Goal: Task Accomplishment & Management: Manage account settings

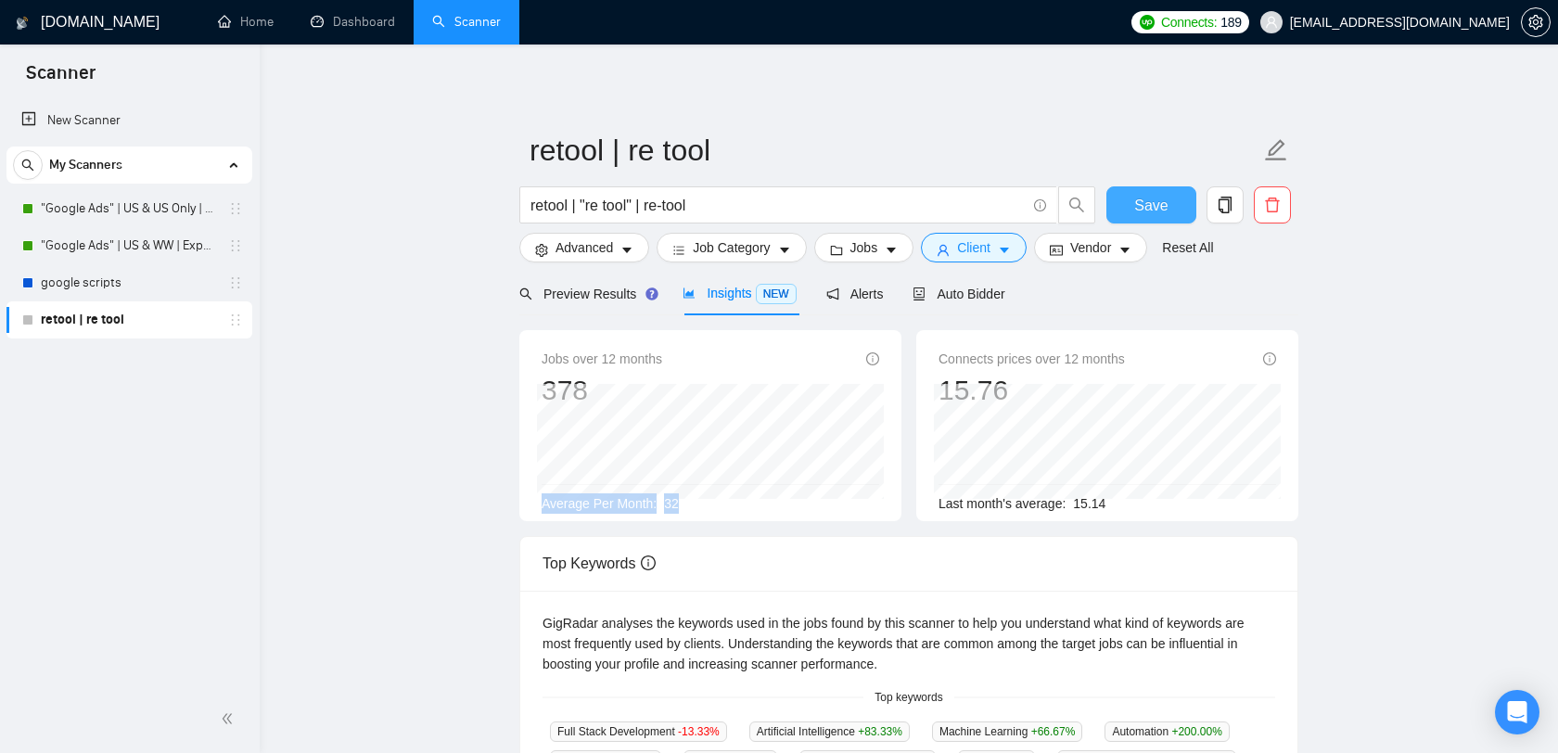
click at [1154, 196] on span "Save" at bounding box center [1150, 205] width 33 height 23
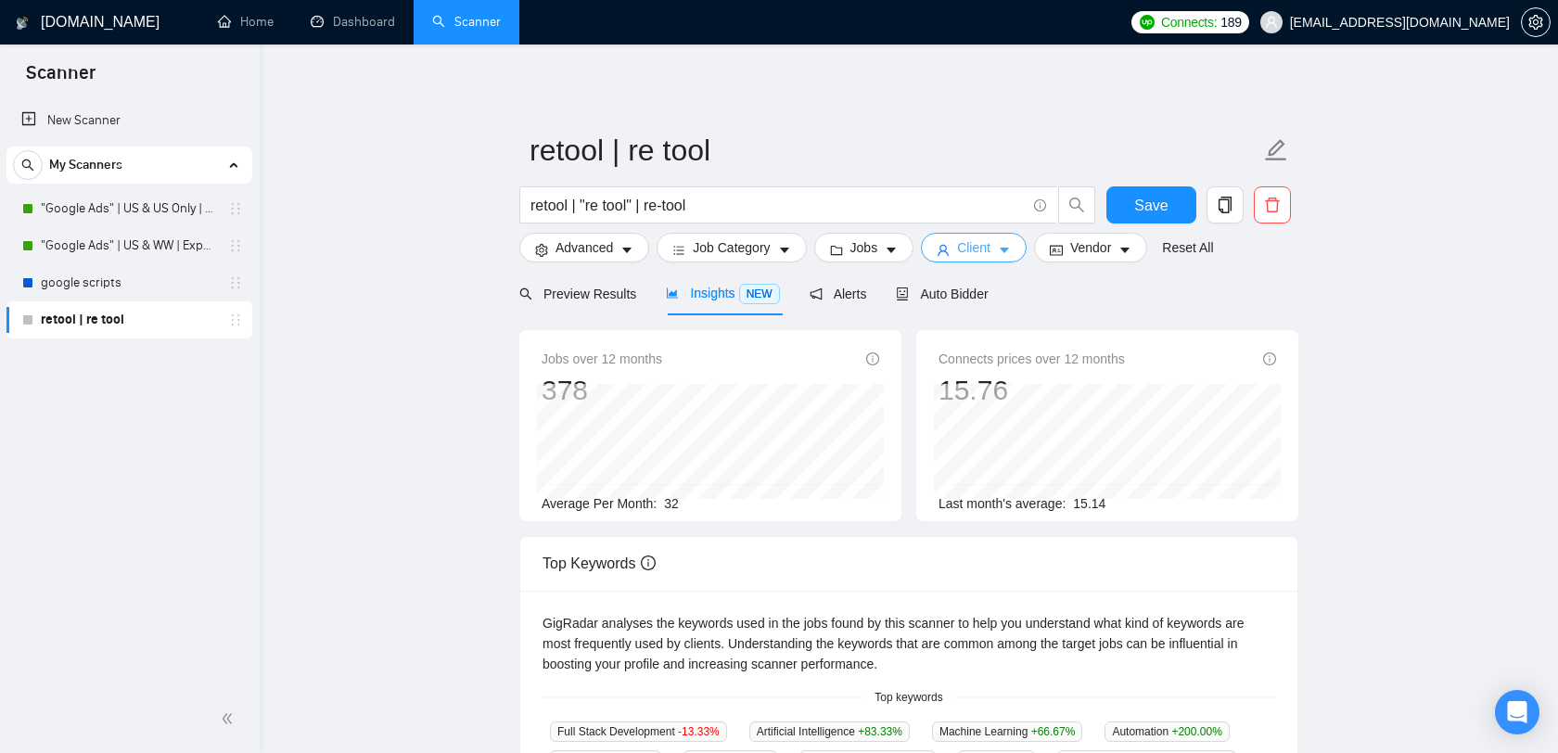
click at [989, 245] on span "Client" at bounding box center [973, 247] width 33 height 20
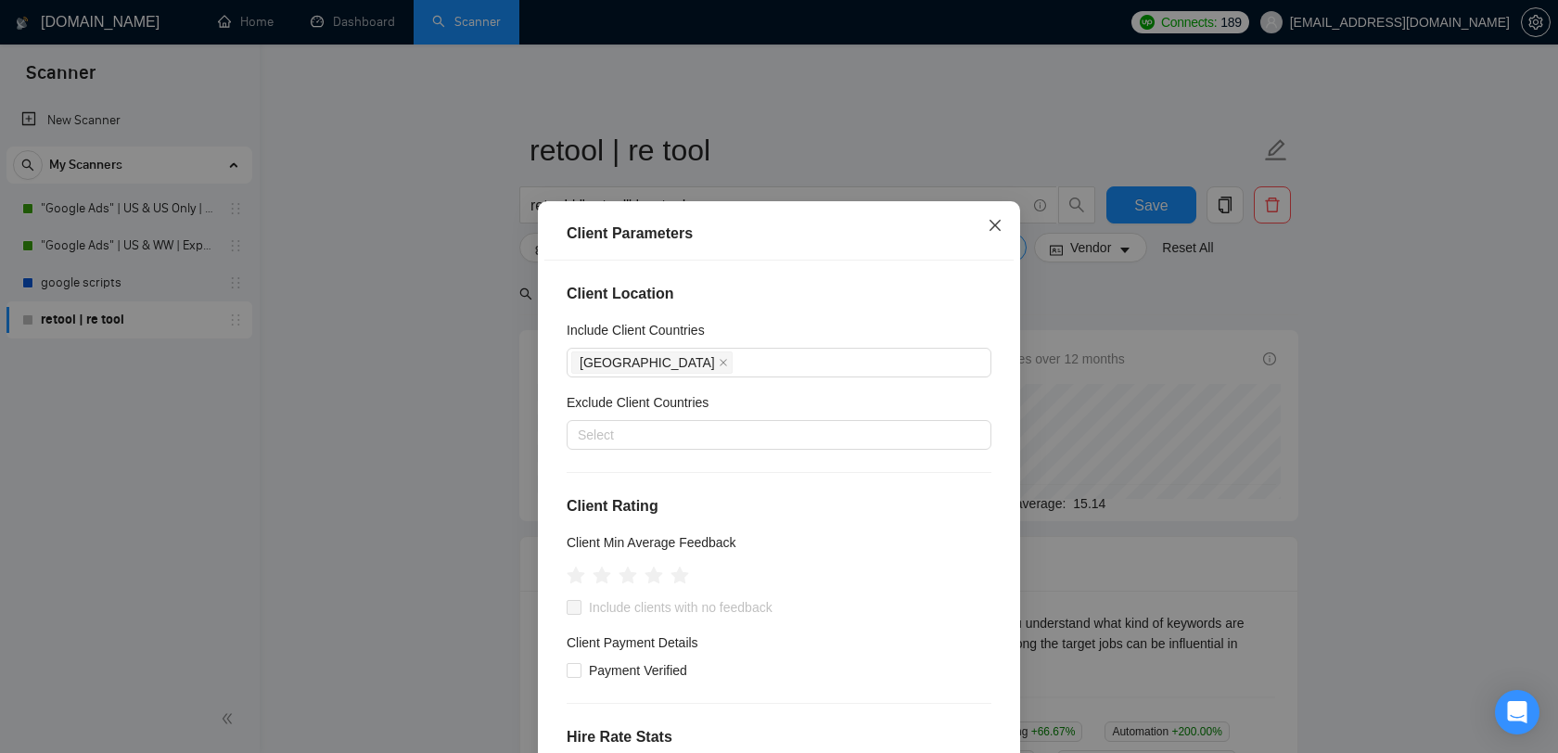
click at [1006, 234] on span "Close" at bounding box center [995, 226] width 50 height 50
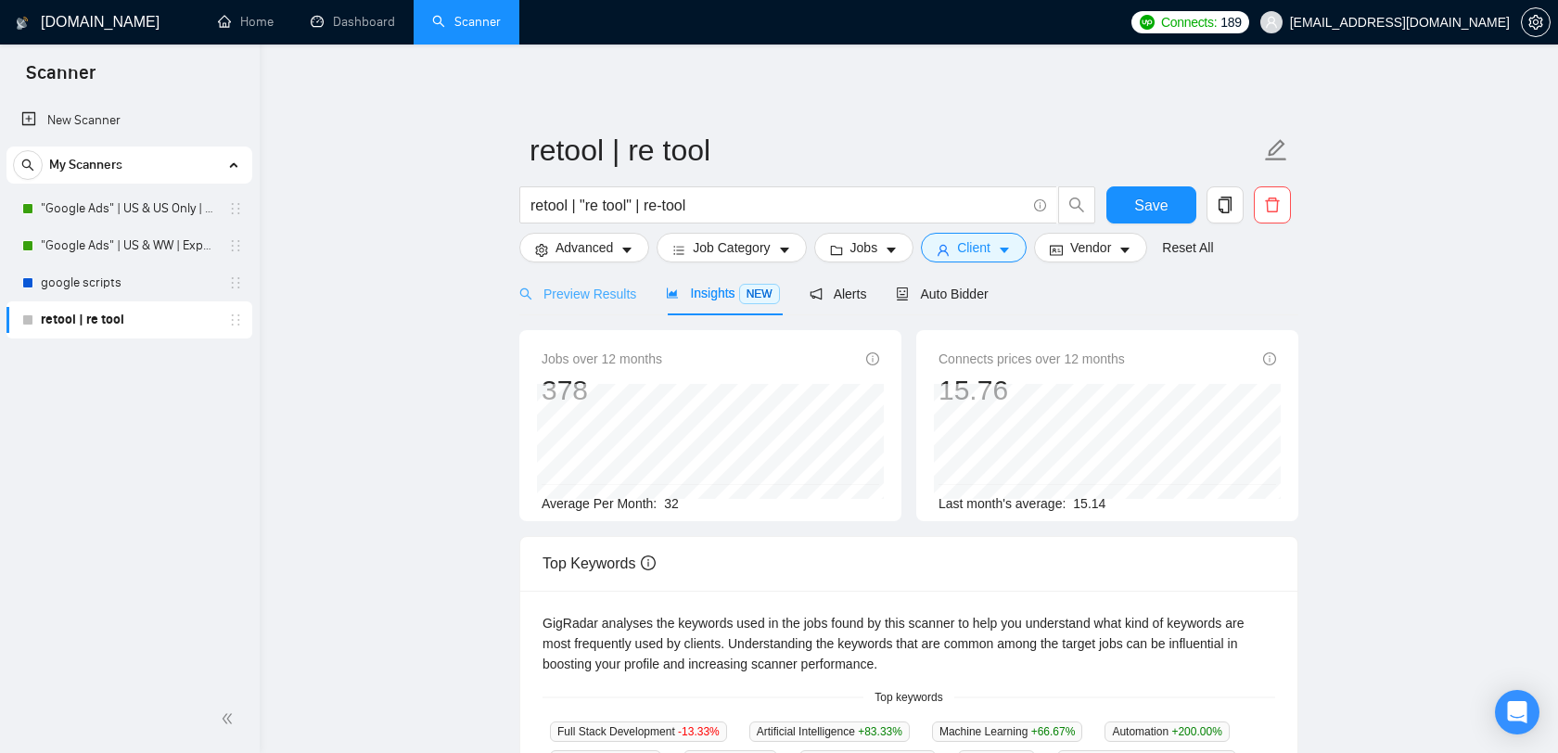
click at [569, 307] on div "Preview Results" at bounding box center [577, 294] width 117 height 44
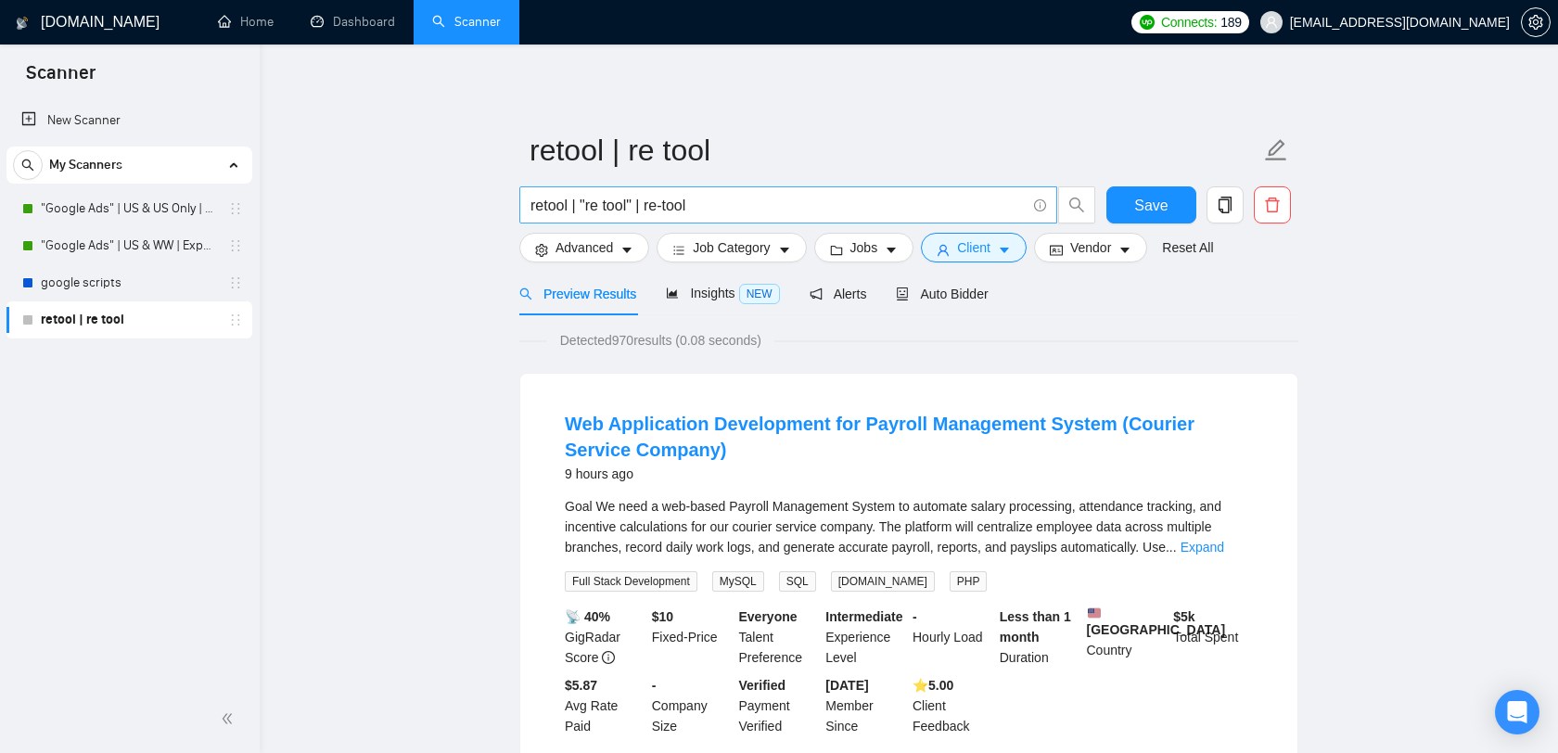
click at [709, 200] on input "retool | "re tool" | re-tool" at bounding box center [777, 205] width 495 height 23
click at [593, 254] on span "Advanced" at bounding box center [585, 247] width 58 height 20
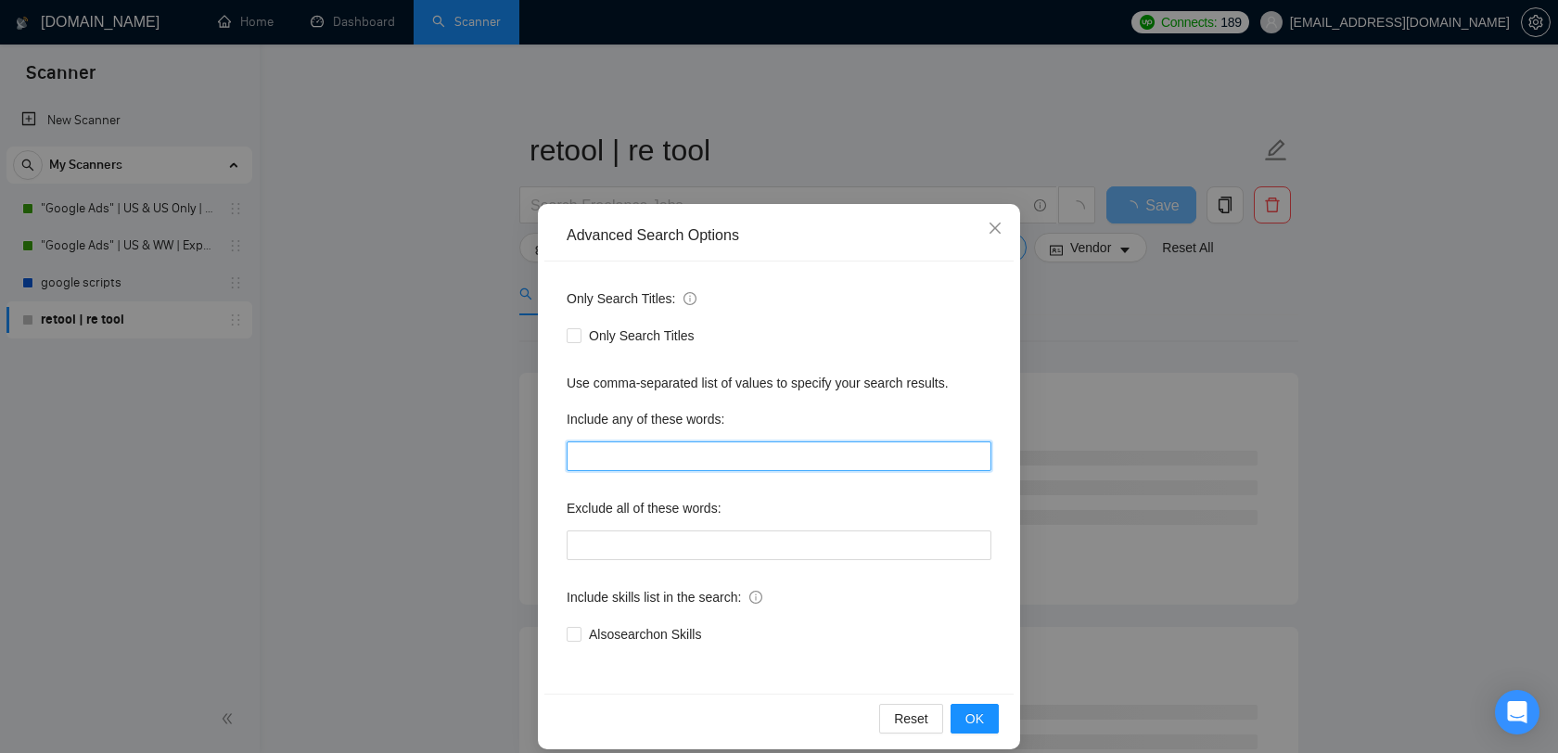
click at [675, 458] on input "text" at bounding box center [779, 456] width 425 height 30
type input "к"
type input "retool"
click at [976, 705] on button "OK" at bounding box center [975, 719] width 48 height 30
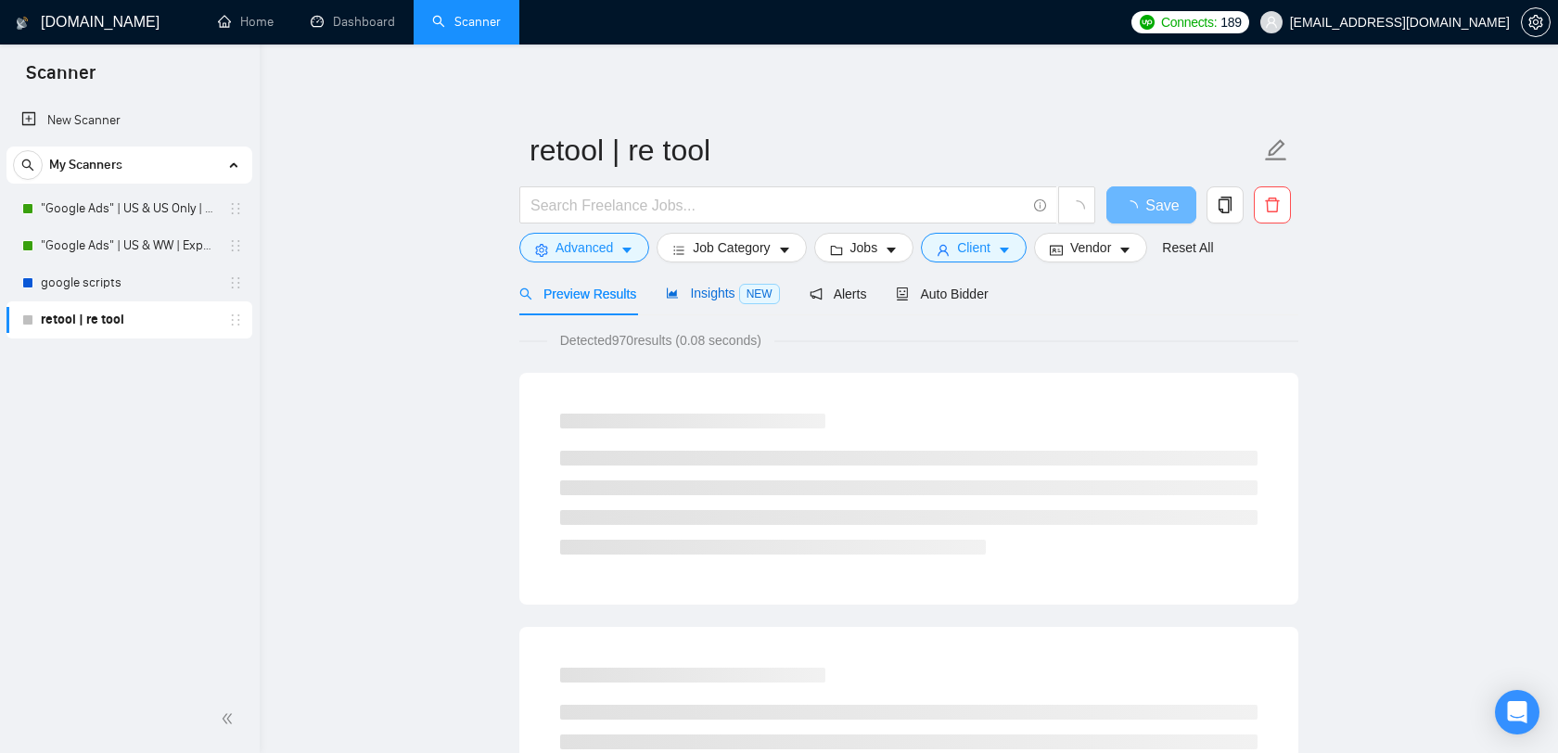
click at [701, 288] on span "Insights NEW" at bounding box center [722, 293] width 113 height 15
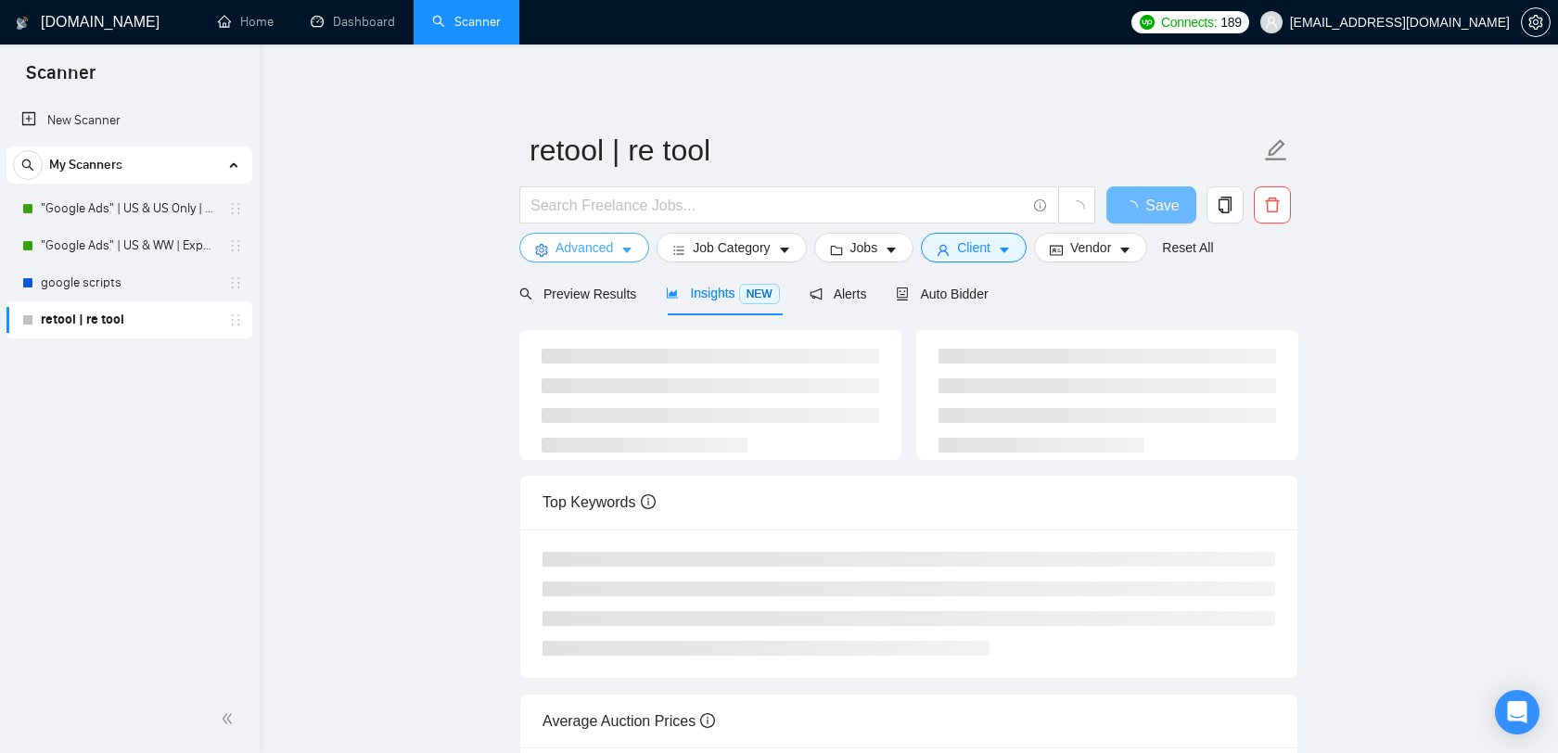
click at [620, 247] on button "Advanced" at bounding box center [584, 248] width 130 height 30
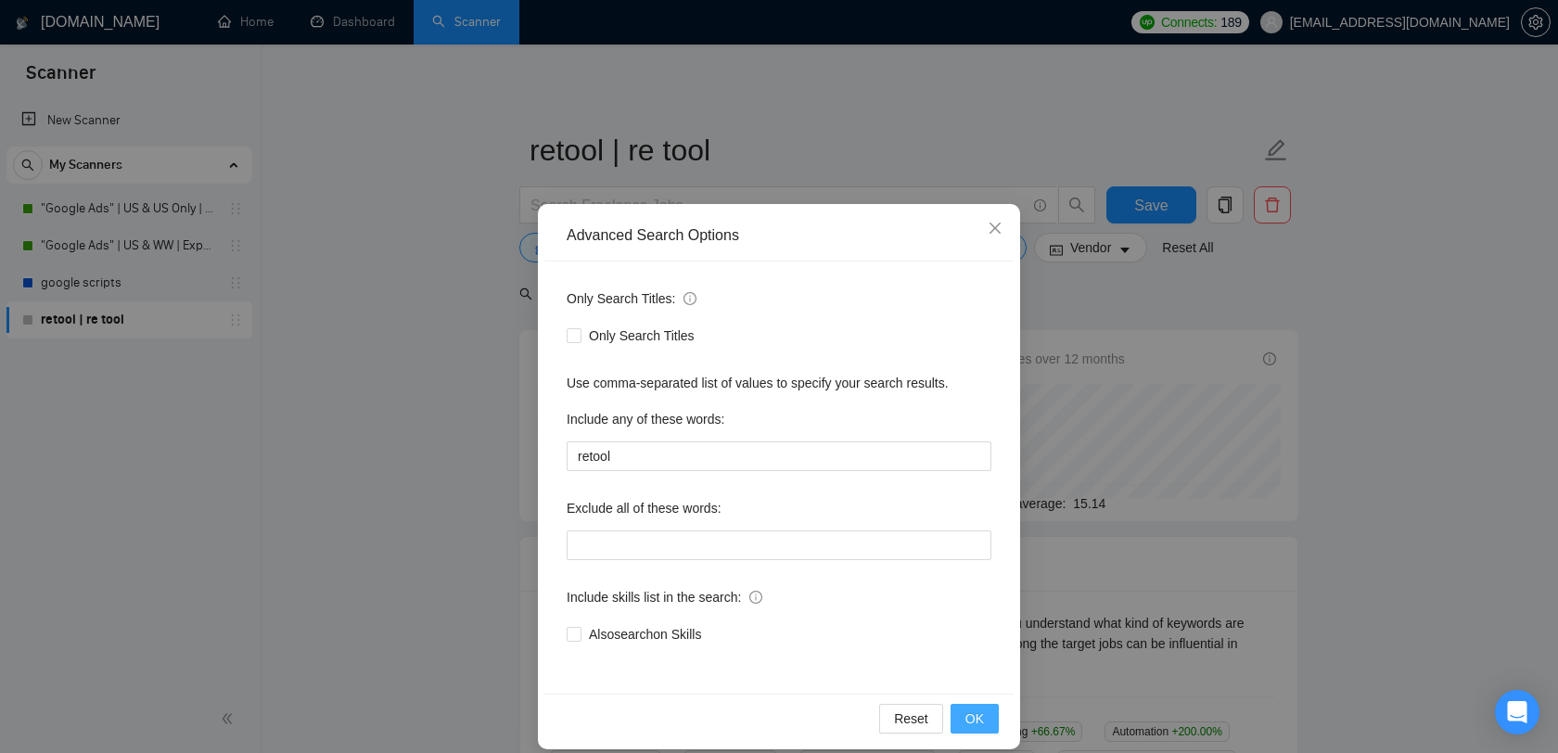
click at [976, 720] on span "OK" at bounding box center [974, 719] width 19 height 20
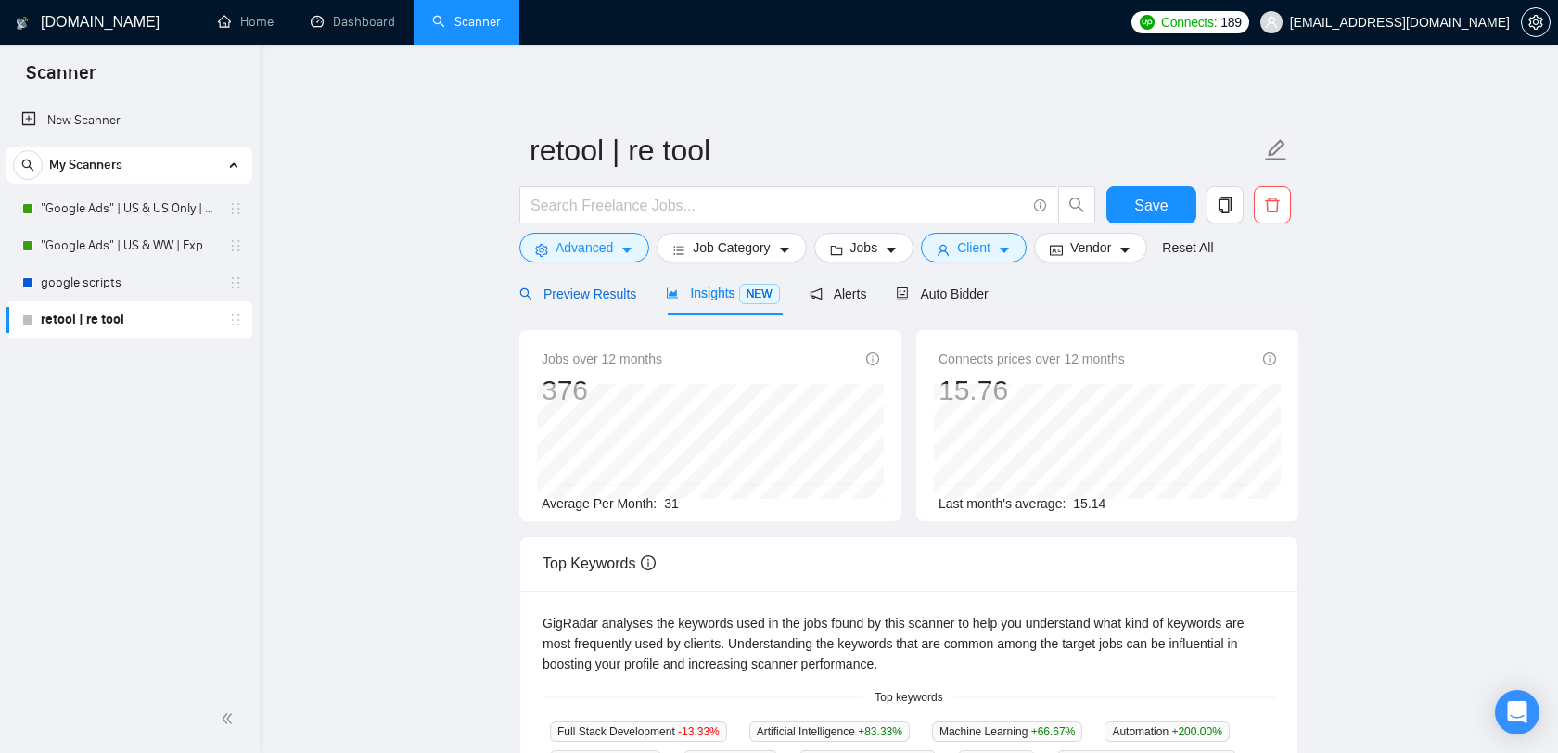
click at [633, 289] on span "Preview Results" at bounding box center [577, 294] width 117 height 15
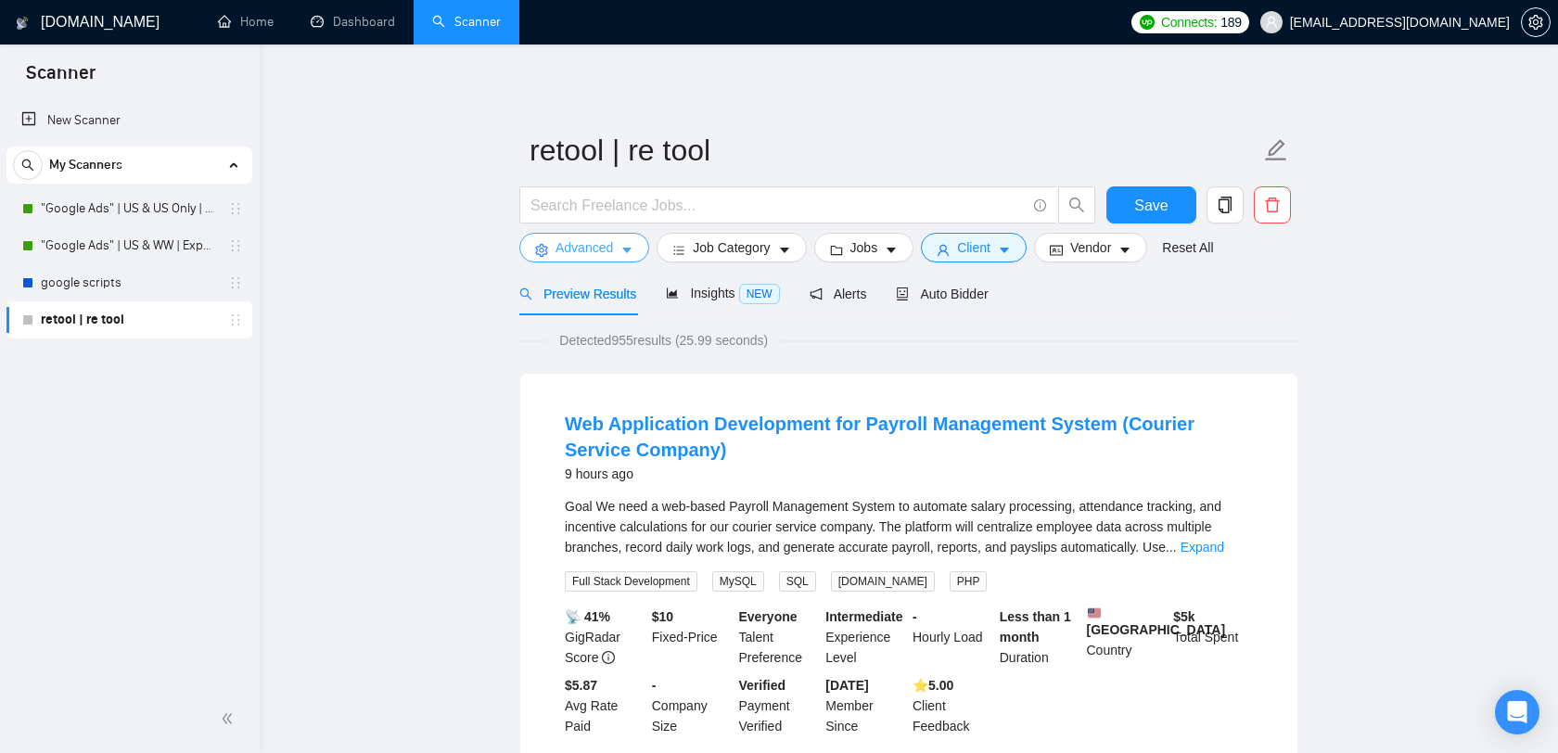
click at [593, 234] on button "Advanced" at bounding box center [584, 248] width 130 height 30
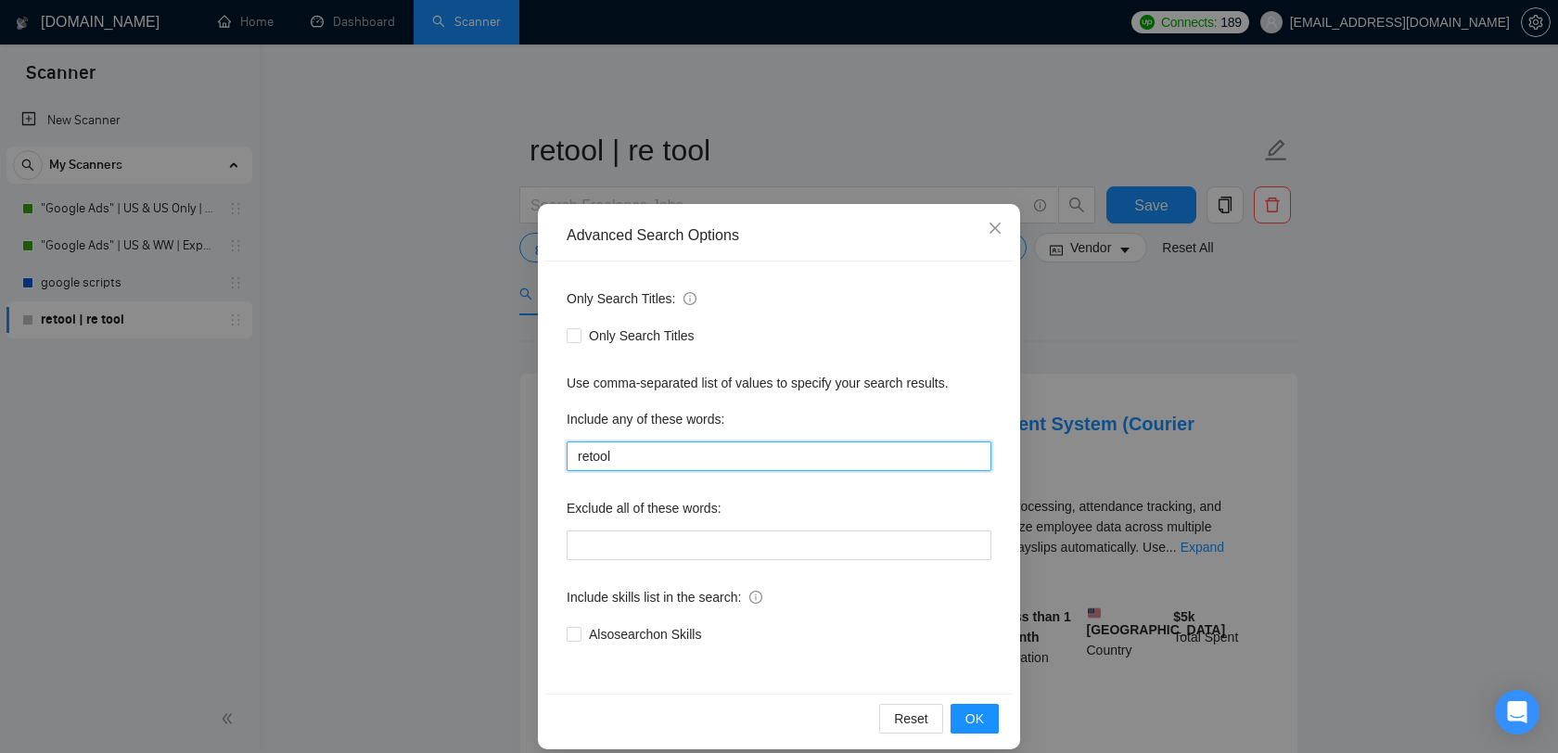
click at [702, 448] on input "retool" at bounding box center [779, 456] width 425 height 30
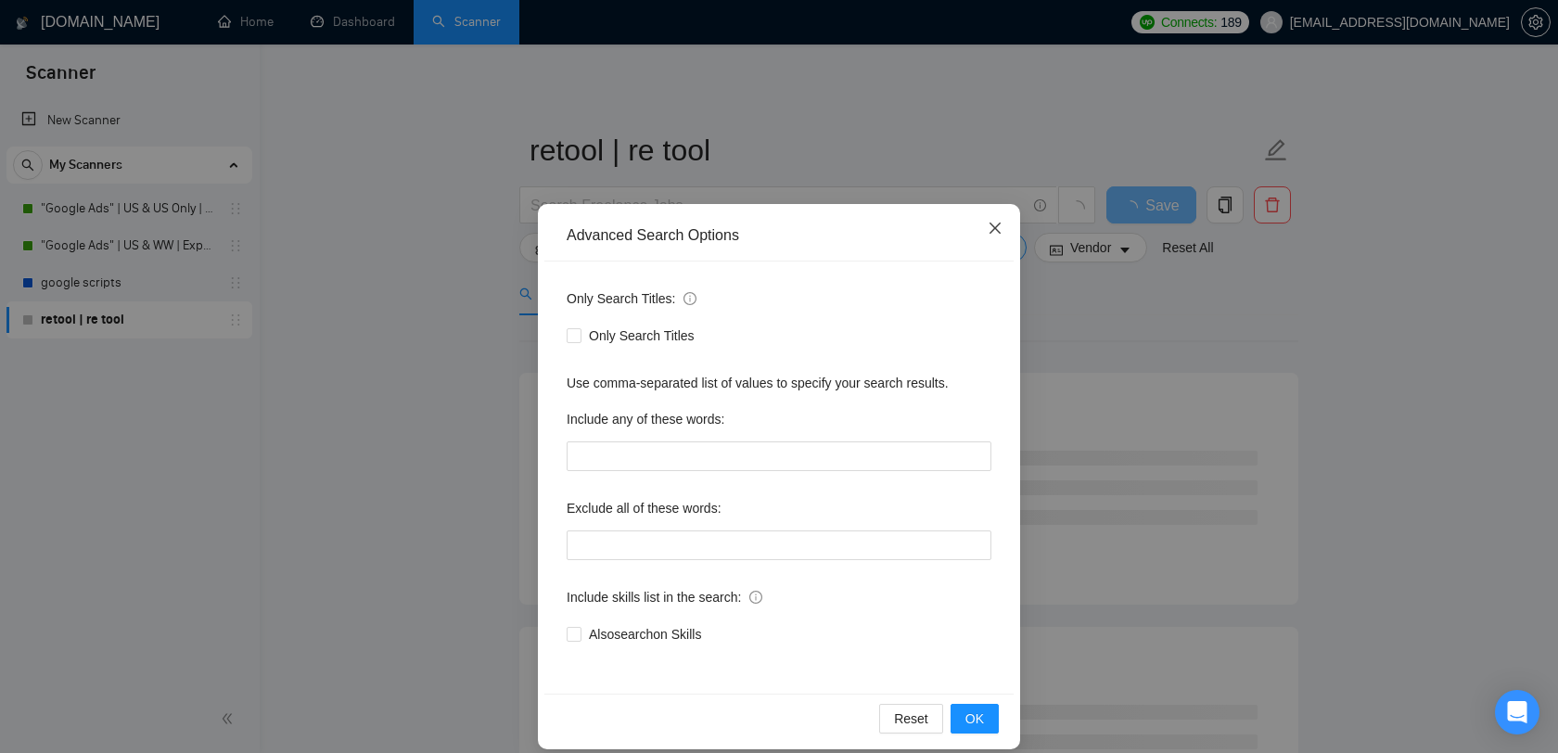
click at [1000, 223] on icon "close" at bounding box center [995, 228] width 15 height 15
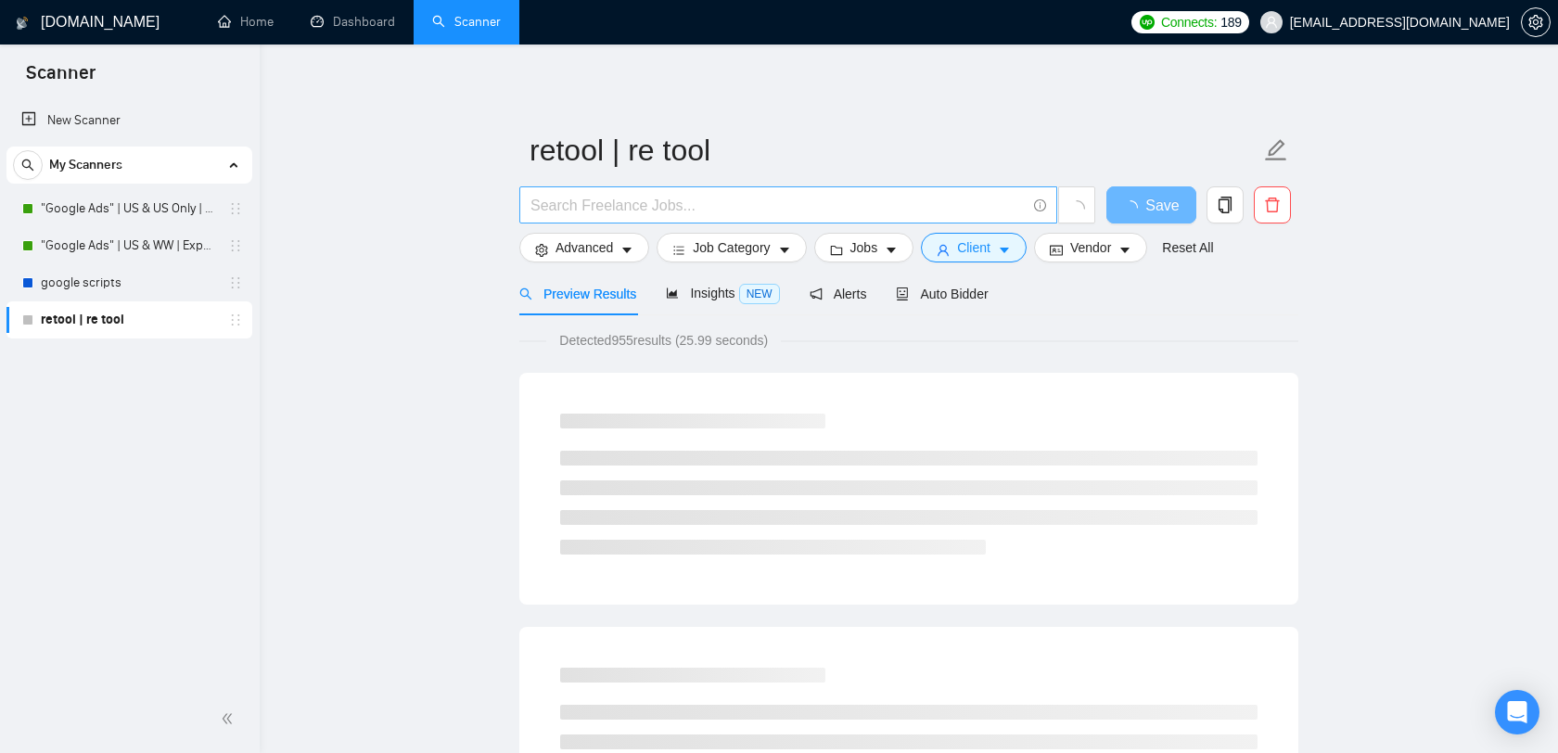
click at [870, 206] on input "text" at bounding box center [777, 205] width 495 height 23
paste input "r"
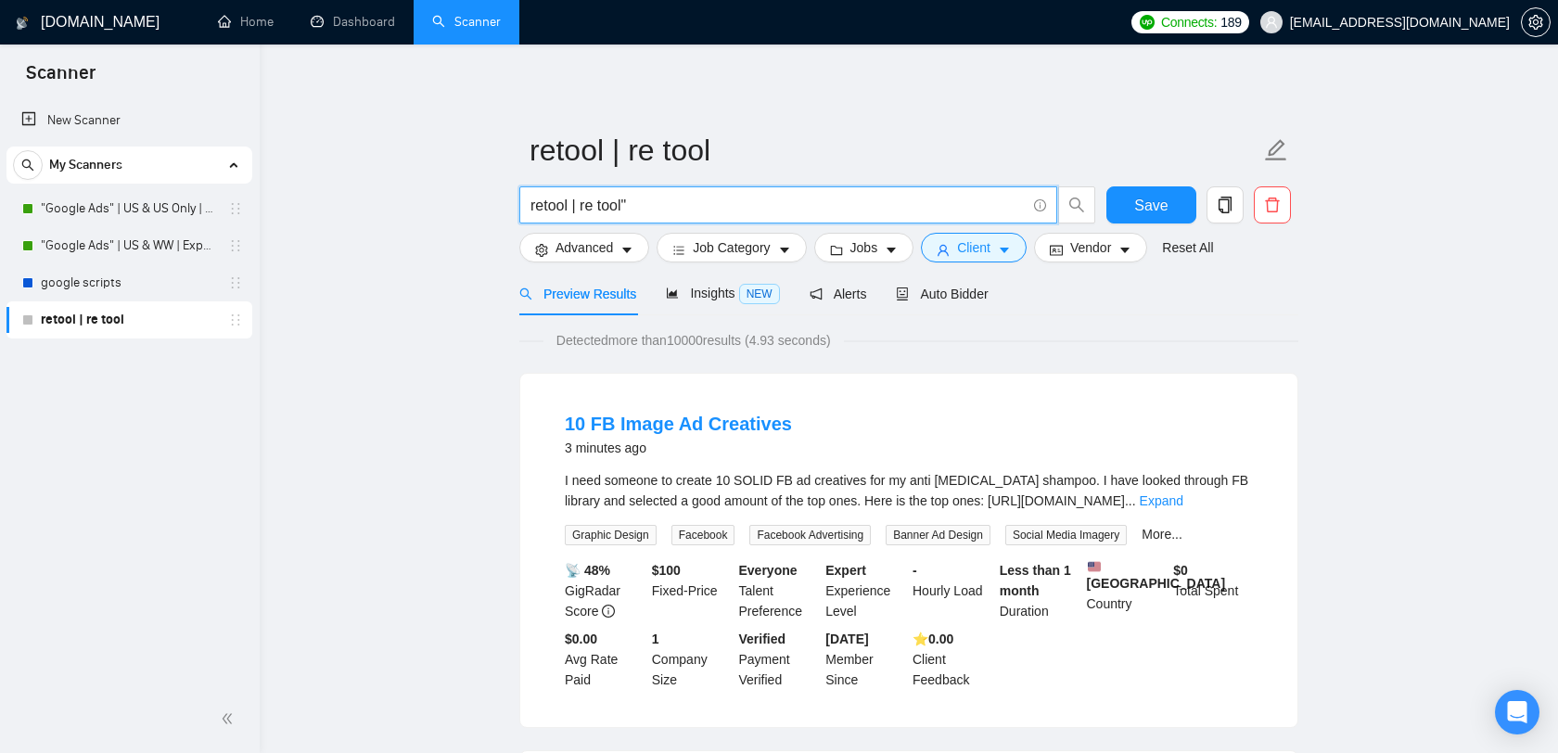
click at [583, 205] on input "retool | re tool"" at bounding box center [777, 205] width 495 height 23
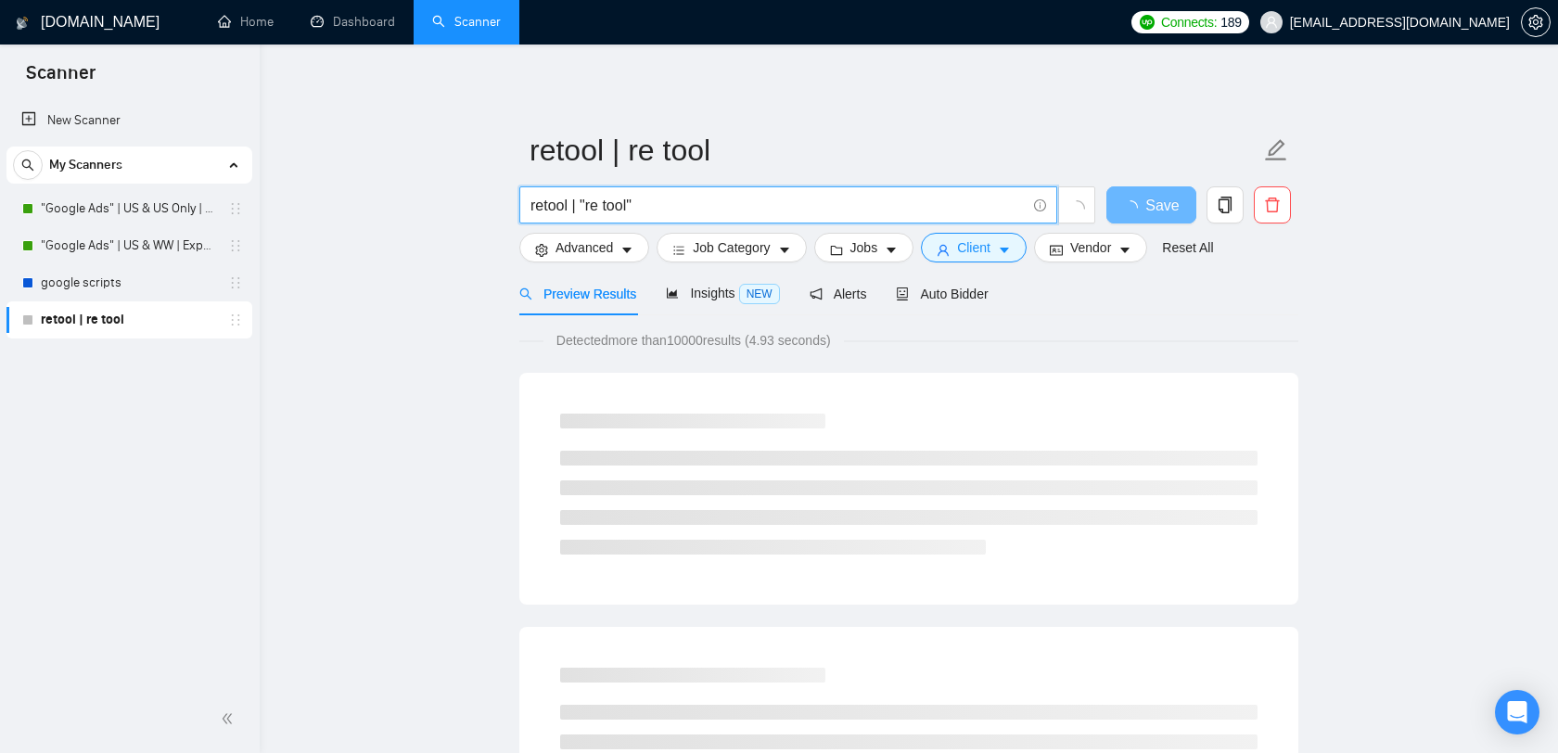
click at [651, 210] on input "retool | "re tool"" at bounding box center [777, 205] width 495 height 23
click at [651, 210] on input "retool | "re tool" |re-tool" at bounding box center [777, 205] width 495 height 23
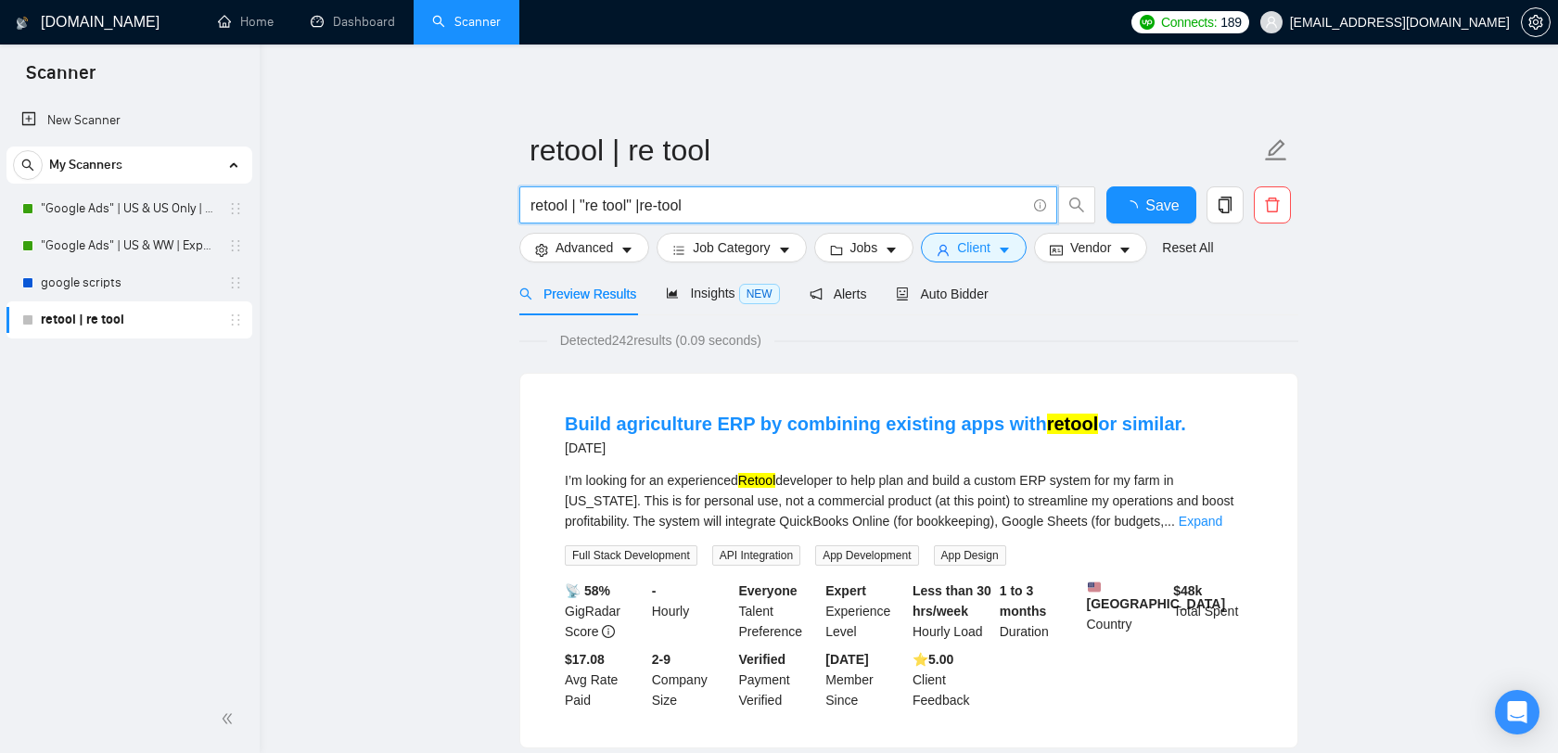
click at [649, 205] on input "retool | "re tool" |re-tool" at bounding box center [777, 205] width 495 height 23
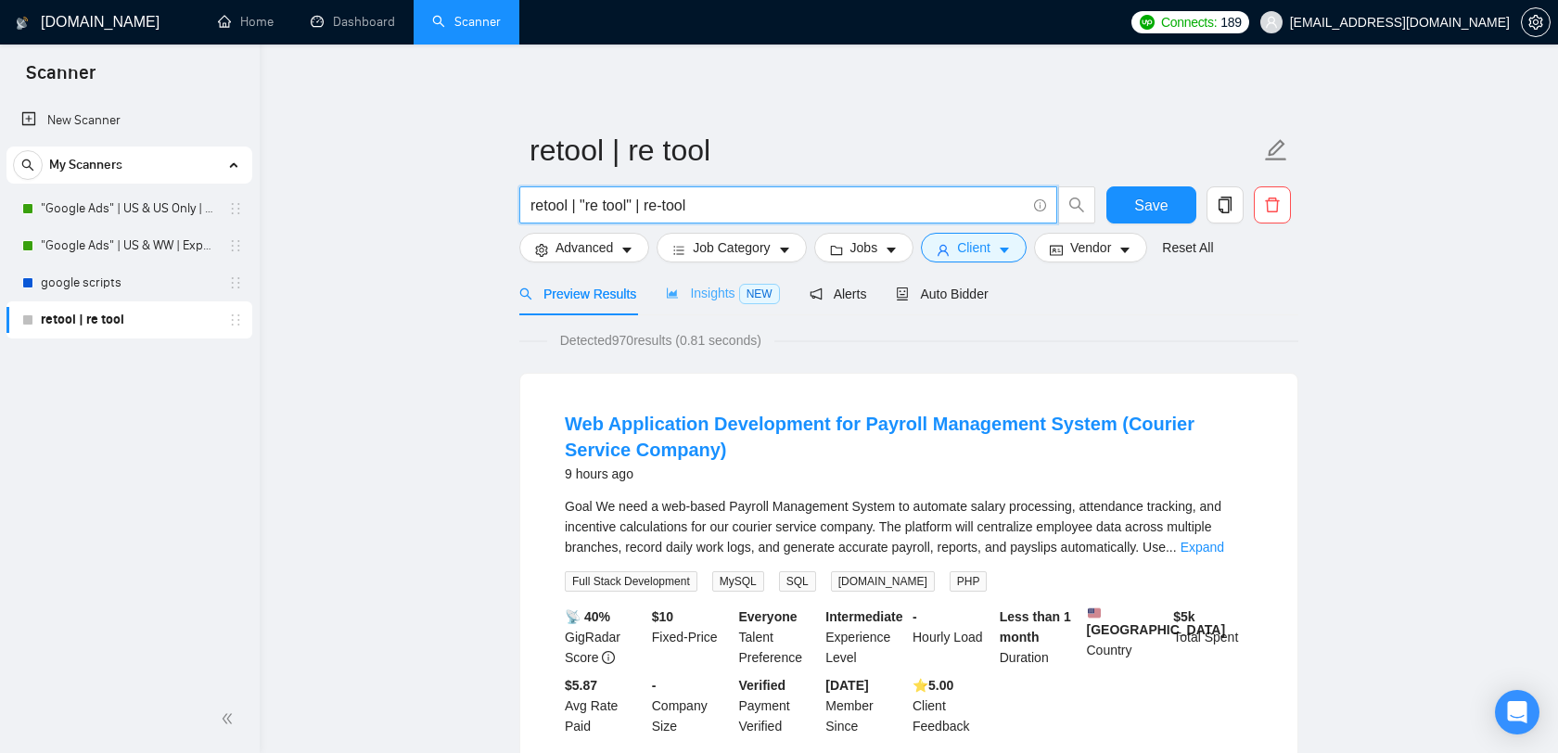
type input "retool | "re tool" | re-tool"
click at [712, 295] on span "Insights NEW" at bounding box center [722, 293] width 113 height 15
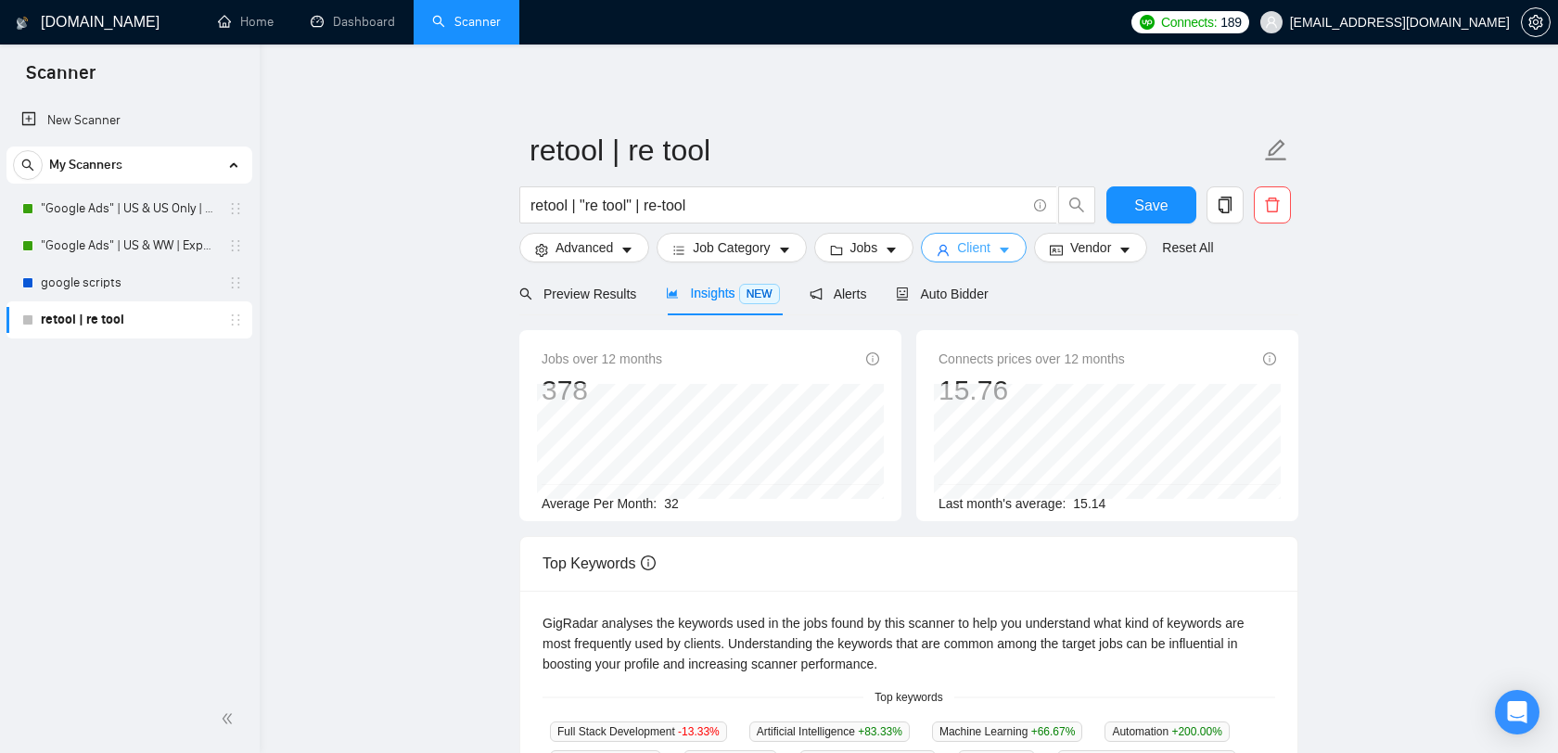
click at [983, 237] on span "Client" at bounding box center [973, 247] width 33 height 20
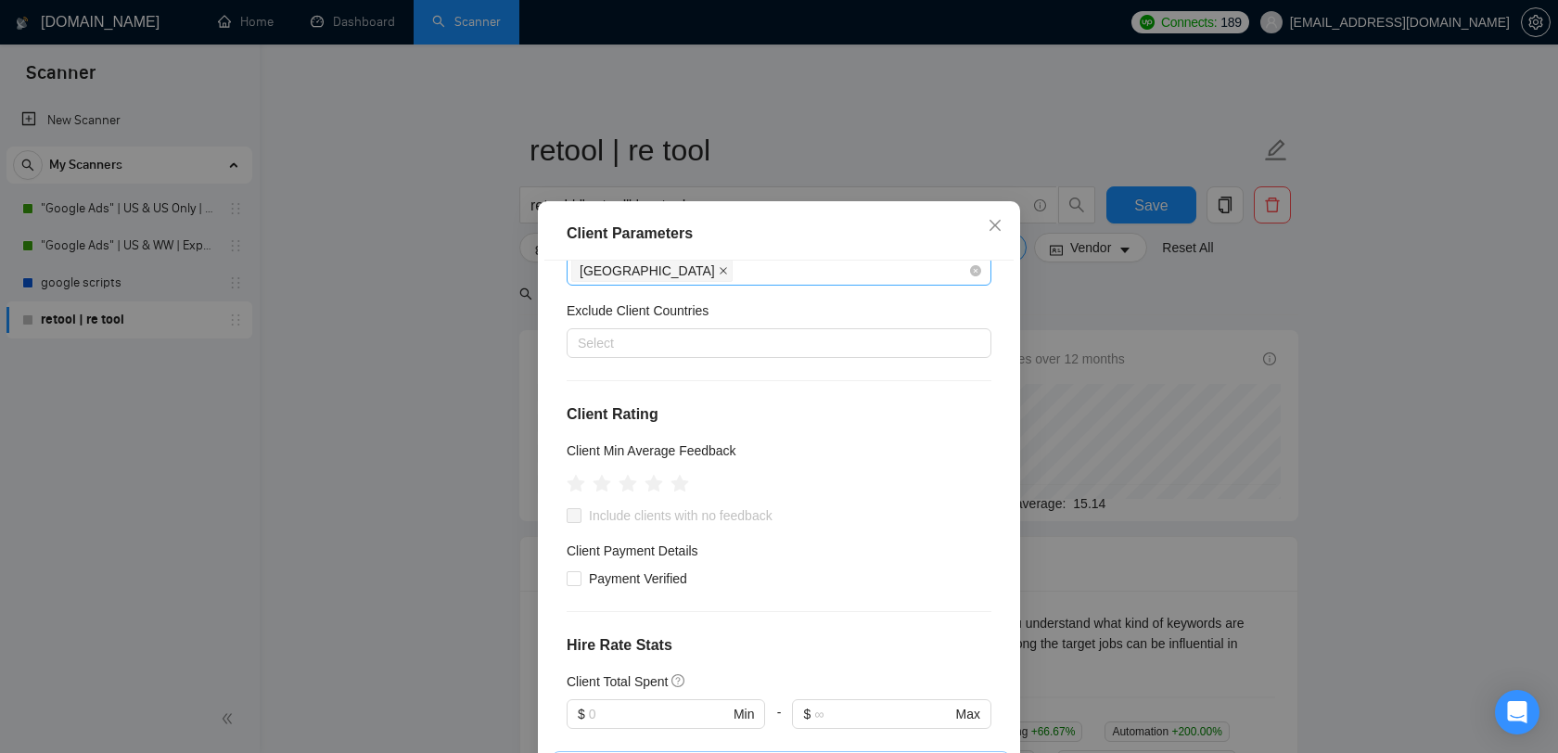
click at [719, 268] on icon "close" at bounding box center [723, 270] width 9 height 9
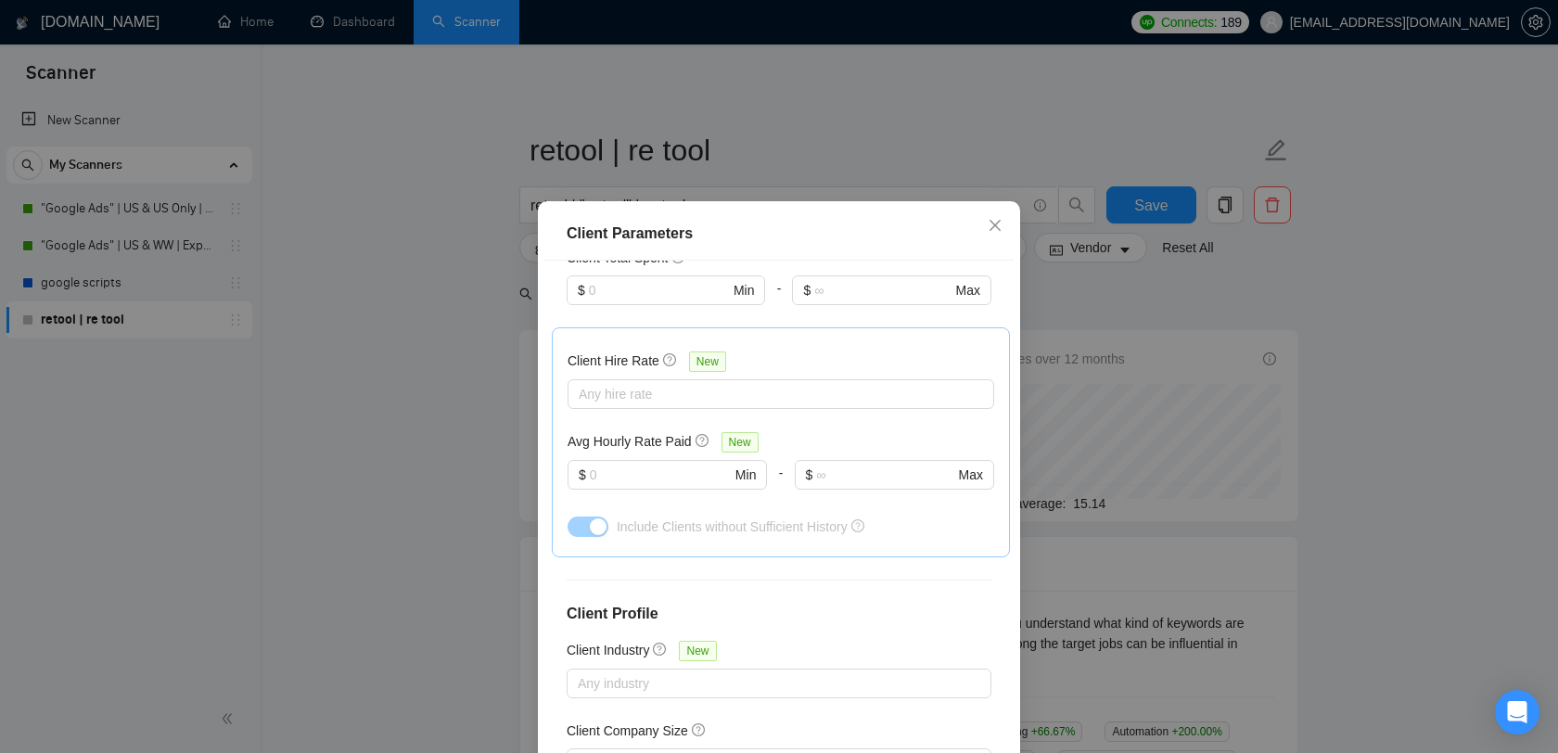
scroll to position [629, 0]
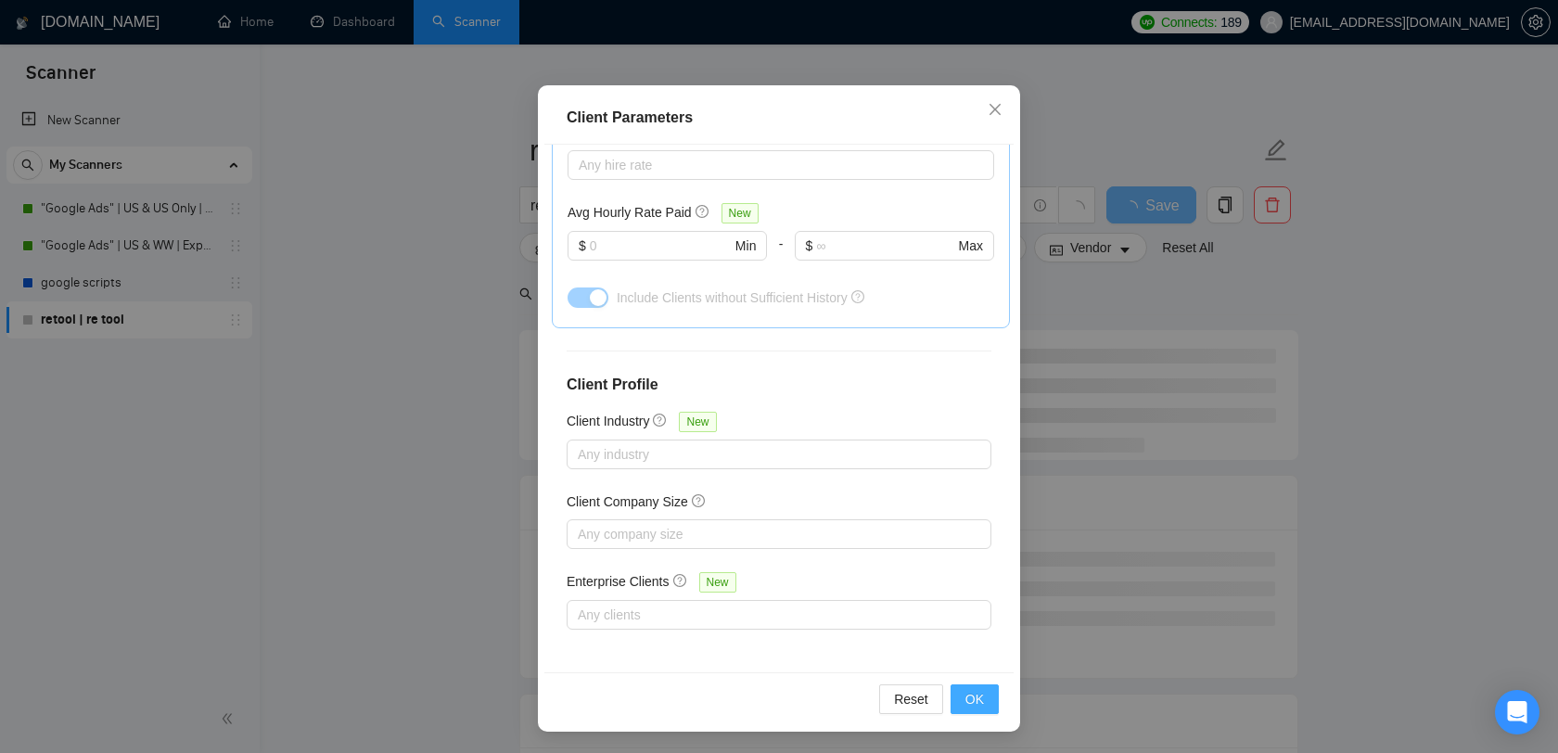
click at [976, 690] on span "OK" at bounding box center [974, 699] width 19 height 20
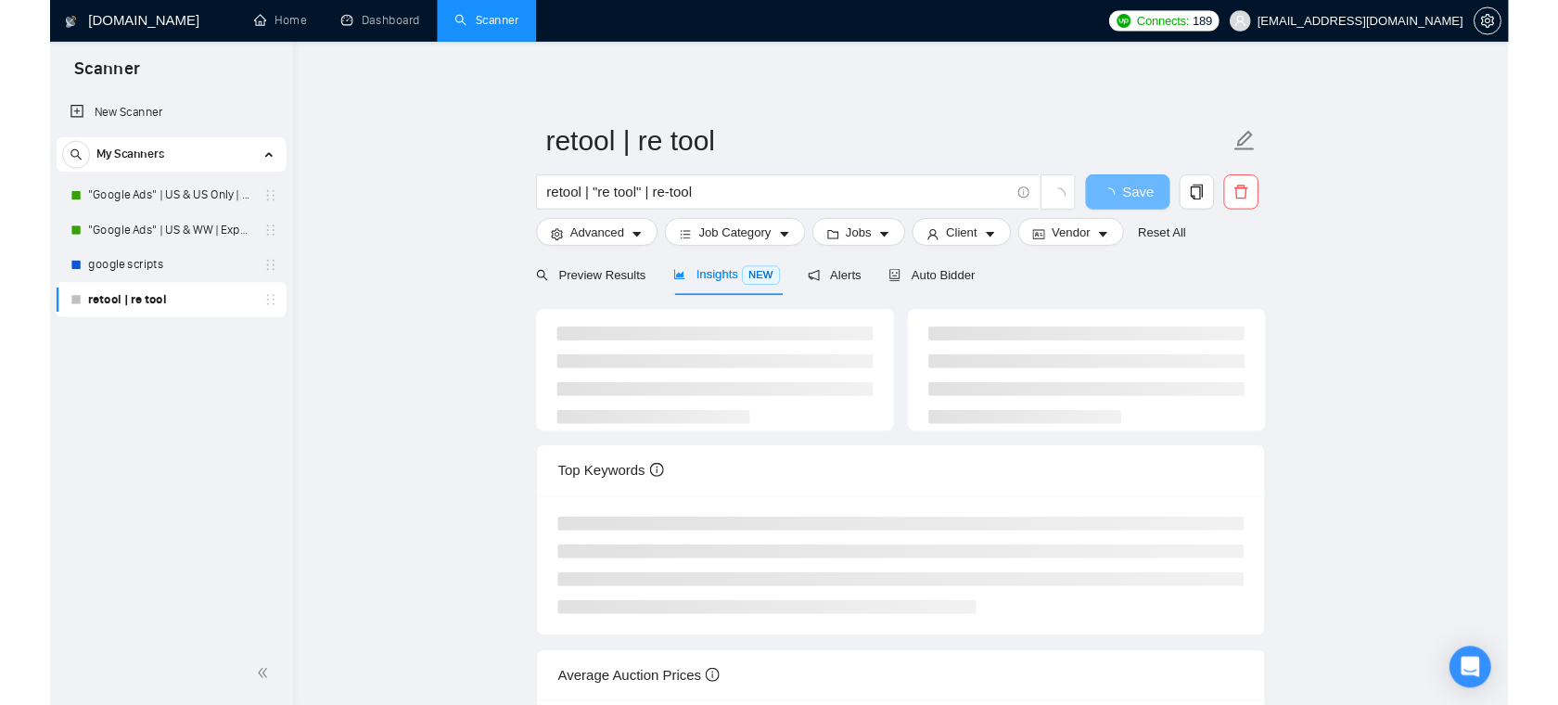
scroll to position [26, 0]
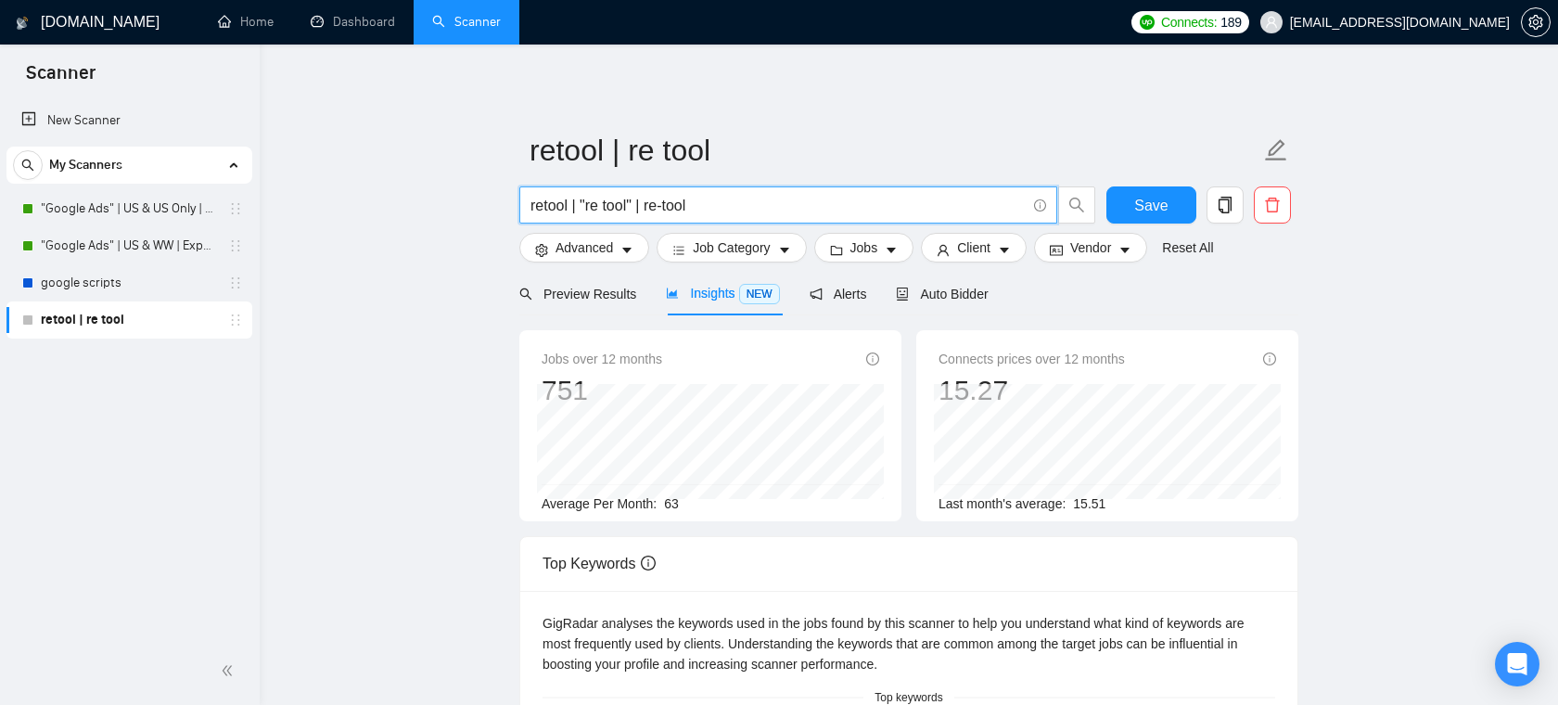
click at [719, 206] on input "retool | "re tool" | re-tool" at bounding box center [777, 205] width 495 height 23
drag, startPoint x: 580, startPoint y: 206, endPoint x: 642, endPoint y: 206, distance: 62.1
click at [642, 206] on input "retool | "re tool" | re-tool" at bounding box center [777, 205] width 495 height 23
click at [725, 205] on input "retool | "re tool" | re-tool" at bounding box center [777, 205] width 495 height 23
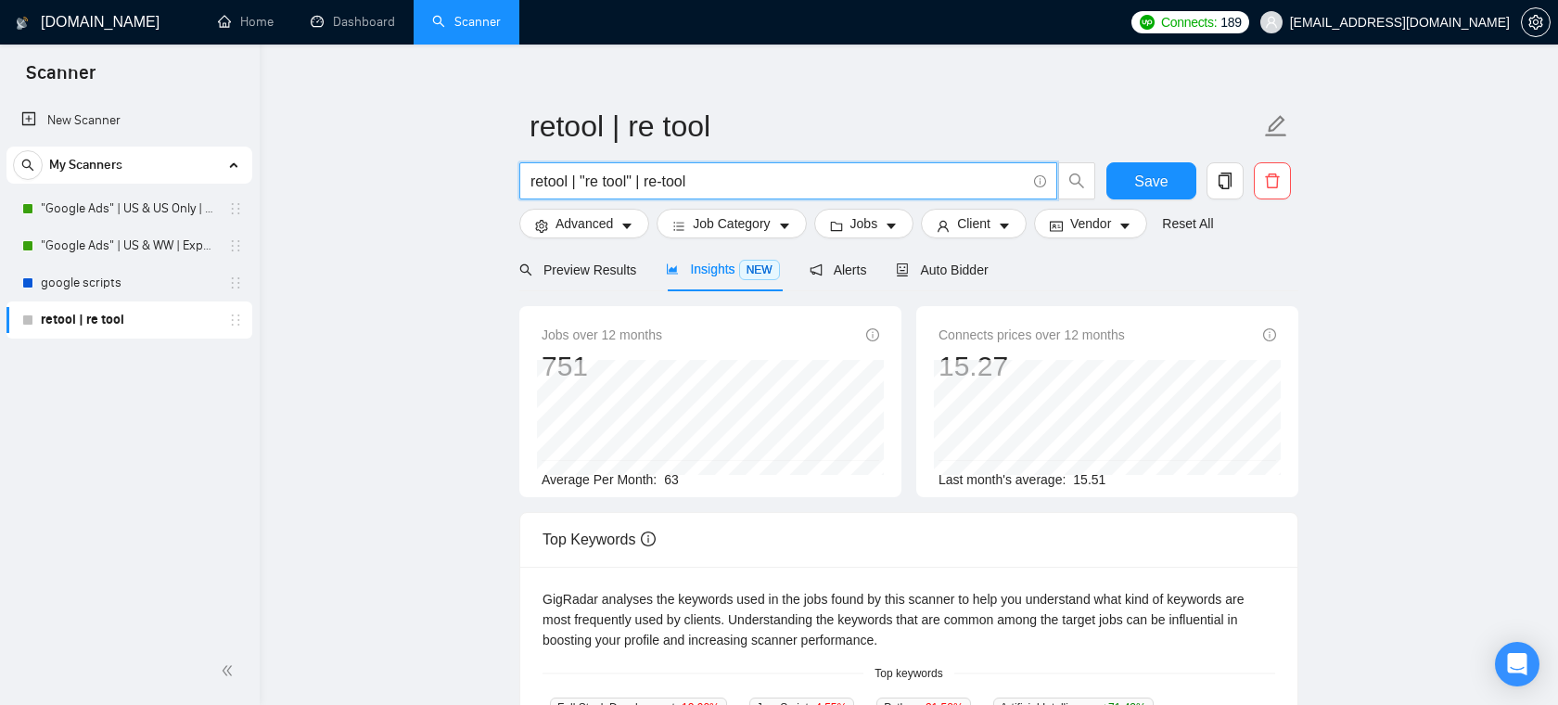
scroll to position [35, 0]
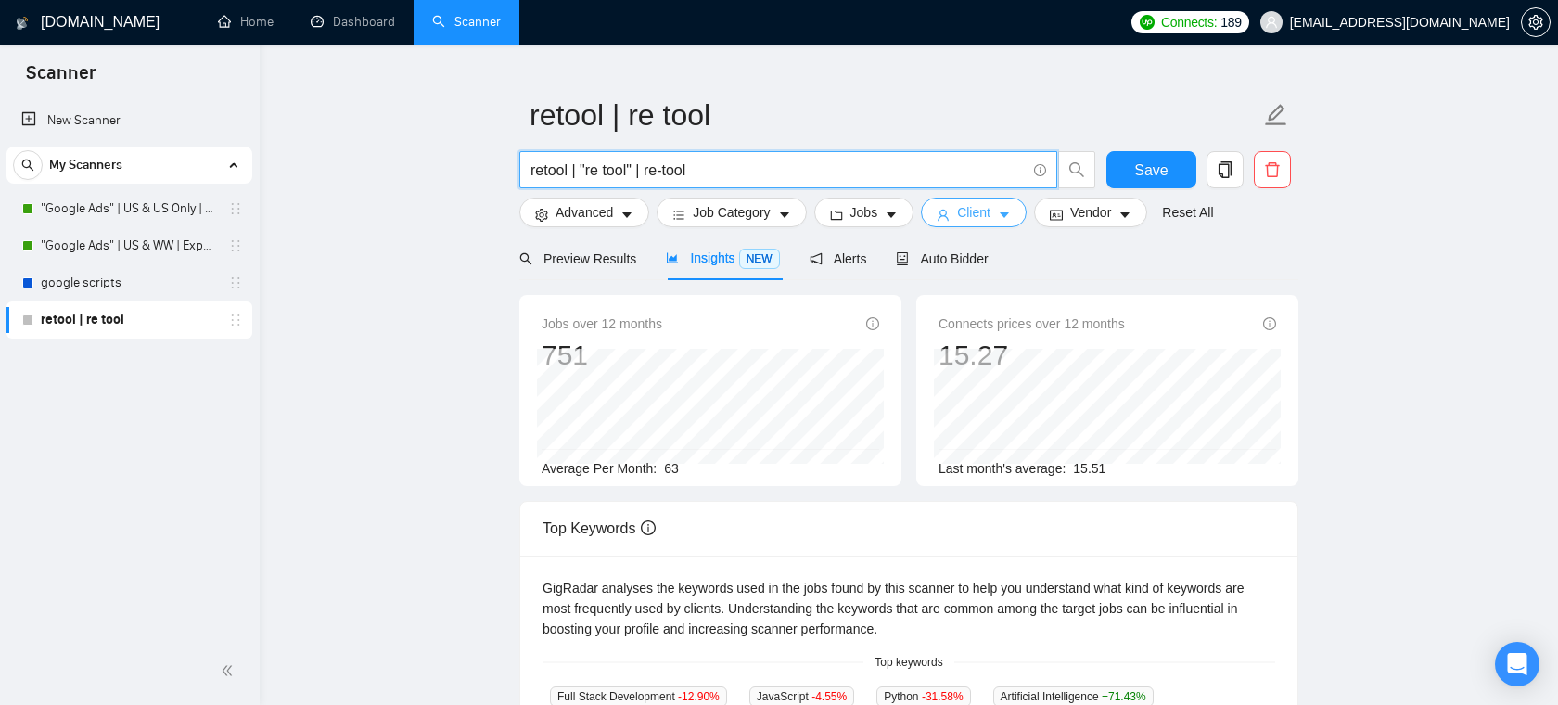
click at [1005, 198] on button "Client" at bounding box center [974, 213] width 106 height 30
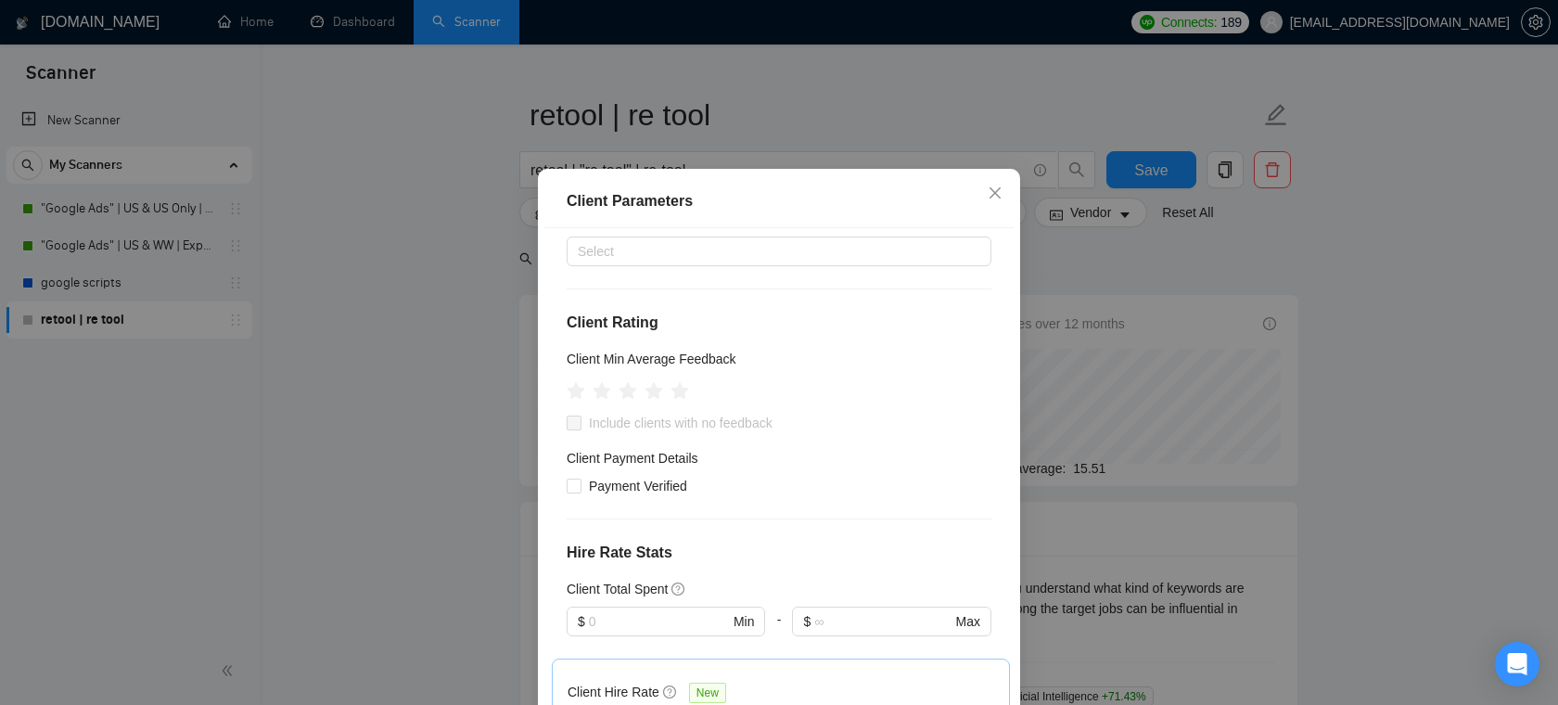
scroll to position [0, 0]
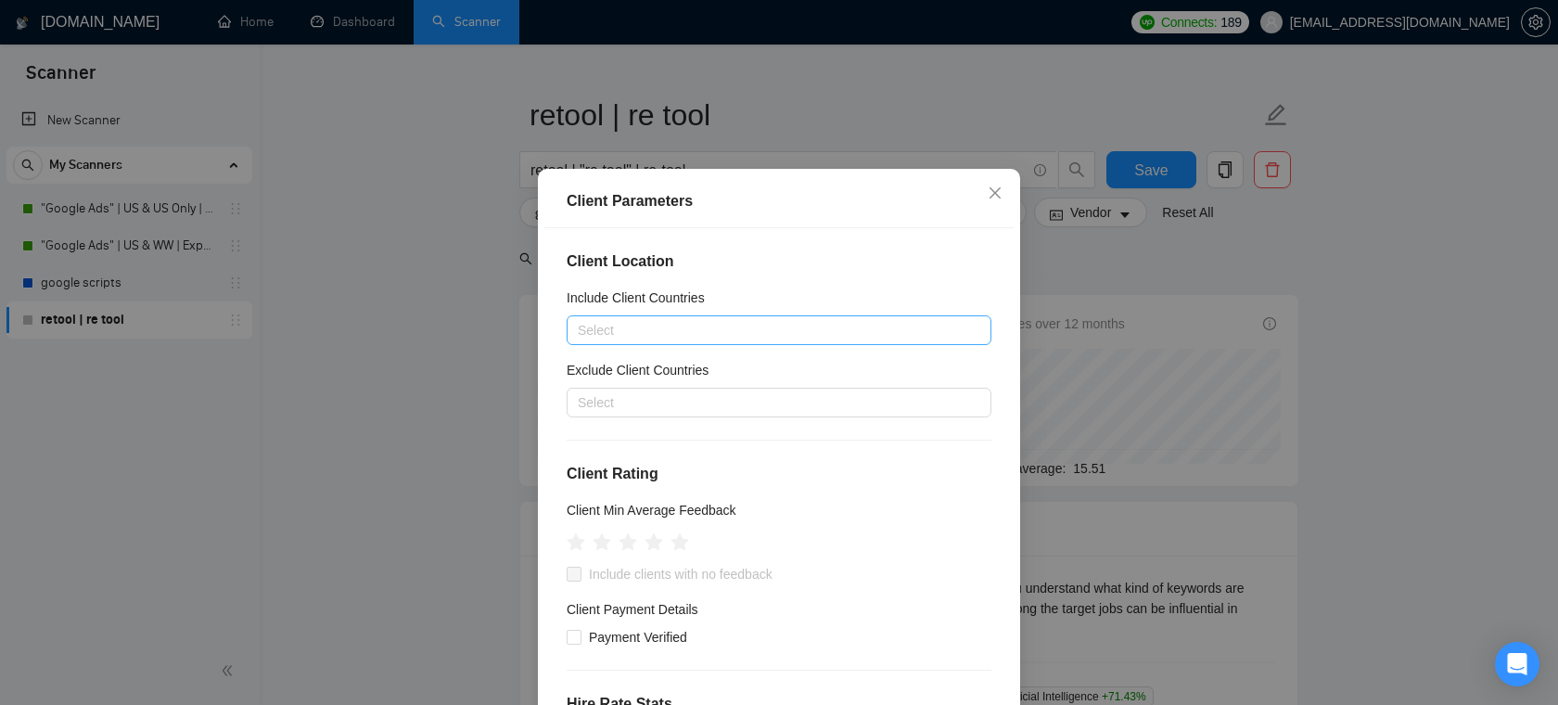
click at [642, 341] on div at bounding box center [769, 330] width 397 height 22
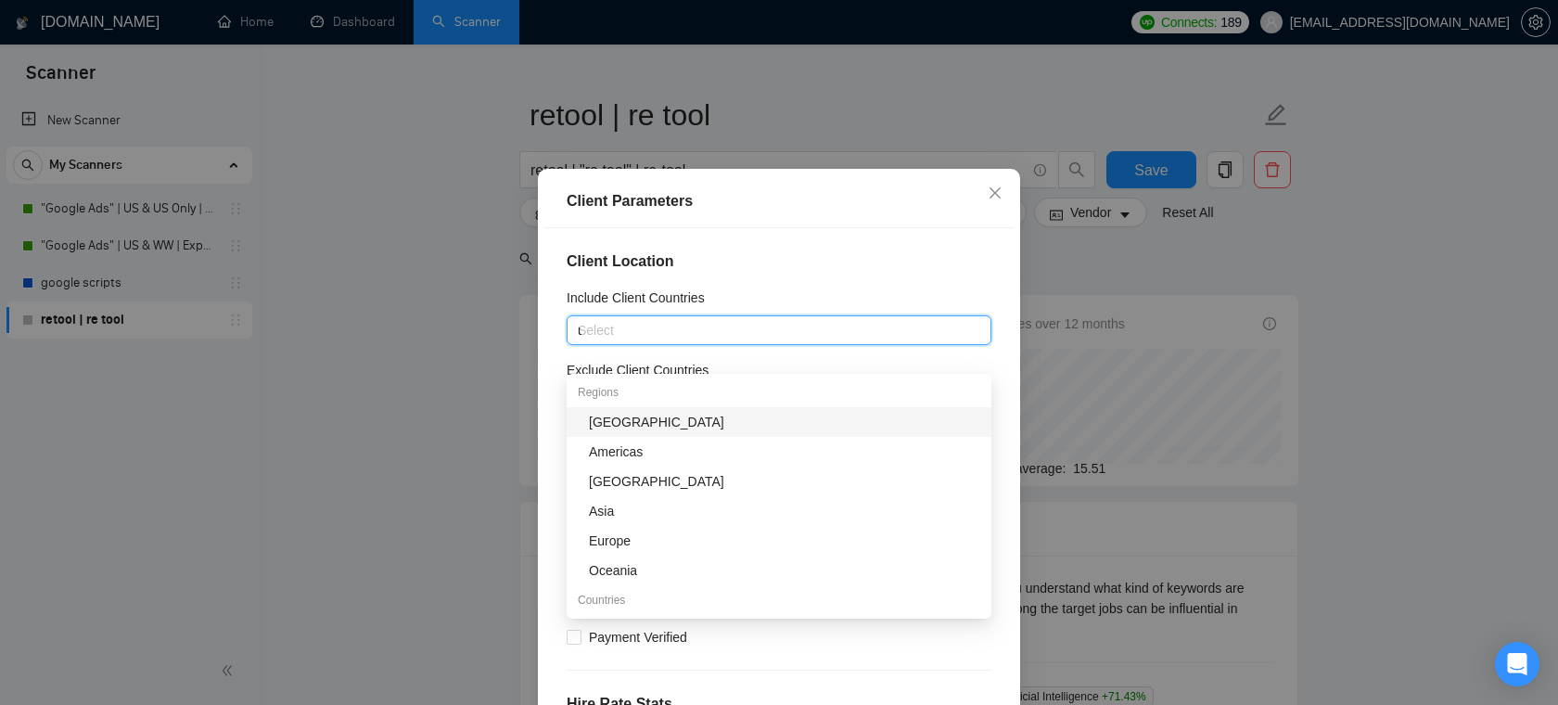
type input "un"
click at [648, 424] on div "[GEOGRAPHIC_DATA]" at bounding box center [784, 422] width 391 height 20
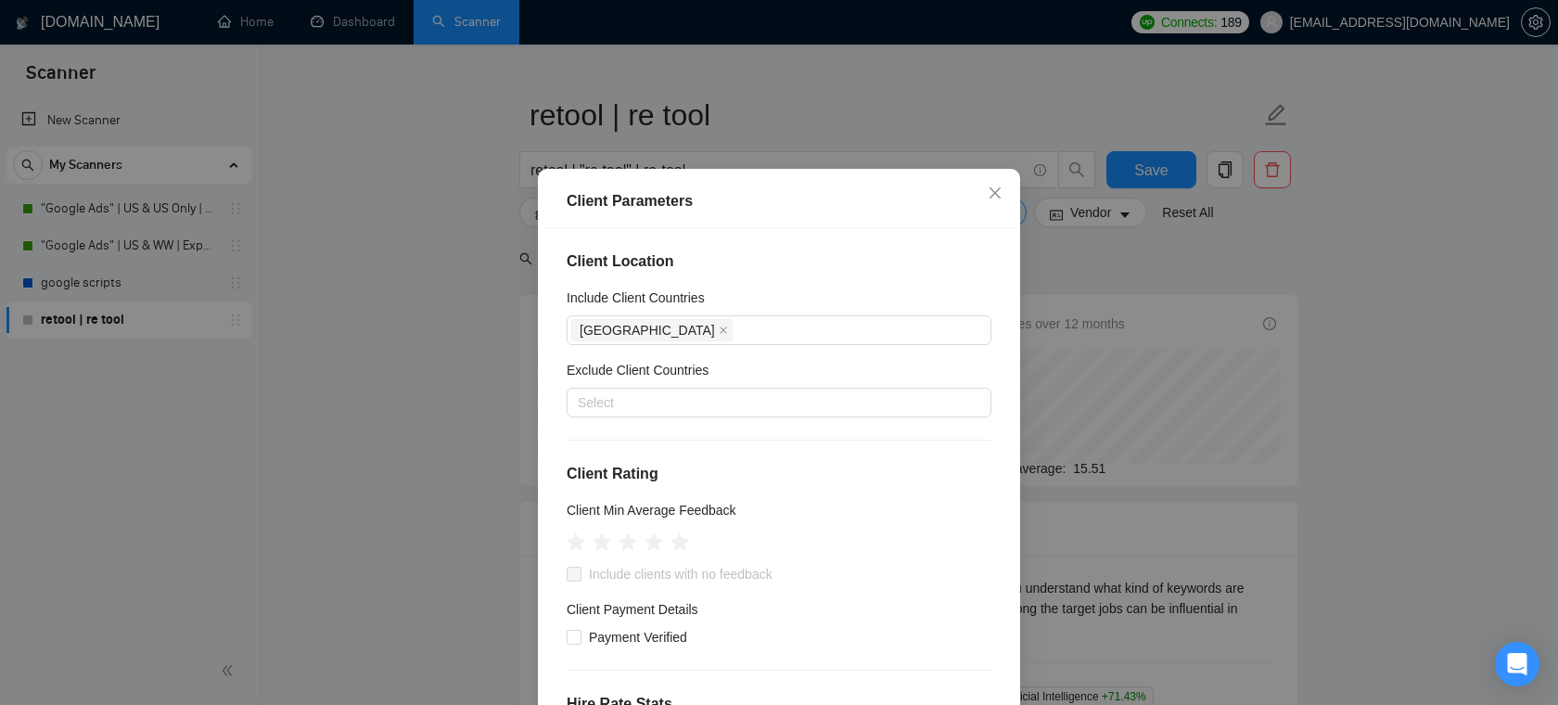
click at [781, 273] on h4 "Client Location" at bounding box center [779, 261] width 425 height 22
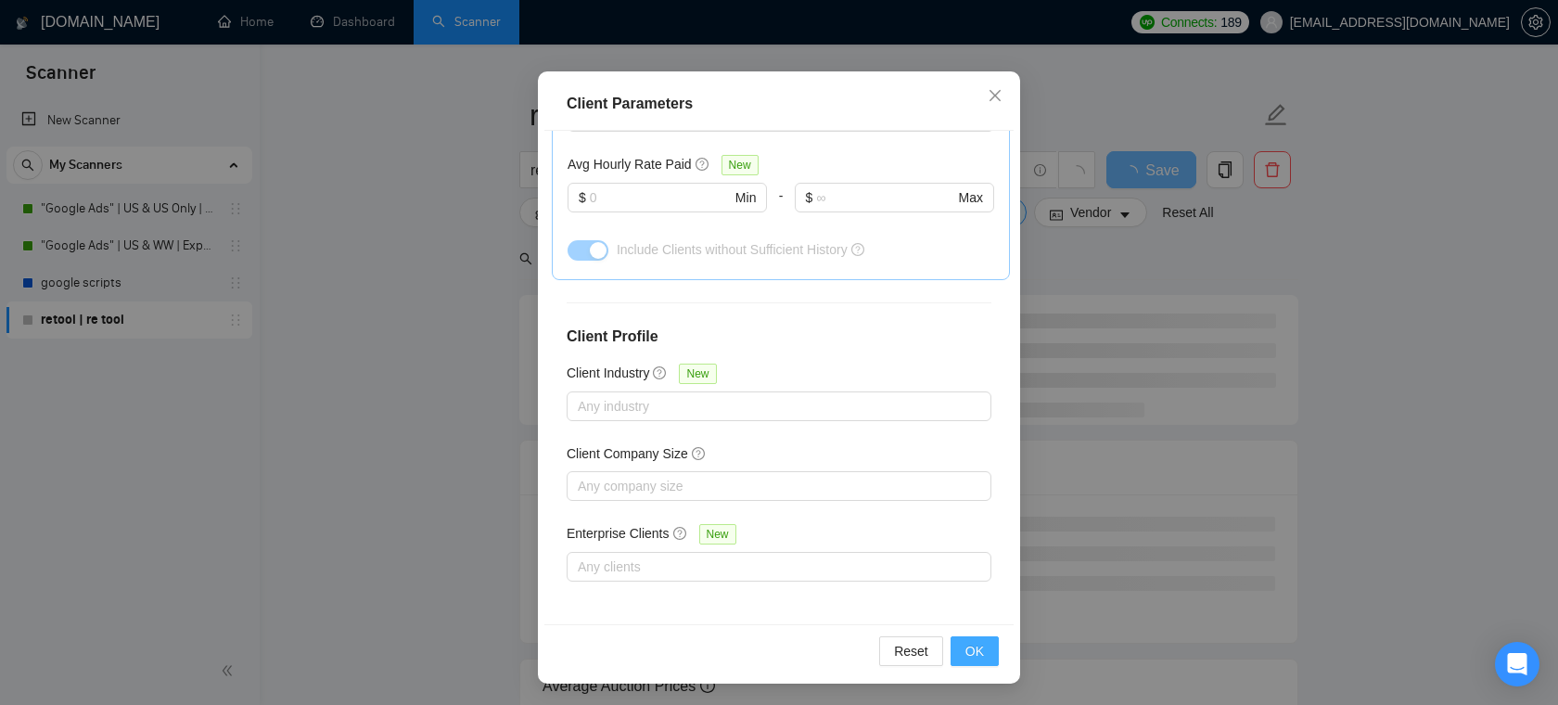
click at [979, 644] on span "OK" at bounding box center [974, 651] width 19 height 20
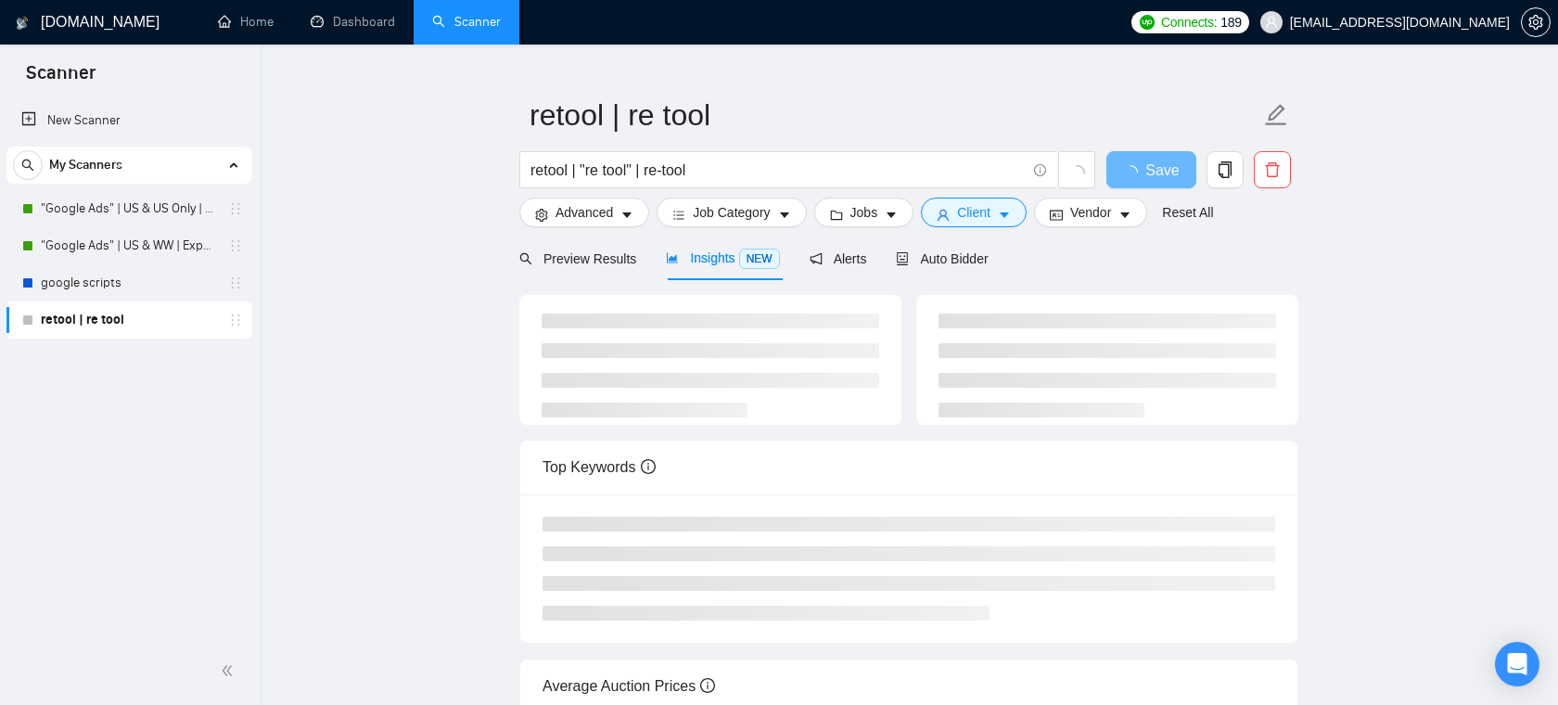
scroll to position [41, 0]
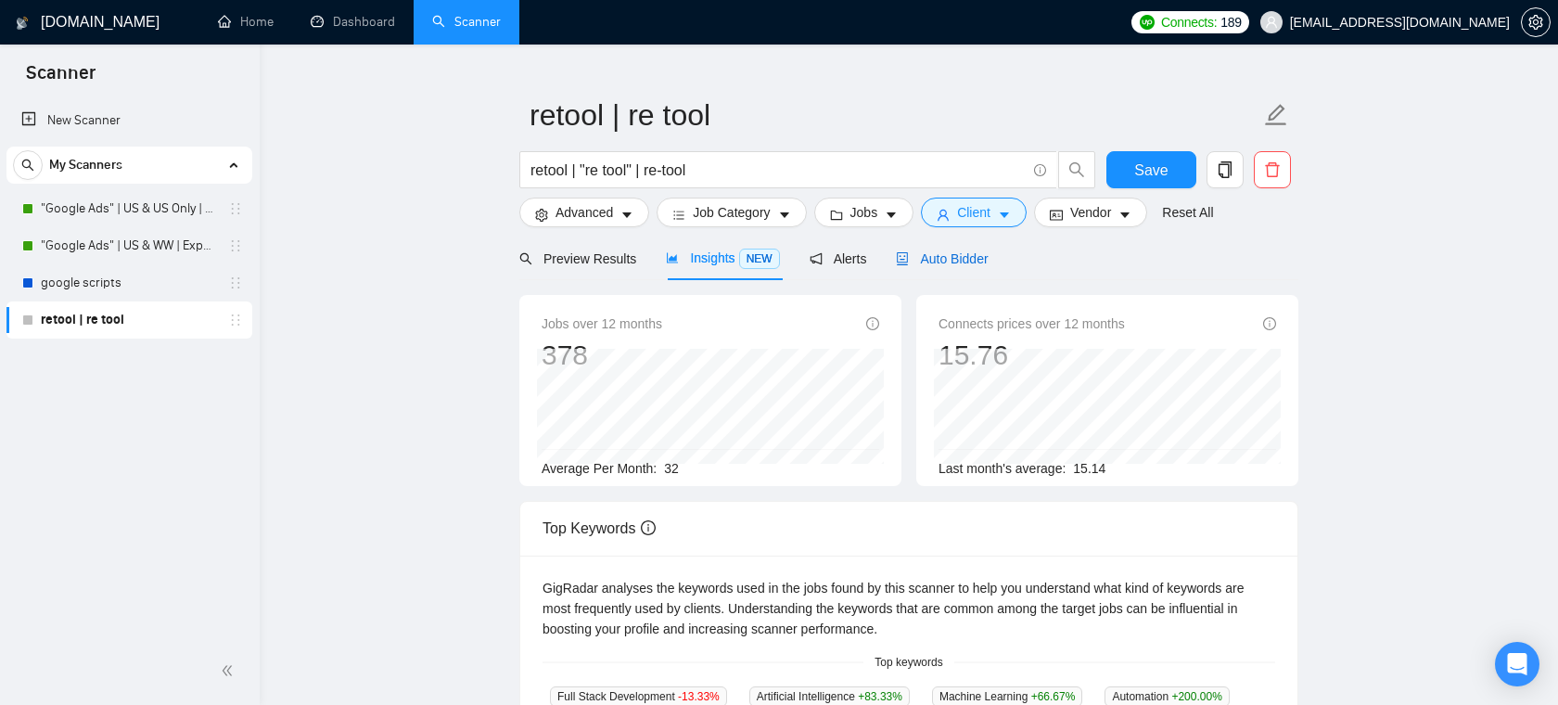
click at [973, 261] on span "Auto Bidder" at bounding box center [942, 258] width 92 height 15
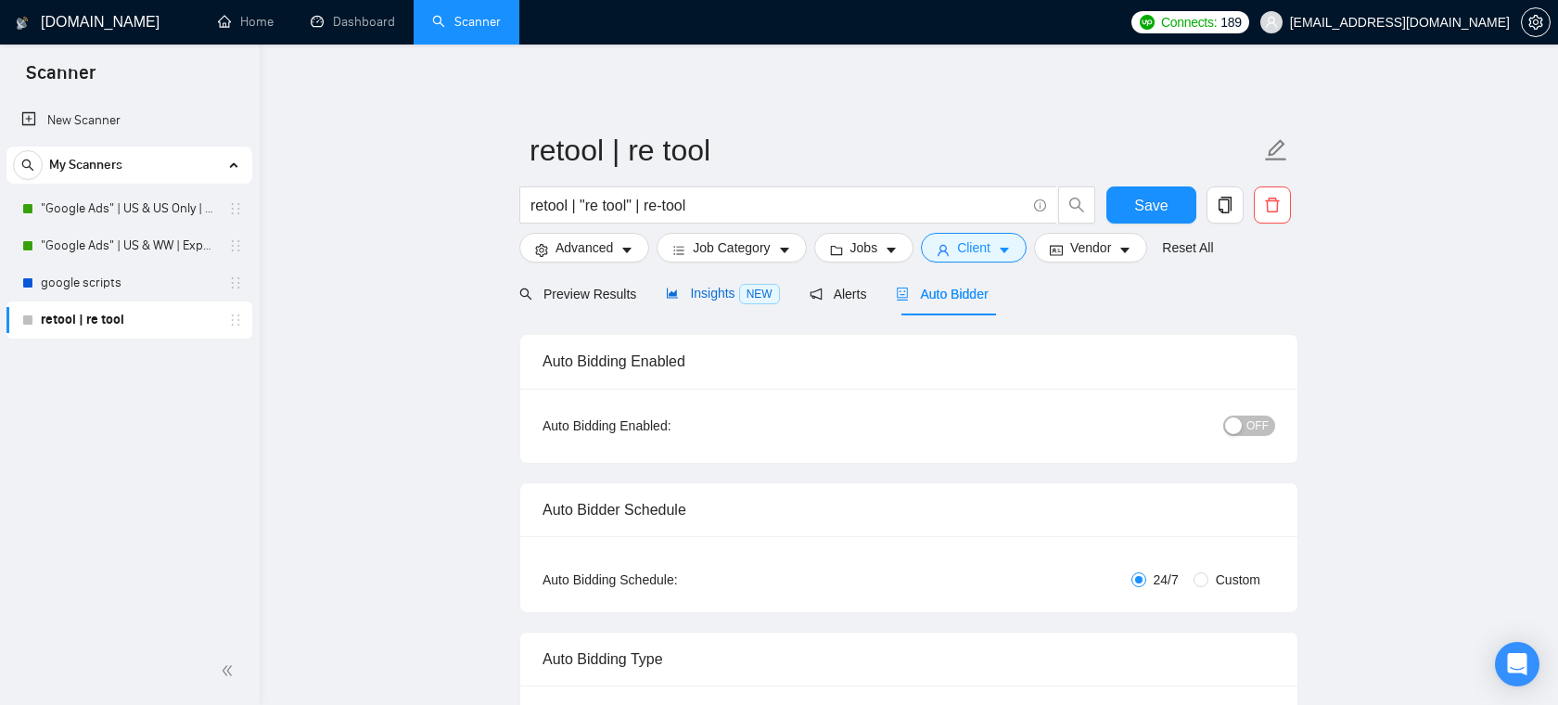
click at [691, 287] on span "Insights NEW" at bounding box center [722, 293] width 113 height 15
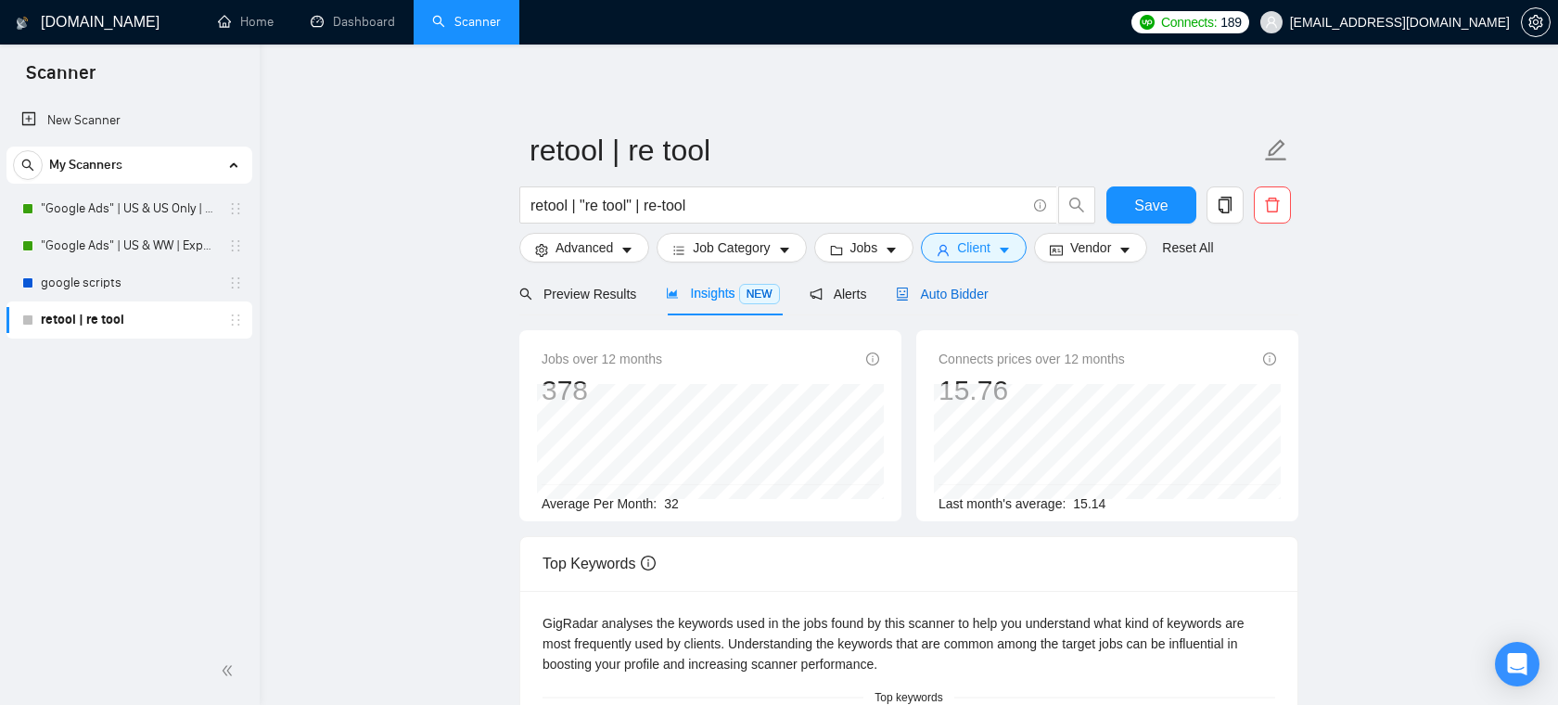
click at [941, 288] on span "Auto Bidder" at bounding box center [942, 294] width 92 height 15
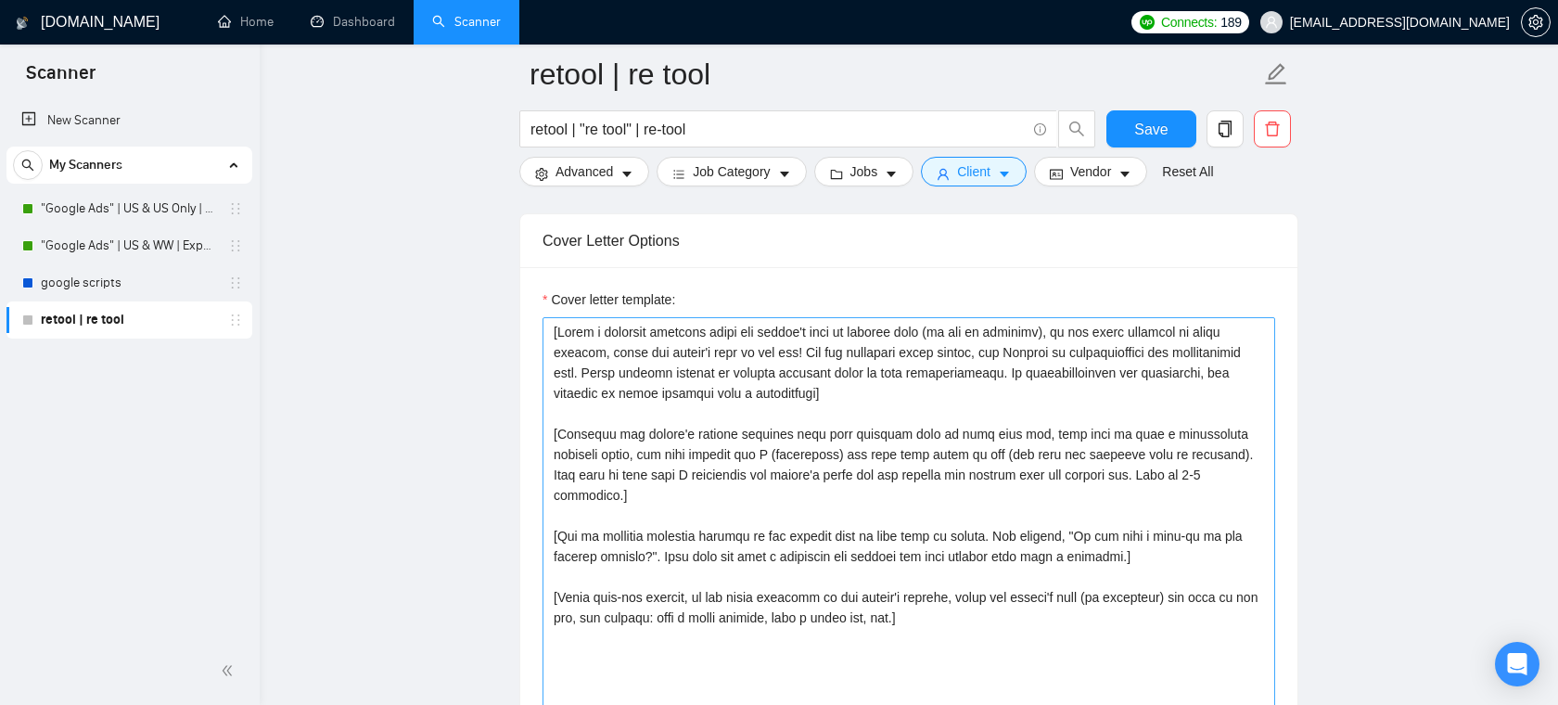
scroll to position [1898, 0]
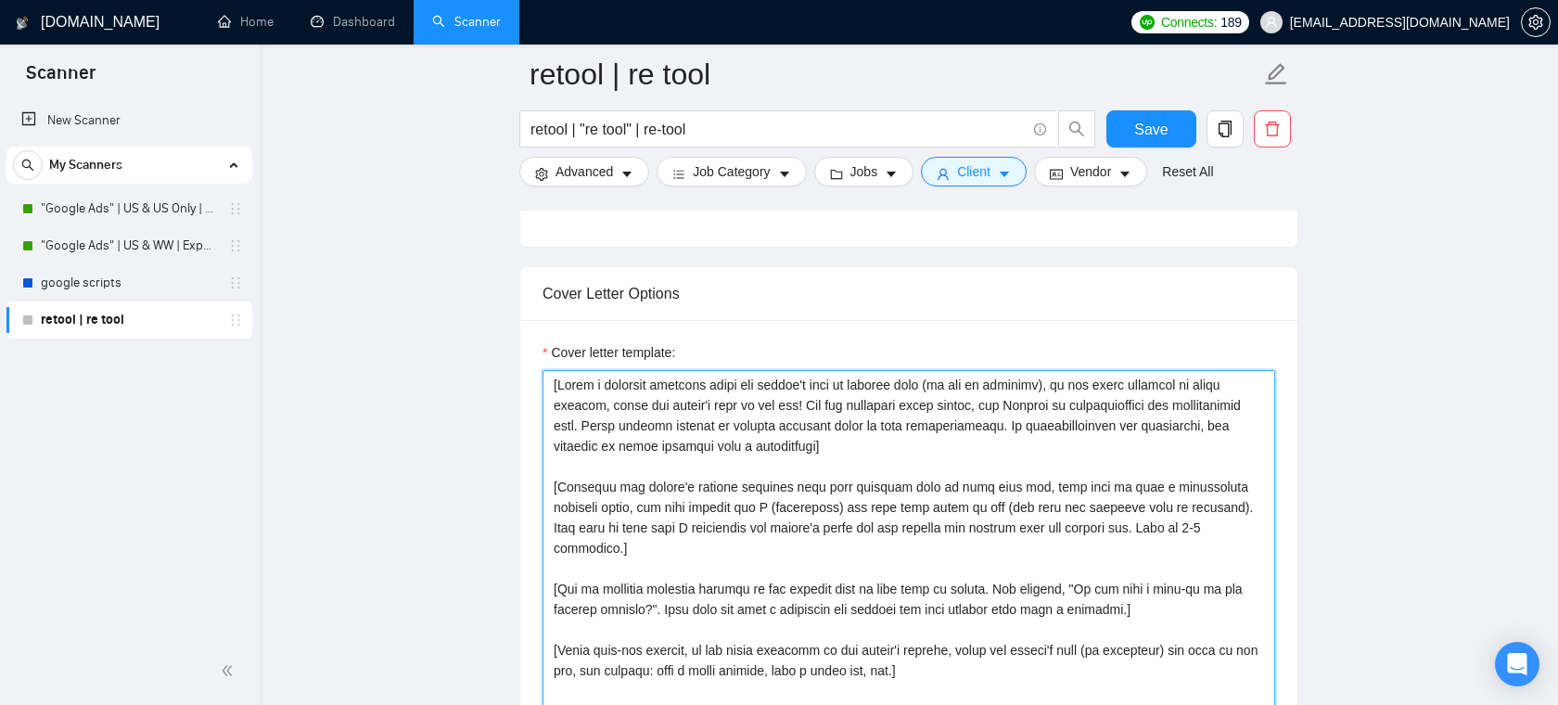
click at [876, 448] on textarea "Cover letter template:" at bounding box center [909, 578] width 733 height 417
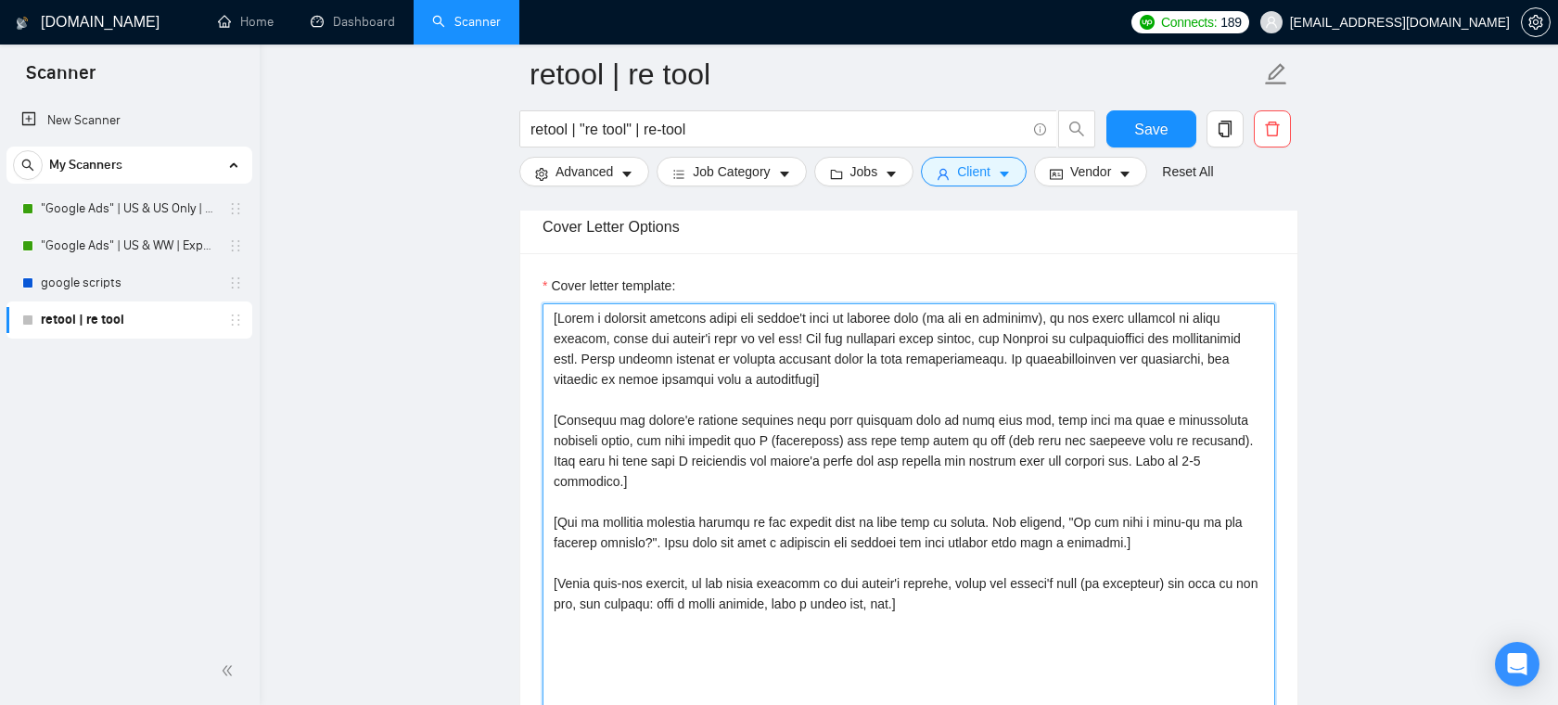
scroll to position [2000, 0]
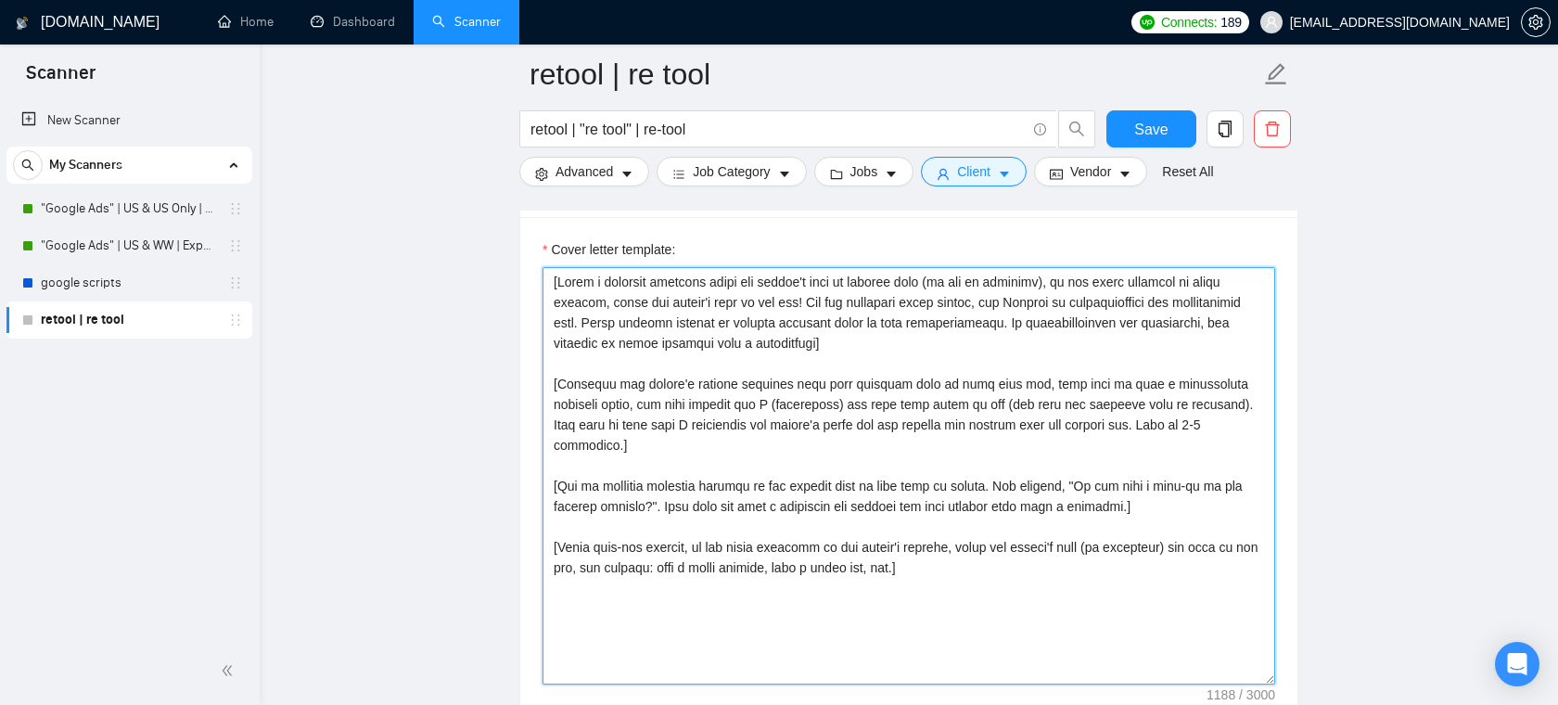
click at [927, 442] on textarea "Cover letter template:" at bounding box center [909, 475] width 733 height 417
click at [927, 351] on textarea "Cover letter template:" at bounding box center [909, 475] width 733 height 417
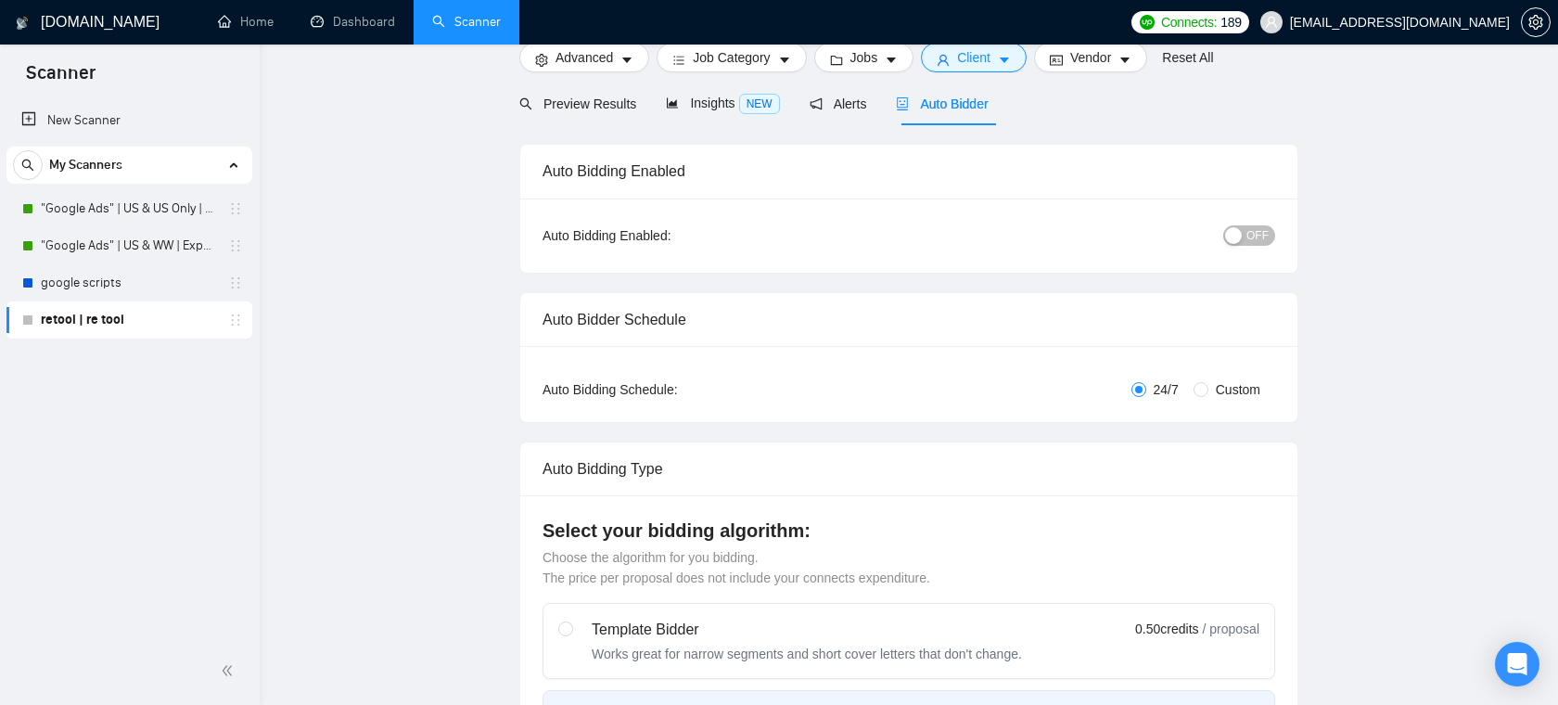
scroll to position [0, 0]
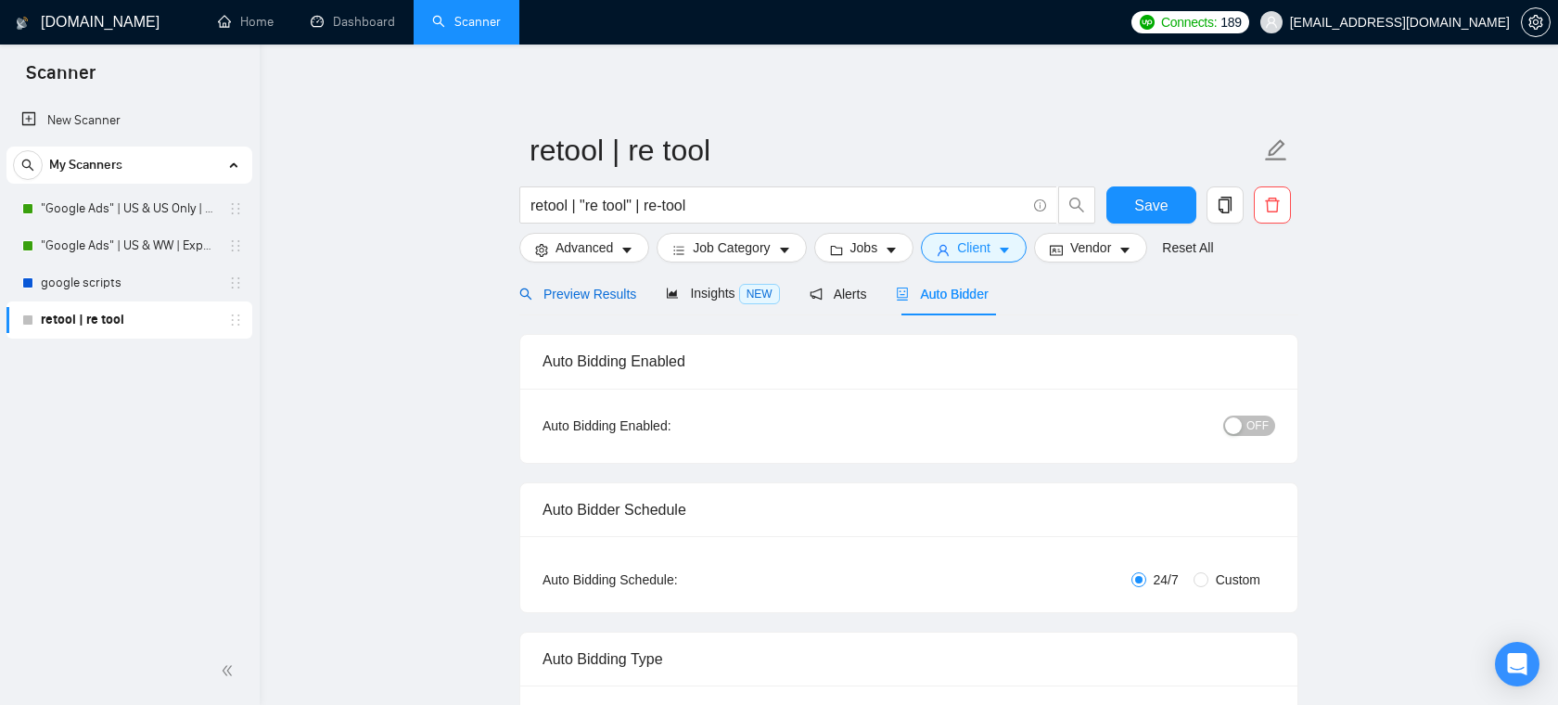
click at [605, 292] on span "Preview Results" at bounding box center [577, 294] width 117 height 15
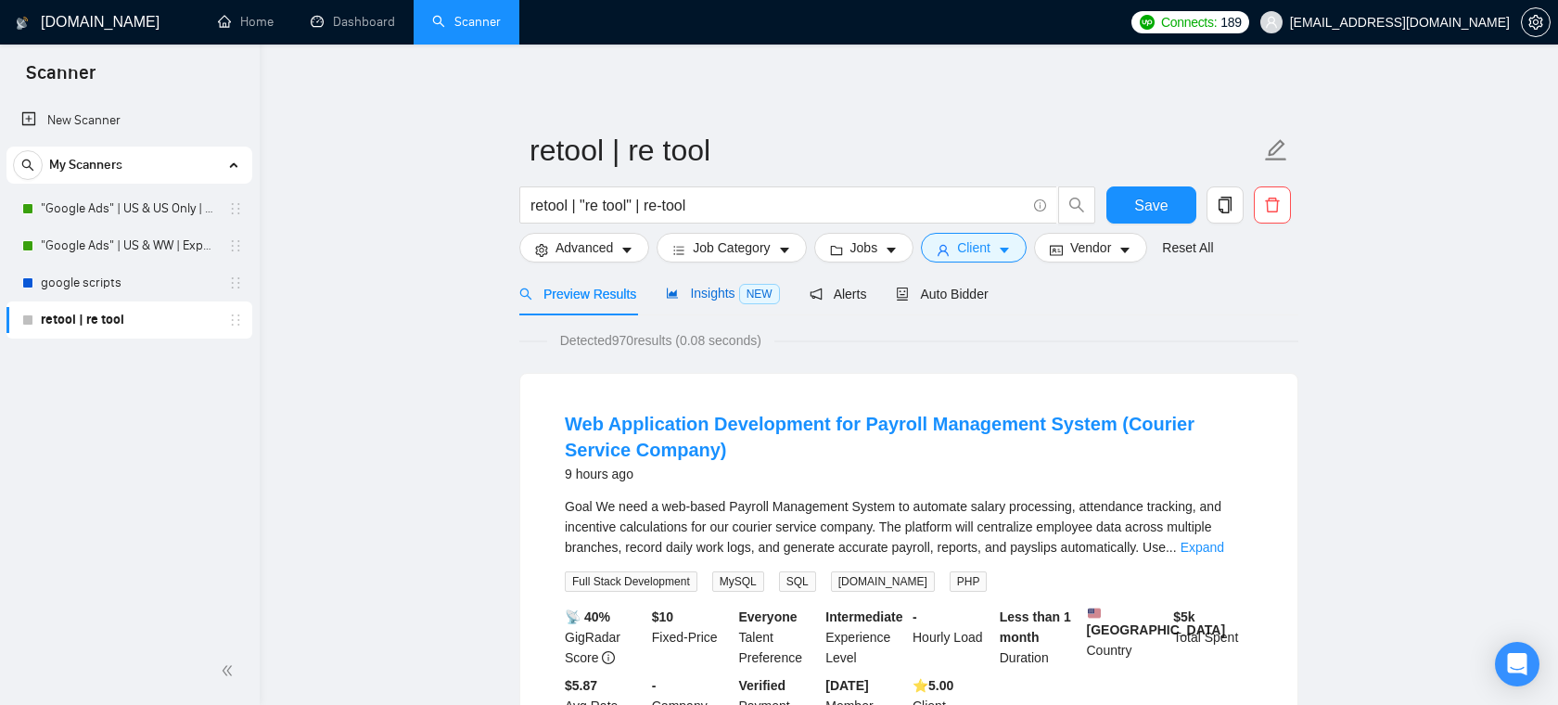
click at [737, 284] on div "Insights NEW" at bounding box center [722, 293] width 113 height 21
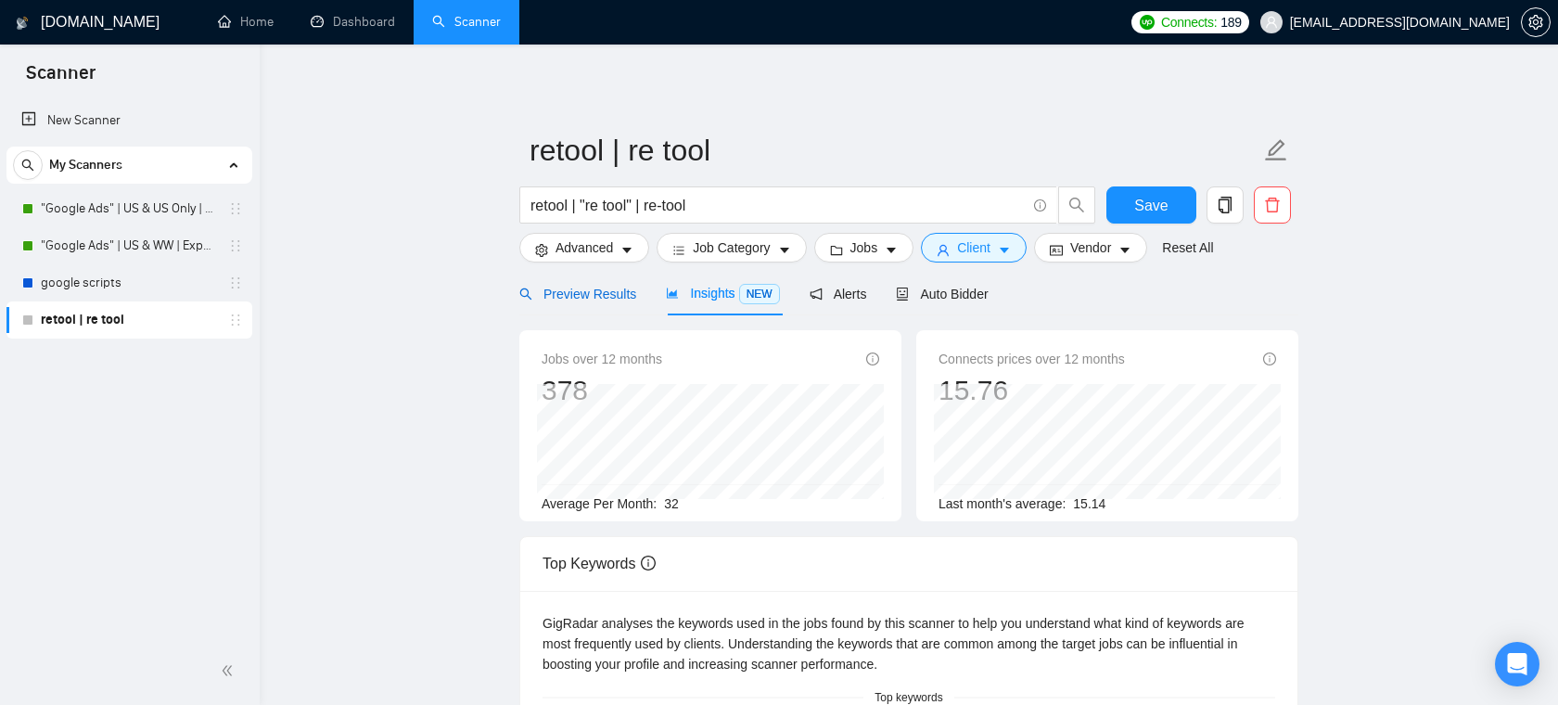
click at [596, 292] on span "Preview Results" at bounding box center [577, 294] width 117 height 15
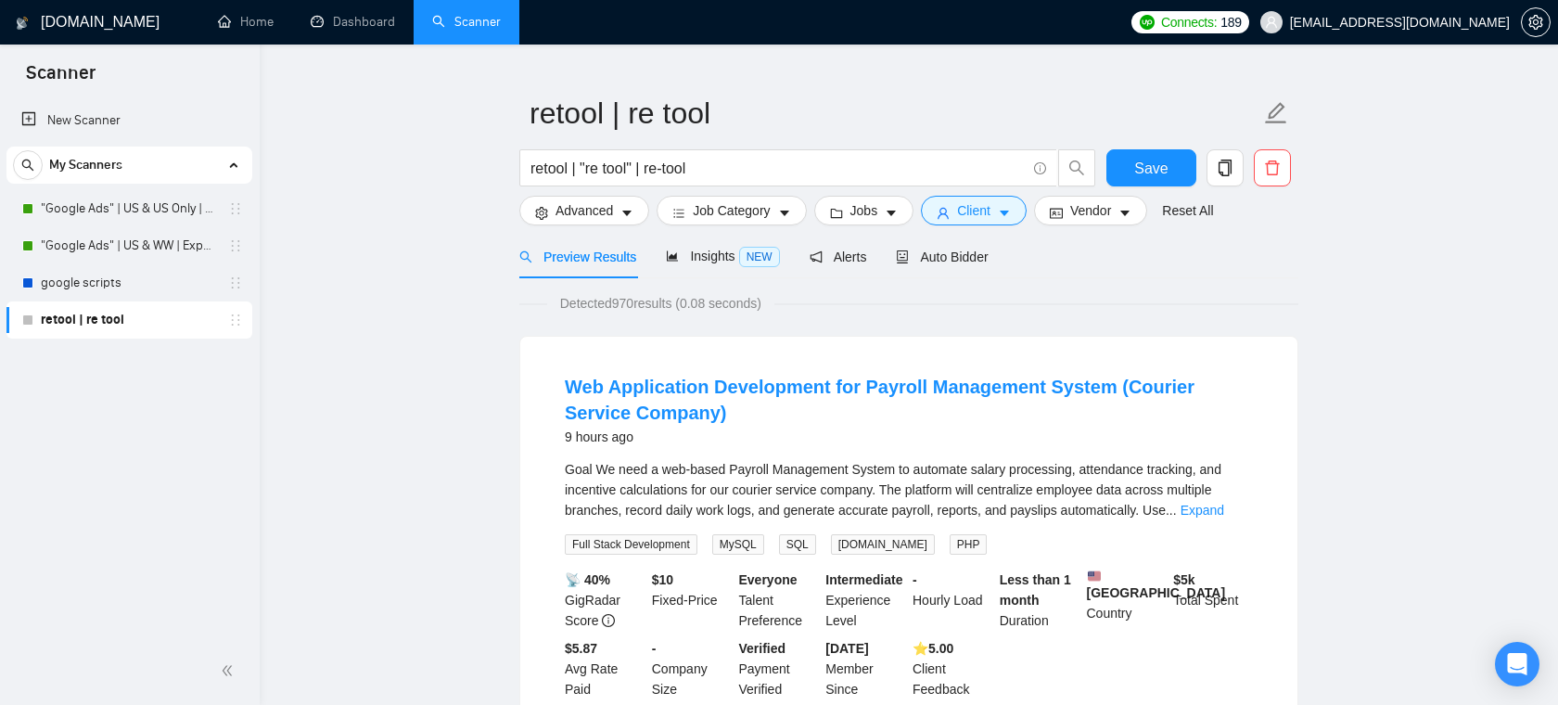
scroll to position [74, 0]
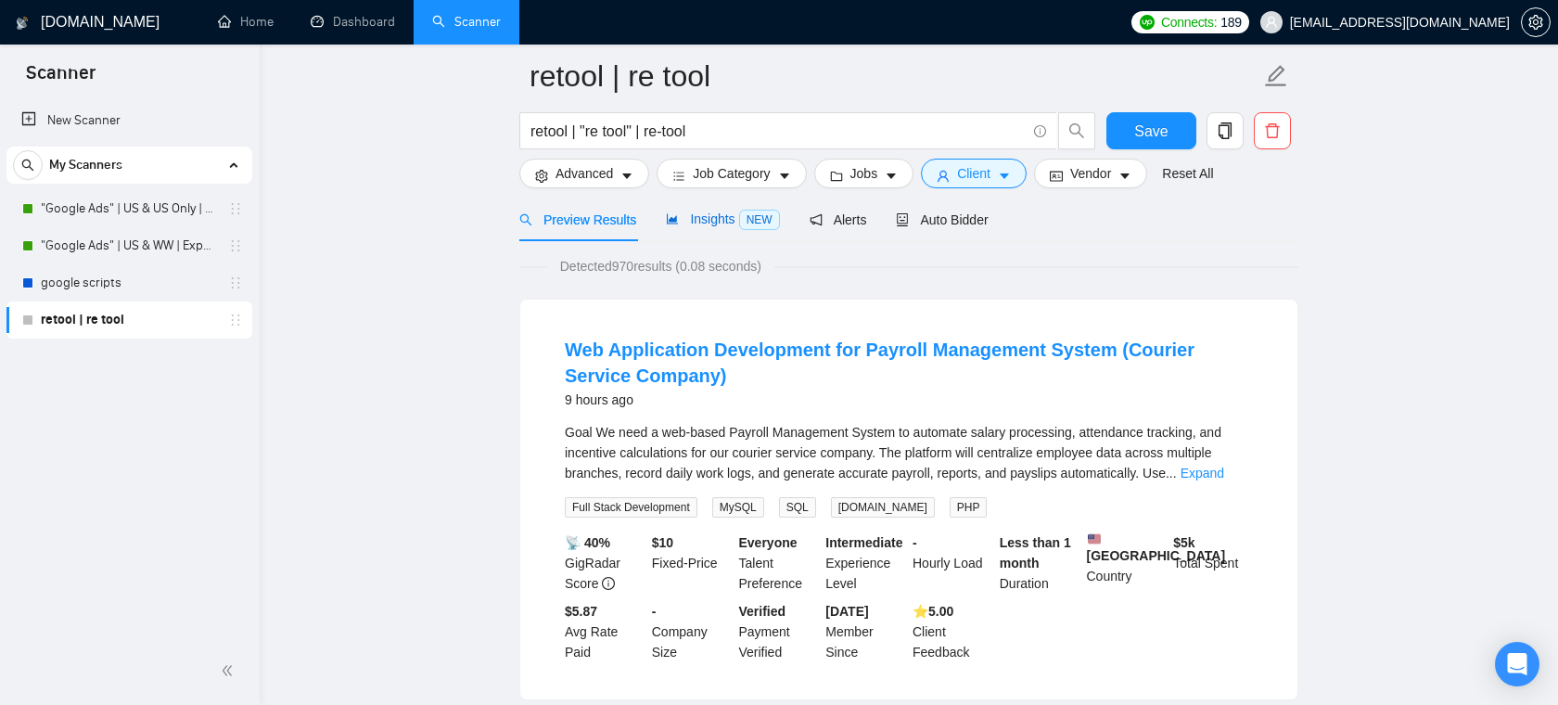
click at [723, 225] on span "Insights NEW" at bounding box center [722, 218] width 113 height 15
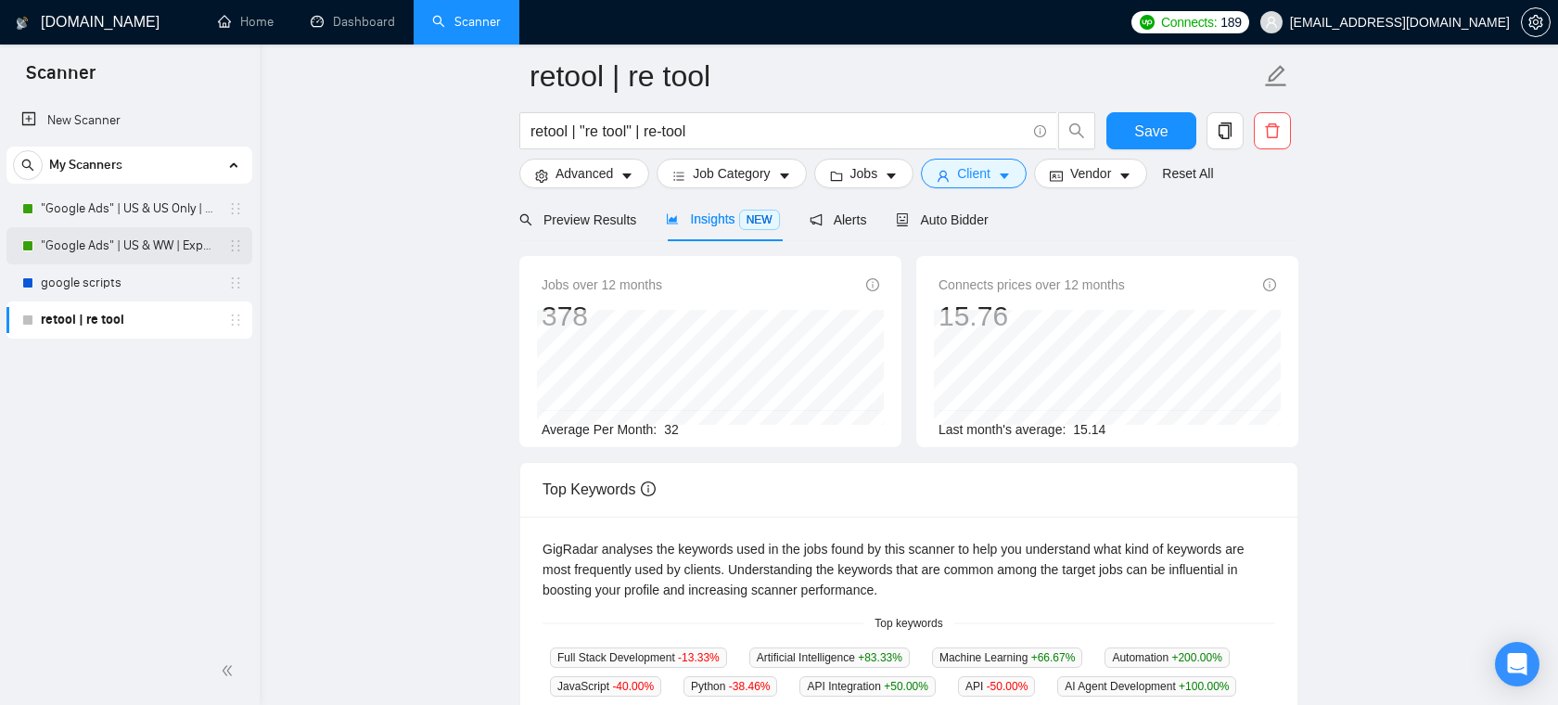
click at [112, 245] on link ""Google Ads" | US & WW | Expert" at bounding box center [129, 245] width 176 height 37
click at [709, 128] on input "retool | "re tool" | re-tool" at bounding box center [777, 131] width 495 height 23
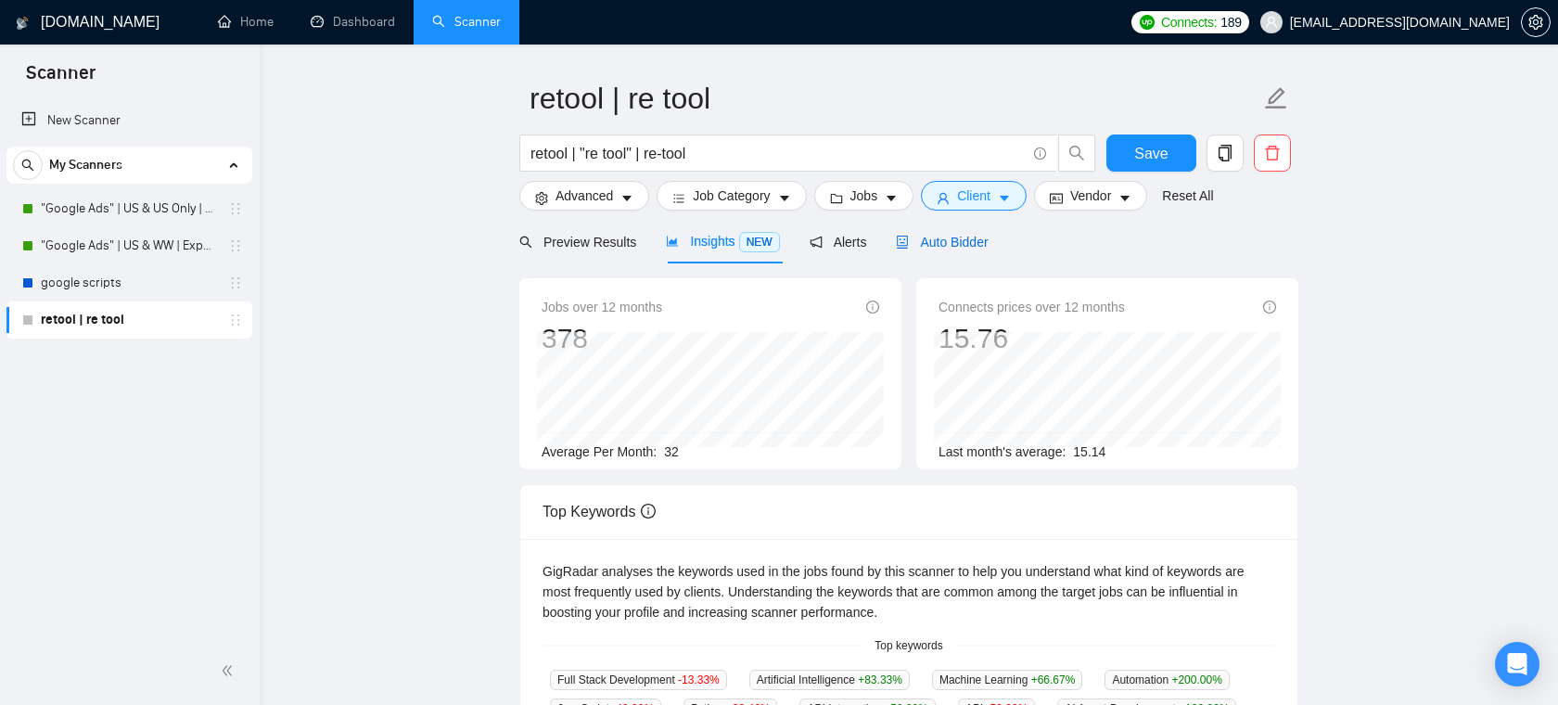
click at [925, 248] on span "Auto Bidder" at bounding box center [942, 242] width 92 height 15
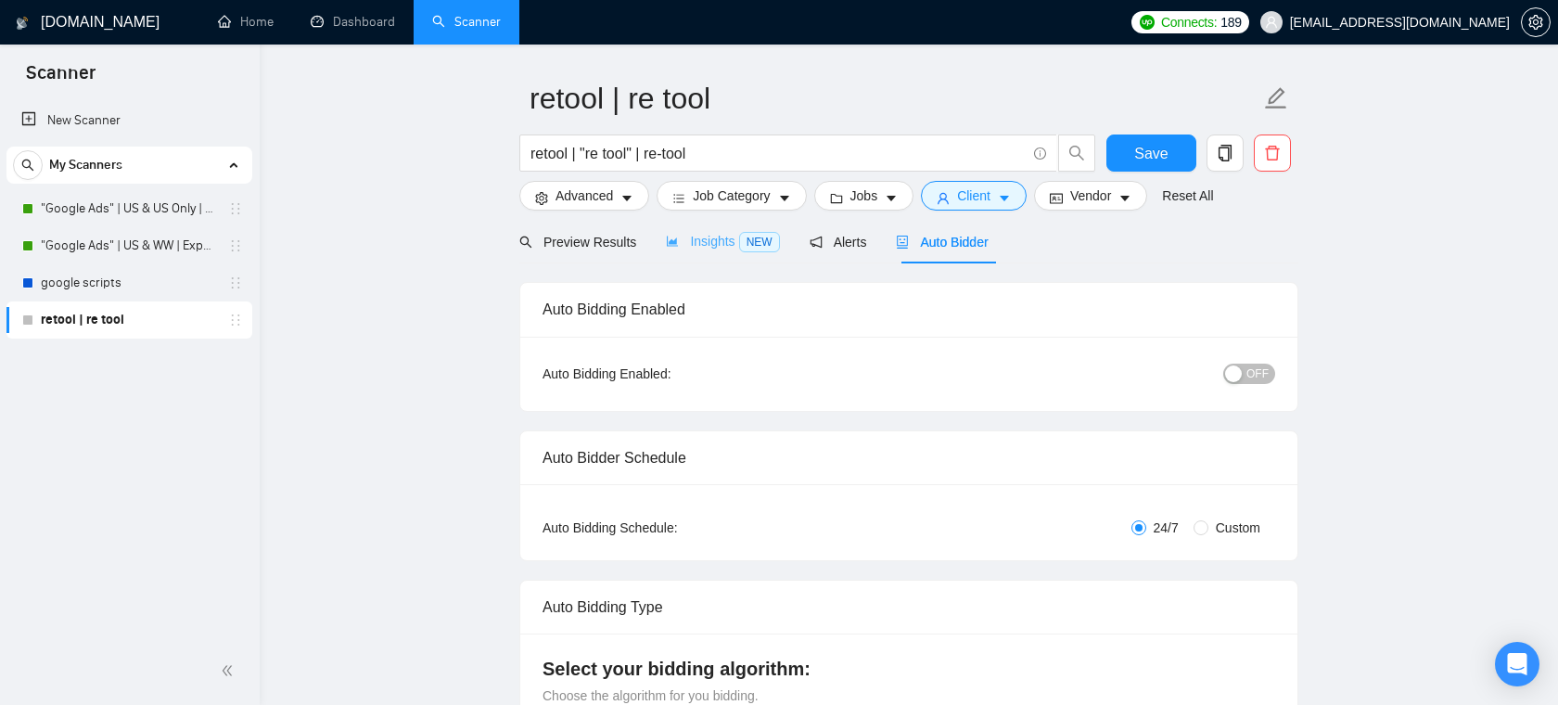
click at [748, 252] on div "Insights NEW" at bounding box center [722, 242] width 113 height 44
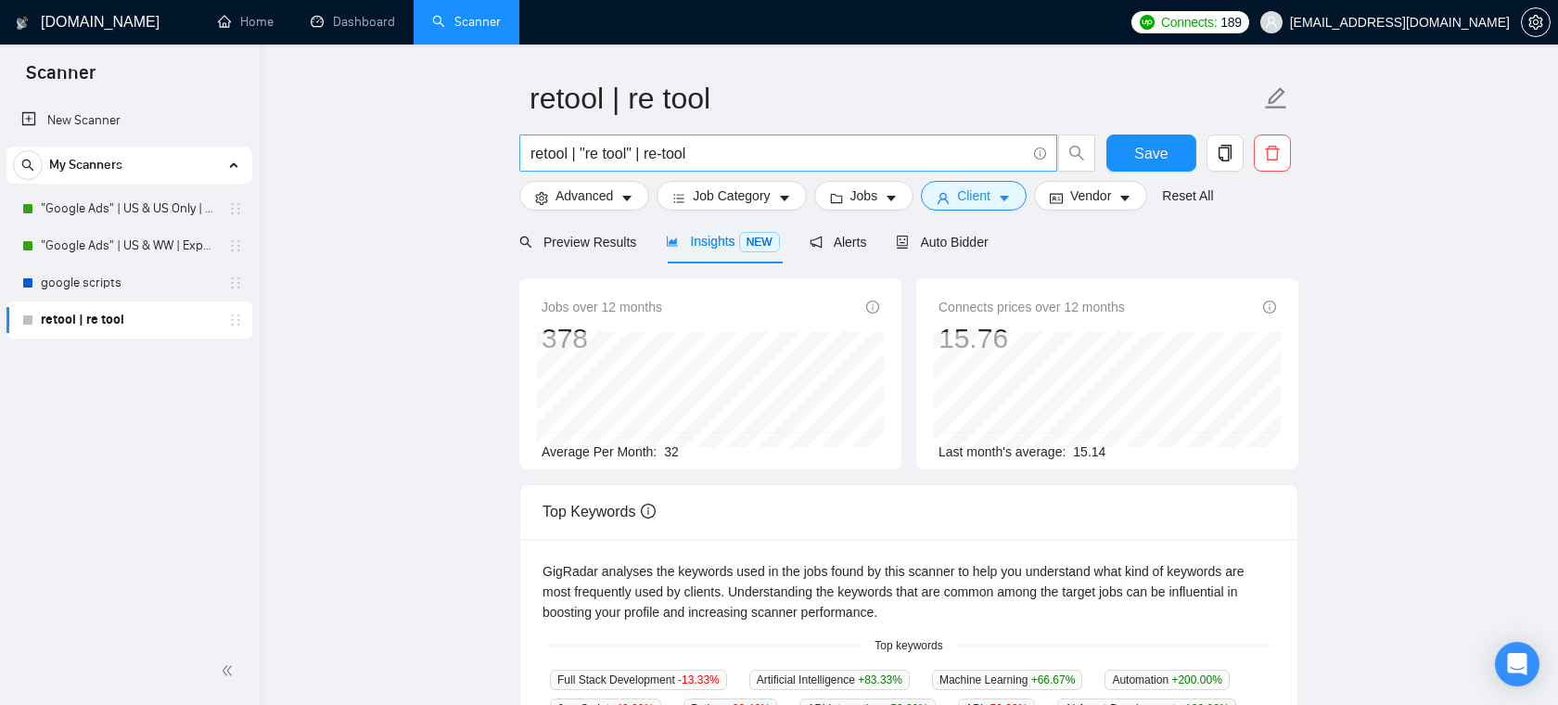
click at [735, 148] on input "retool | "re tool" | re-tool" at bounding box center [777, 153] width 495 height 23
click at [822, 236] on icon "notification" at bounding box center [816, 242] width 12 height 12
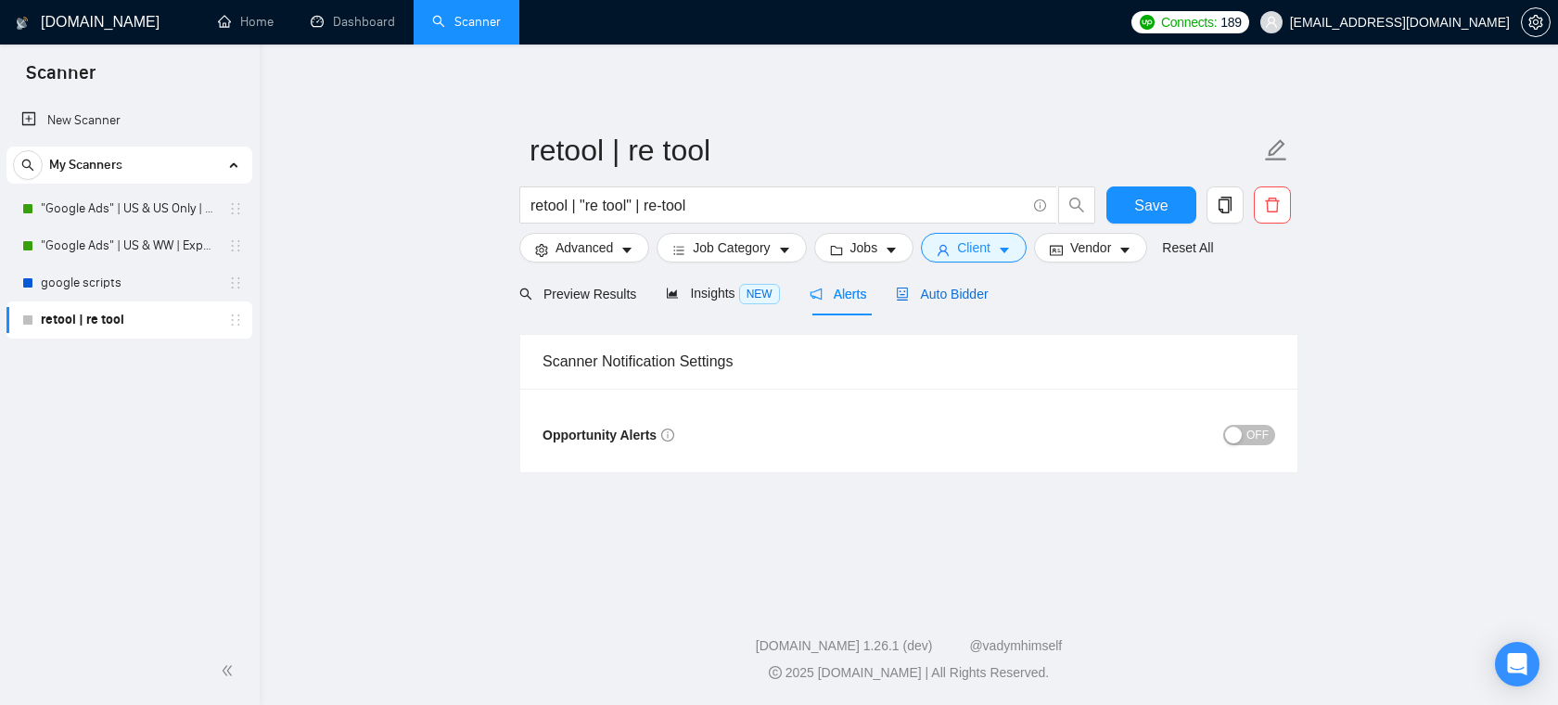
click at [976, 299] on span "Auto Bidder" at bounding box center [942, 294] width 92 height 15
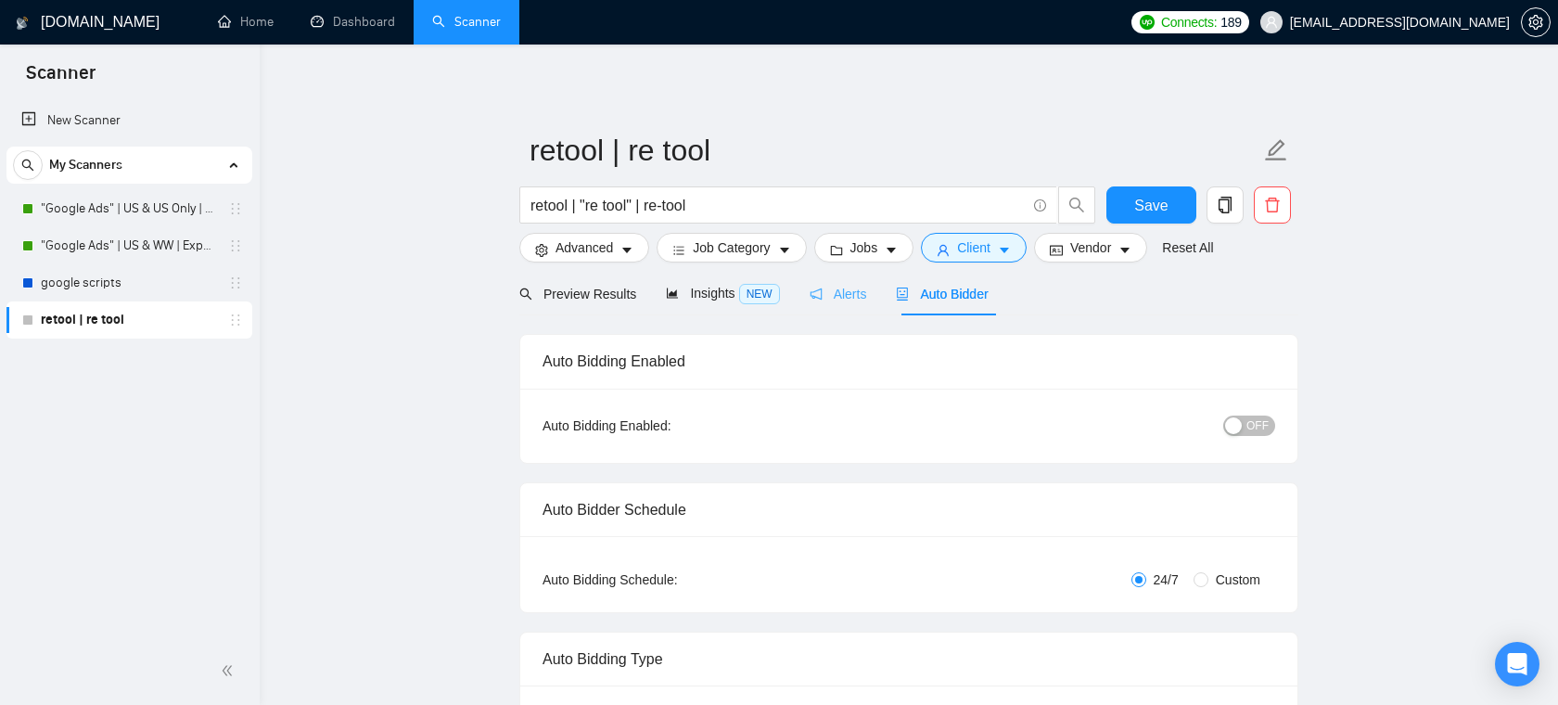
click at [853, 312] on div "Alerts" at bounding box center [839, 294] width 58 height 44
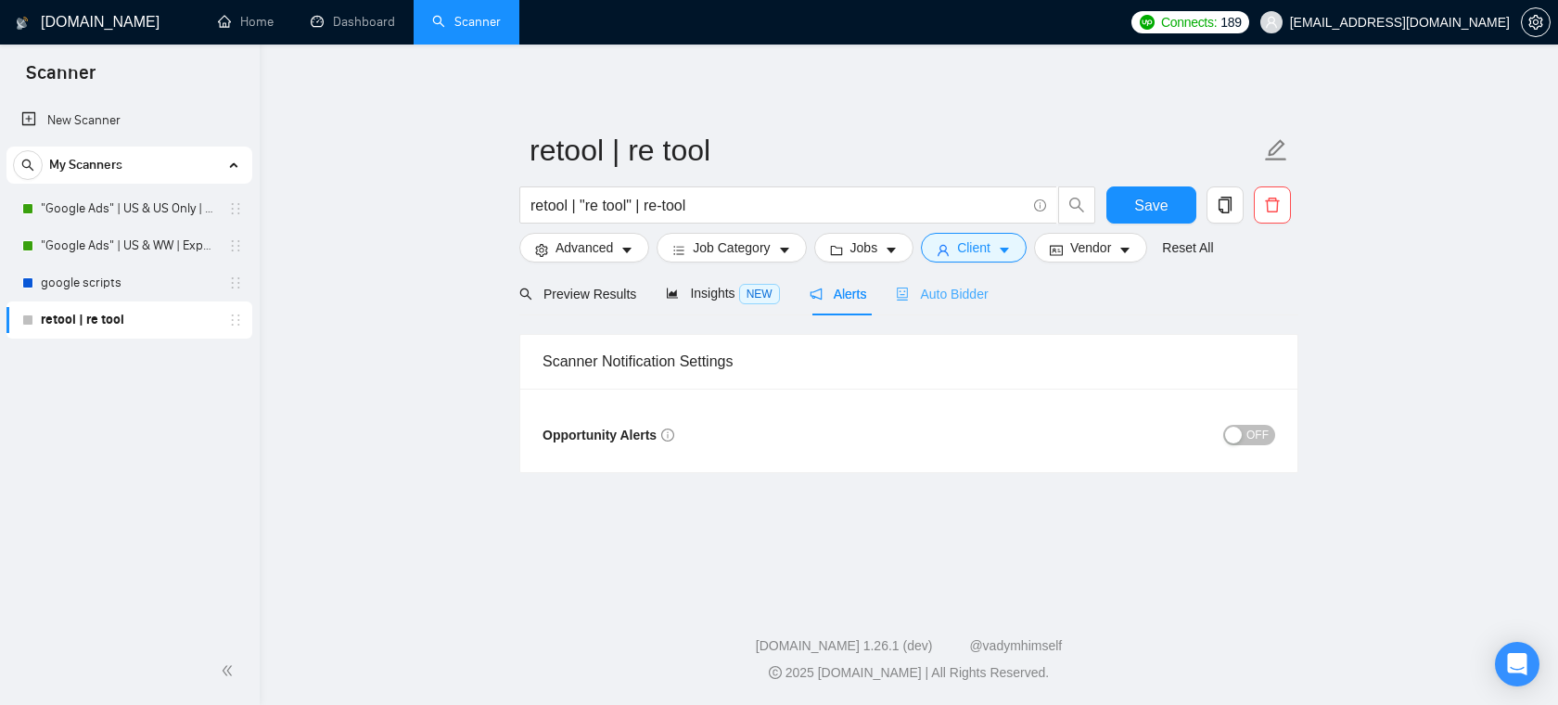
click at [907, 304] on div "Auto Bidder" at bounding box center [942, 294] width 92 height 44
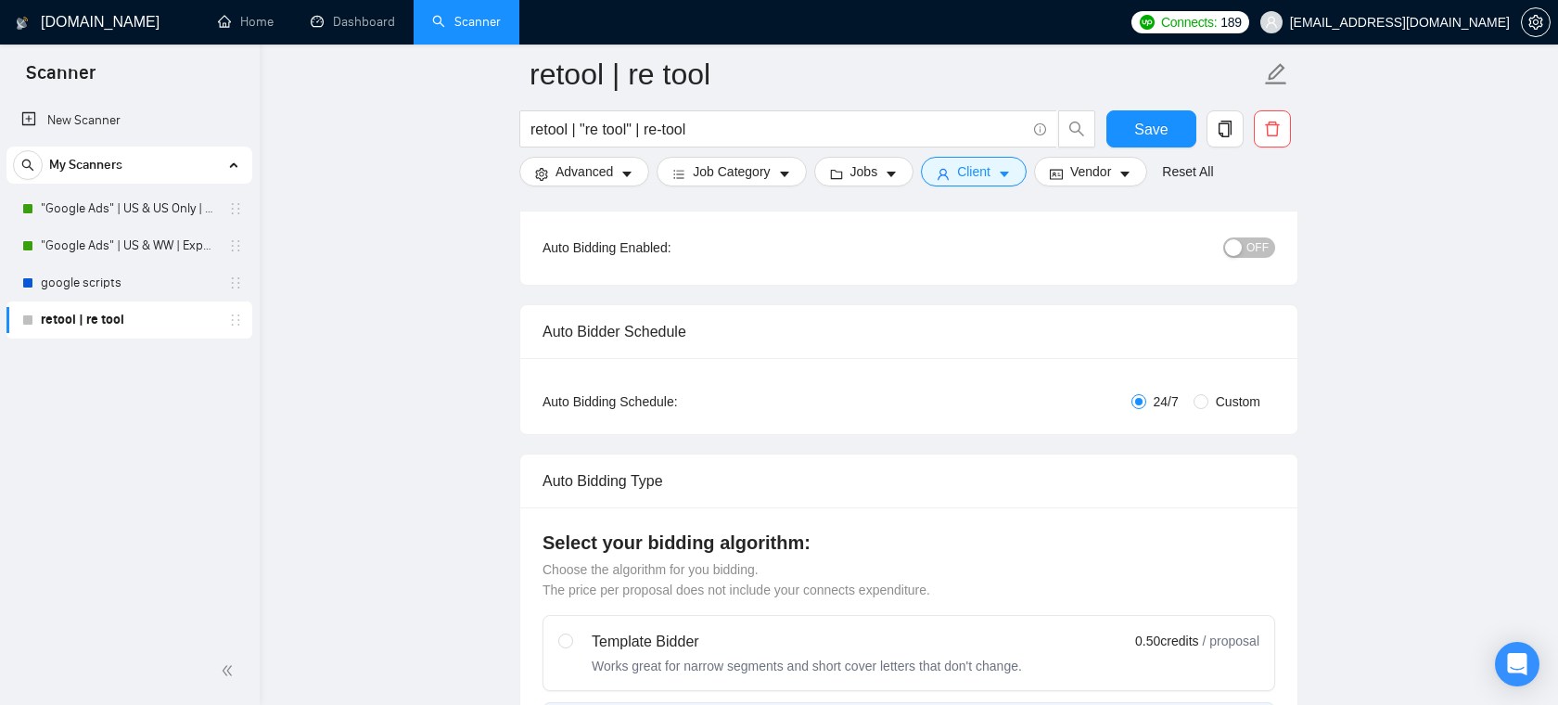
scroll to position [282, 0]
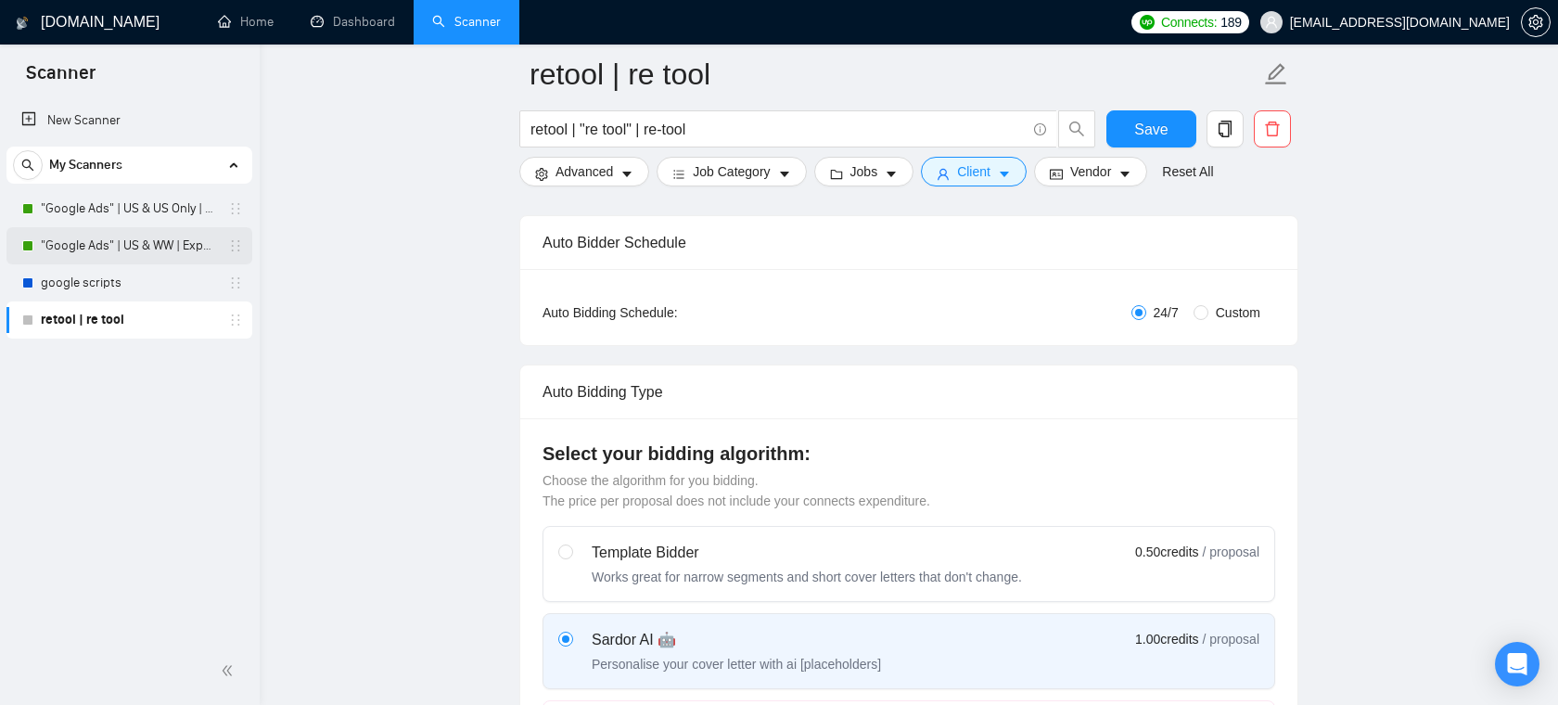
click at [144, 248] on link ""Google Ads" | US & WW | Expert" at bounding box center [129, 245] width 176 height 37
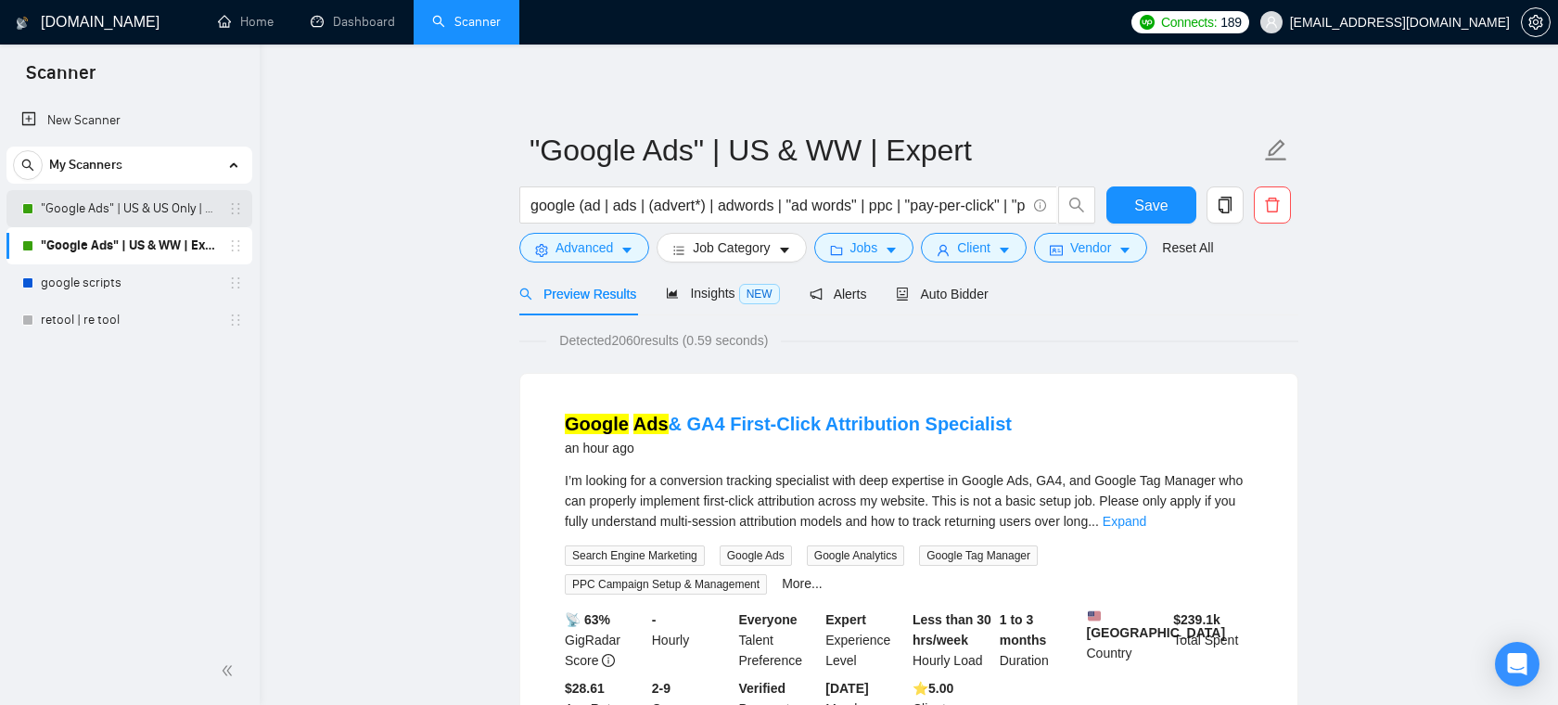
click at [182, 204] on link ""Google Ads" | US & US Only | Expert" at bounding box center [129, 208] width 176 height 37
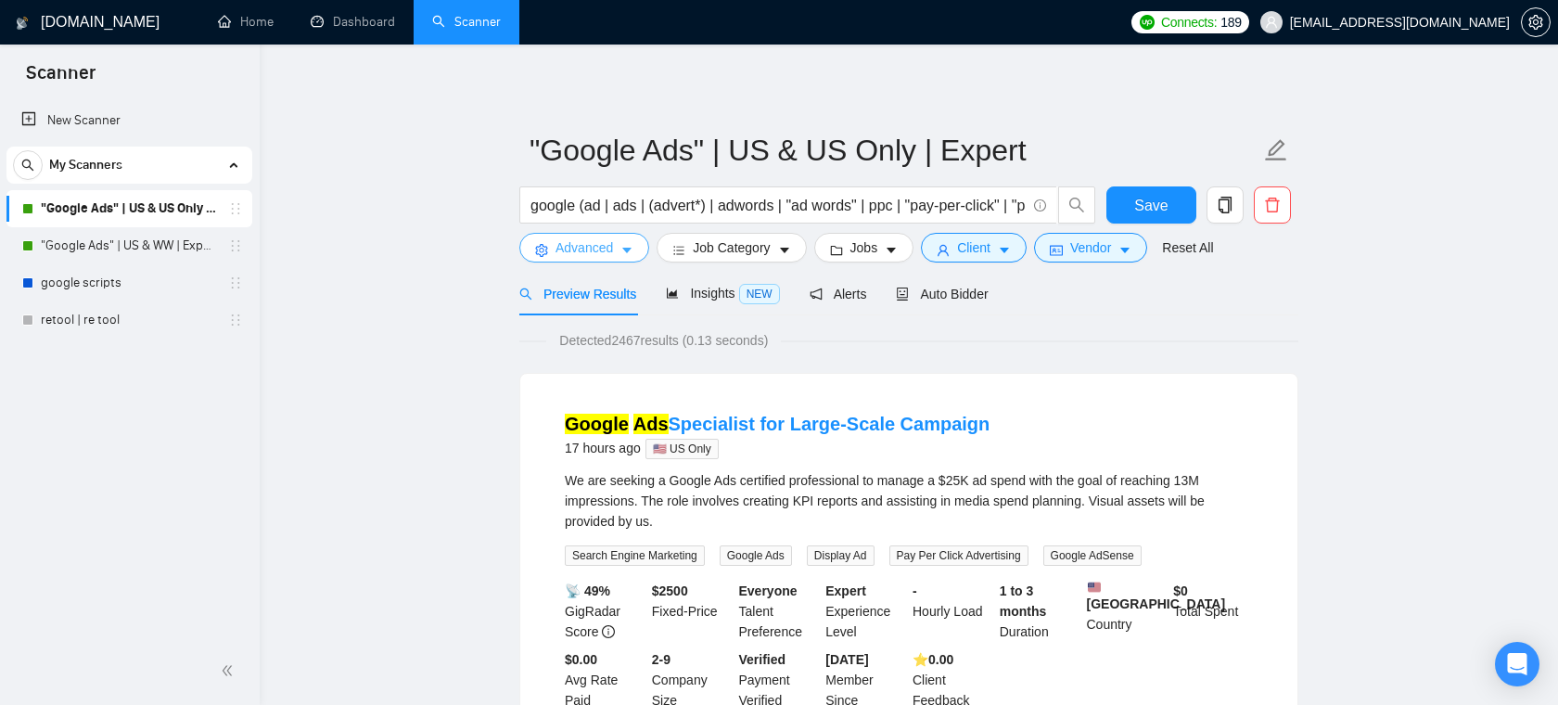
click at [579, 250] on span "Advanced" at bounding box center [585, 247] width 58 height 20
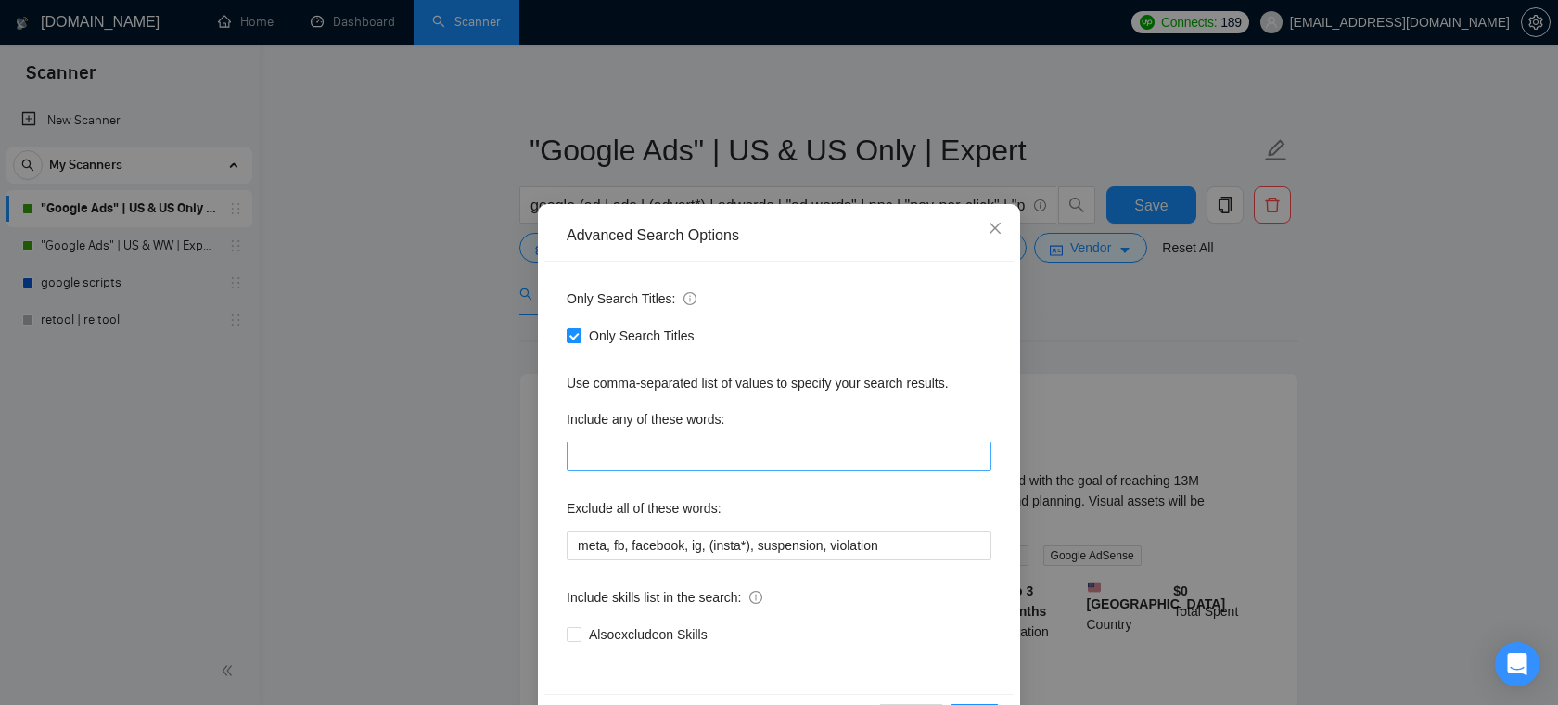
scroll to position [67, 0]
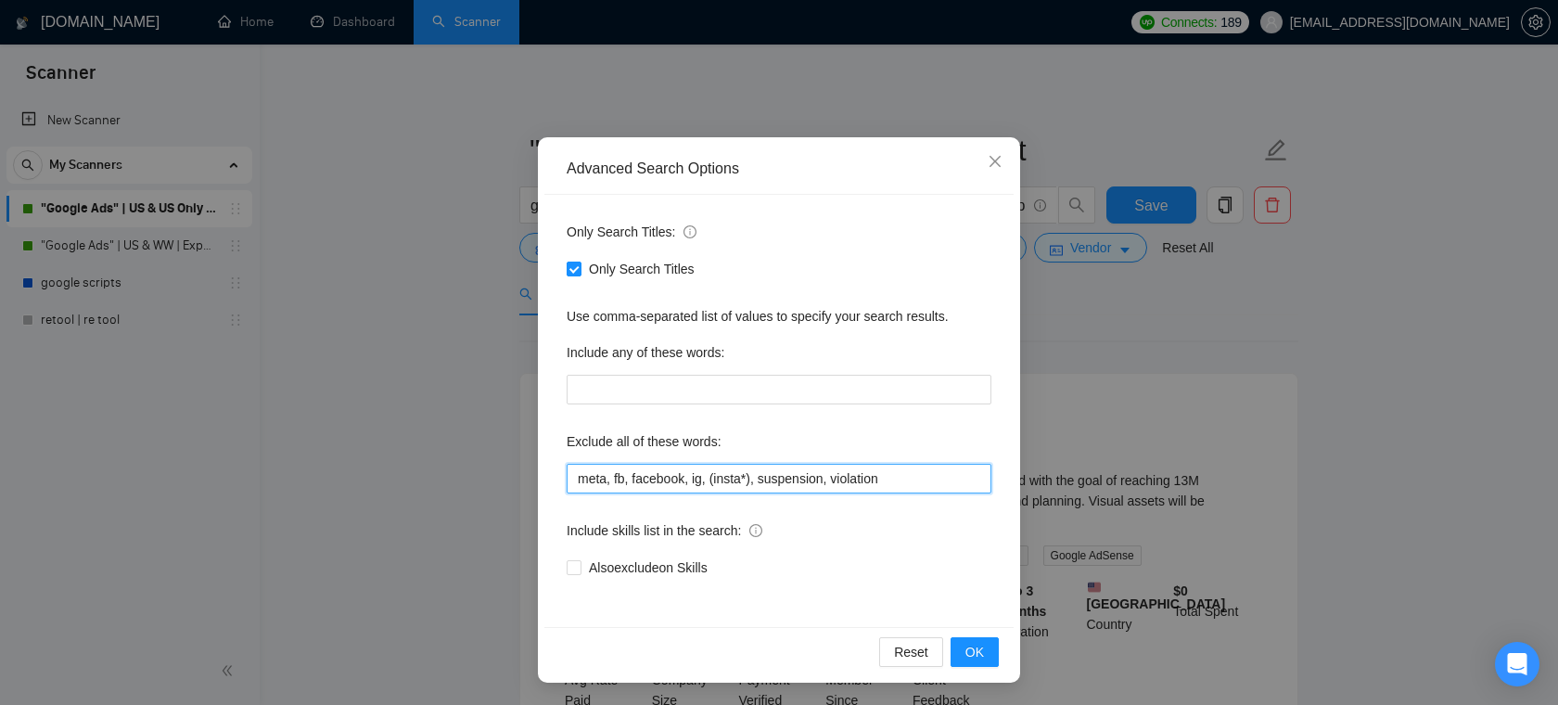
click at [719, 483] on input "meta, fb, facebook, ig, (insta*), suspension, violation" at bounding box center [779, 479] width 425 height 30
drag, startPoint x: 623, startPoint y: 479, endPoint x: 738, endPoint y: 473, distance: 115.2
click at [738, 473] on input "meta, fb, facebook, ig, (insta*), suspension, violation" at bounding box center [779, 479] width 425 height 30
click at [999, 163] on icon "close" at bounding box center [995, 161] width 15 height 15
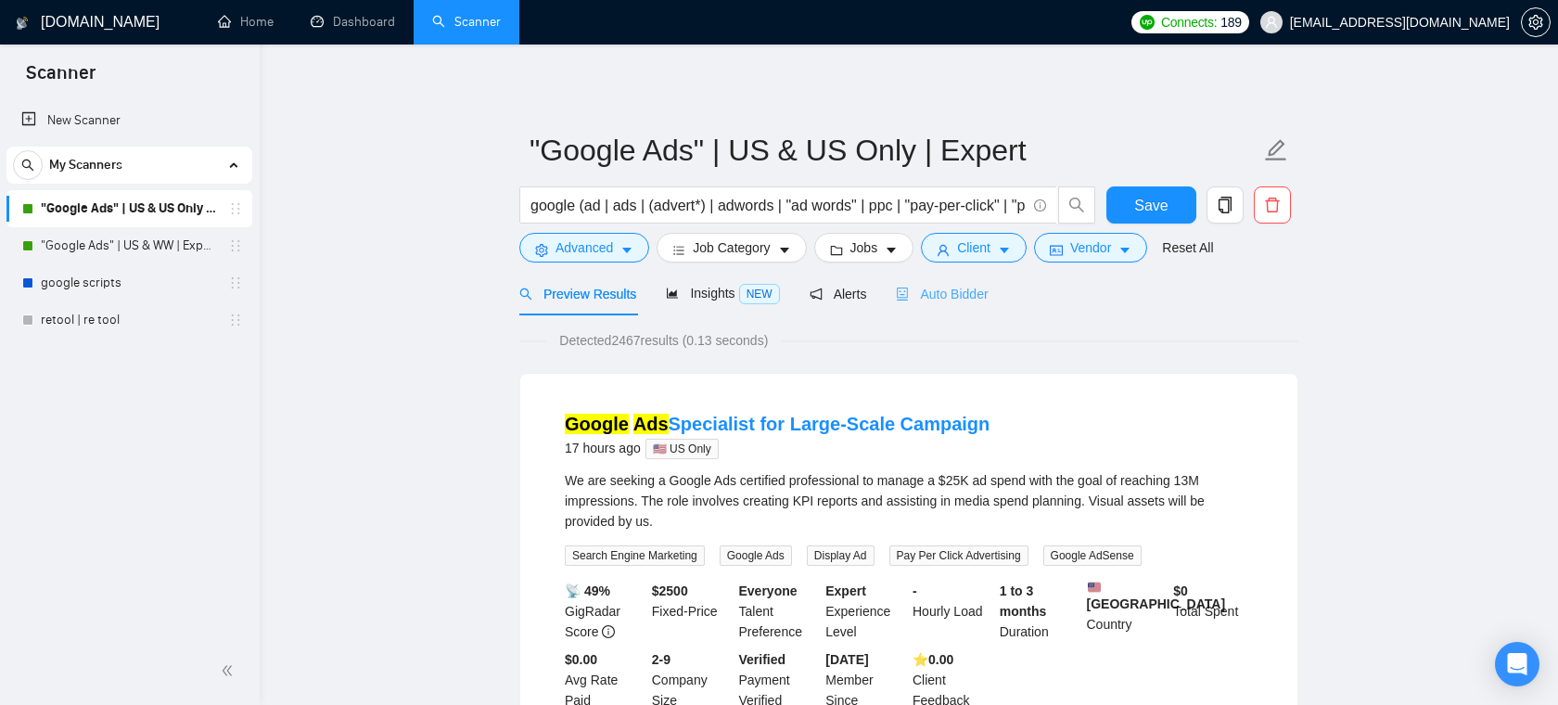
click at [960, 281] on div "Auto Bidder" at bounding box center [942, 294] width 92 height 44
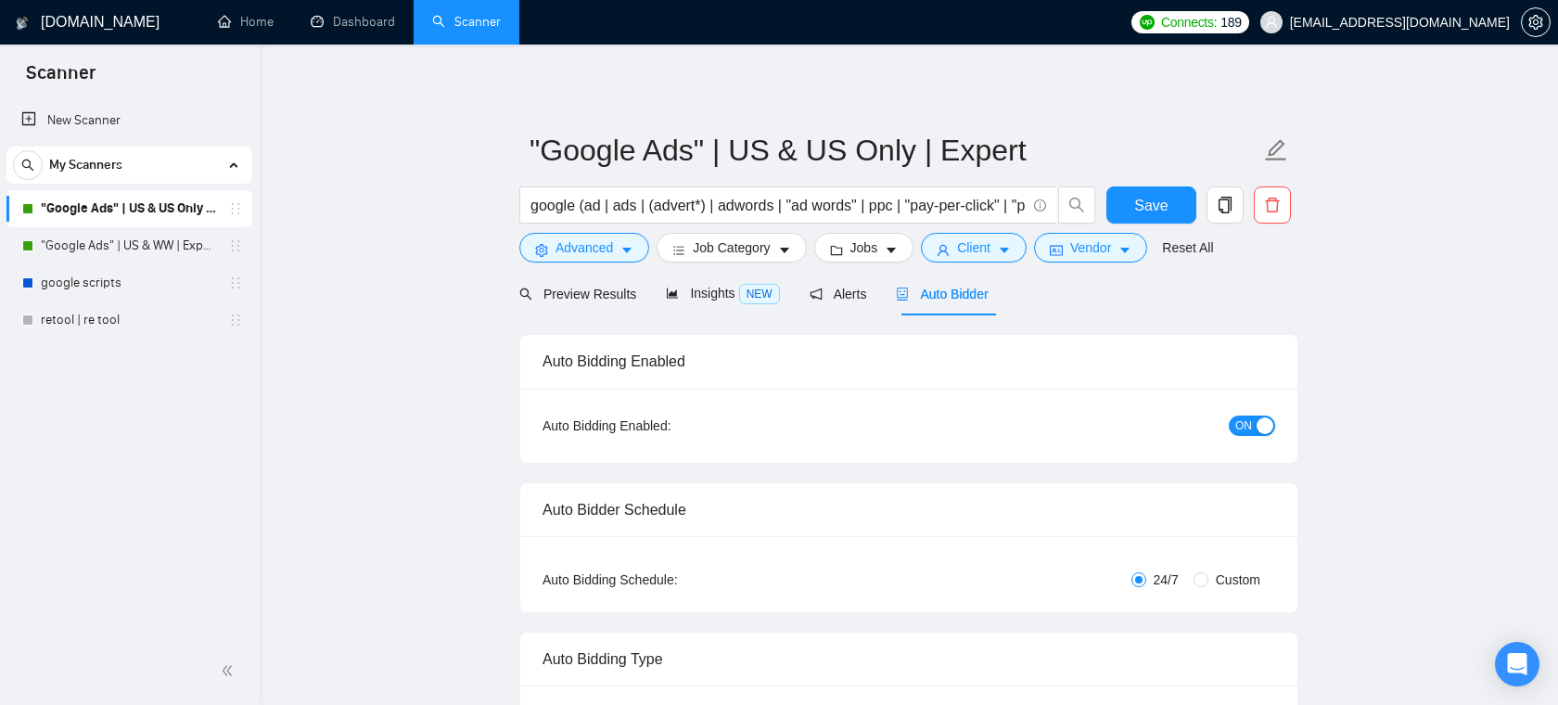
checkbox input "true"
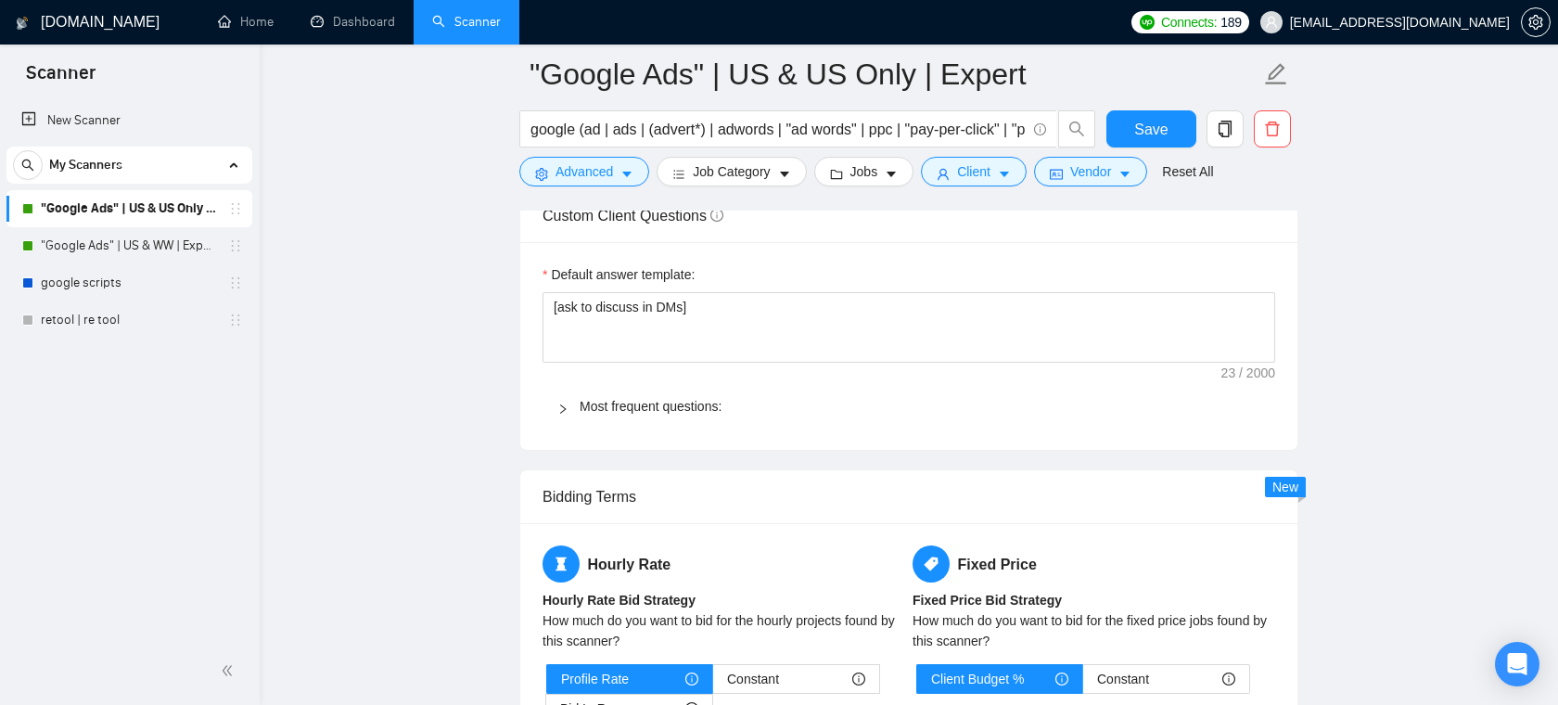
scroll to position [2633, 0]
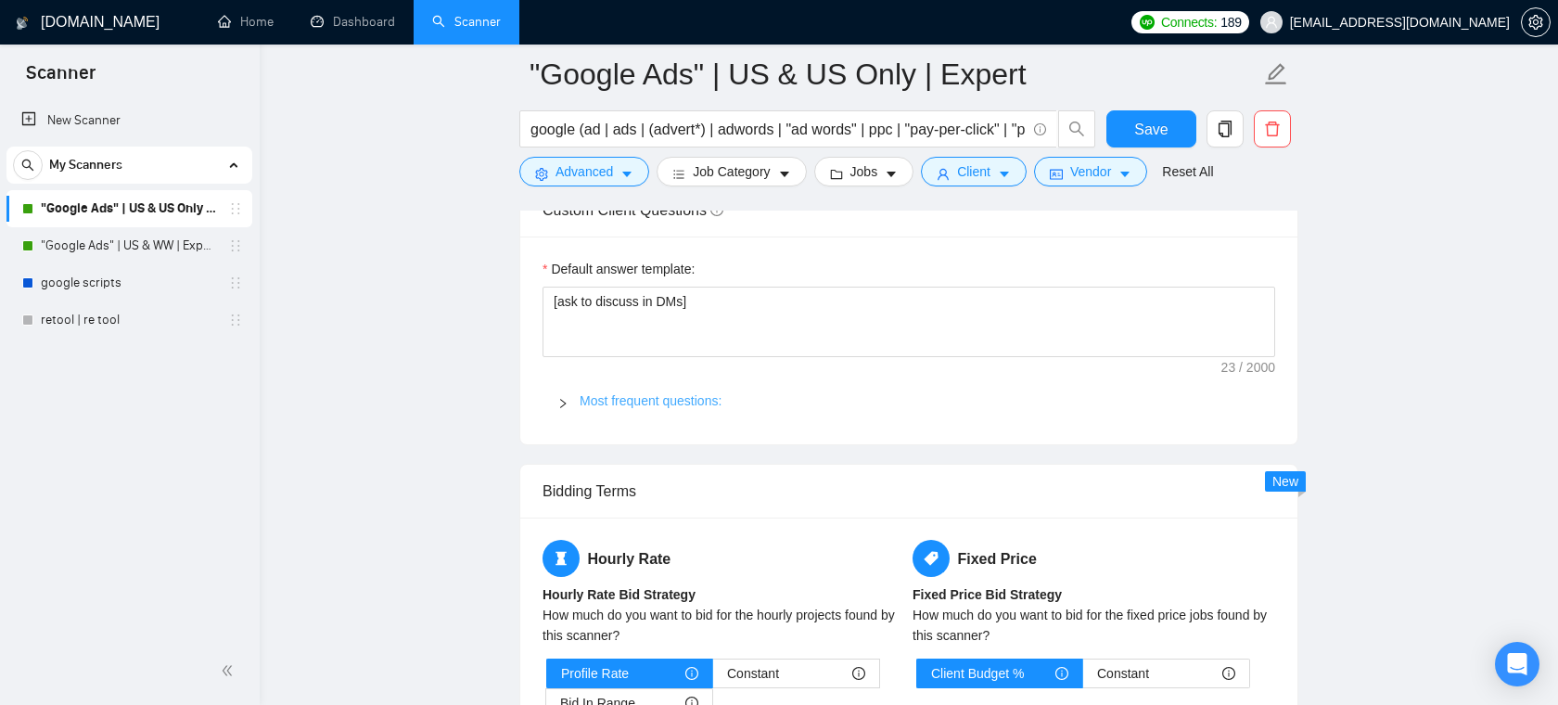
click at [691, 401] on link "Most frequent questions:" at bounding box center [651, 400] width 142 height 15
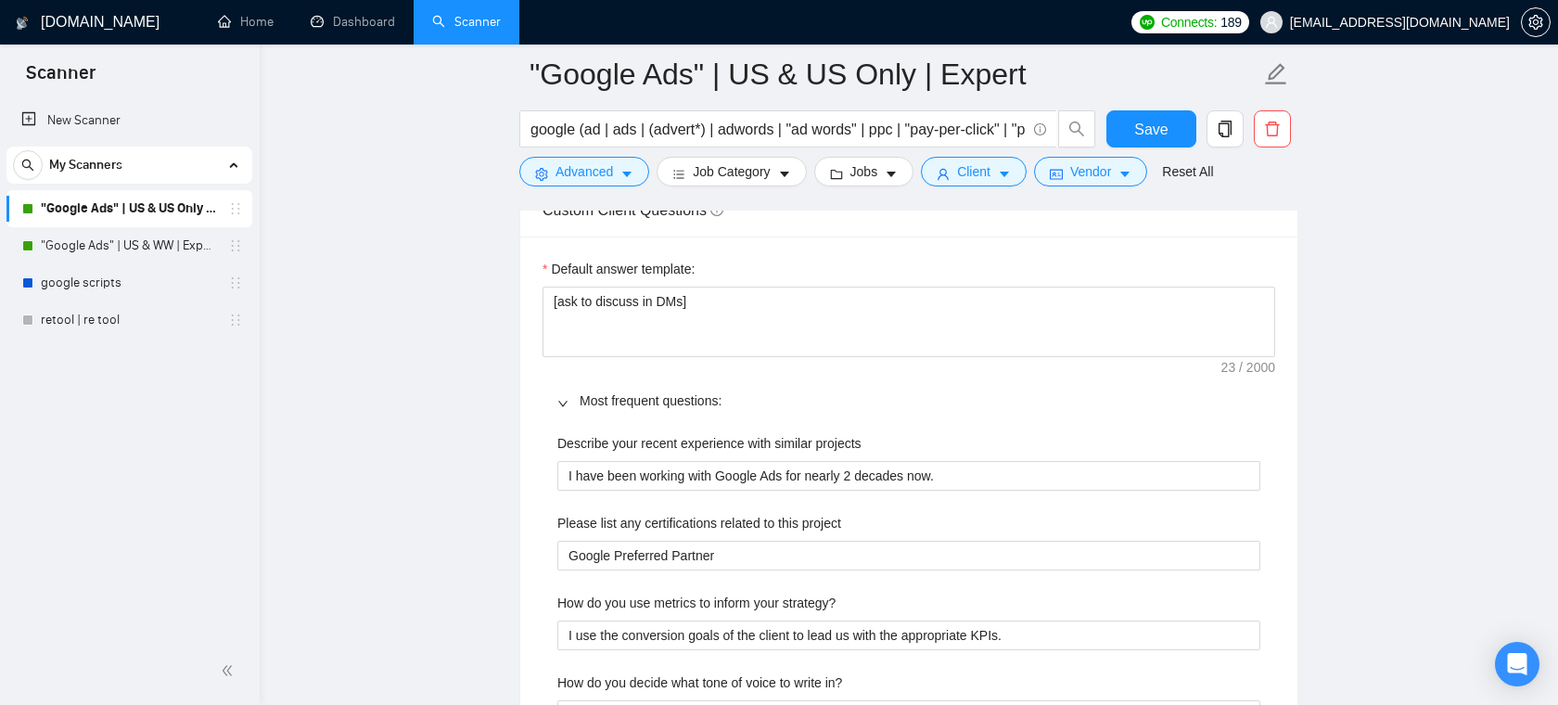
scroll to position [2621, 0]
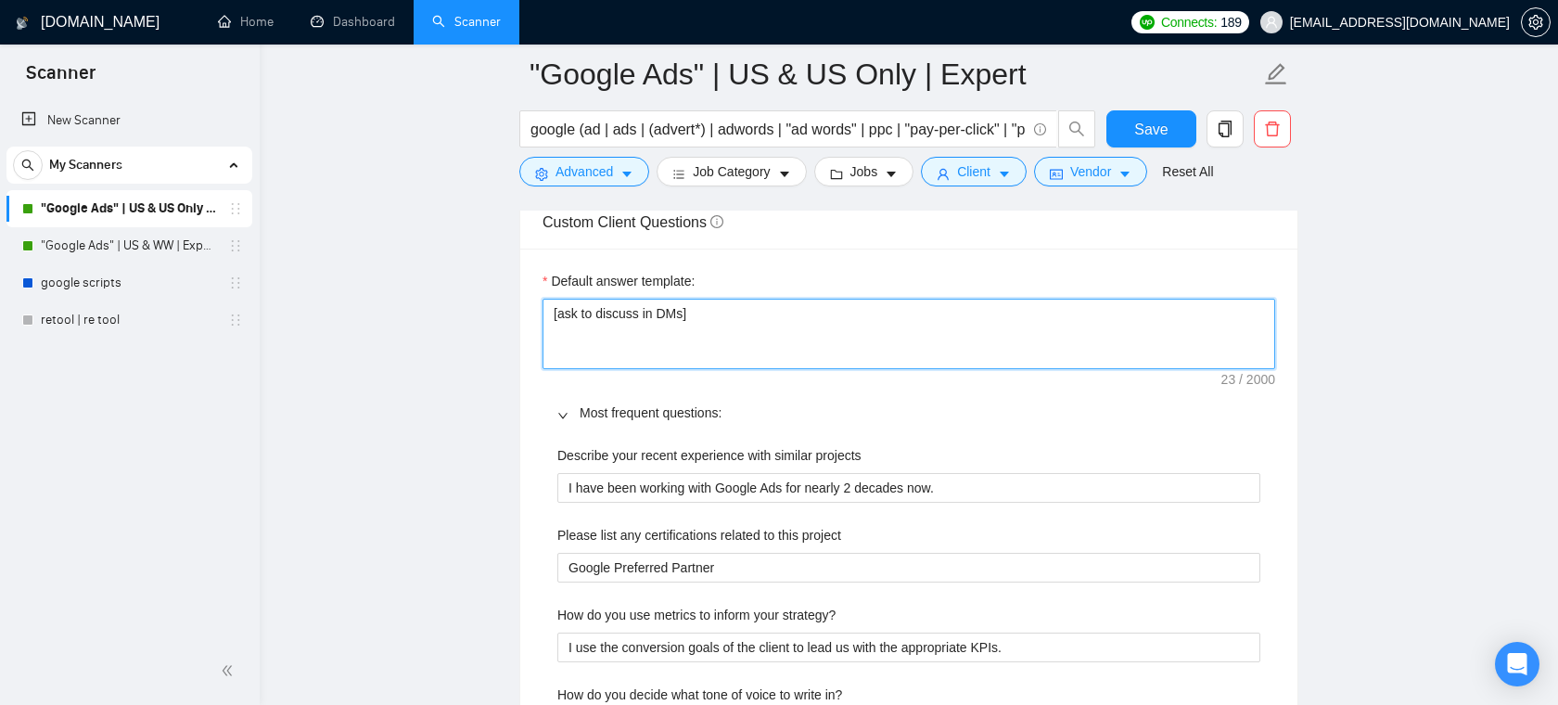
click at [723, 318] on textarea "[ask to discuss in DMs]" at bounding box center [909, 334] width 733 height 70
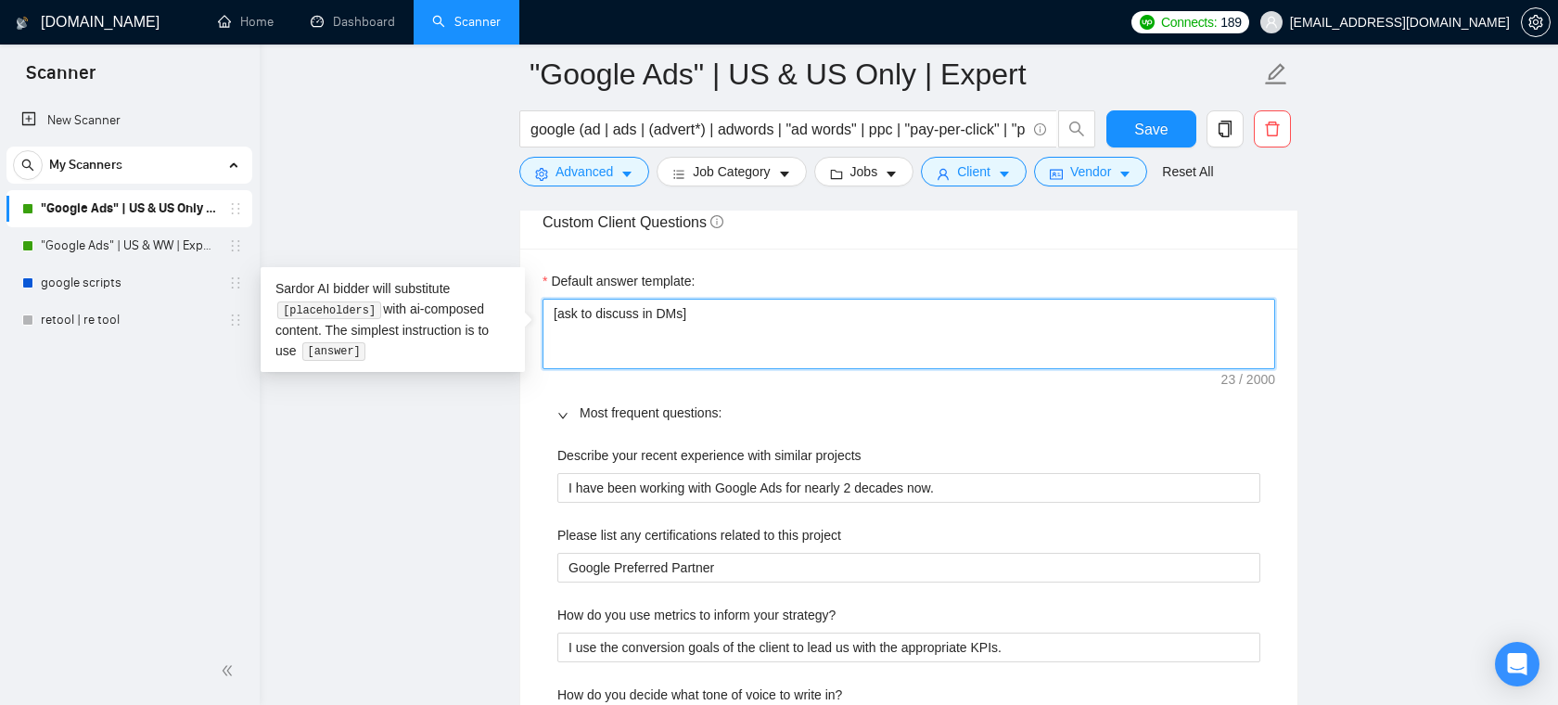
type textarea "[ask to discuss in DMs]"
type textarea "[ask to discuss in DMs] \"
type textarea "[ask to discuss in DMs]"
type textarea "[ask to discuss in DMs] ["
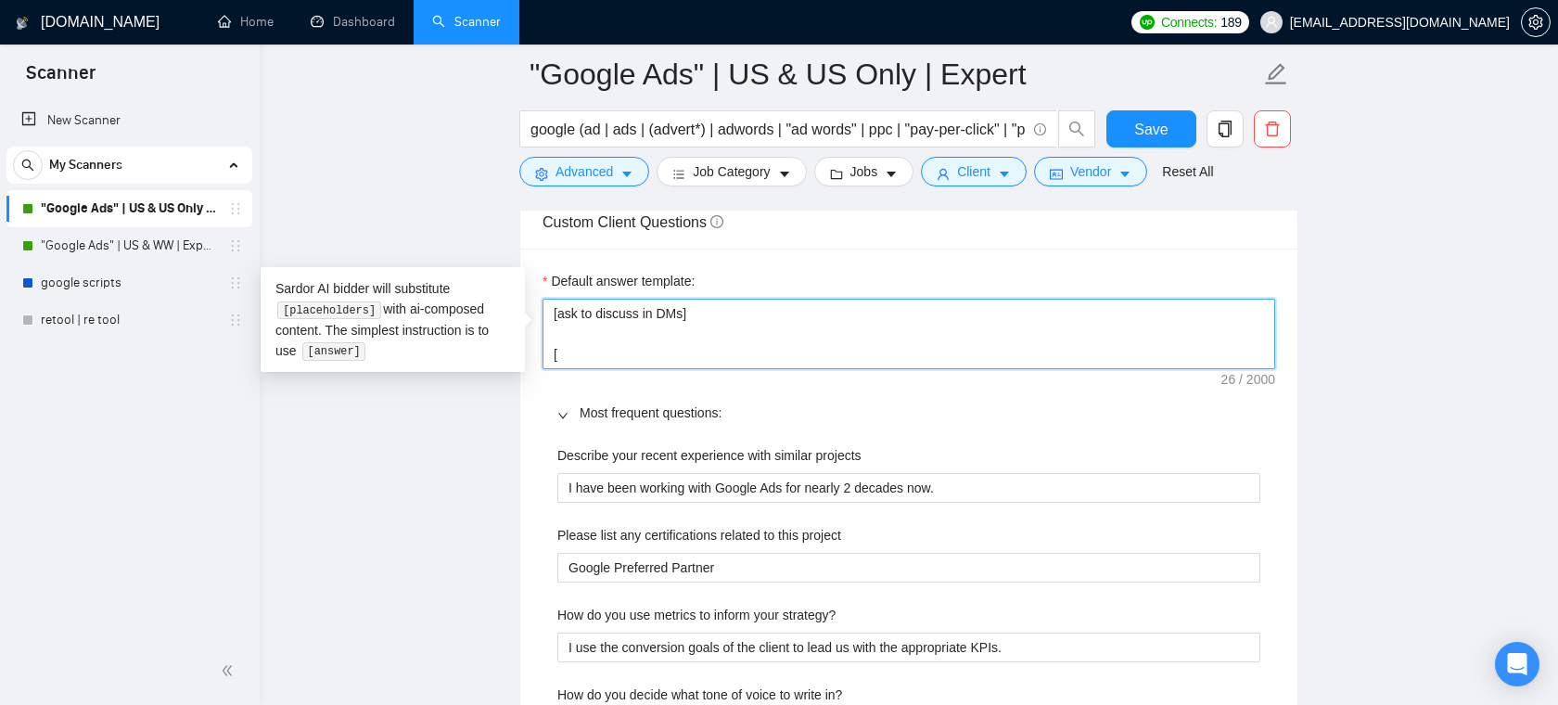
type textarea "[ask to discuss in DMs] [a"
type textarea "[ask to discuss in DMs] [as"
type textarea "[ask to discuss in DMs] [ask"
type textarea "[ask to discuss in DMs] [as"
type textarea "[ask to discuss in DMs] [a"
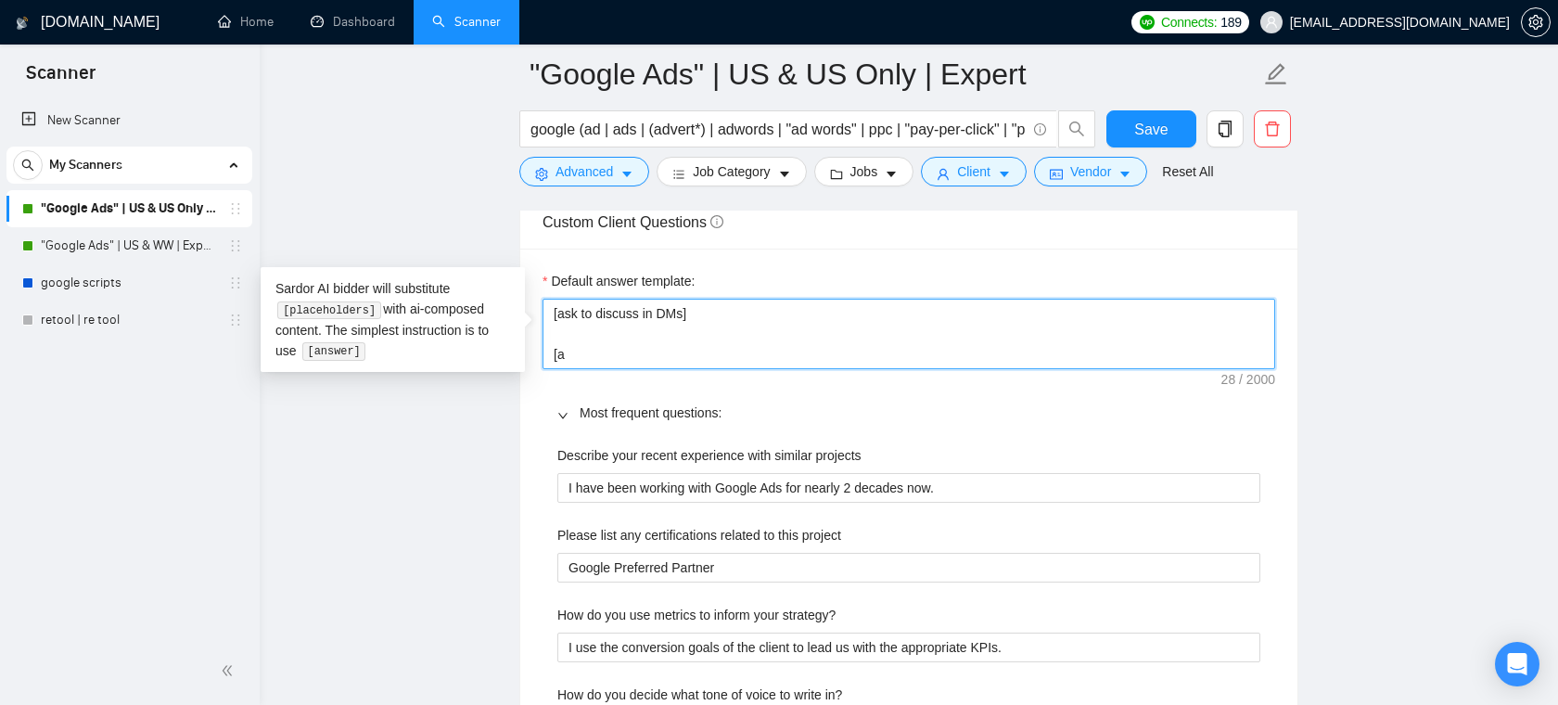
type textarea "[ask to discuss in DMs] [aa"
type textarea "[ask to discuss in DMs] [aan"
type textarea "[ask to discuss in DMs] [aa"
type textarea "[ask to discuss in DMs] [a"
type textarea "[ask to discuss in DMs] [an"
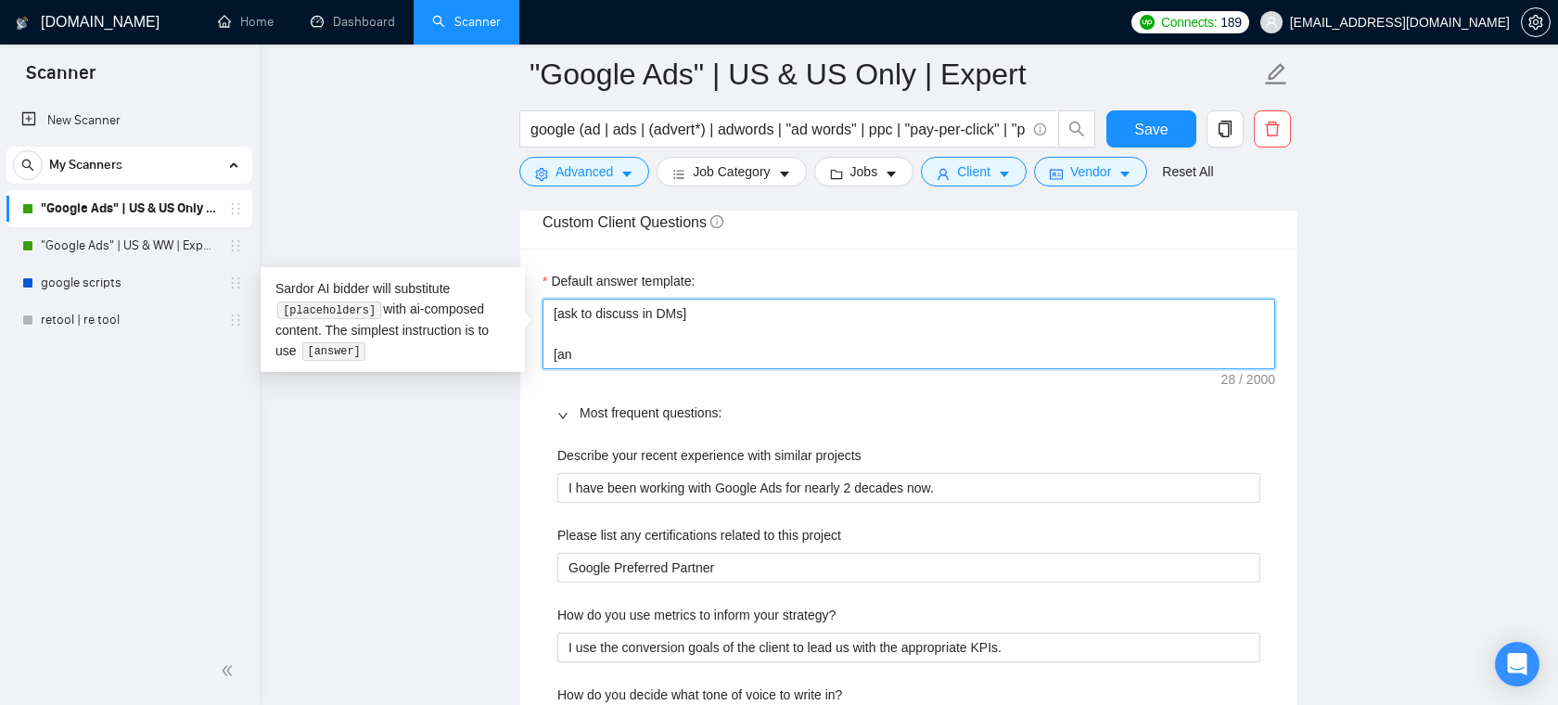
type textarea "[ask to discuss in DMs] [ans"
type textarea "[ask to discuss in DMs] [answ"
type textarea "[ask to discuss in DMs] [answe"
type textarea "[ask to discuss in DMs] [answet"
type textarea "[ask to discuss in DMs] [answer"
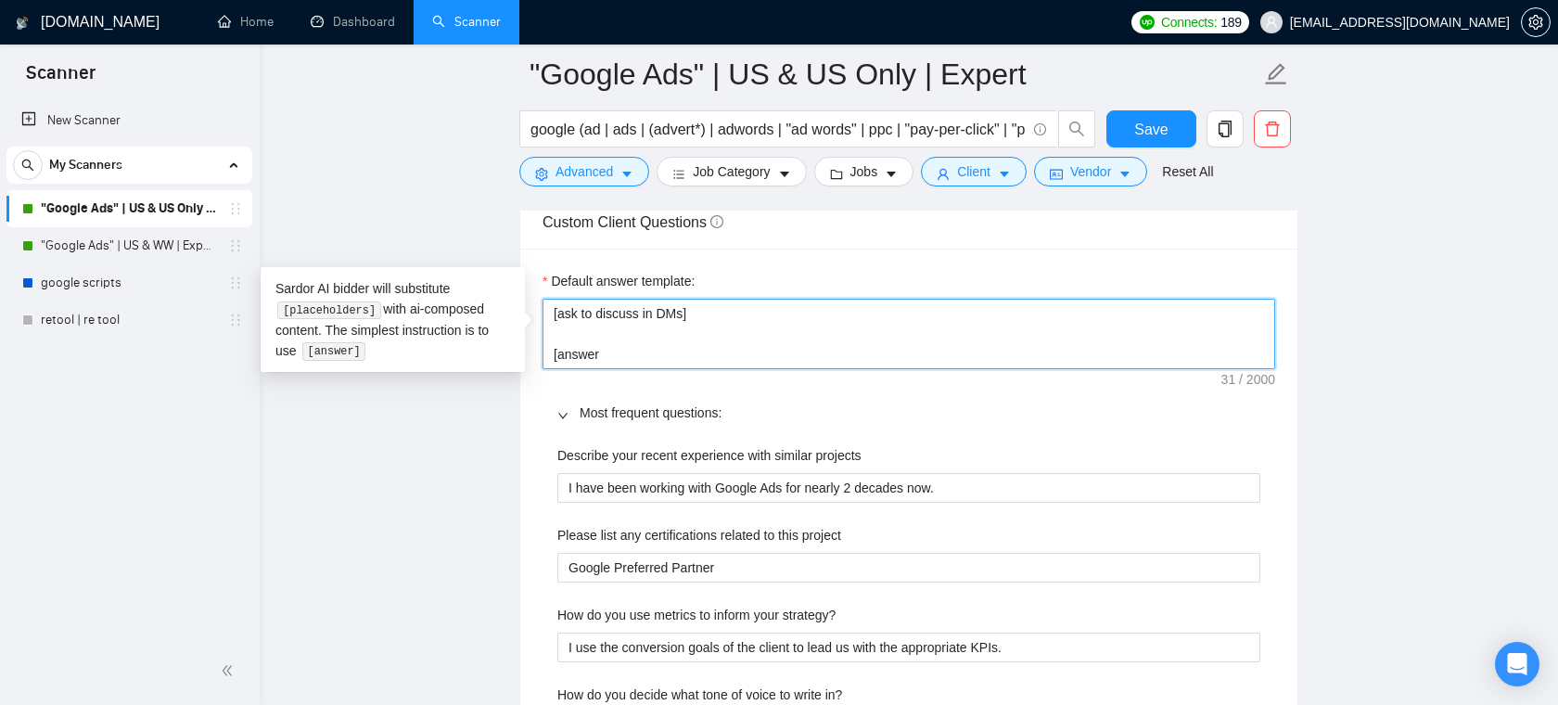
type textarea "[ask to discuss in DMs] [answer"
type textarea "[ask to discuss in DMs] [answer t"
type textarea "[ask to discuss in DMs] [answer the"
type textarea "[ask to discuss in DMs] [answer the q"
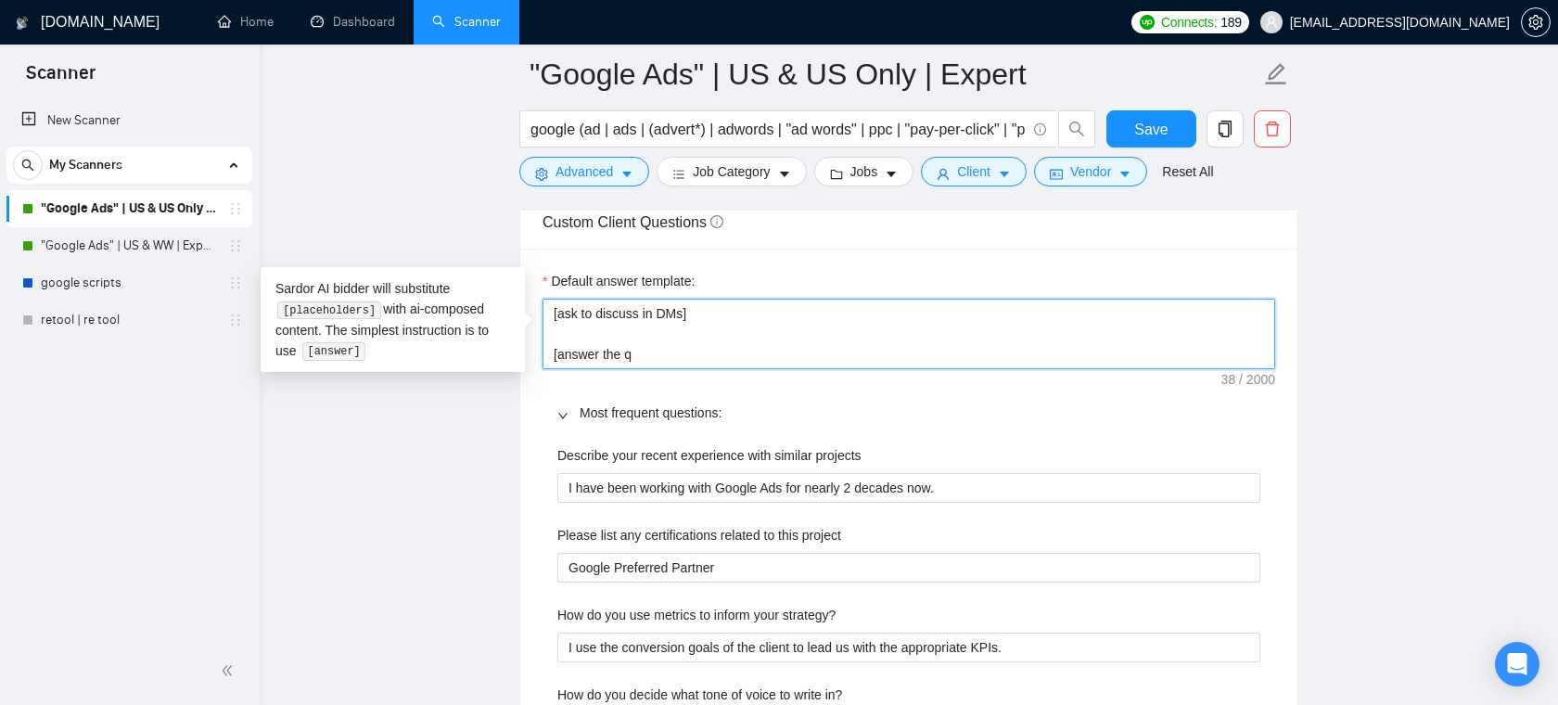
type textarea "[ask to discuss in DMs] [answer the qu"
type textarea "[ask to discuss in DMs] [answer the que"
type textarea "[ask to discuss in DMs] [answer the ques"
type textarea "[ask to discuss in DMs] [answer the quest"
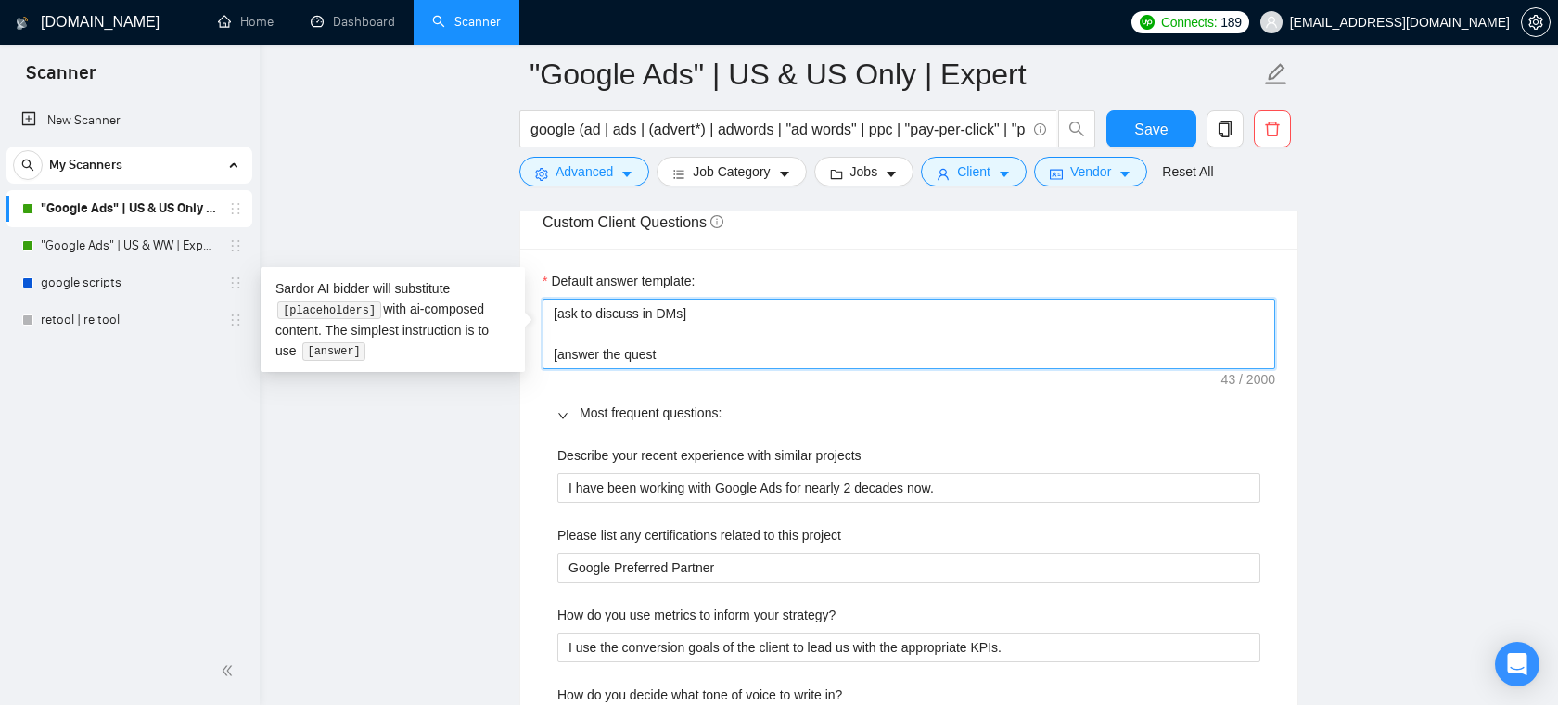
type textarea "[ask to discuss in DMs] [answer the quest i"
type textarea "[ask to discuss in DMs] [answer the quest if"
type textarea "[ask to discuss in DMs] [answer the quest if y"
type textarea "[ask to discuss in DMs] [answer the quest if yo"
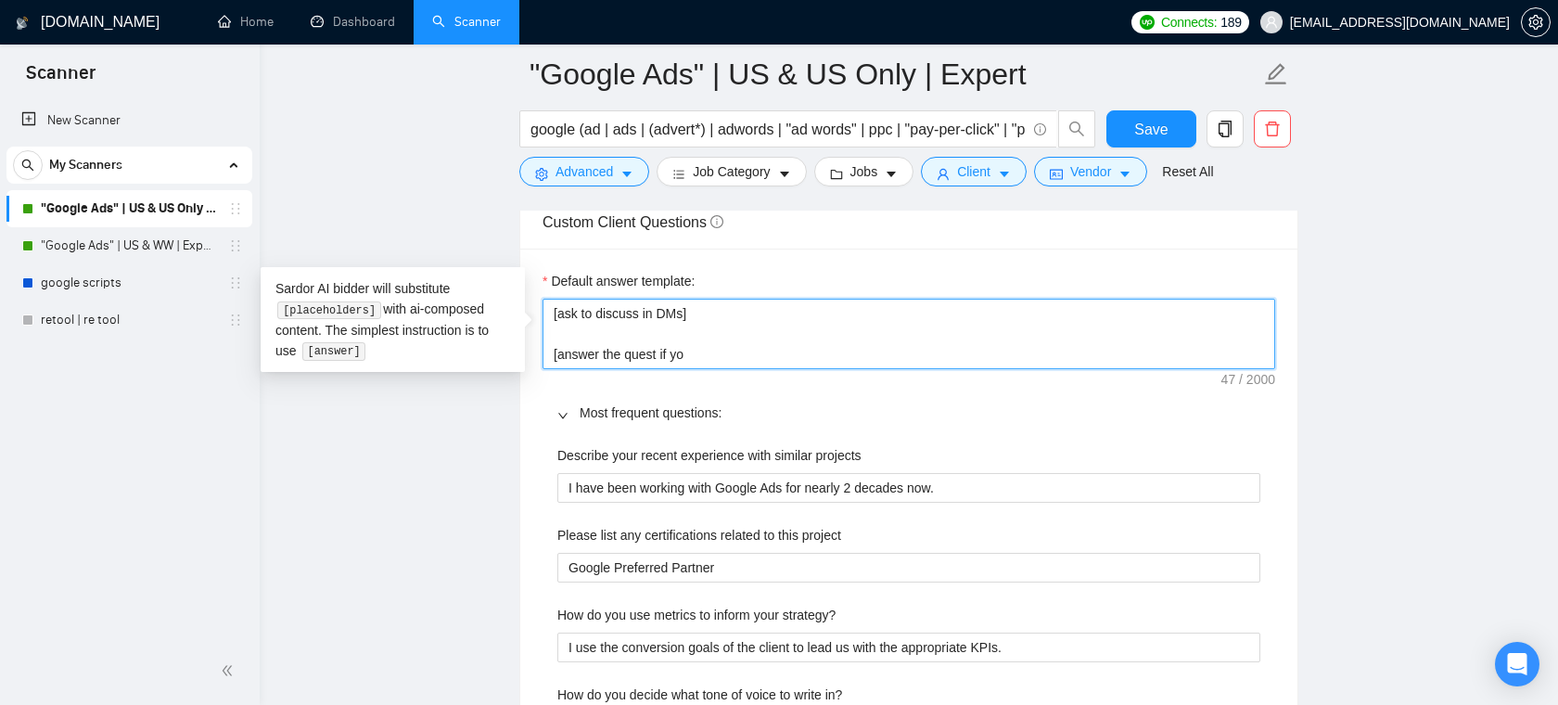
type textarea "[ask to discuss in DMs] [answer the quest if you"
type textarea "[ask to discuss in DMs] [answer the quest if you'r"
type textarea "[ask to discuss in DMs] [answer the quest if you're"
type textarea "[ask to discuss in DMs] [answer the quest if you're c"
type textarea "[ask to discuss in DMs] [answer the quest if you're co"
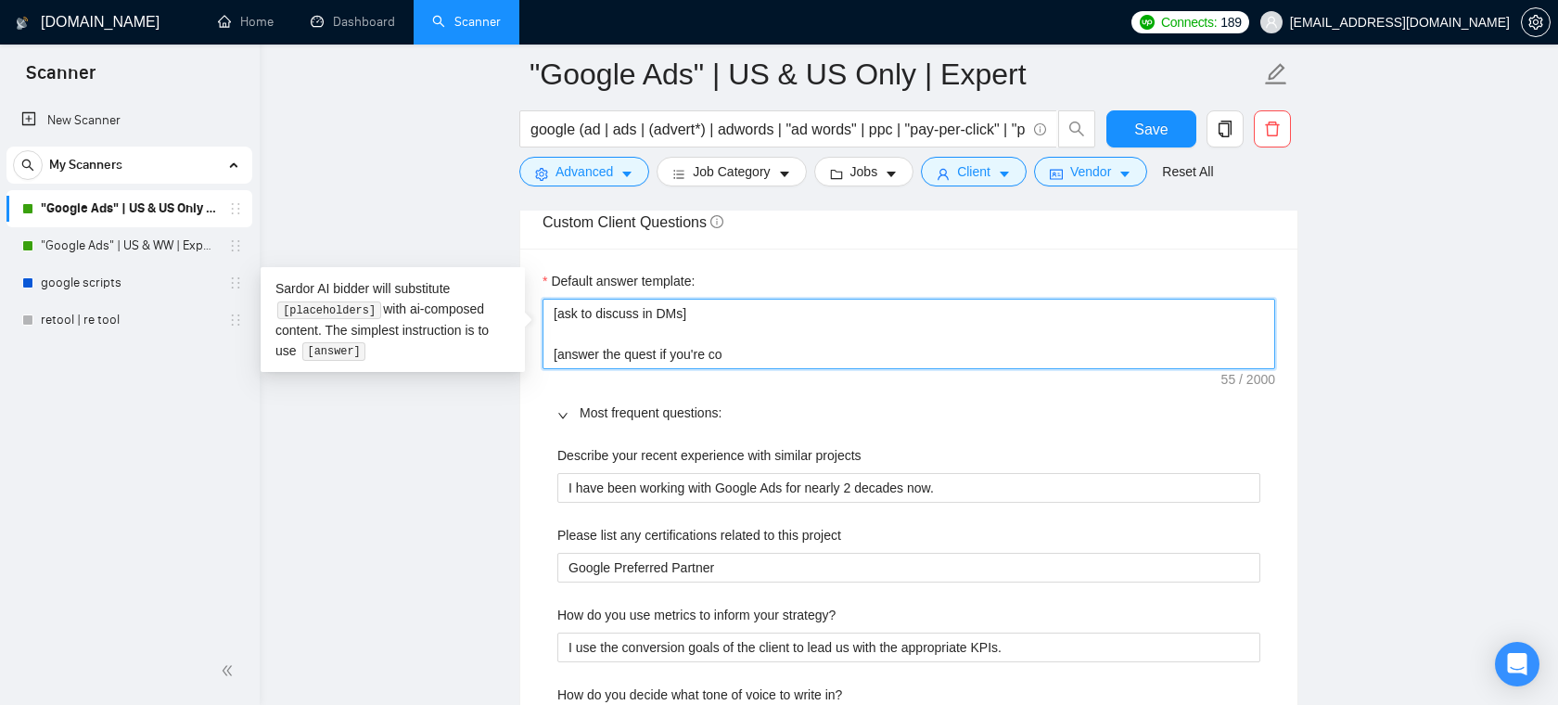
type textarea "[ask to discuss in DMs] [answer the quest if you're cof"
type textarea "[ask to discuss in DMs] [answer the quest if you're co"
type textarea "[ask to discuss in DMs] [answer the quest if you're cond"
type textarea "[ask to discuss in DMs] [answer the quest if you're condif"
type textarea "[ask to discuss in DMs] [answer the quest if you're condife"
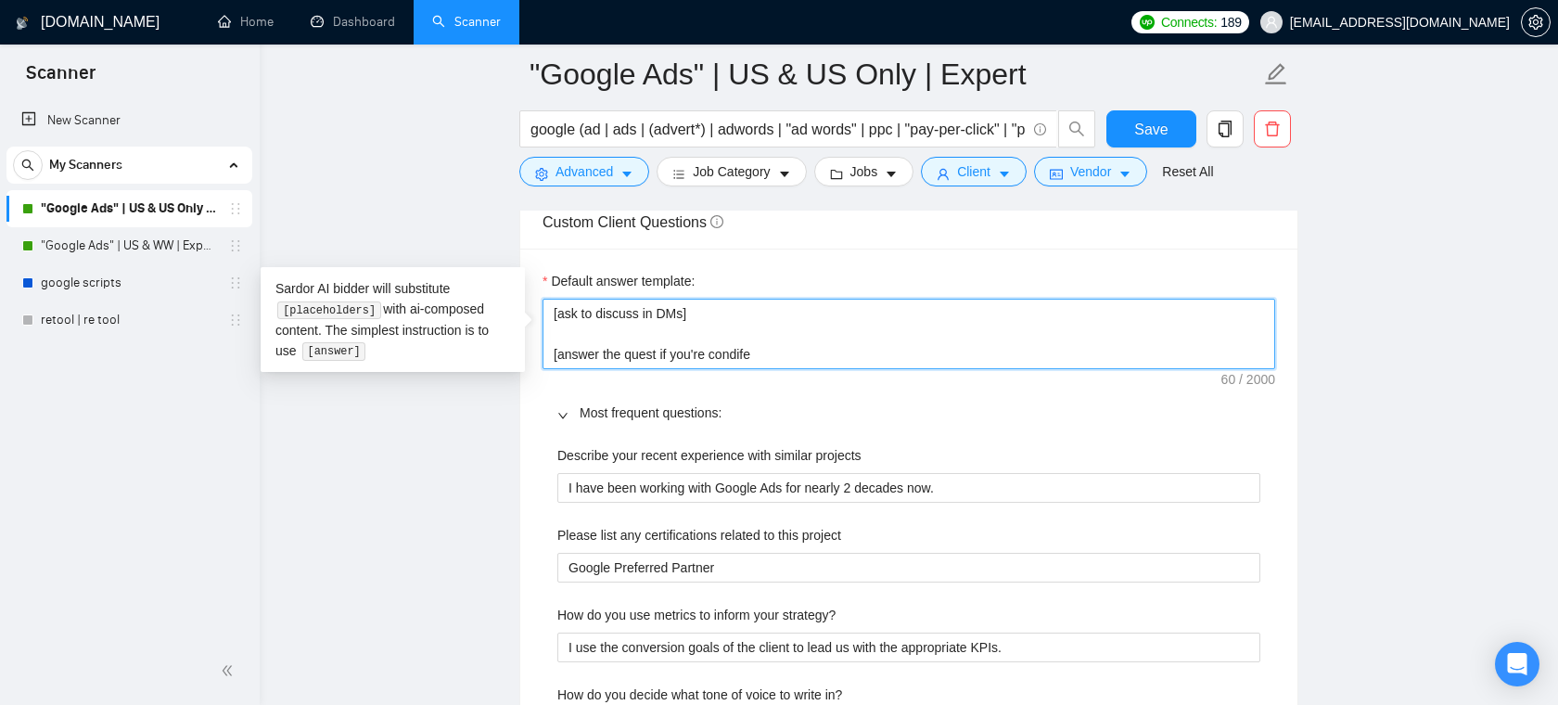
type textarea "[ask to discuss in DMs] [answer the quest if you're condifen"
type textarea "[ask to discuss in DMs] [answer the quest if you're condifent"
type textarea "[ask to discuss in DMs] [answer the quest if you're condifent,"
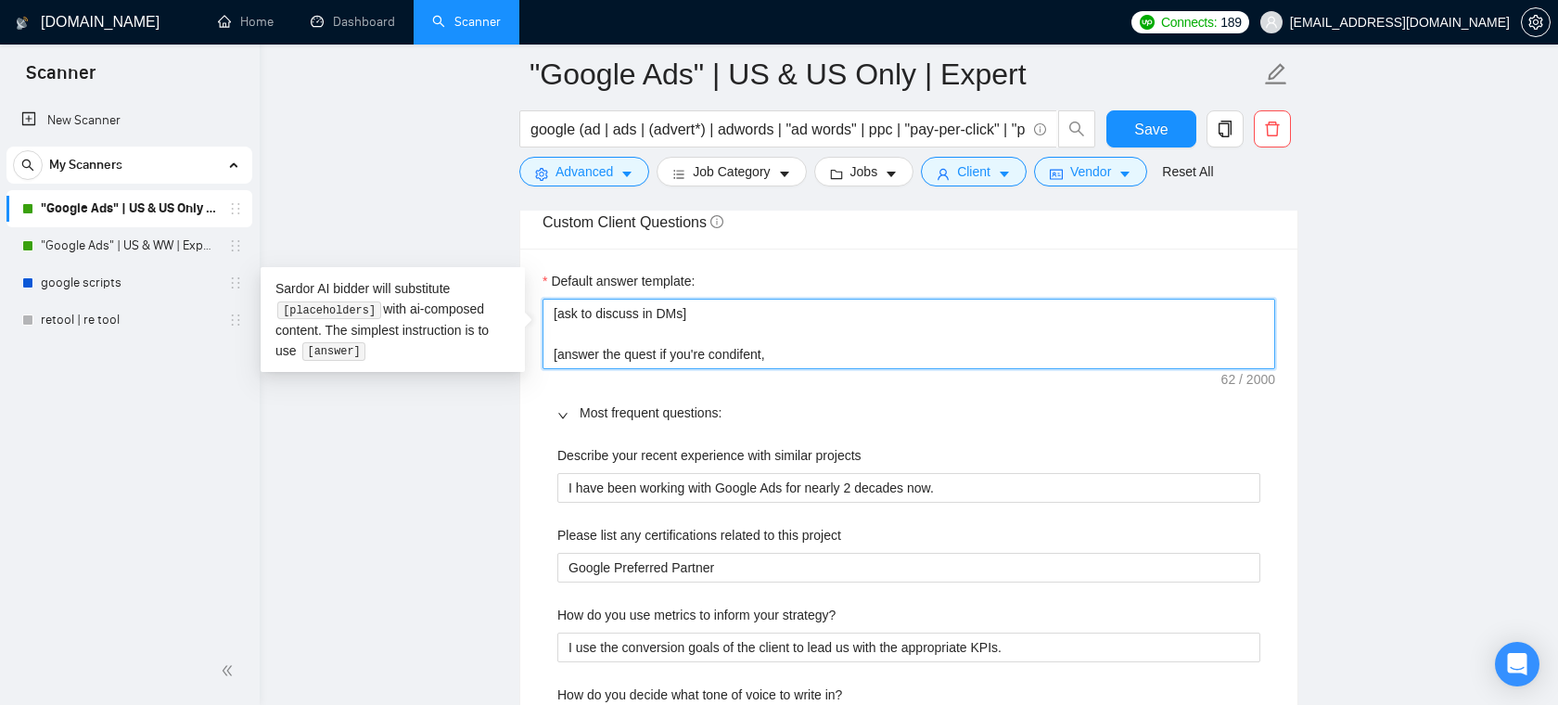
type textarea "[ask to discuss in DMs] [answer the quest if you're condifent,"
type textarea "[ask to discuss in DMs] [answer the quest if you're condifent, i"
type textarea "[ask to discuss in DMs] [answer the quest if you're condifent, if"
drag, startPoint x: 556, startPoint y: 320, endPoint x: 712, endPoint y: 323, distance: 155.8
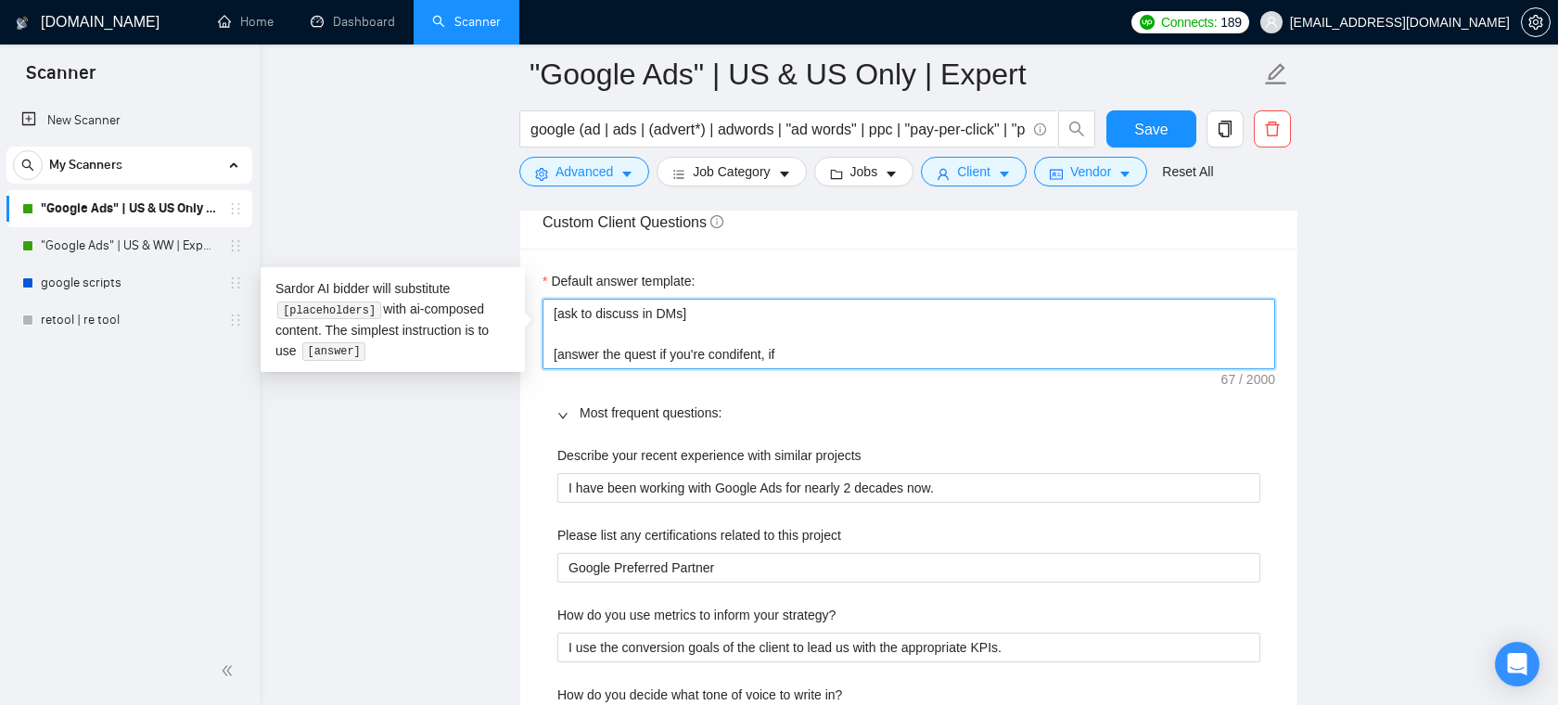
click at [709, 321] on textarea "[ask to discuss in DMs] [answer the quest if you're condifent, if" at bounding box center [909, 334] width 733 height 70
click at [741, 325] on textarea "[ask to discuss in DMs] [answer the quest if you're condifent, if" at bounding box center [909, 334] width 733 height 70
click at [797, 351] on textarea "[ask to discuss in DMs] [answer the quest if you're condifent, if" at bounding box center [909, 334] width 733 height 70
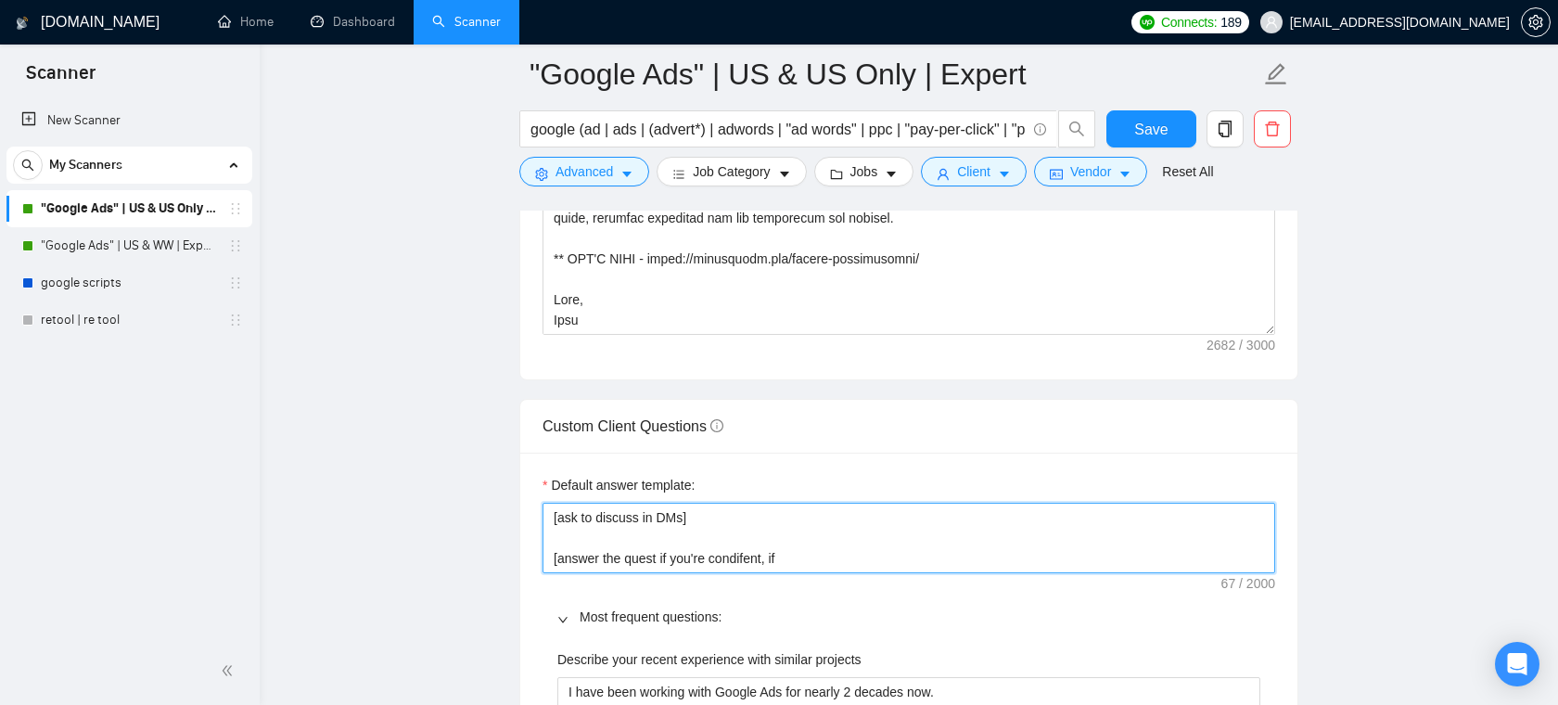
scroll to position [2432, 0]
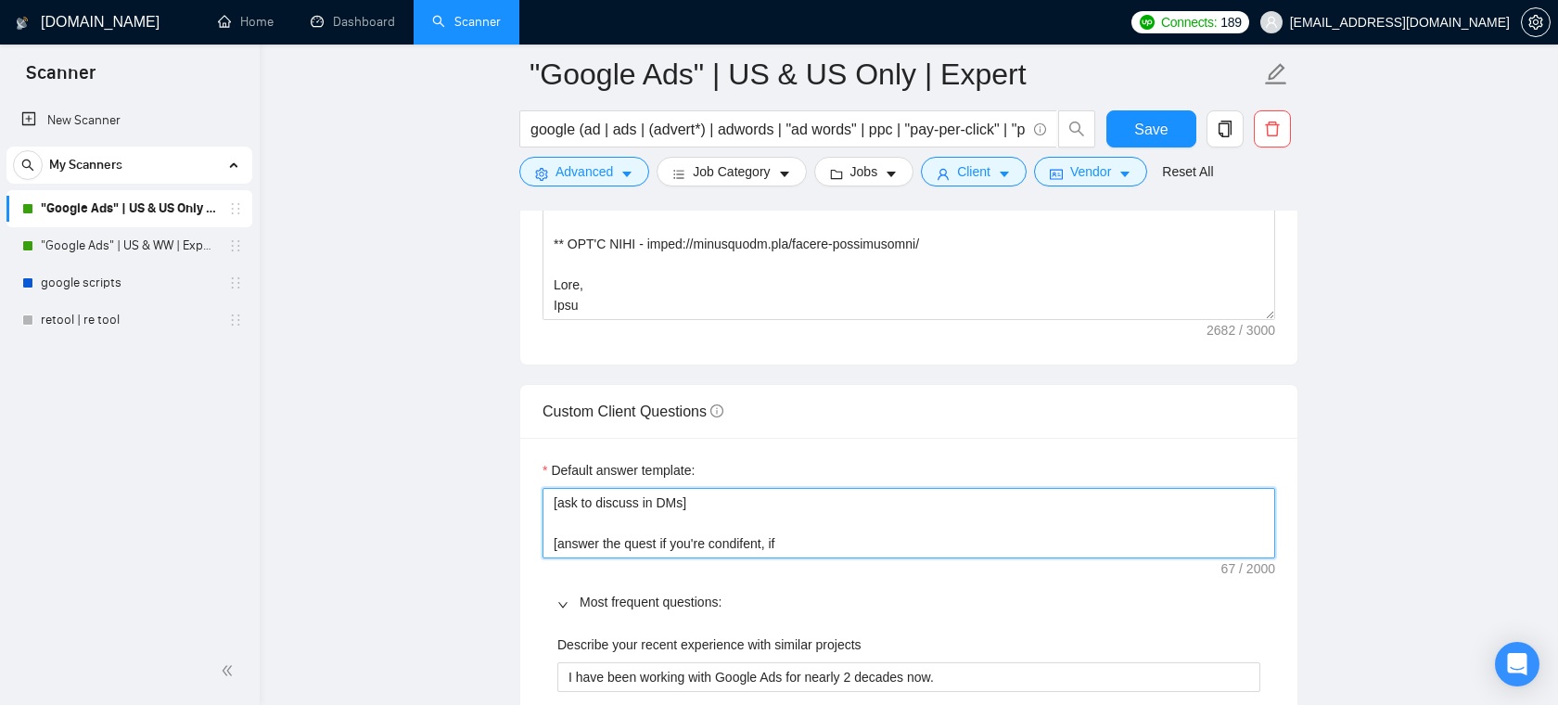
drag, startPoint x: 825, startPoint y: 536, endPoint x: 529, endPoint y: 518, distance: 297.3
type textarea "[ask to discuss in DMs]"
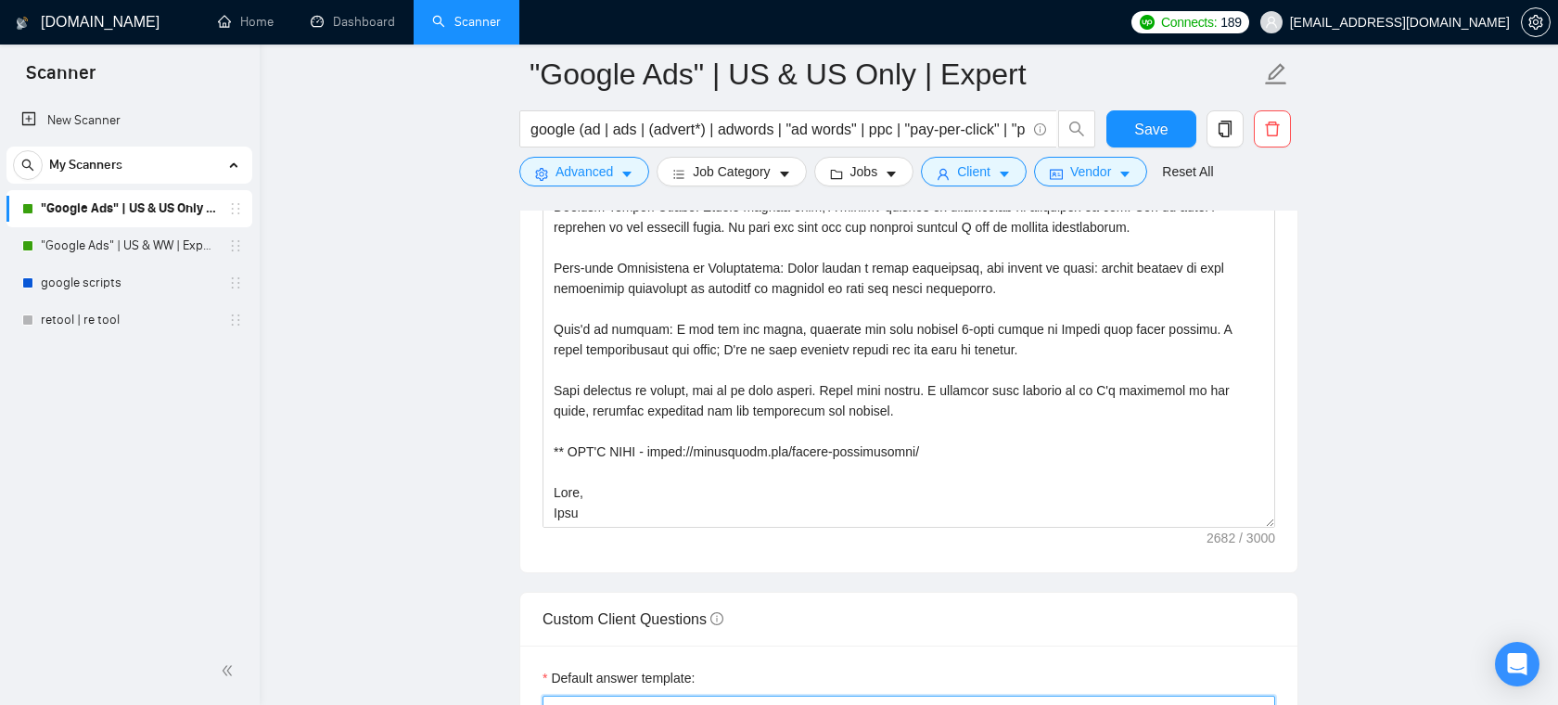
scroll to position [2204, 0]
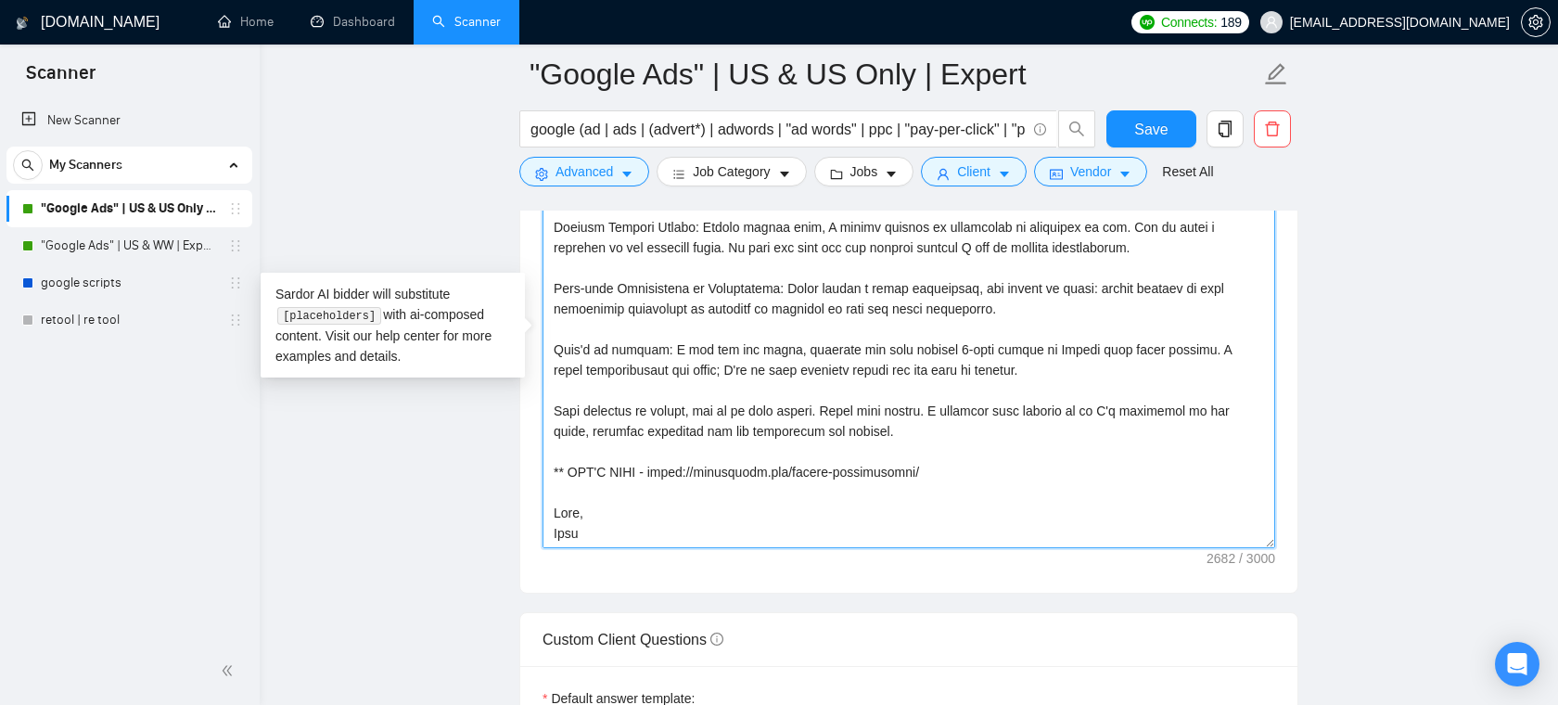
drag, startPoint x: 871, startPoint y: 435, endPoint x: 829, endPoint y: 448, distance: 43.7
click at [829, 448] on textarea "Cover letter template:" at bounding box center [909, 339] width 733 height 417
click at [831, 448] on textarea "Cover letter template:" at bounding box center [909, 339] width 733 height 417
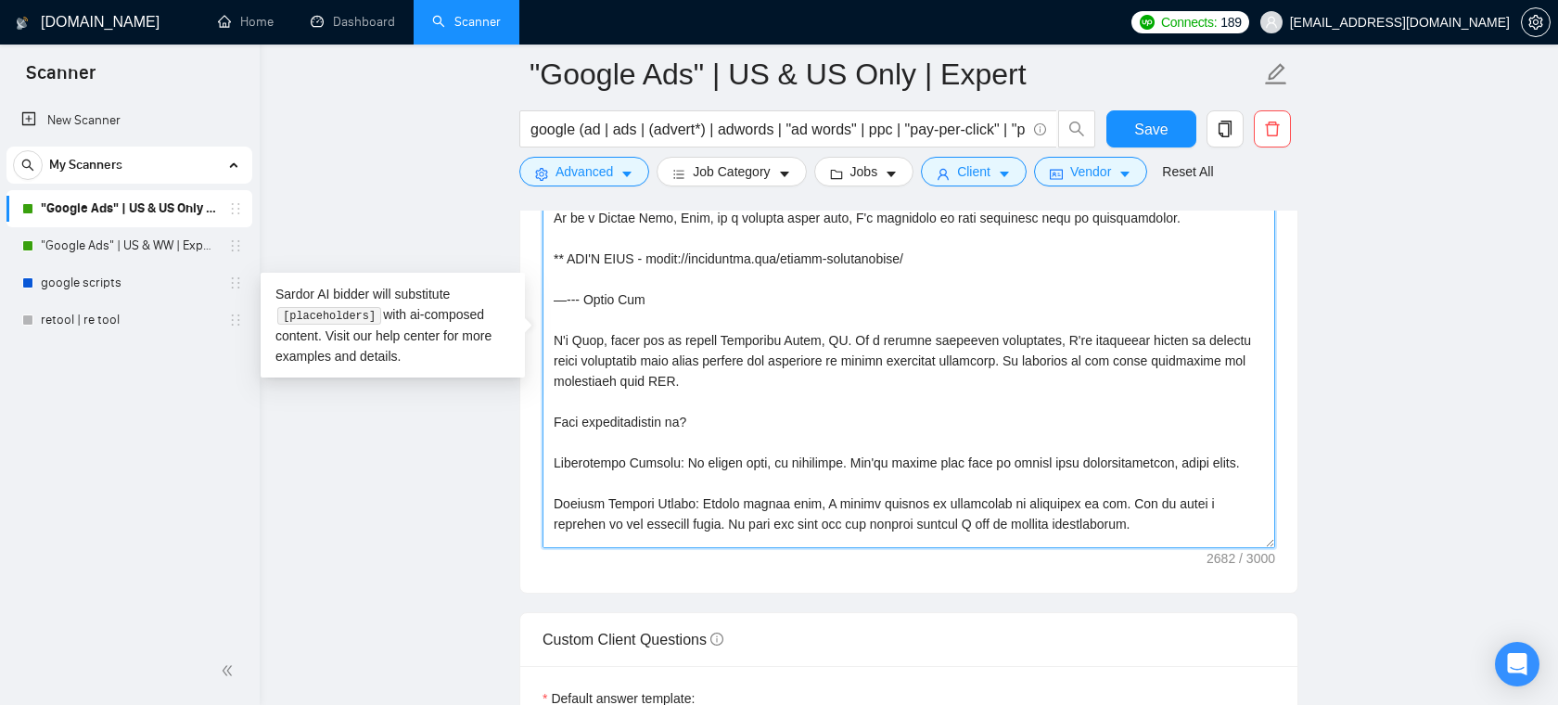
scroll to position [354, 0]
click at [831, 444] on textarea "Cover letter template:" at bounding box center [909, 339] width 733 height 417
click at [906, 449] on textarea "Cover letter template:" at bounding box center [909, 339] width 733 height 417
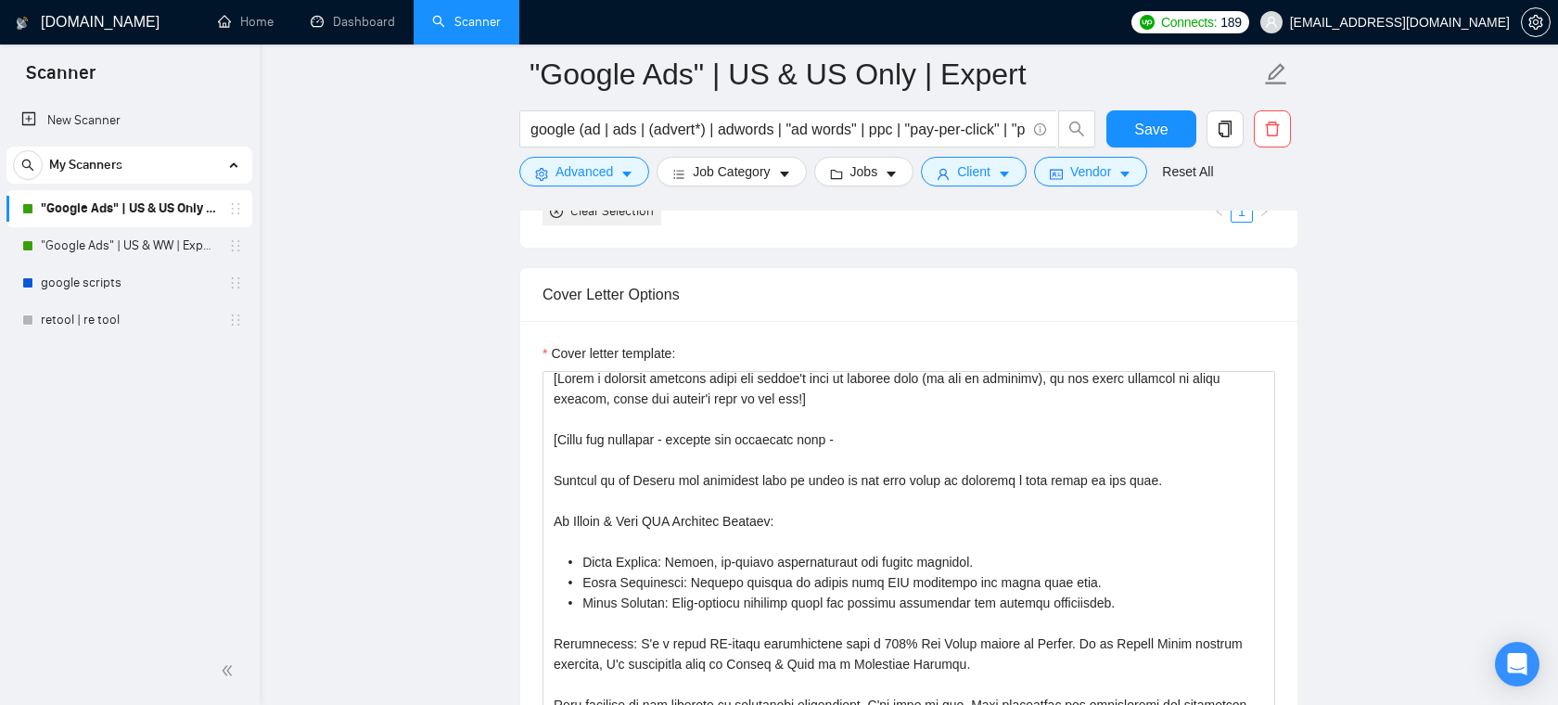
scroll to position [0, 0]
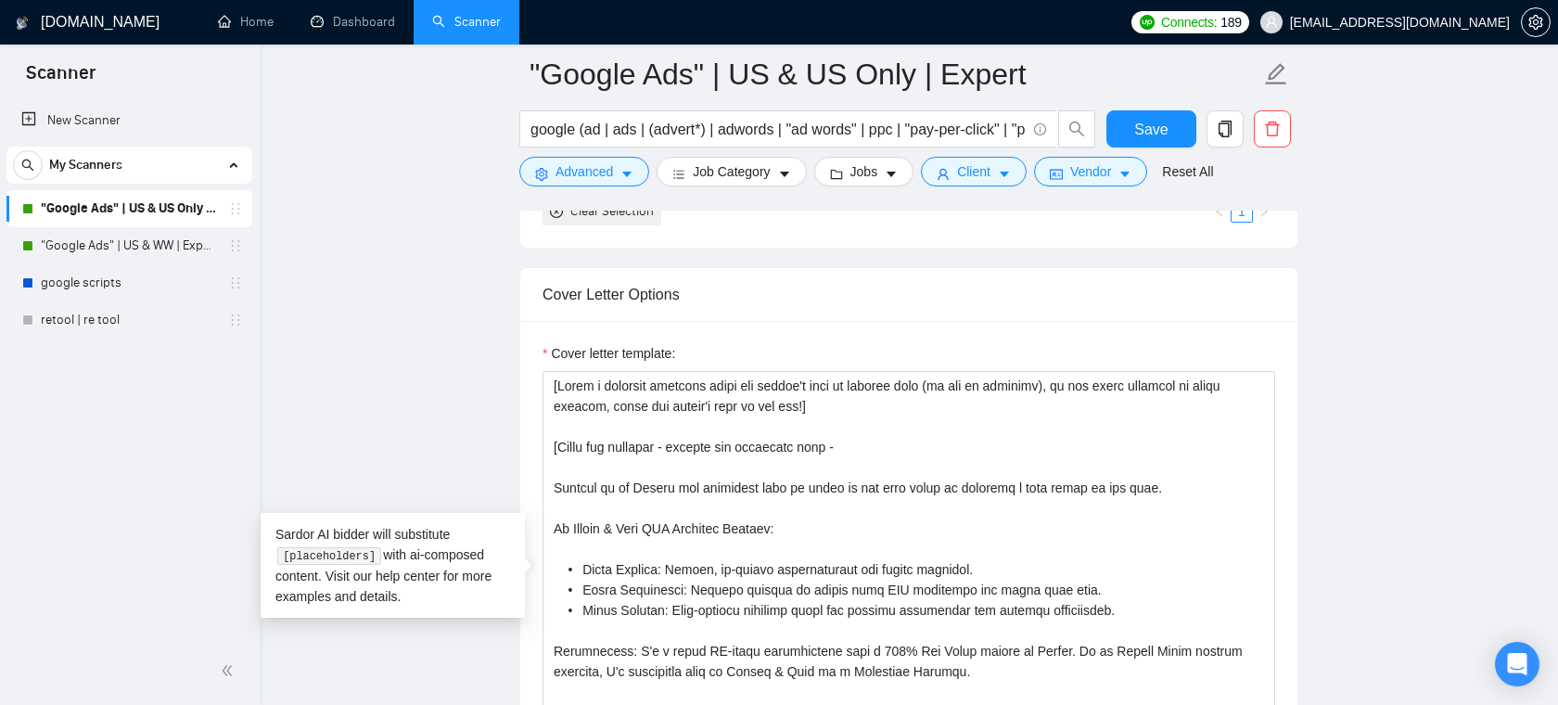
click at [1392, 22] on span "[EMAIL_ADDRESS][DOMAIN_NAME]" at bounding box center [1400, 22] width 220 height 0
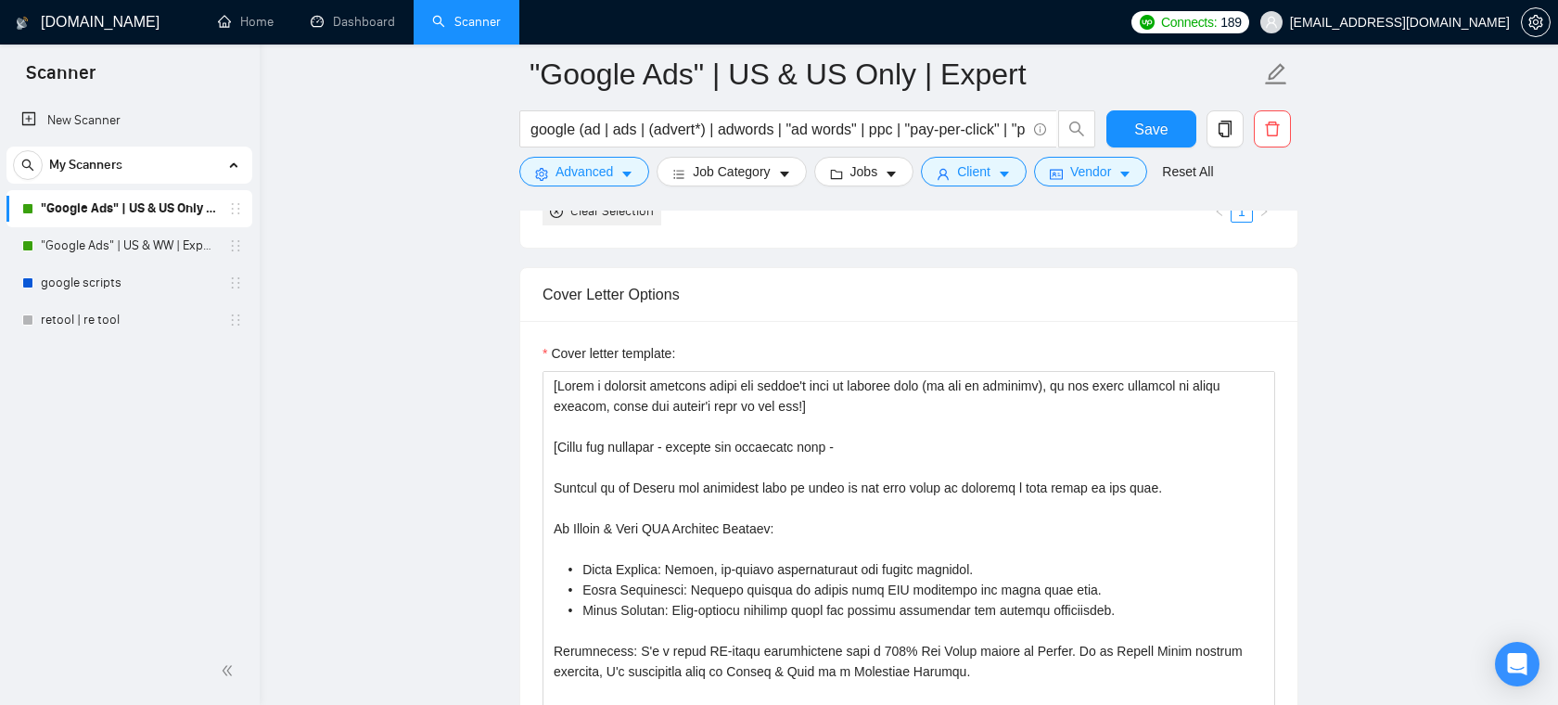
click at [1513, 669] on icon "Open Intercom Messenger" at bounding box center [1517, 664] width 24 height 24
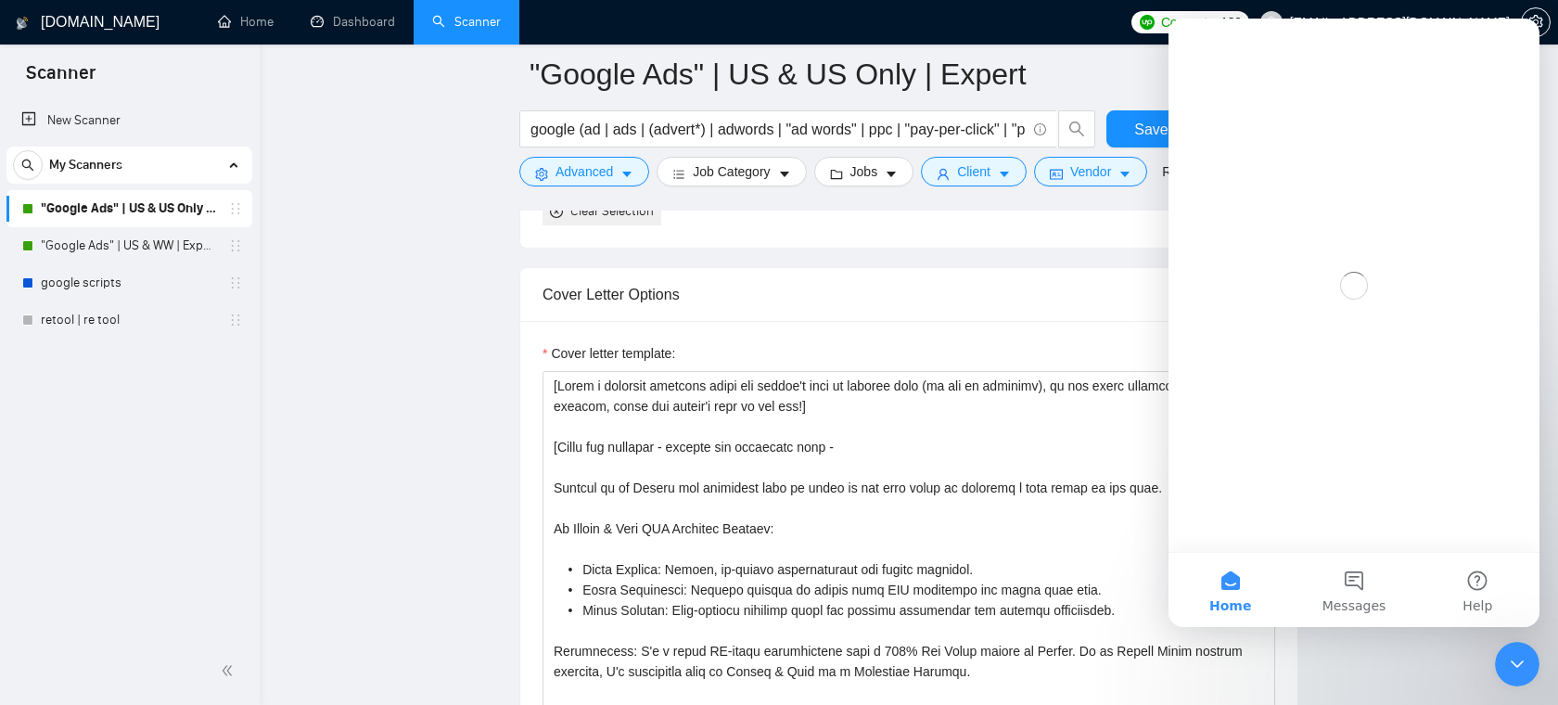
click at [1111, 302] on div "Cover Letter Options" at bounding box center [909, 294] width 733 height 53
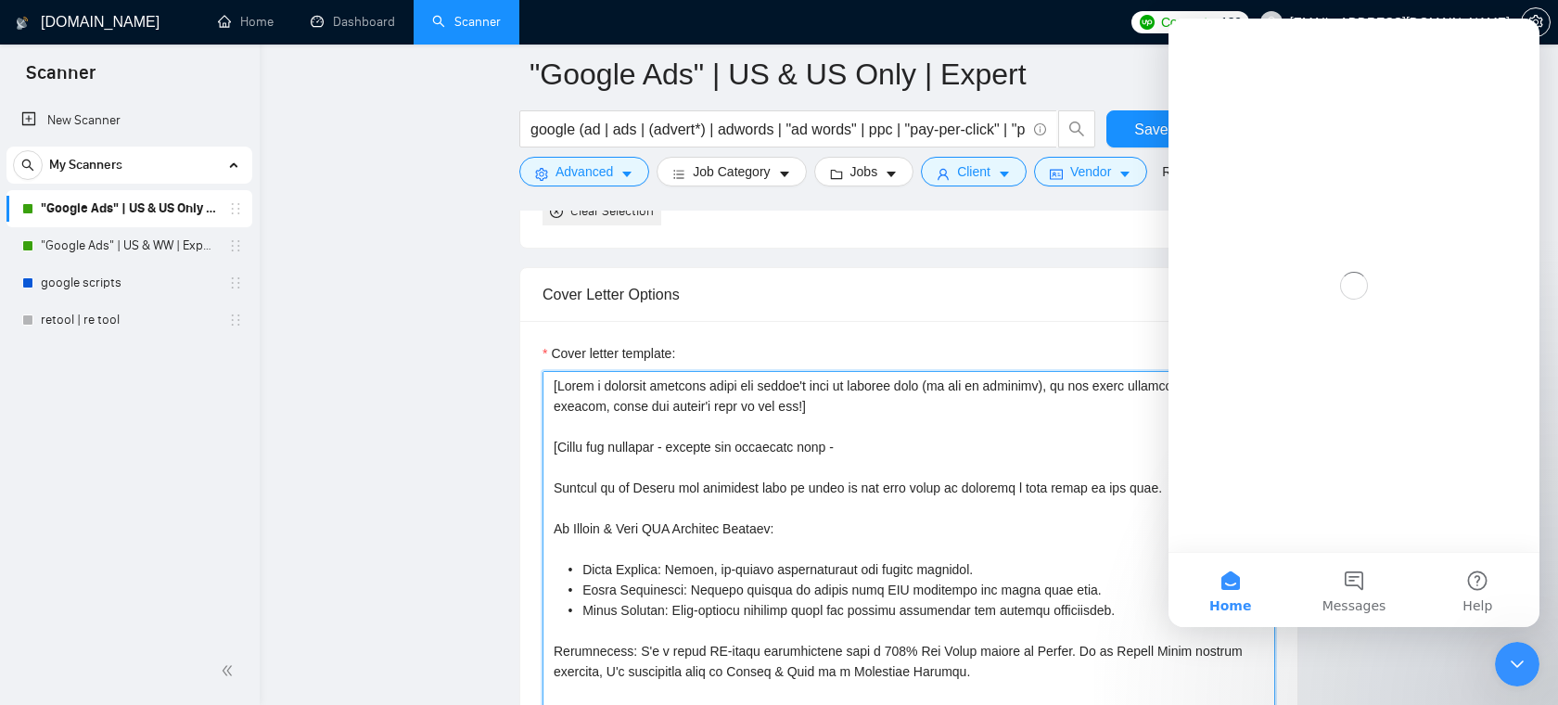
click at [1089, 430] on textarea "Cover letter template:" at bounding box center [909, 579] width 733 height 417
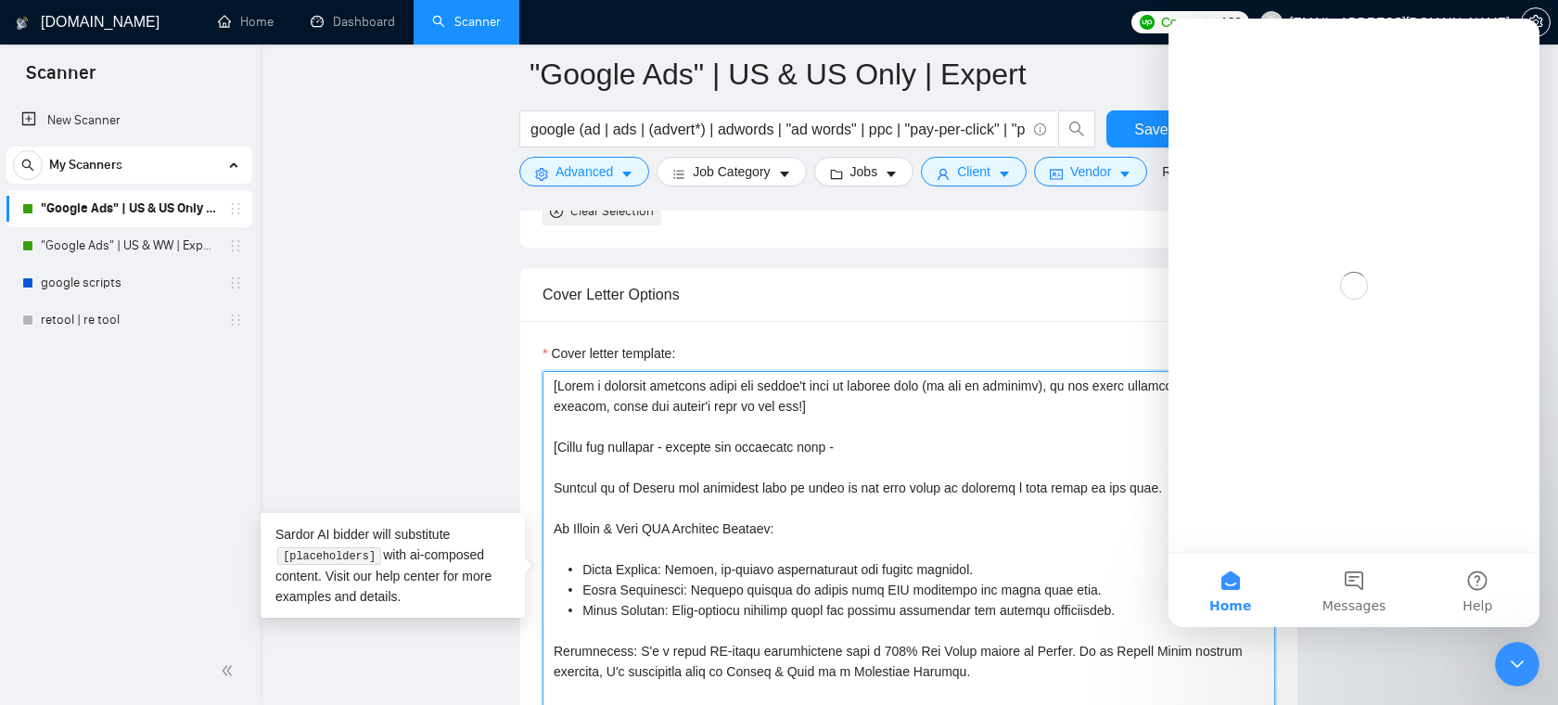
click at [1069, 454] on textarea "Cover letter template:" at bounding box center [909, 579] width 733 height 417
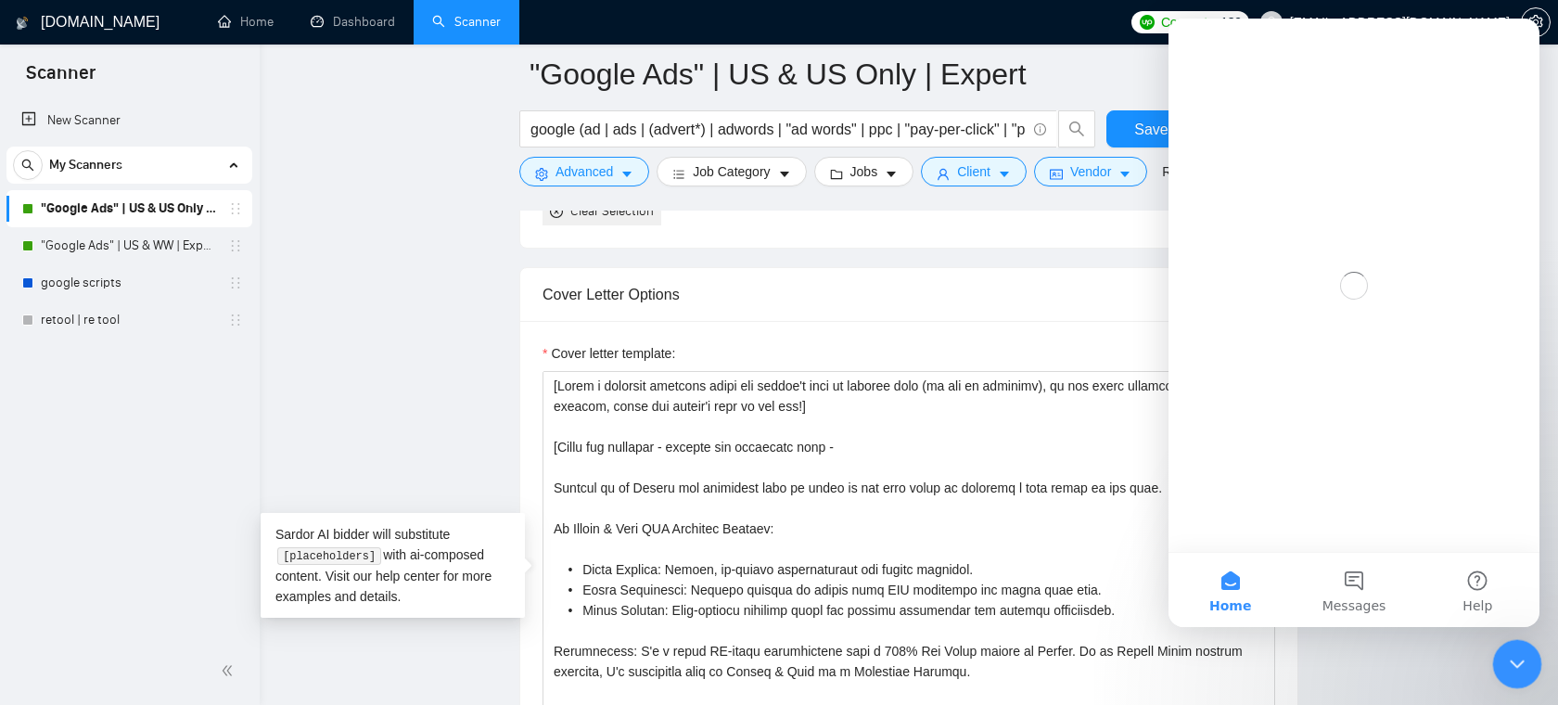
click at [1505, 656] on icon "Close Intercom Messenger" at bounding box center [1514, 661] width 22 height 22
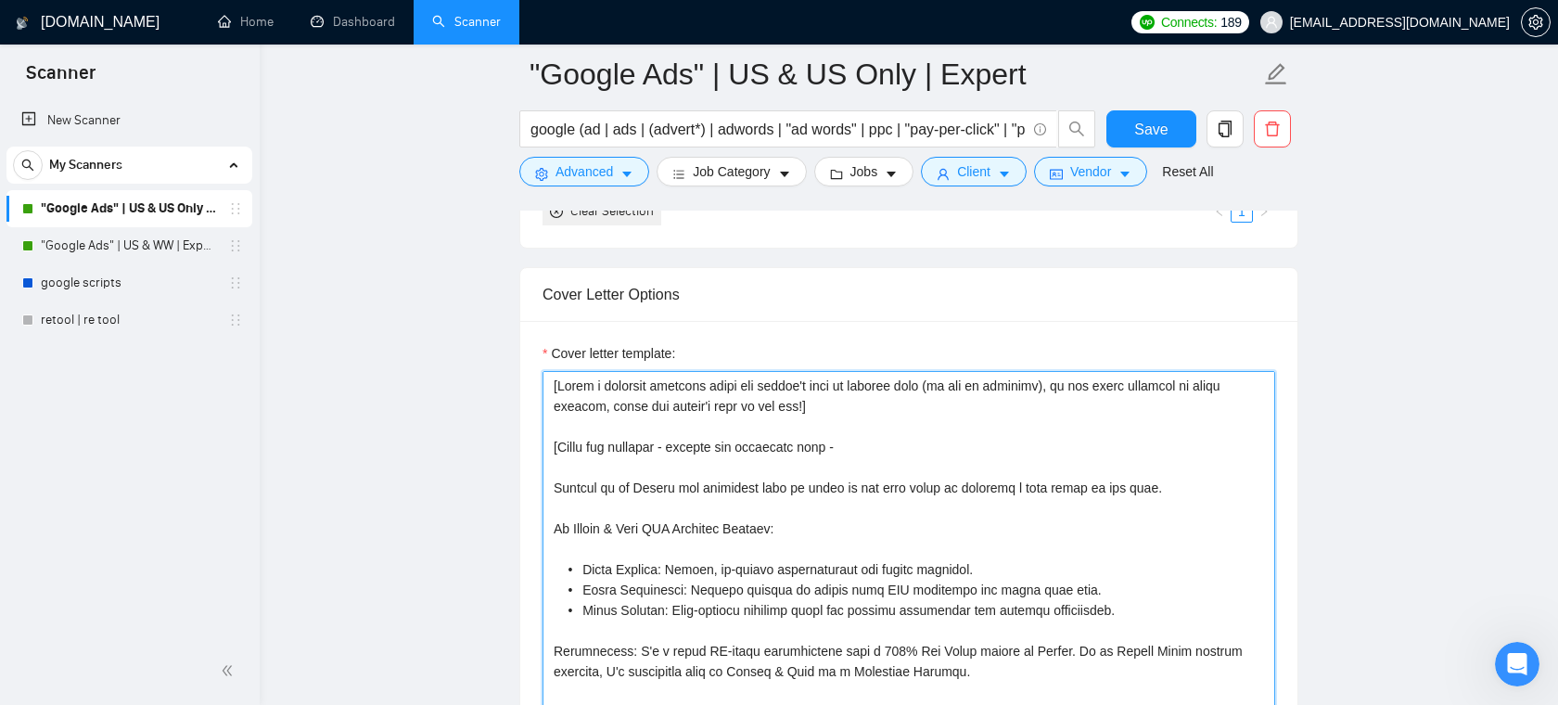
click at [632, 444] on textarea "Cover letter template:" at bounding box center [909, 579] width 733 height 417
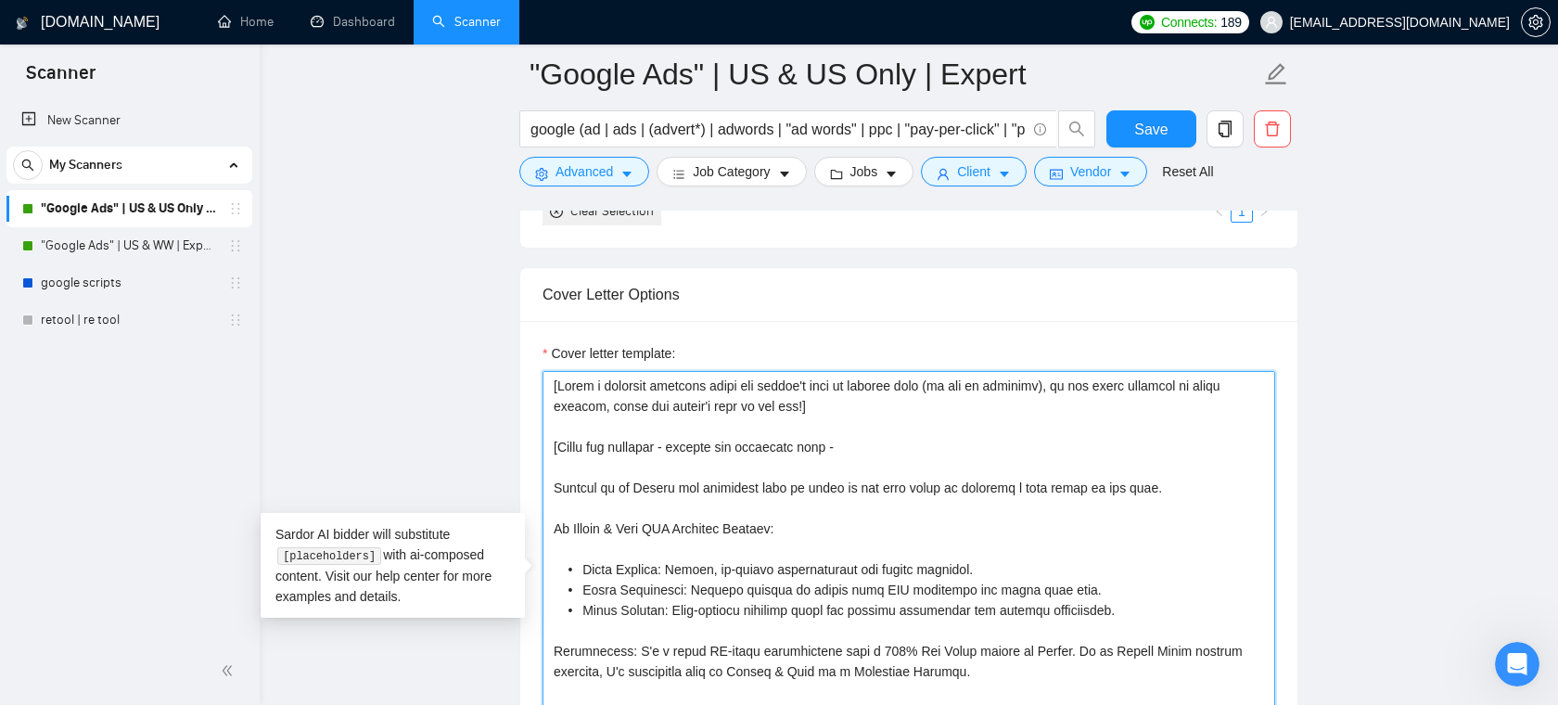
click at [633, 427] on textarea "Cover letter template:" at bounding box center [909, 579] width 733 height 417
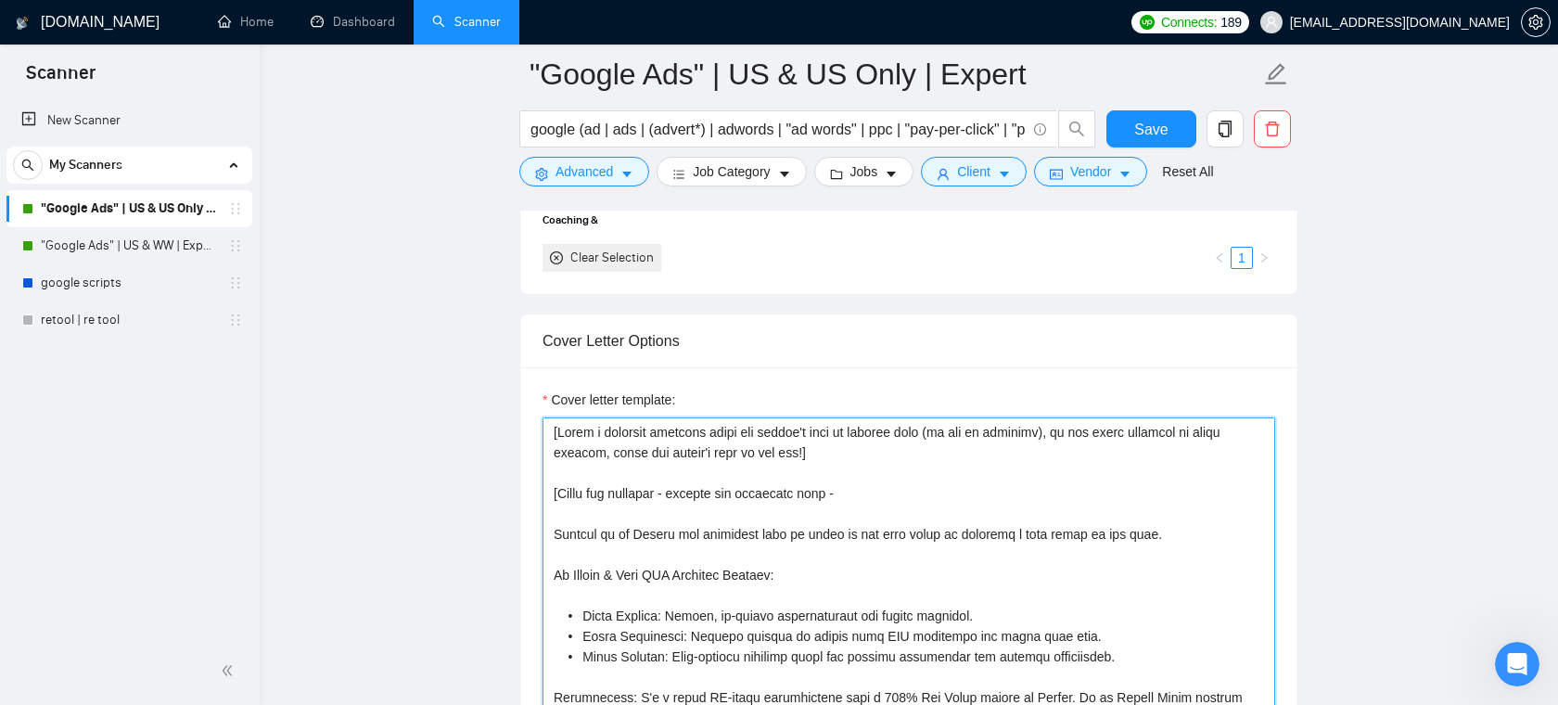
click at [860, 483] on textarea "Cover letter template:" at bounding box center [909, 625] width 733 height 417
drag, startPoint x: 837, startPoint y: 452, endPoint x: 534, endPoint y: 434, distance: 303.8
click at [534, 434] on div "Cover letter template:" at bounding box center [908, 623] width 777 height 512
click at [769, 446] on textarea "Cover letter template:" at bounding box center [909, 625] width 733 height 417
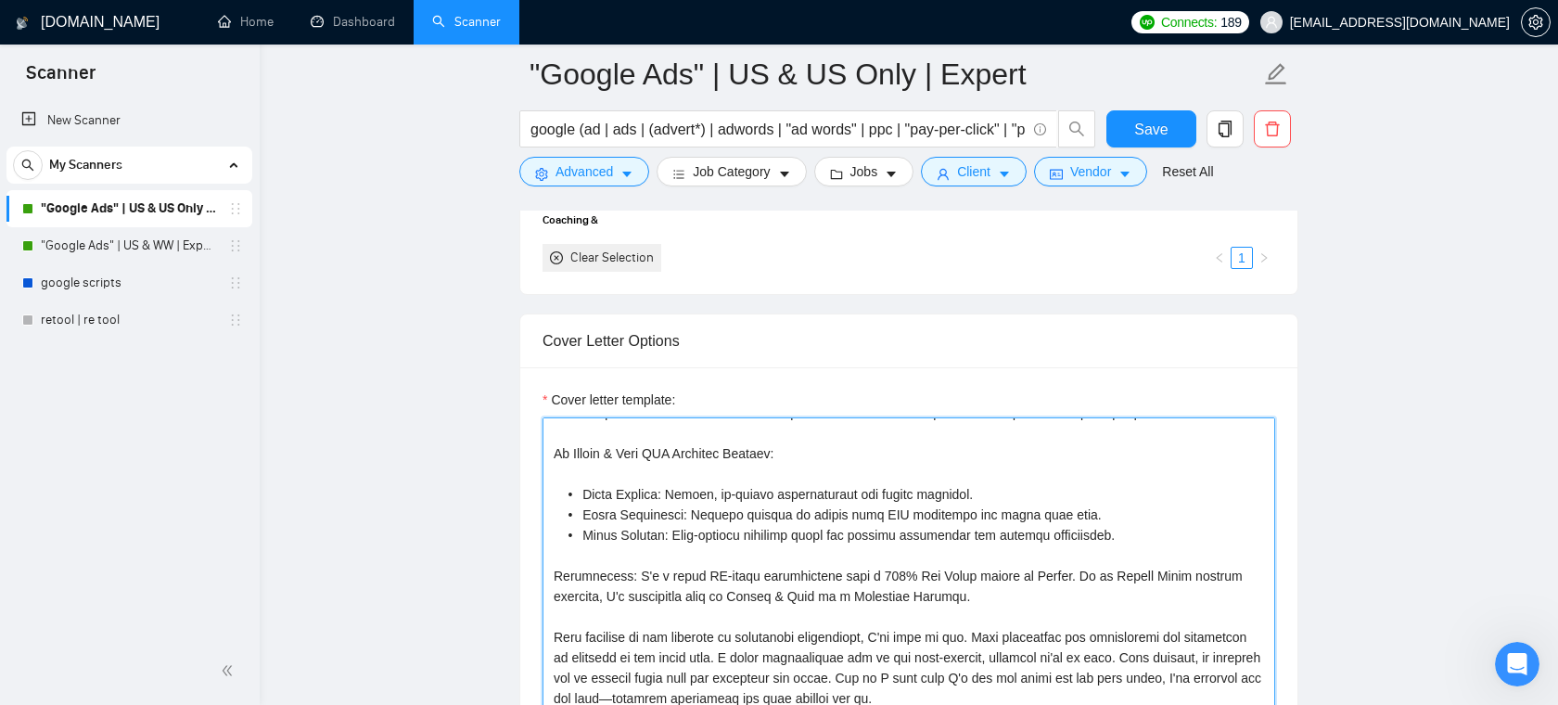
scroll to position [107, 0]
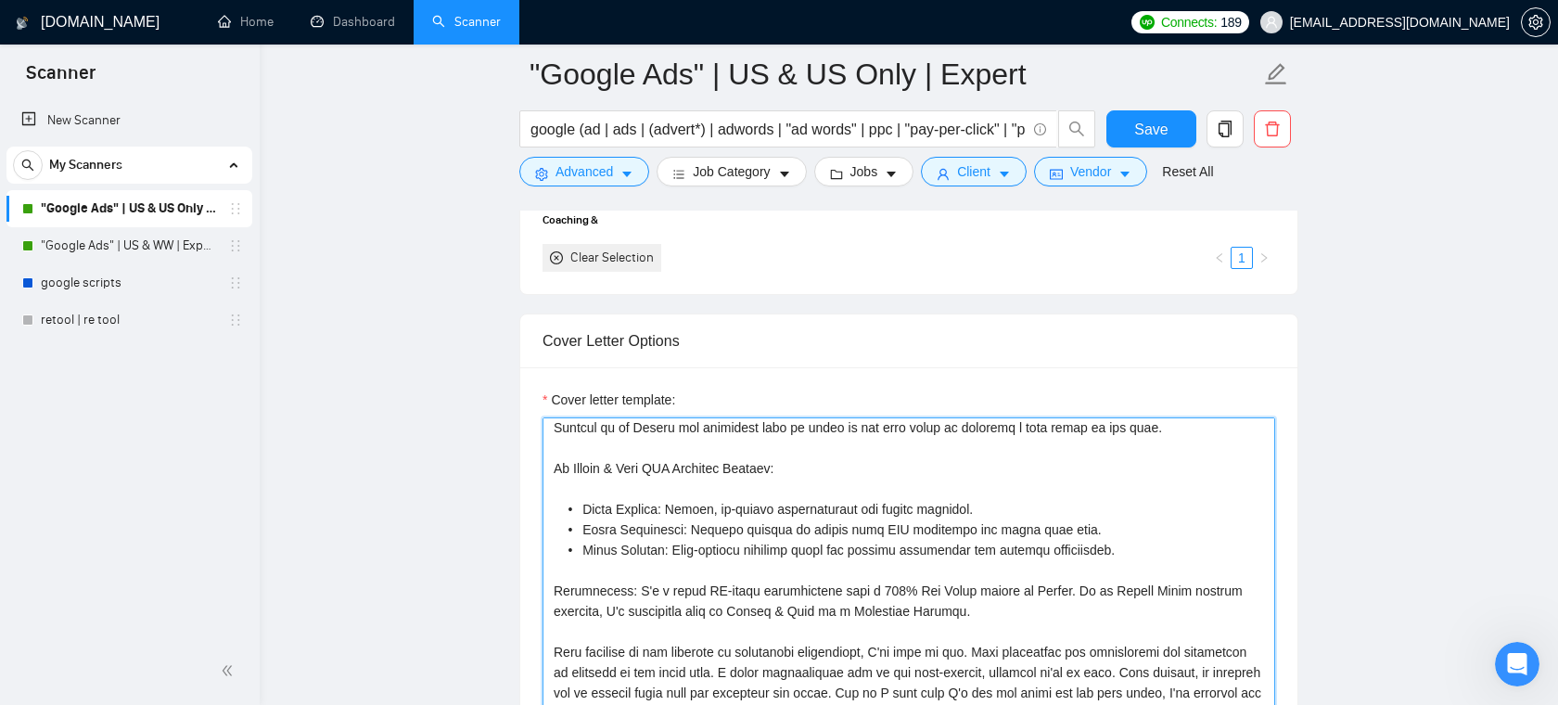
drag, startPoint x: 565, startPoint y: 434, endPoint x: 771, endPoint y: 562, distance: 242.4
click at [771, 562] on textarea "Cover letter template:" at bounding box center [909, 625] width 733 height 417
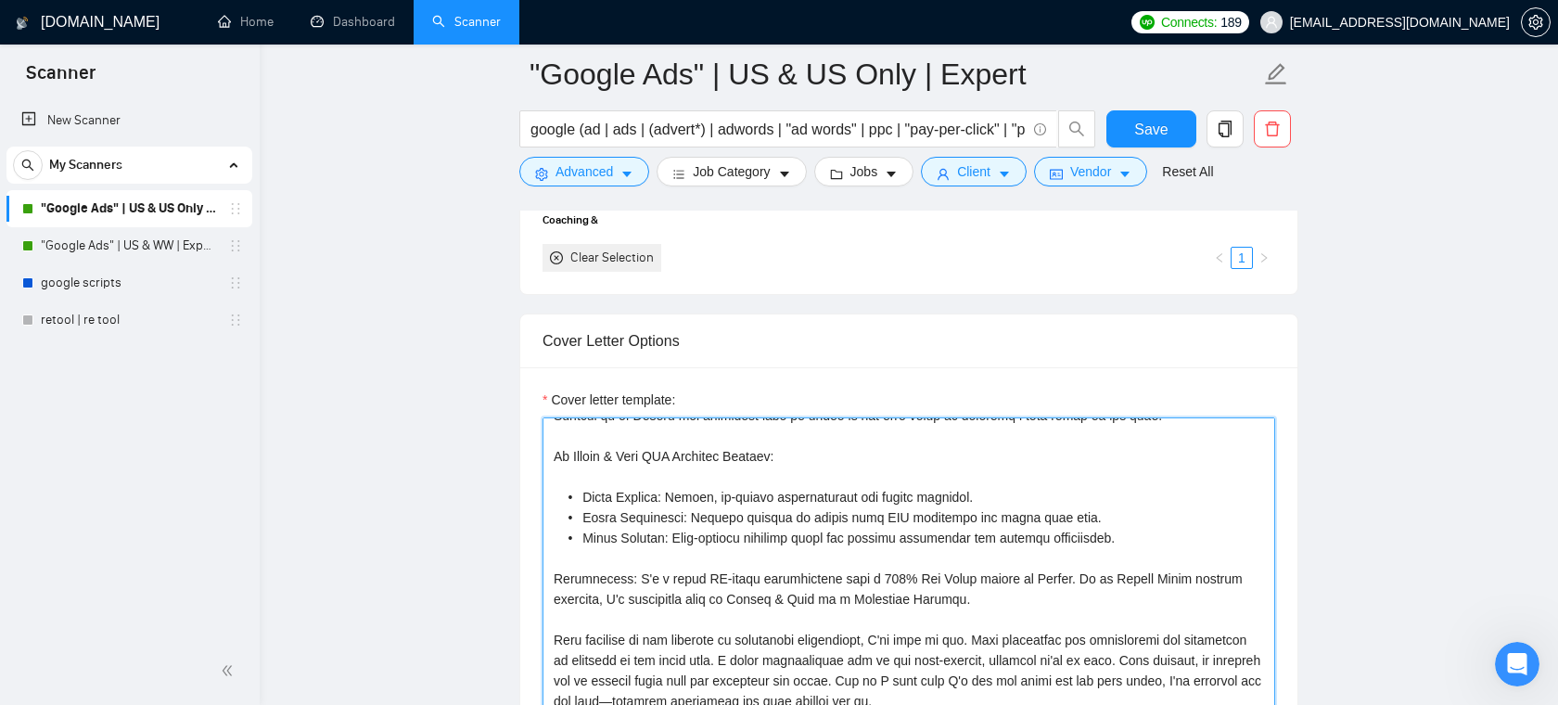
scroll to position [123, 0]
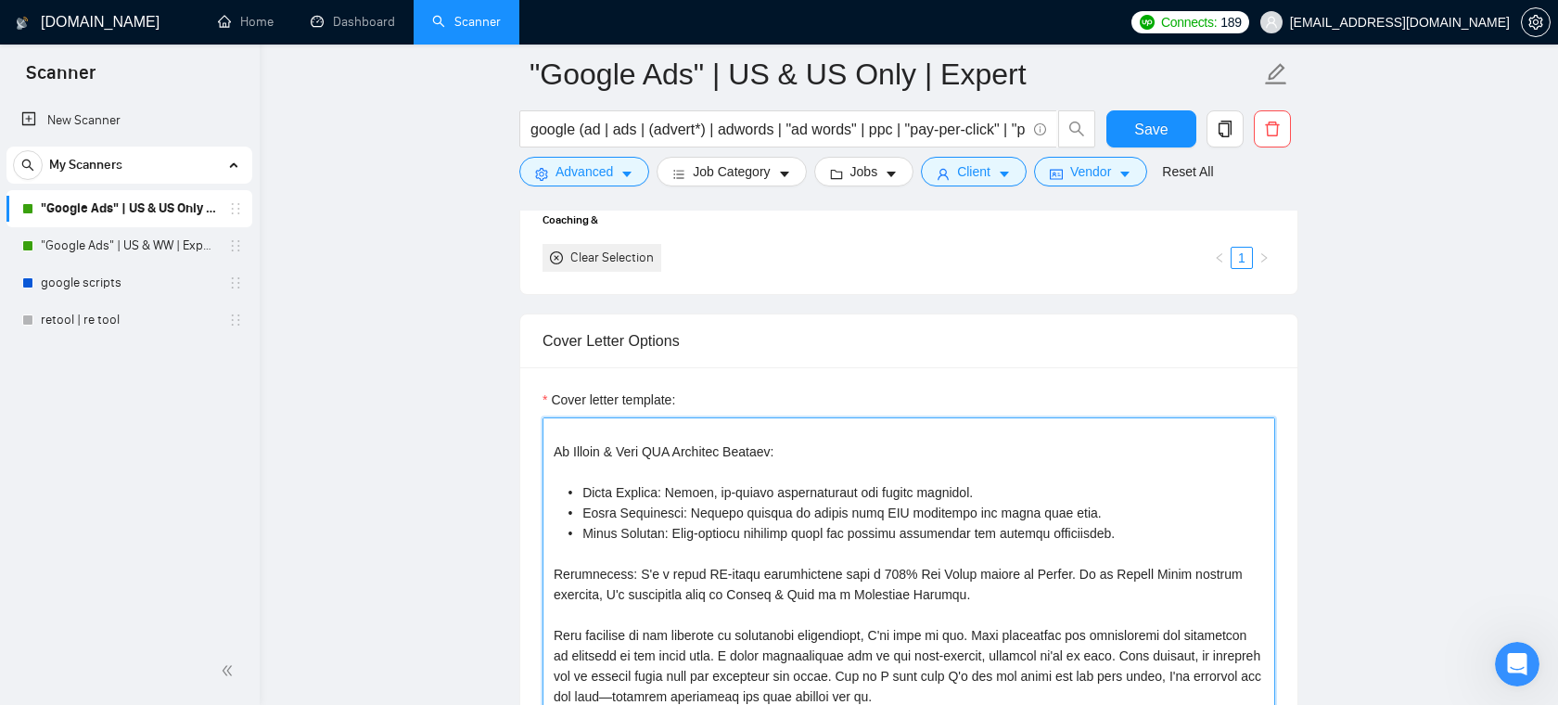
click at [815, 582] on textarea "Cover letter template:" at bounding box center [909, 625] width 733 height 417
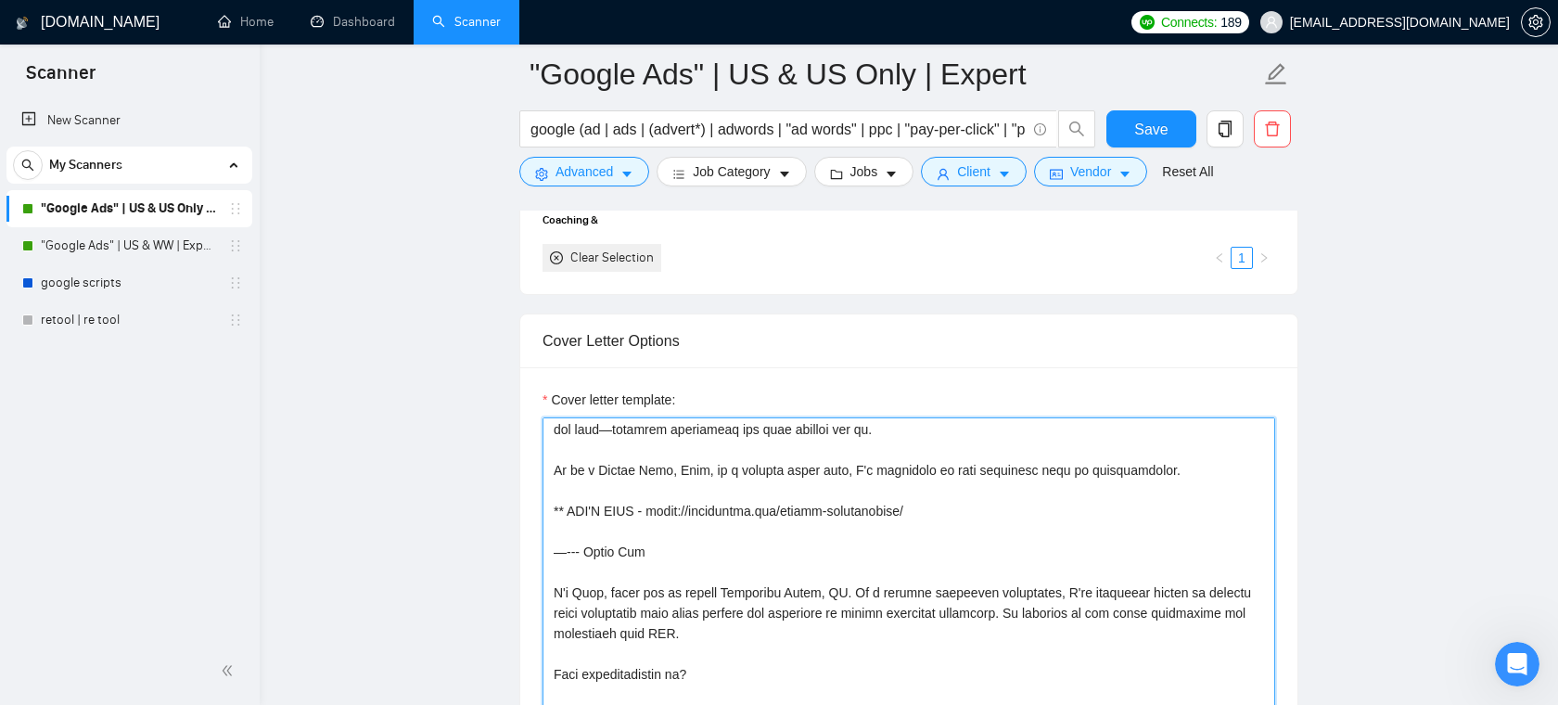
scroll to position [398, 0]
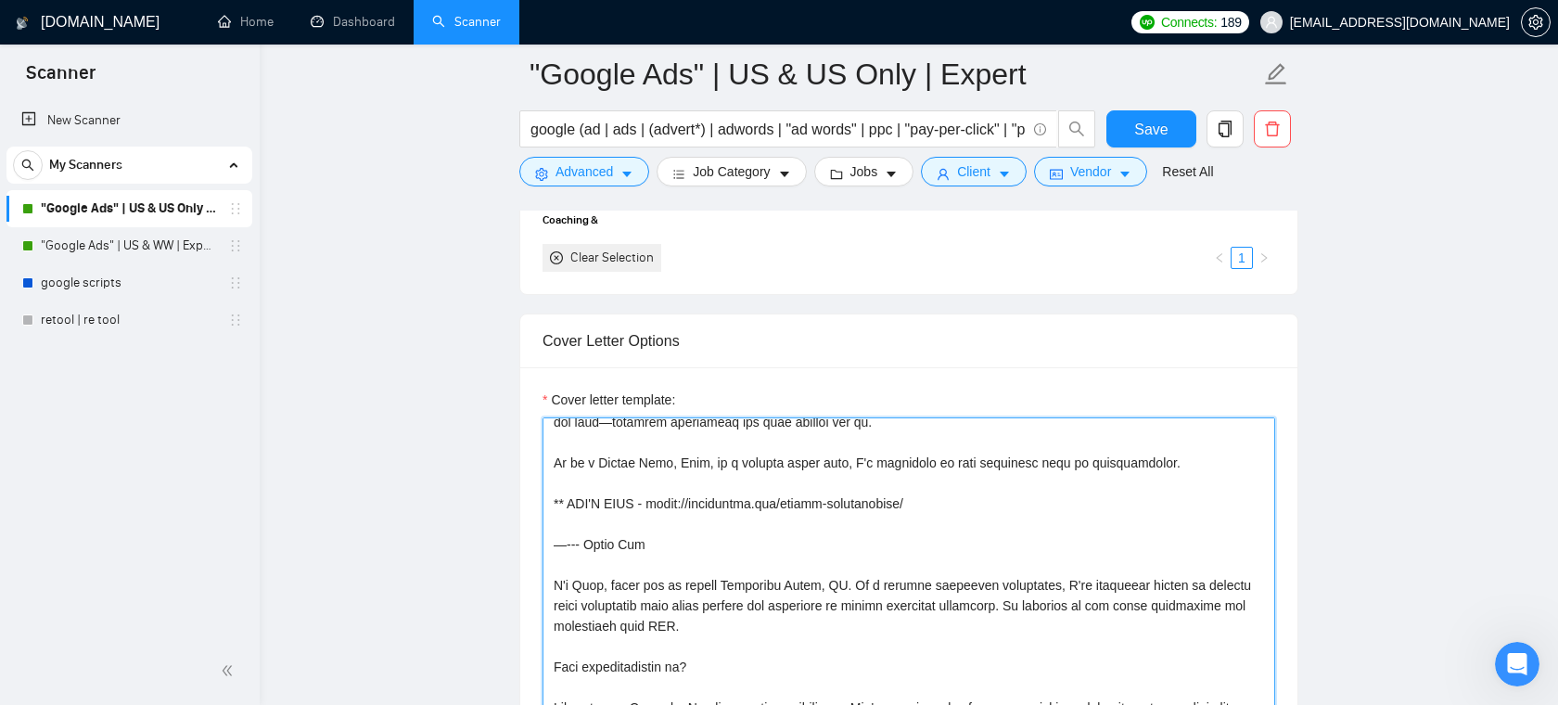
drag, startPoint x: 739, startPoint y: 626, endPoint x: 530, endPoint y: 589, distance: 211.9
click at [530, 589] on div "Cover letter template:" at bounding box center [908, 623] width 777 height 512
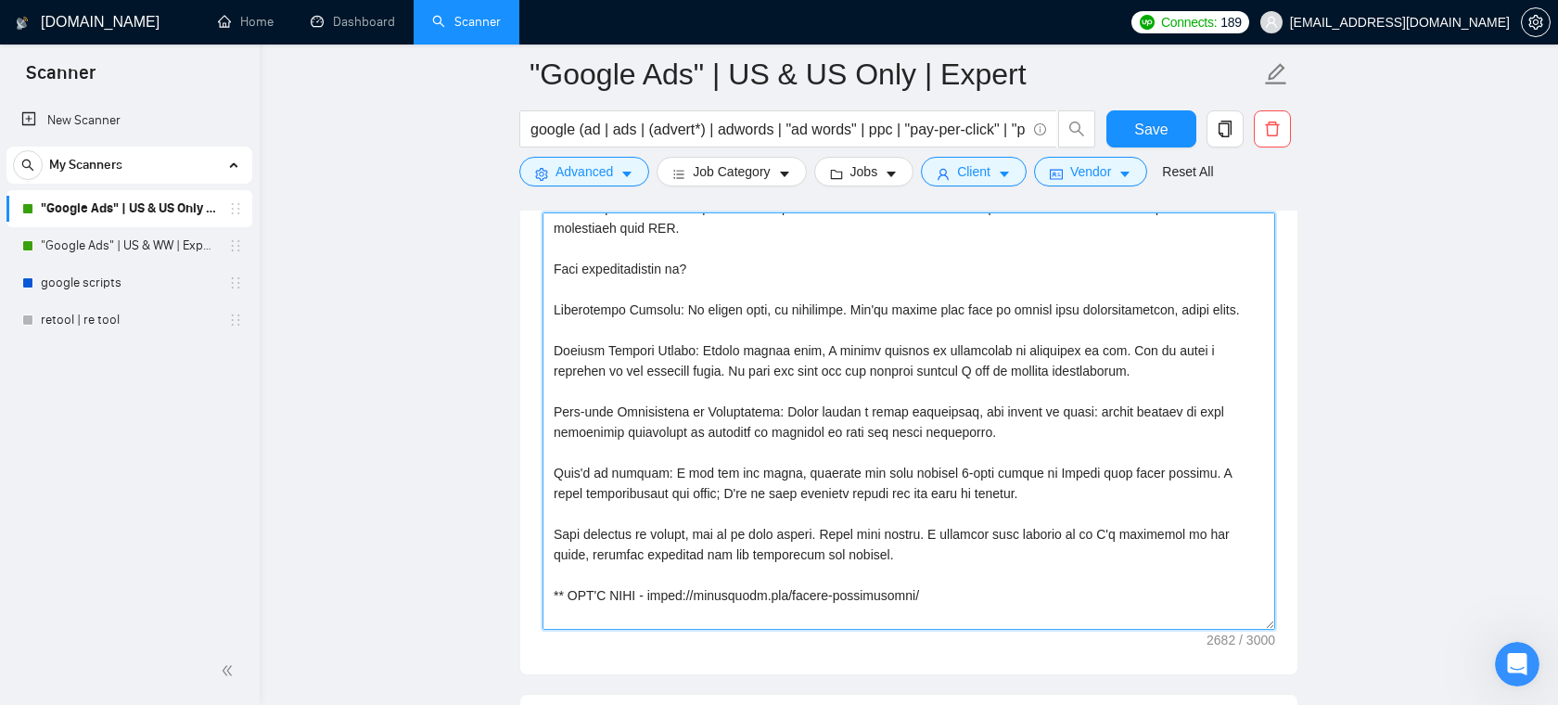
scroll to position [528, 0]
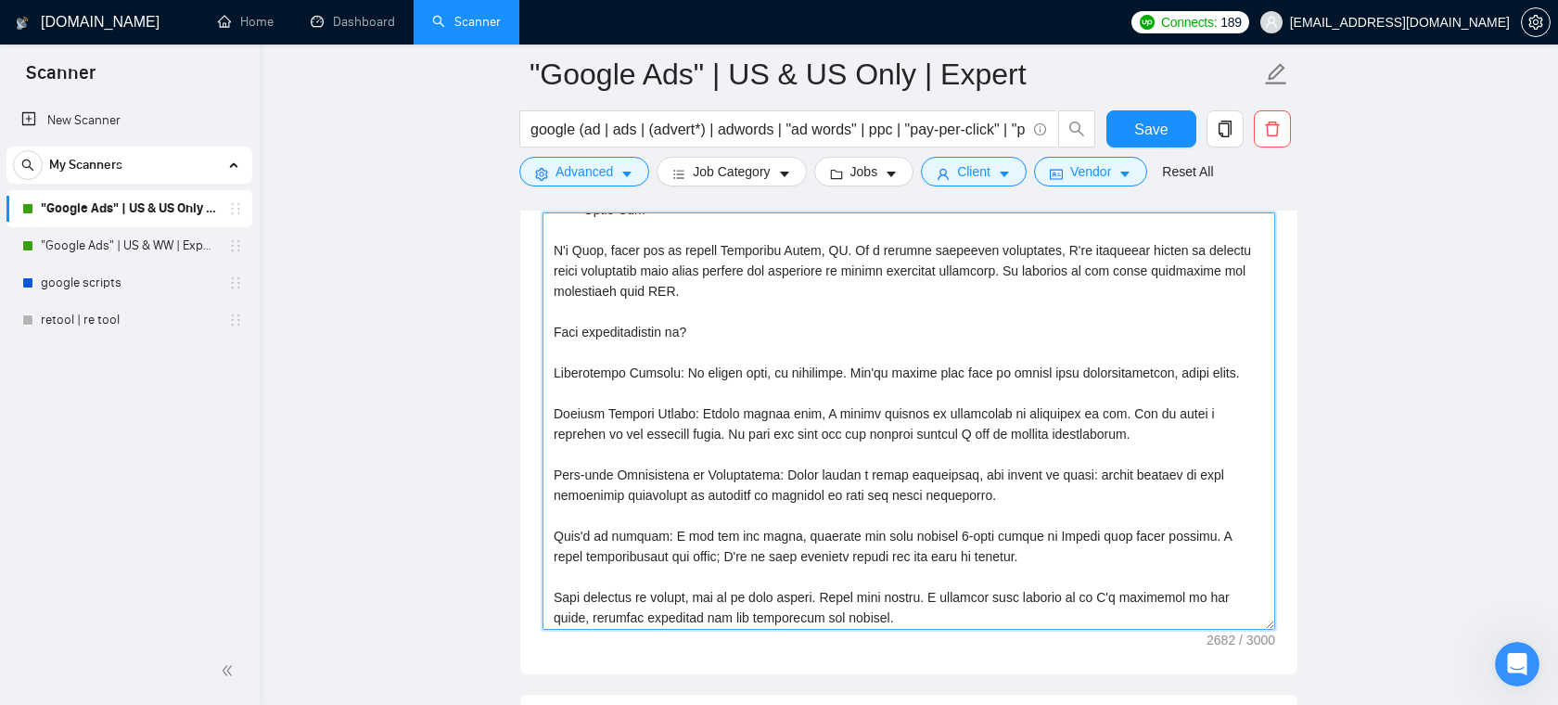
drag, startPoint x: 656, startPoint y: 415, endPoint x: 818, endPoint y: 564, distance: 219.9
click at [819, 564] on textarea "Cover letter template:" at bounding box center [909, 420] width 733 height 417
click at [875, 515] on textarea "Cover letter template:" at bounding box center [909, 420] width 733 height 417
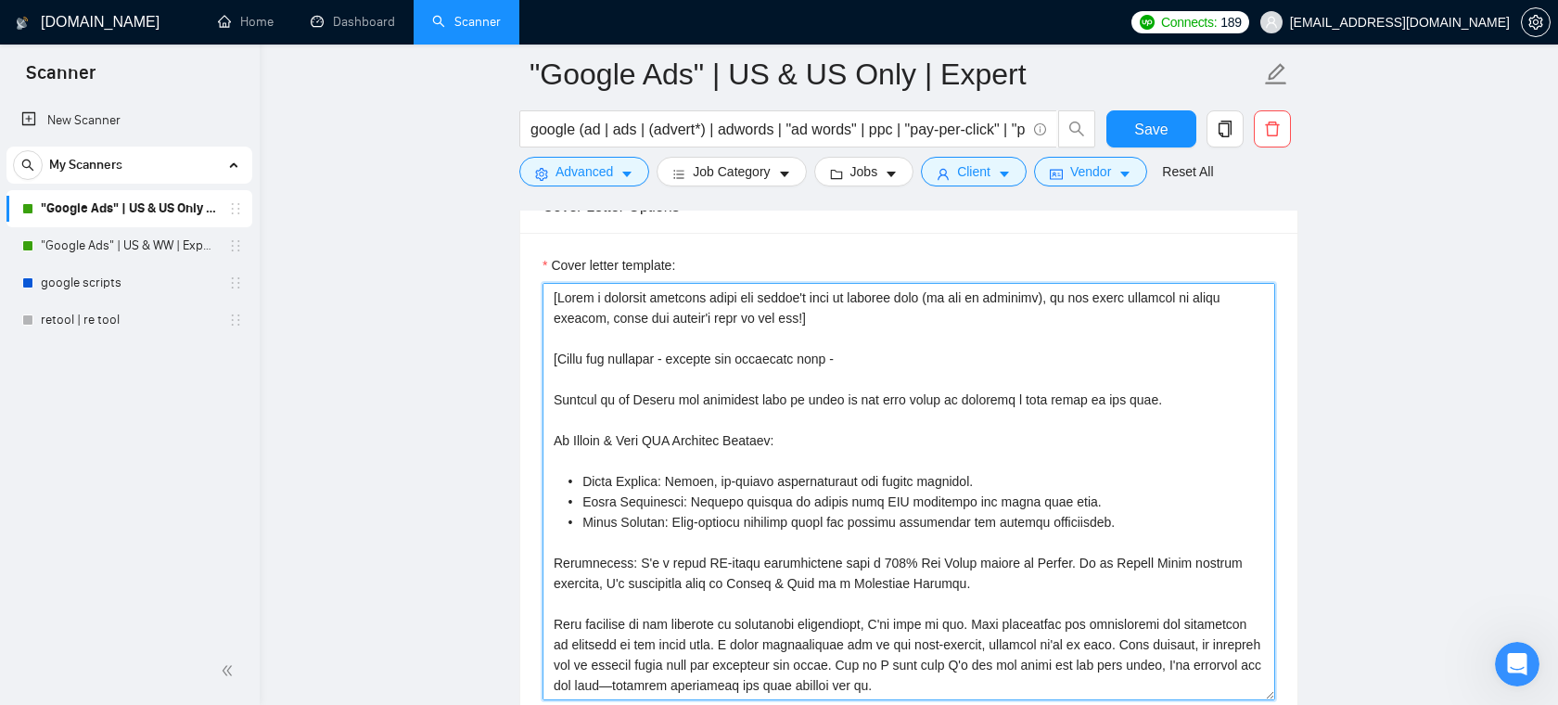
scroll to position [2017, 0]
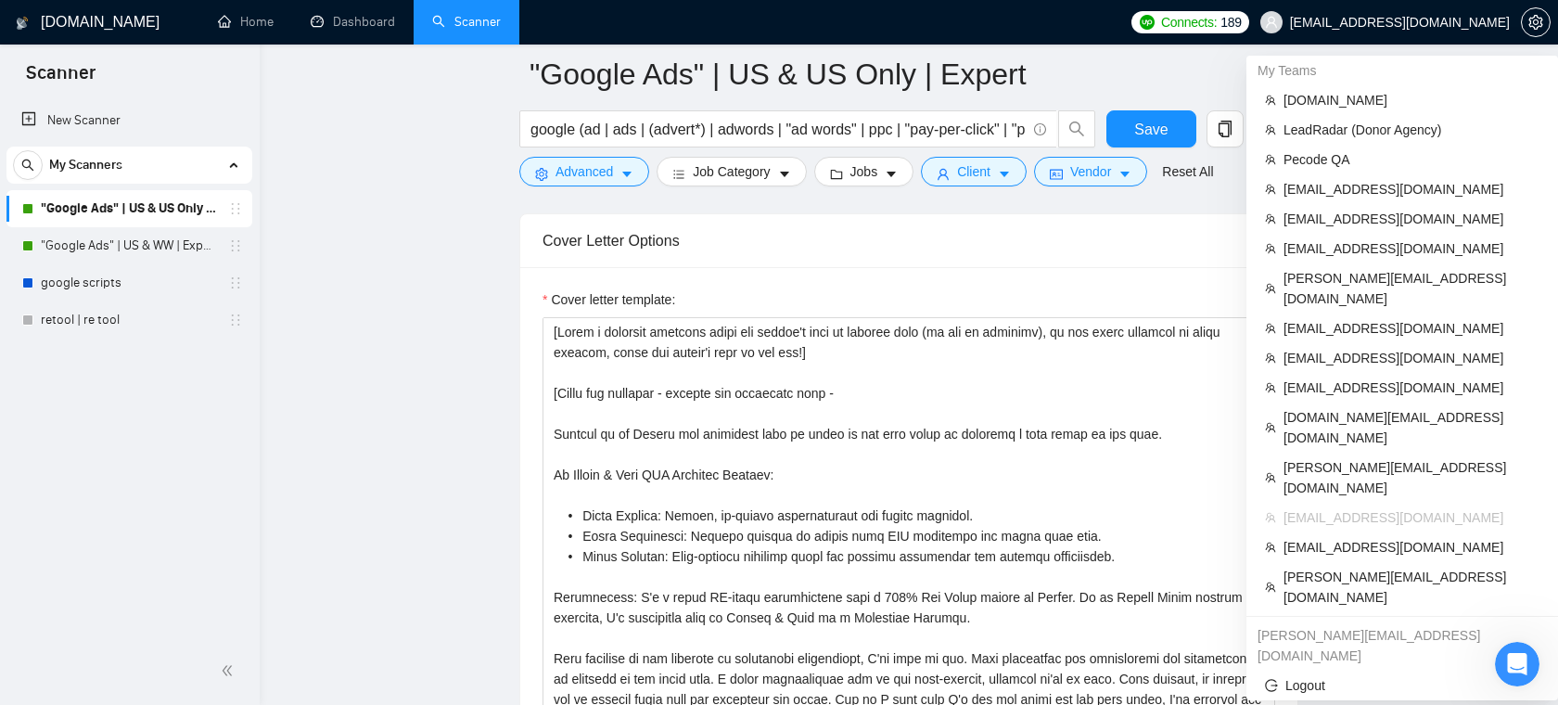
click at [1407, 22] on span "[EMAIL_ADDRESS][DOMAIN_NAME]" at bounding box center [1400, 22] width 220 height 0
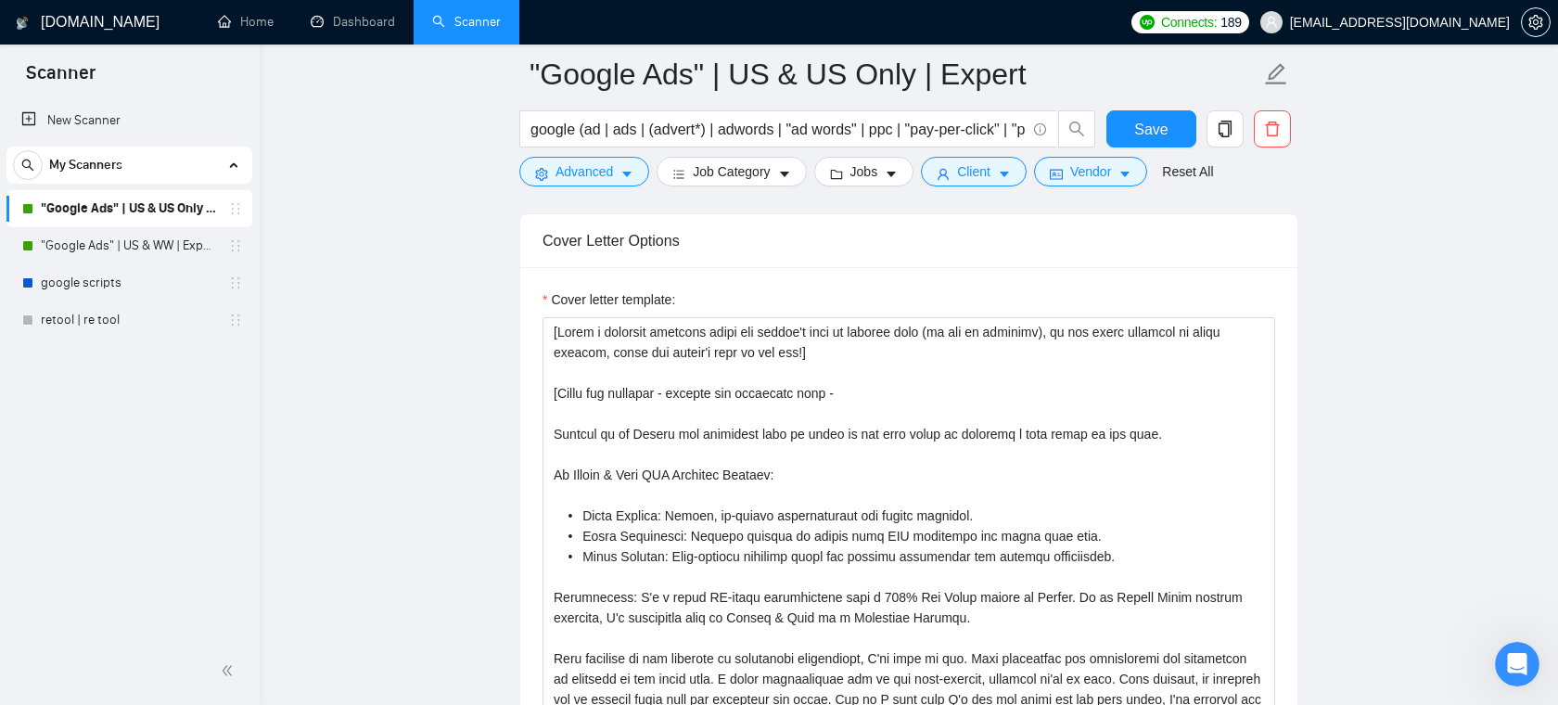
click at [1437, 22] on span "[EMAIL_ADDRESS][DOMAIN_NAME]" at bounding box center [1400, 22] width 220 height 0
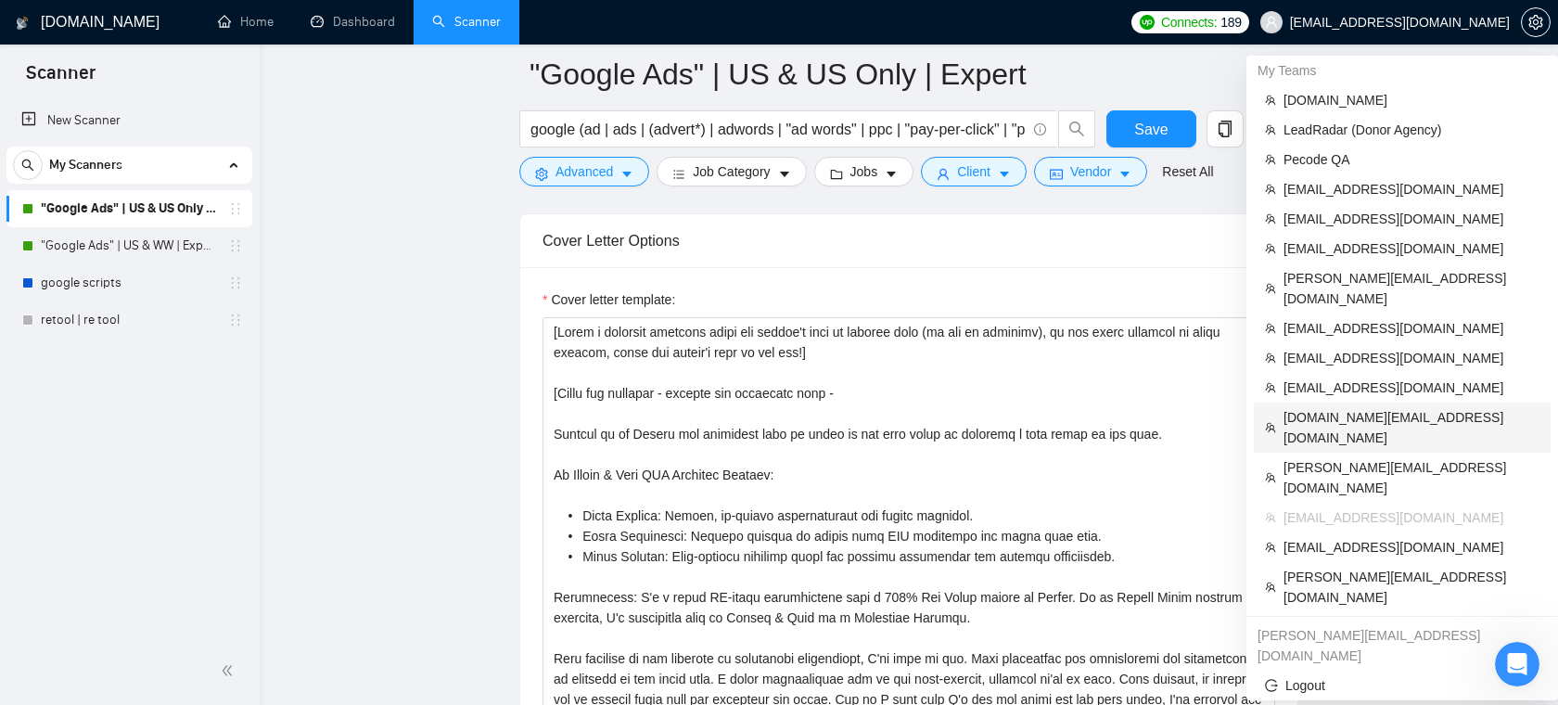
click at [1321, 407] on span "[DOMAIN_NAME][EMAIL_ADDRESS][DOMAIN_NAME]" at bounding box center [1412, 427] width 256 height 41
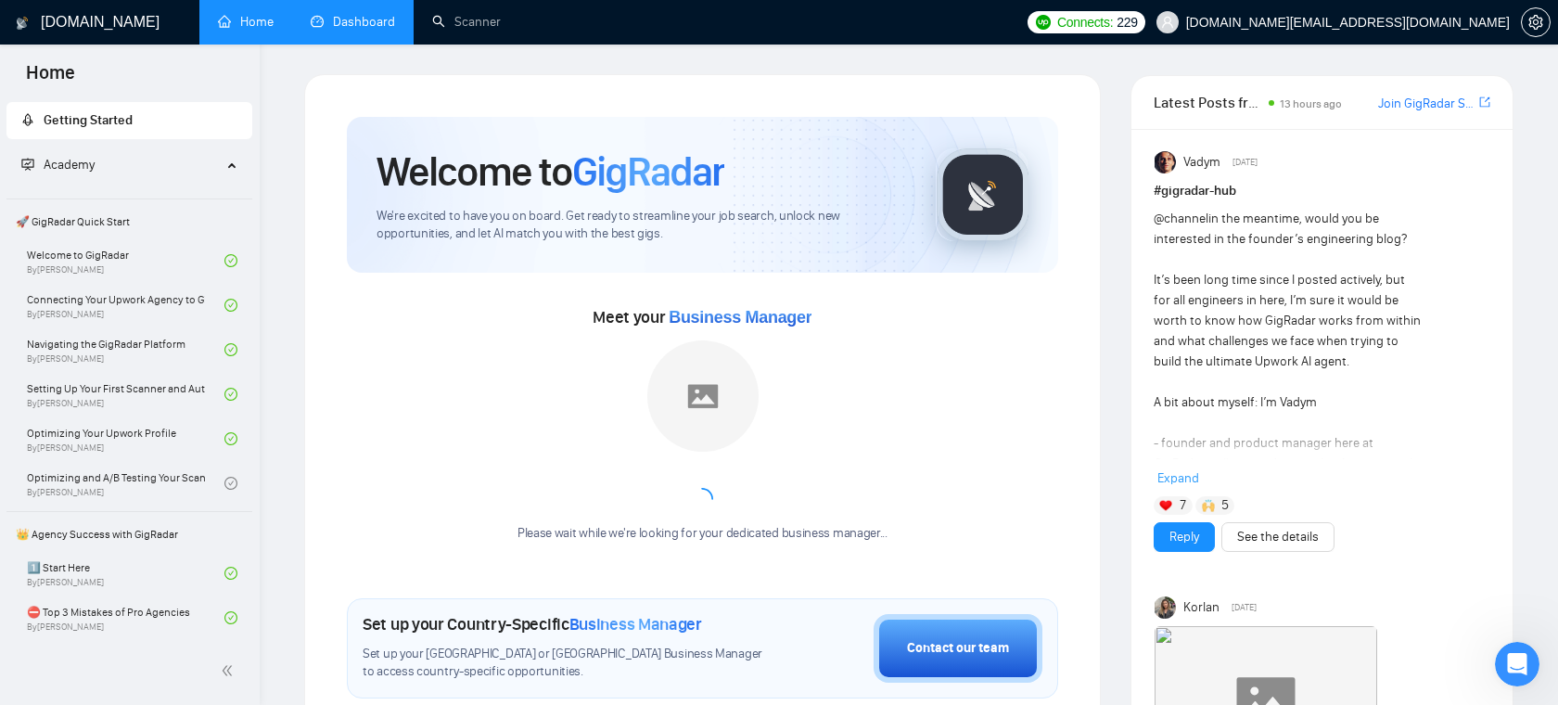
click at [376, 26] on link "Dashboard" at bounding box center [353, 22] width 84 height 16
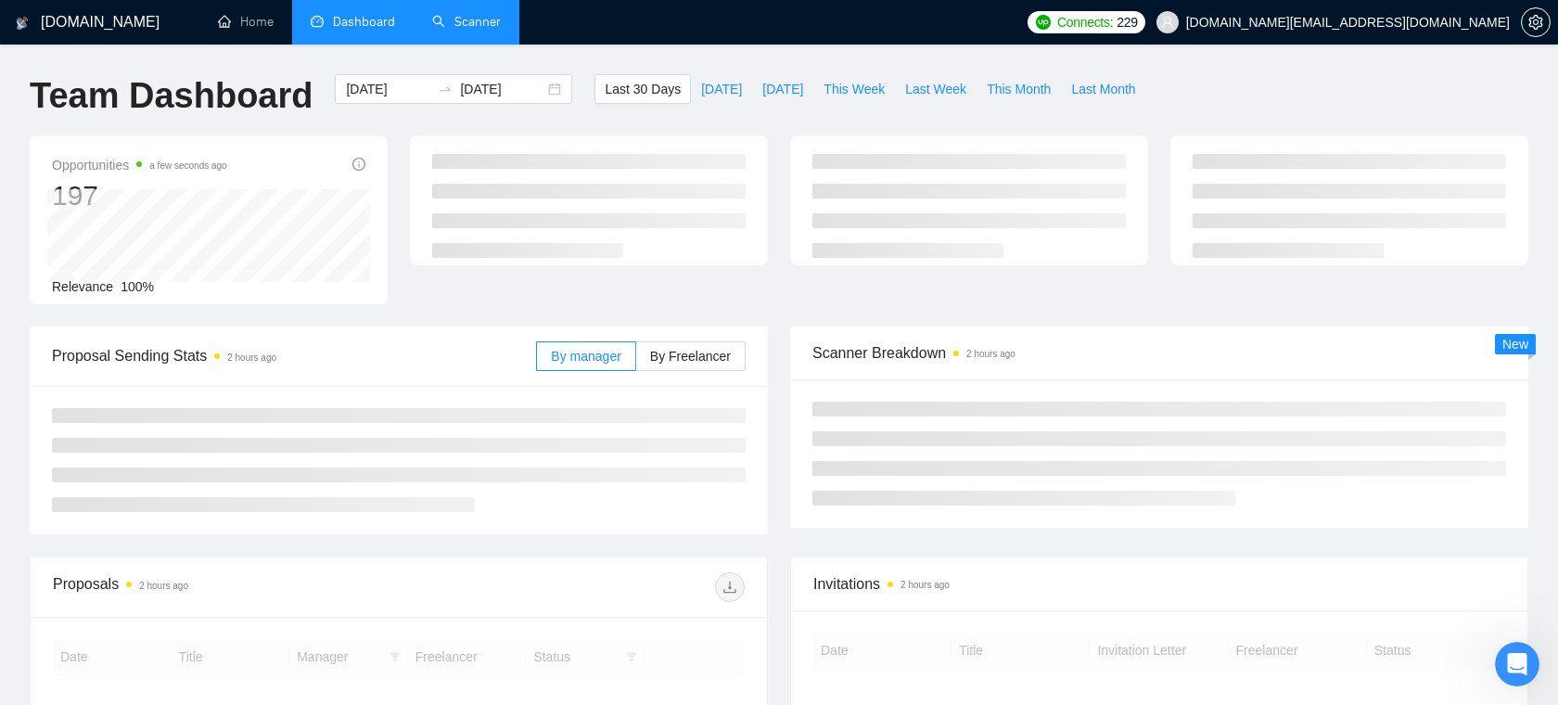
click at [459, 26] on link "Scanner" at bounding box center [466, 22] width 69 height 16
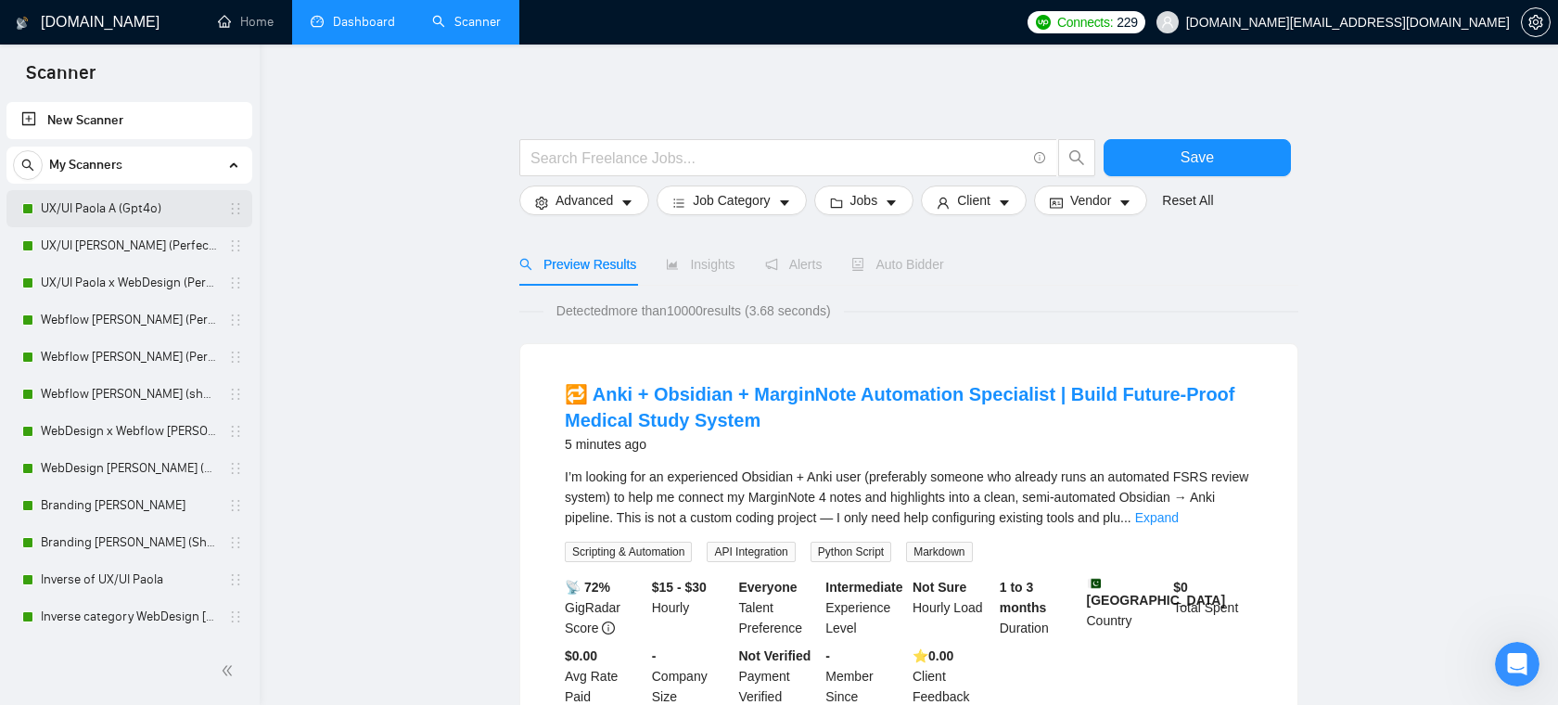
click at [143, 214] on link "UX/UI Paola A (Gpt4o)" at bounding box center [129, 208] width 176 height 37
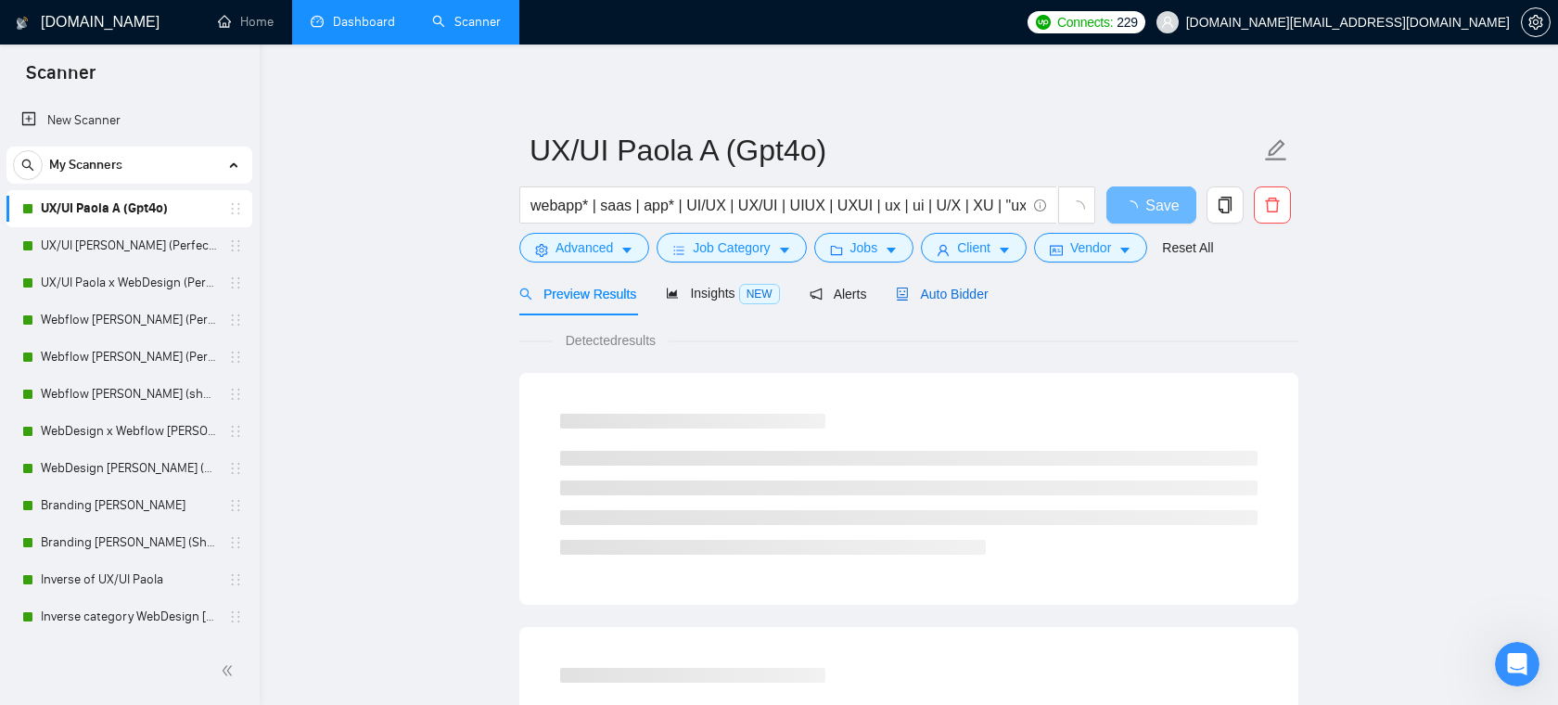
click at [945, 291] on span "Auto Bidder" at bounding box center [942, 294] width 92 height 15
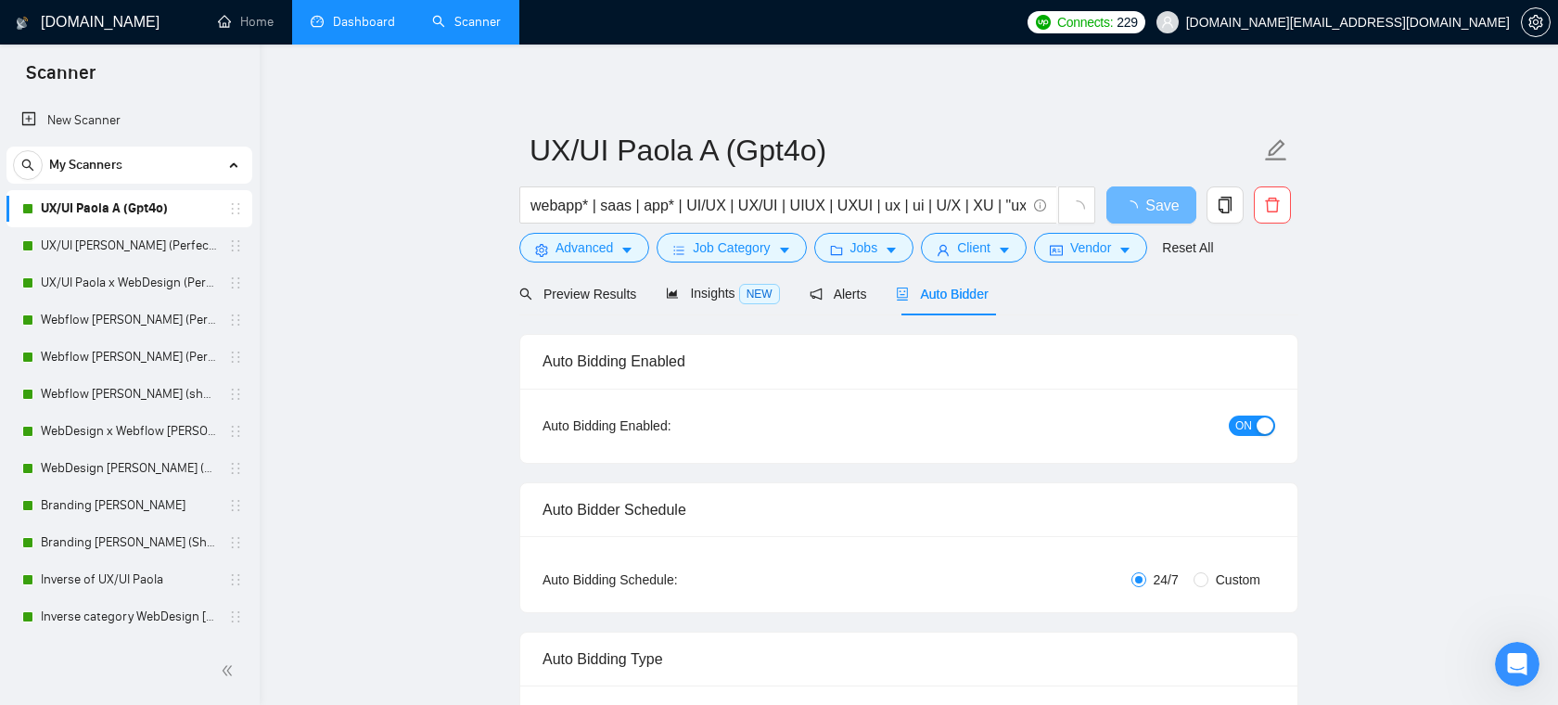
radio input "false"
radio input "true"
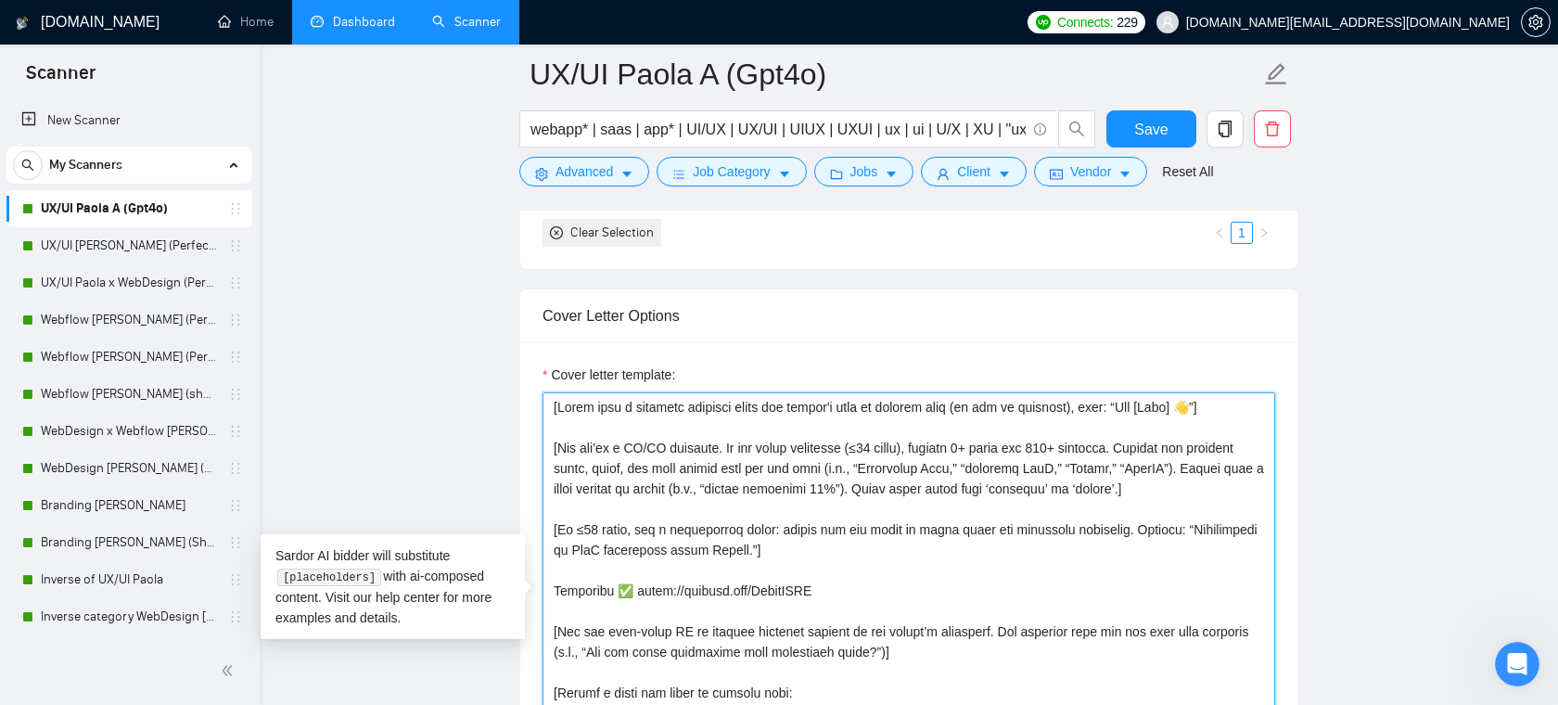
drag, startPoint x: 862, startPoint y: 505, endPoint x: 560, endPoint y: 440, distance: 308.3
click at [560, 440] on textarea "Cover letter template:" at bounding box center [909, 600] width 733 height 417
click at [741, 440] on textarea "Cover letter template:" at bounding box center [909, 600] width 733 height 417
drag, startPoint x: 731, startPoint y: 442, endPoint x: 926, endPoint y: 439, distance: 194.8
click at [926, 438] on textarea "Cover letter template:" at bounding box center [909, 600] width 733 height 417
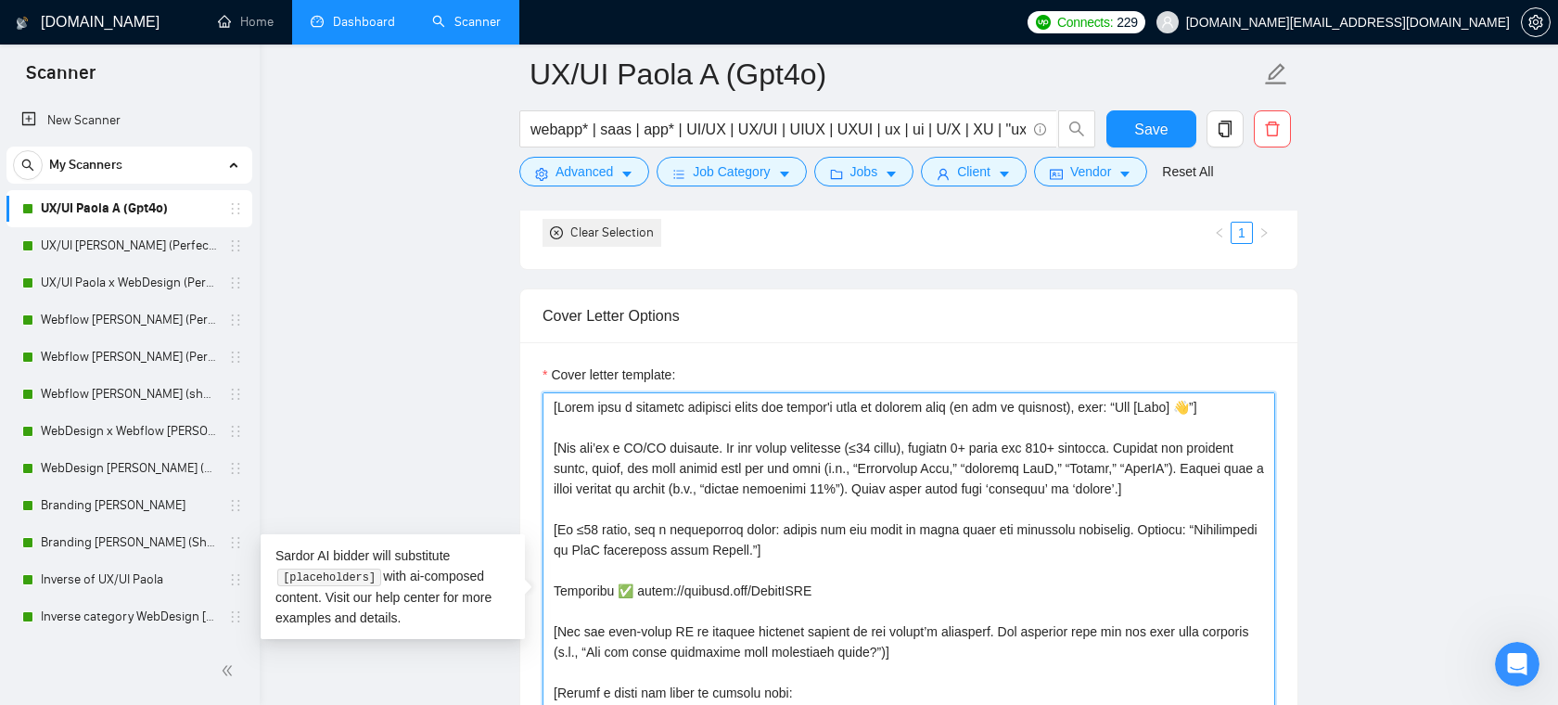
click at [983, 457] on textarea "Cover letter template:" at bounding box center [909, 600] width 733 height 417
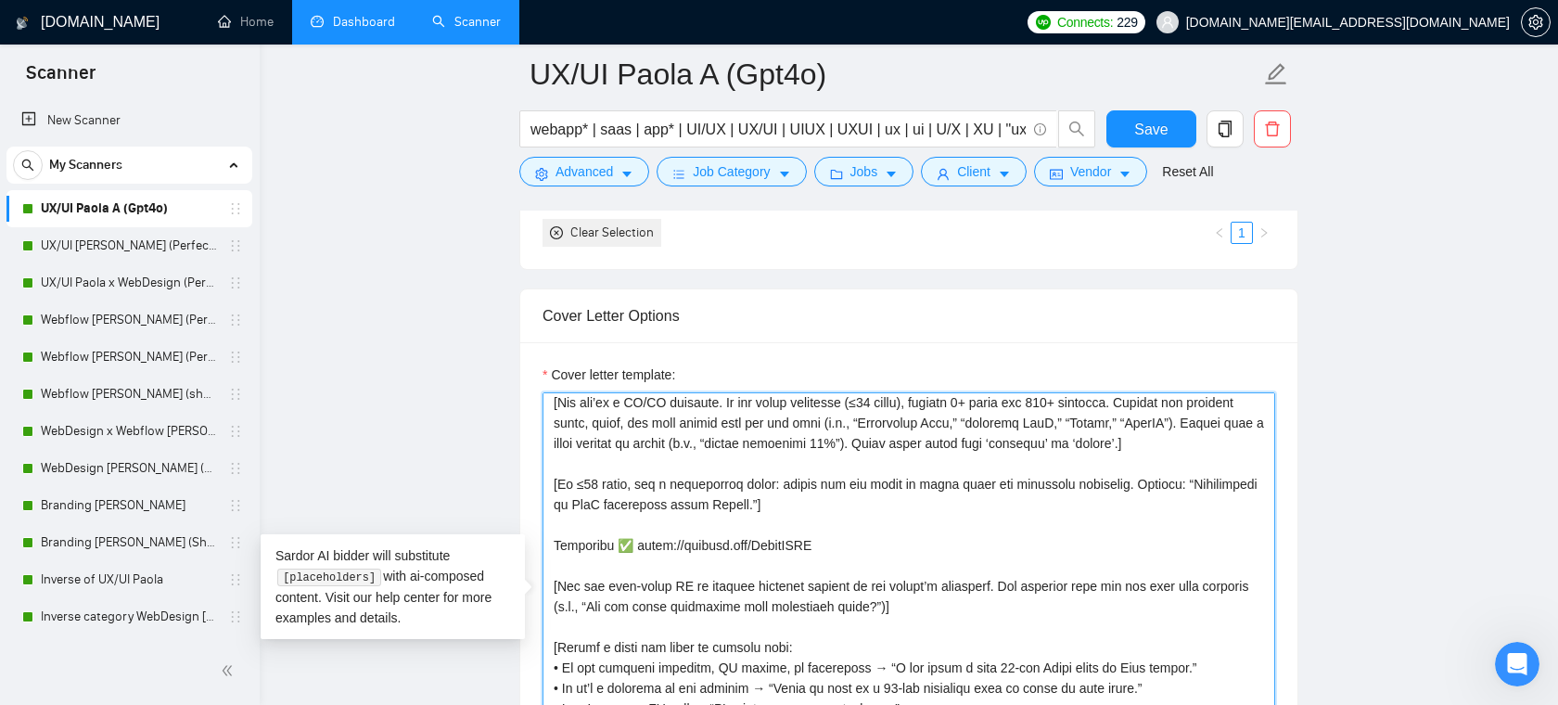
drag, startPoint x: 567, startPoint y: 512, endPoint x: 764, endPoint y: 505, distance: 197.7
click at [764, 505] on textarea "Cover letter template:" at bounding box center [909, 600] width 733 height 417
click at [826, 519] on textarea "Cover letter template:" at bounding box center [909, 600] width 733 height 417
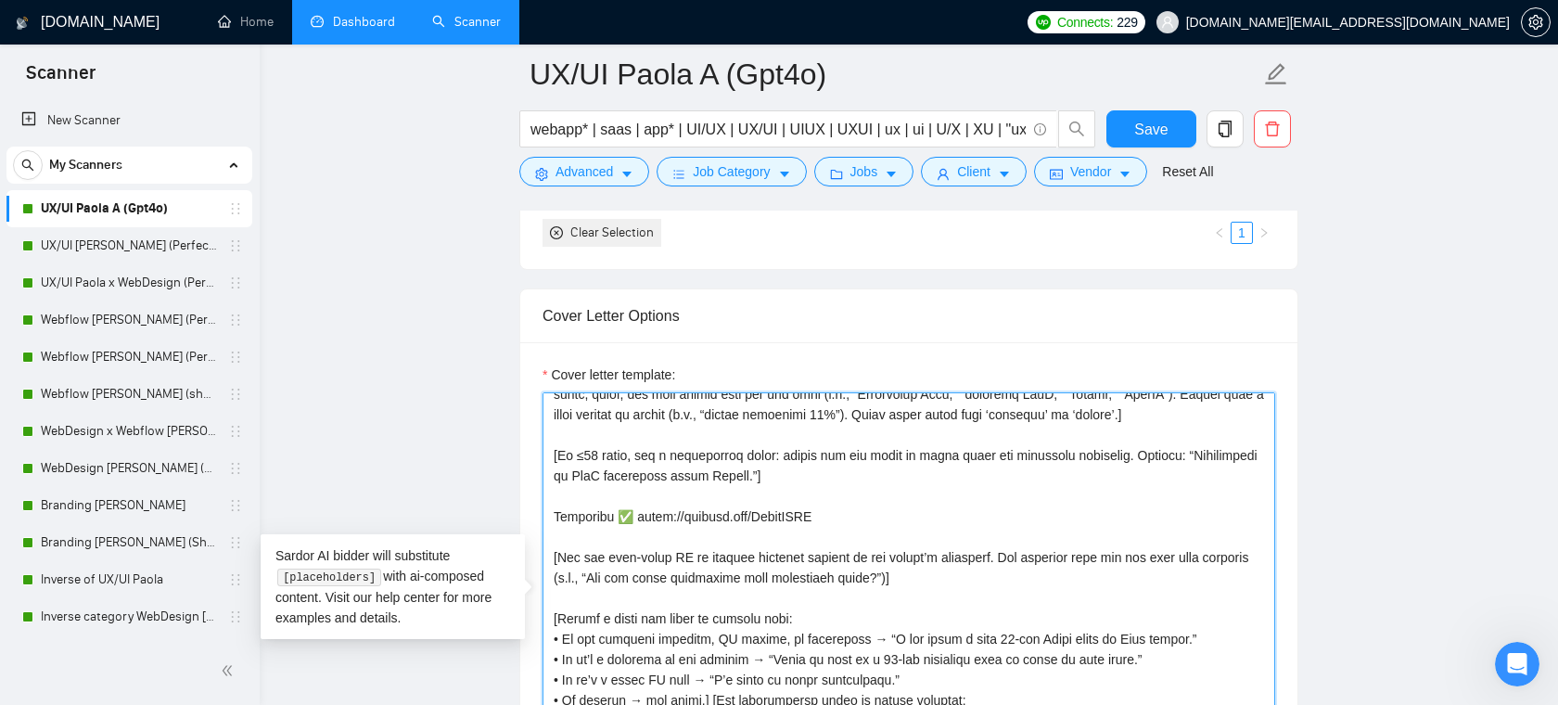
drag, startPoint x: 815, startPoint y: 537, endPoint x: 561, endPoint y: 543, distance: 254.2
click at [561, 543] on textarea "Cover letter template:" at bounding box center [909, 600] width 733 height 417
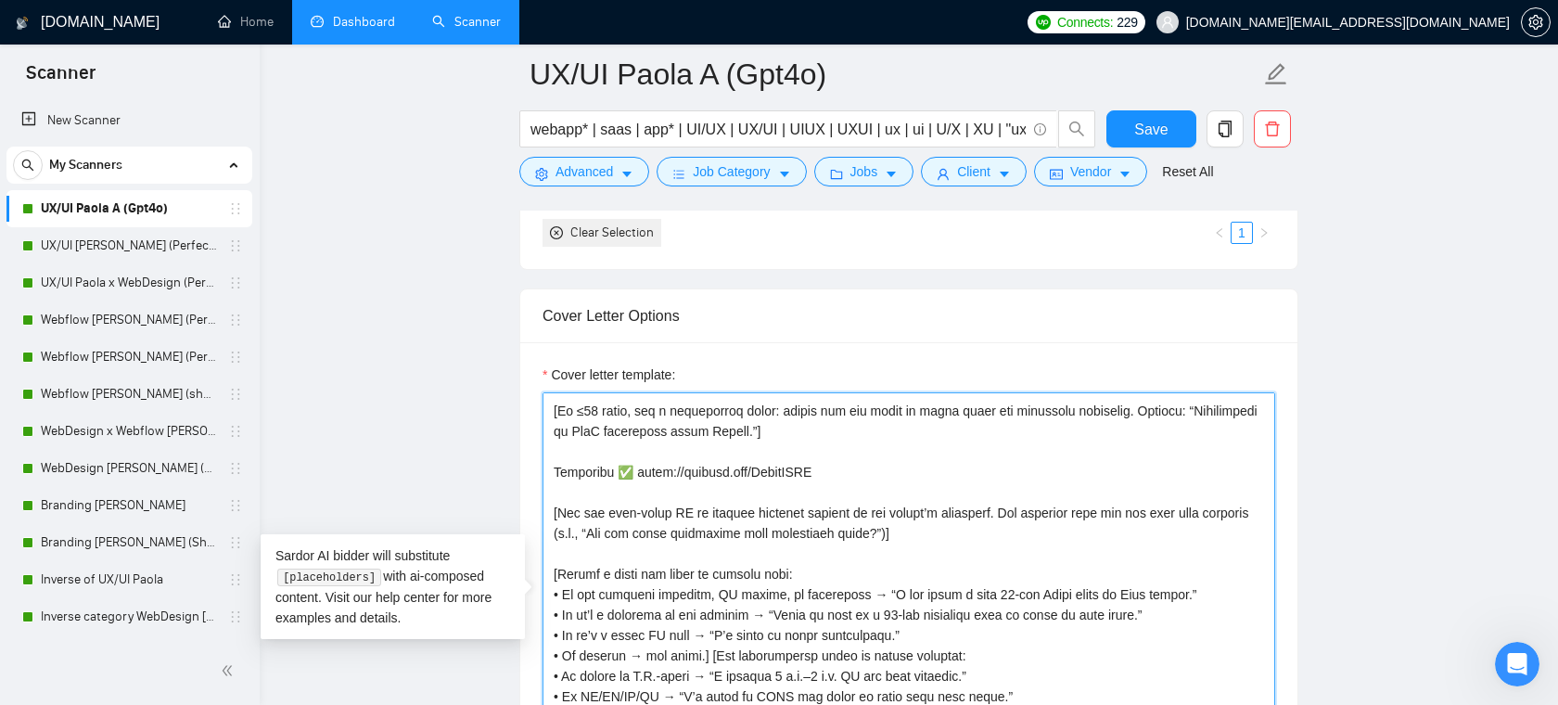
scroll to position [130, 0]
drag, startPoint x: 992, startPoint y: 533, endPoint x: 546, endPoint y: 511, distance: 446.6
click at [546, 511] on textarea "Cover letter template:" at bounding box center [909, 600] width 733 height 417
click at [853, 610] on textarea "Cover letter template:" at bounding box center [909, 600] width 733 height 417
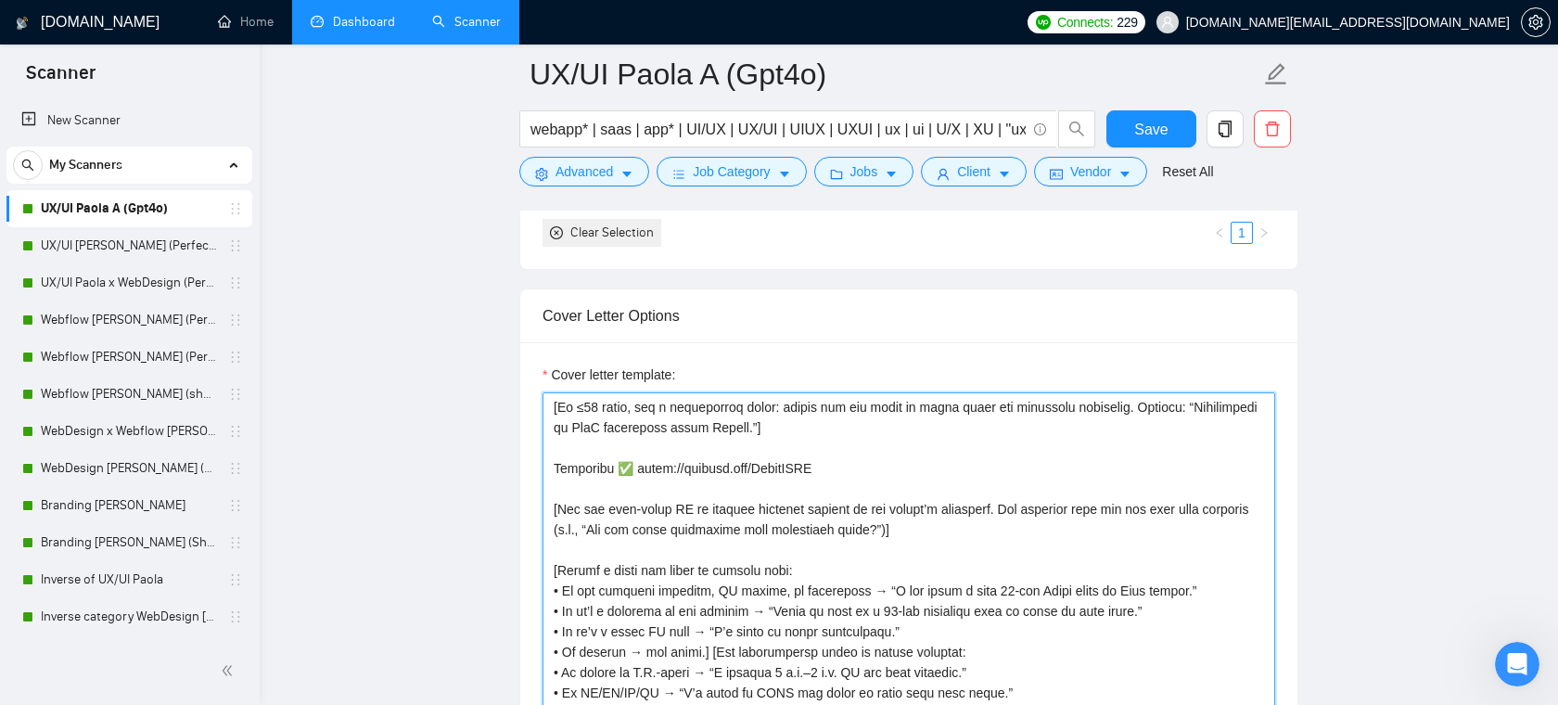
scroll to position [2367, 0]
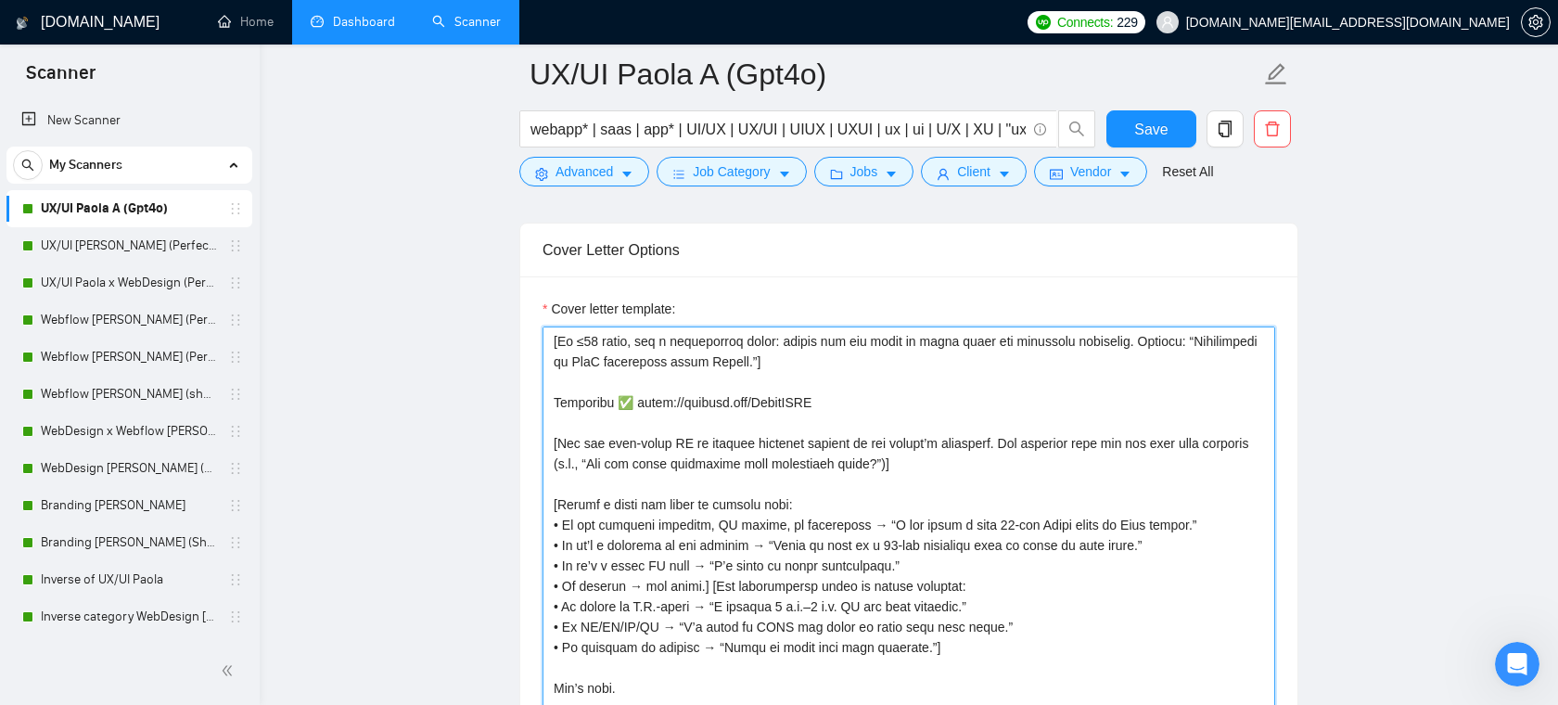
drag, startPoint x: 659, startPoint y: 531, endPoint x: 760, endPoint y: 527, distance: 100.3
click at [760, 527] on textarea "Cover letter template:" at bounding box center [909, 534] width 733 height 417
click at [950, 517] on textarea "Cover letter template:" at bounding box center [909, 534] width 733 height 417
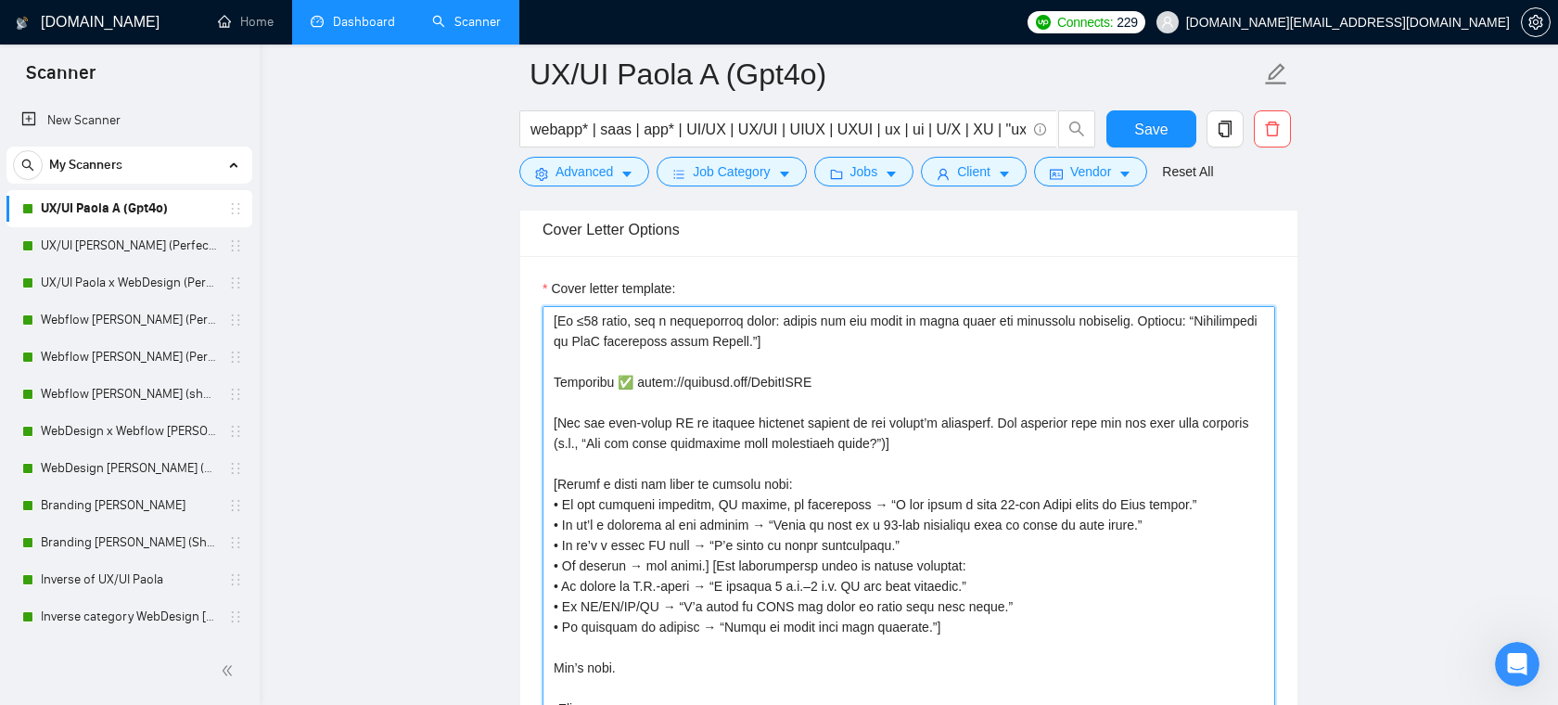
drag, startPoint x: 769, startPoint y: 519, endPoint x: 661, endPoint y: 519, distance: 107.6
click at [662, 519] on textarea "Cover letter template:" at bounding box center [909, 514] width 733 height 417
drag, startPoint x: 907, startPoint y: 530, endPoint x: 1047, endPoint y: 531, distance: 140.1
click at [1047, 531] on textarea "Cover letter template:" at bounding box center [909, 514] width 733 height 417
click at [877, 475] on textarea "Cover letter template:" at bounding box center [909, 514] width 733 height 417
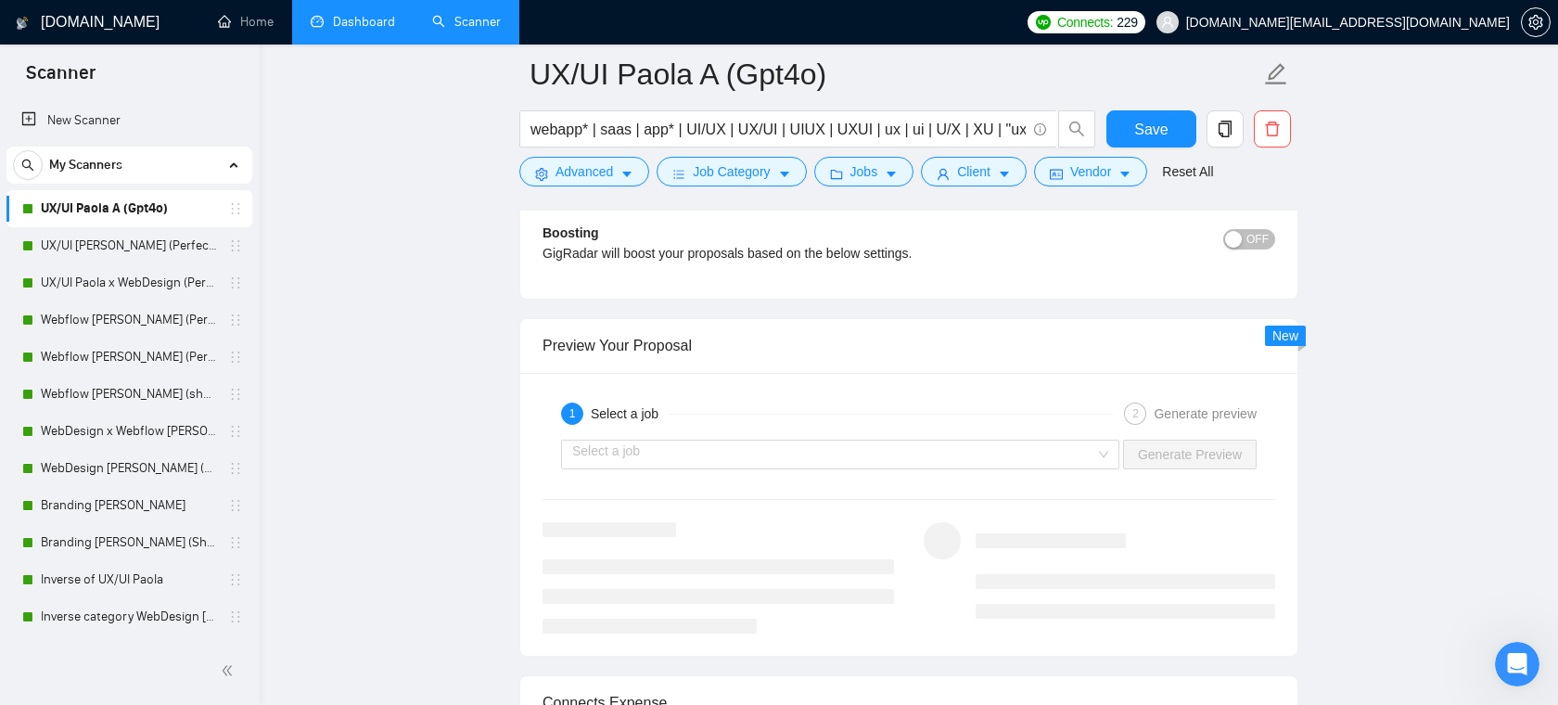
scroll to position [3820, 0]
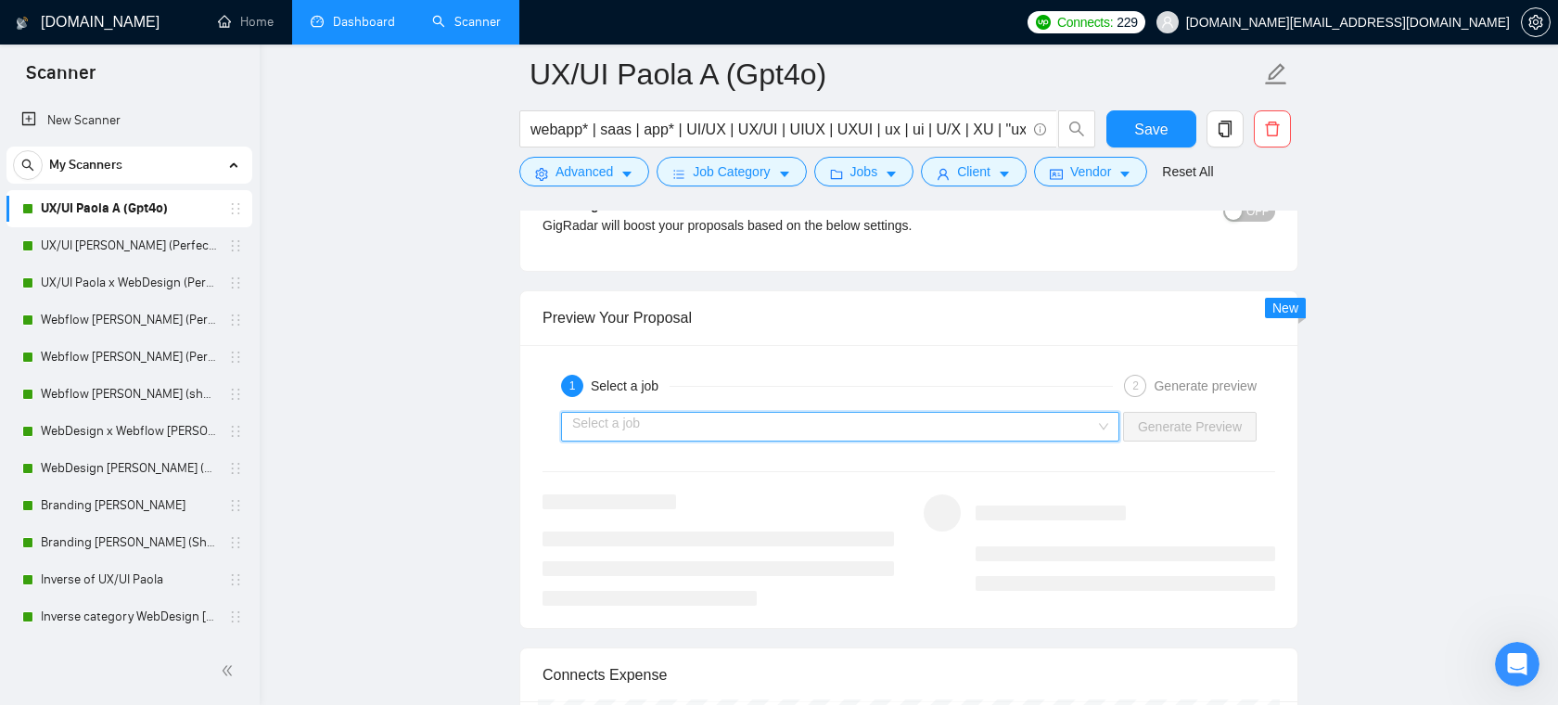
click at [847, 431] on input "search" at bounding box center [833, 427] width 523 height 28
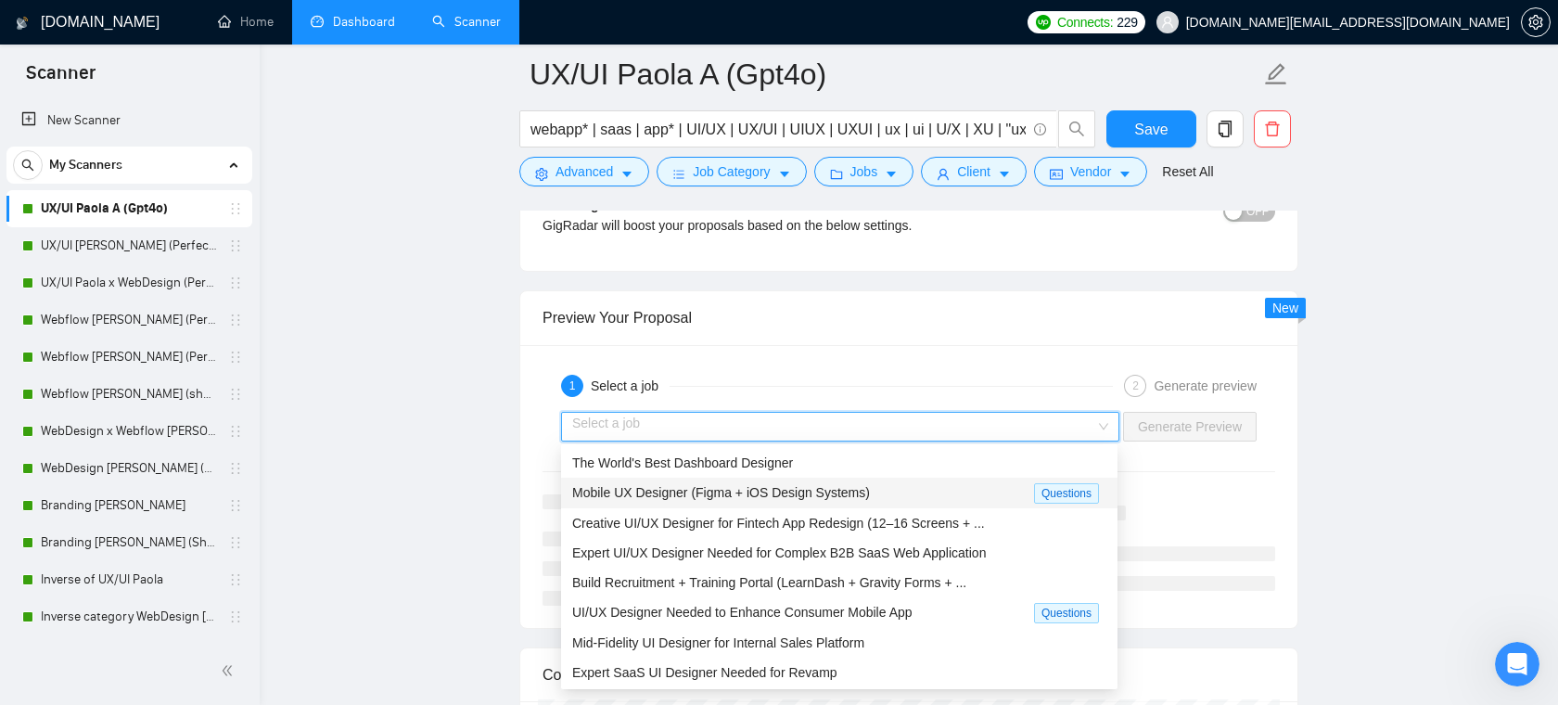
click at [728, 492] on span "Mobile UX Designer (Figma + iOS Design Systems)" at bounding box center [721, 492] width 298 height 15
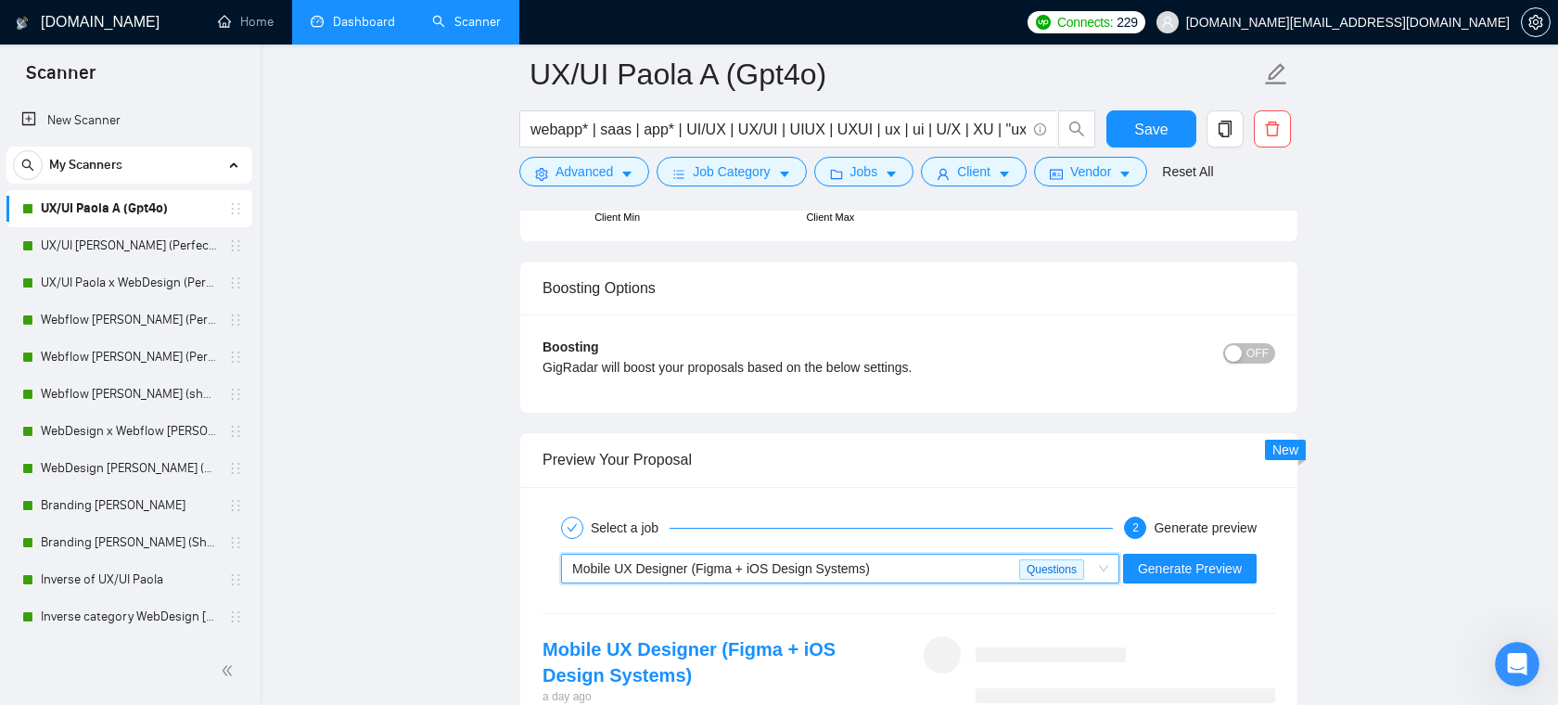
scroll to position [3674, 0]
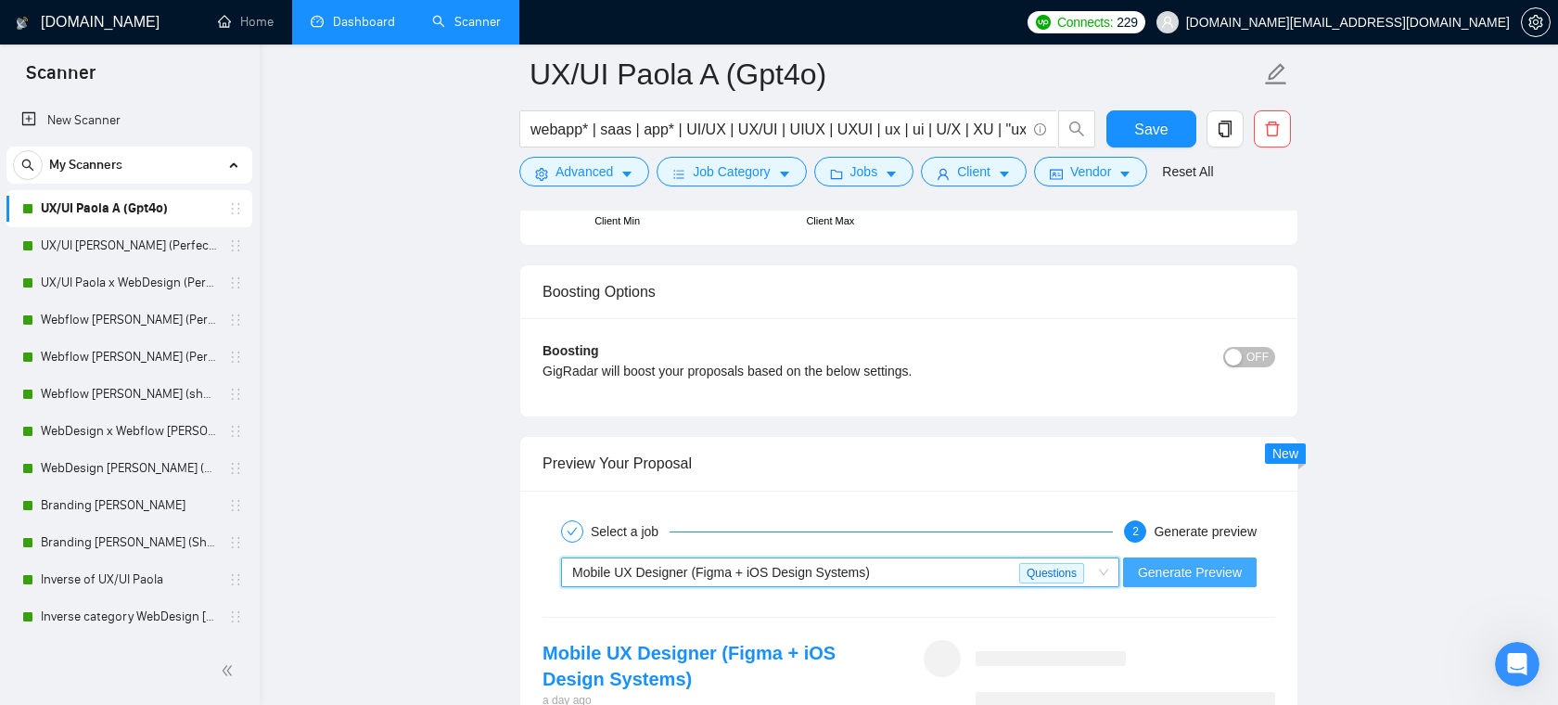
click at [1184, 572] on span "Generate Preview" at bounding box center [1190, 572] width 104 height 20
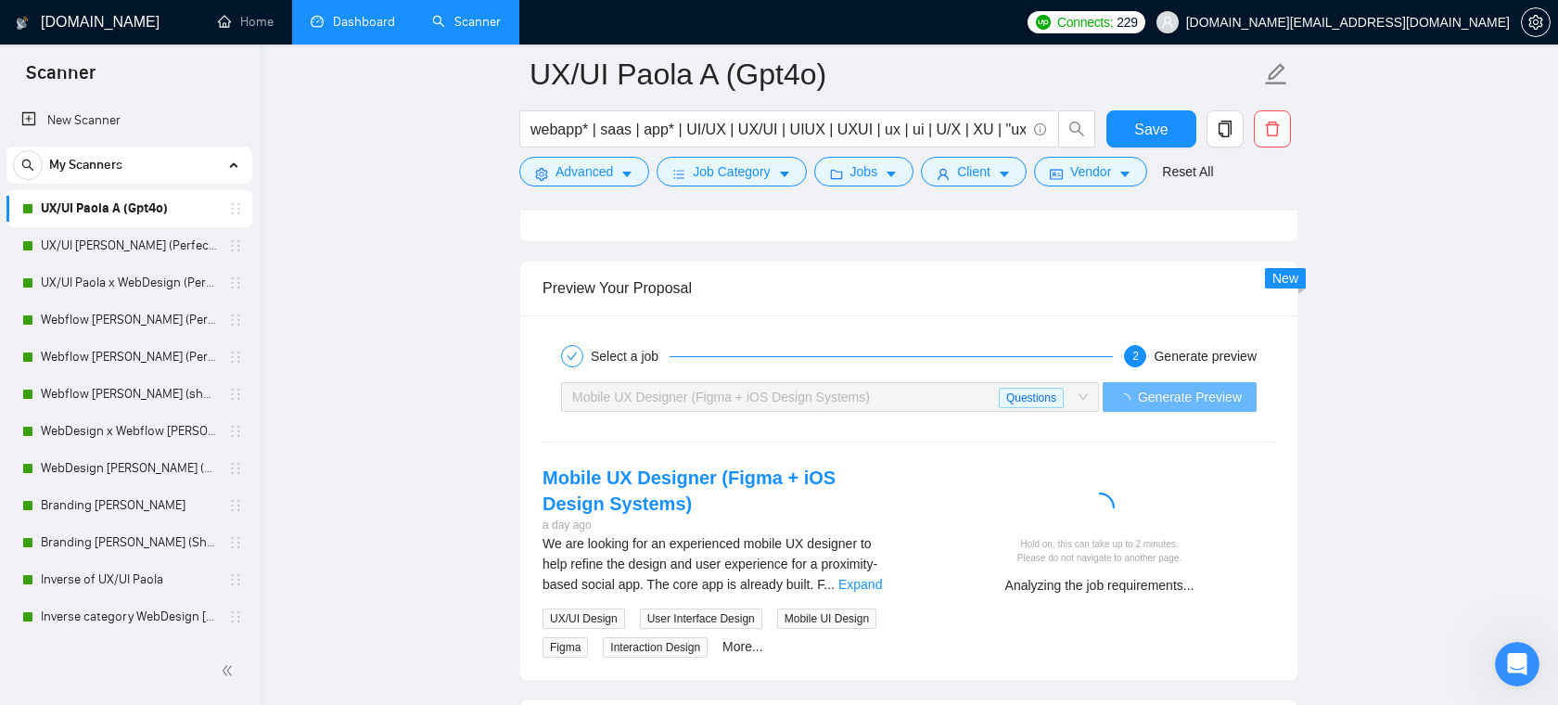
scroll to position [3923, 0]
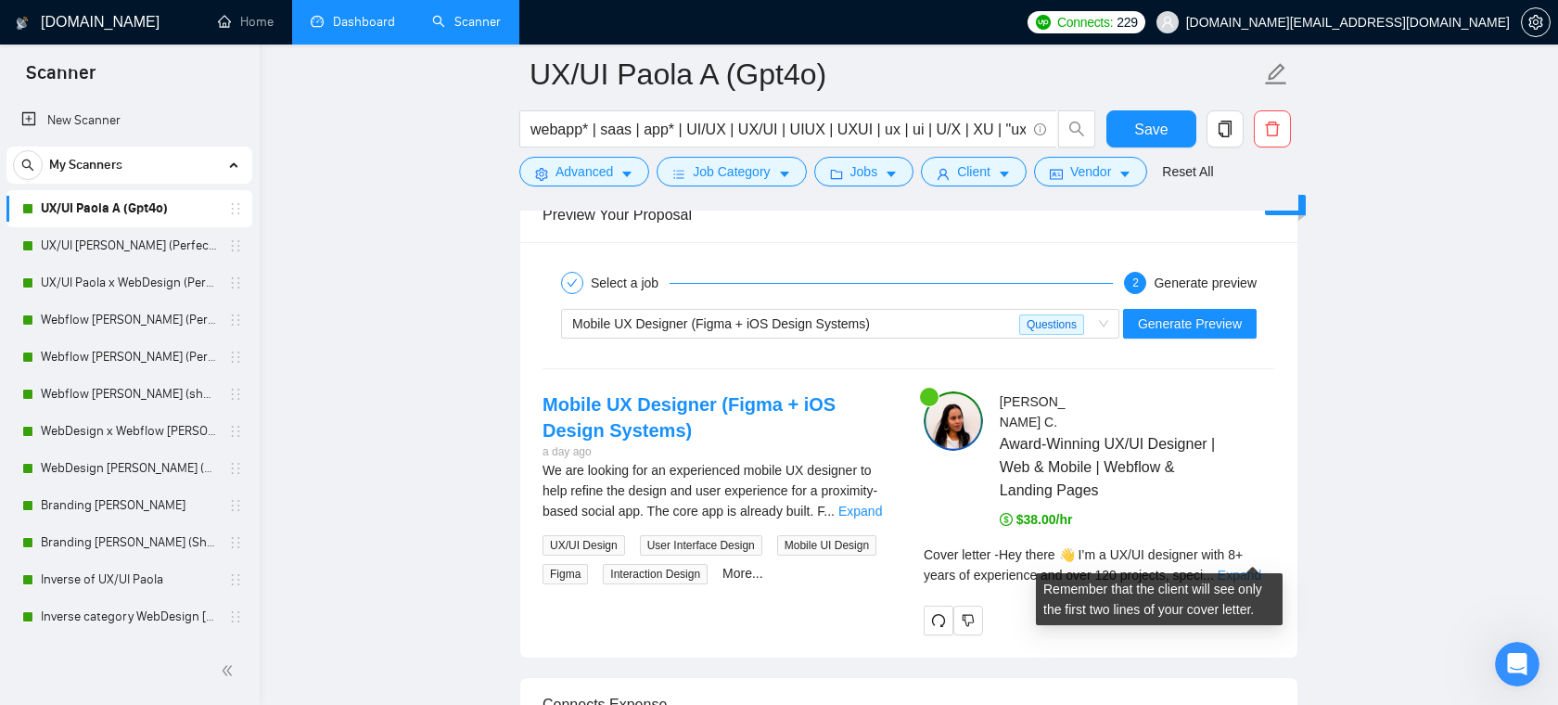
click at [1242, 568] on link "Expand" at bounding box center [1240, 575] width 44 height 15
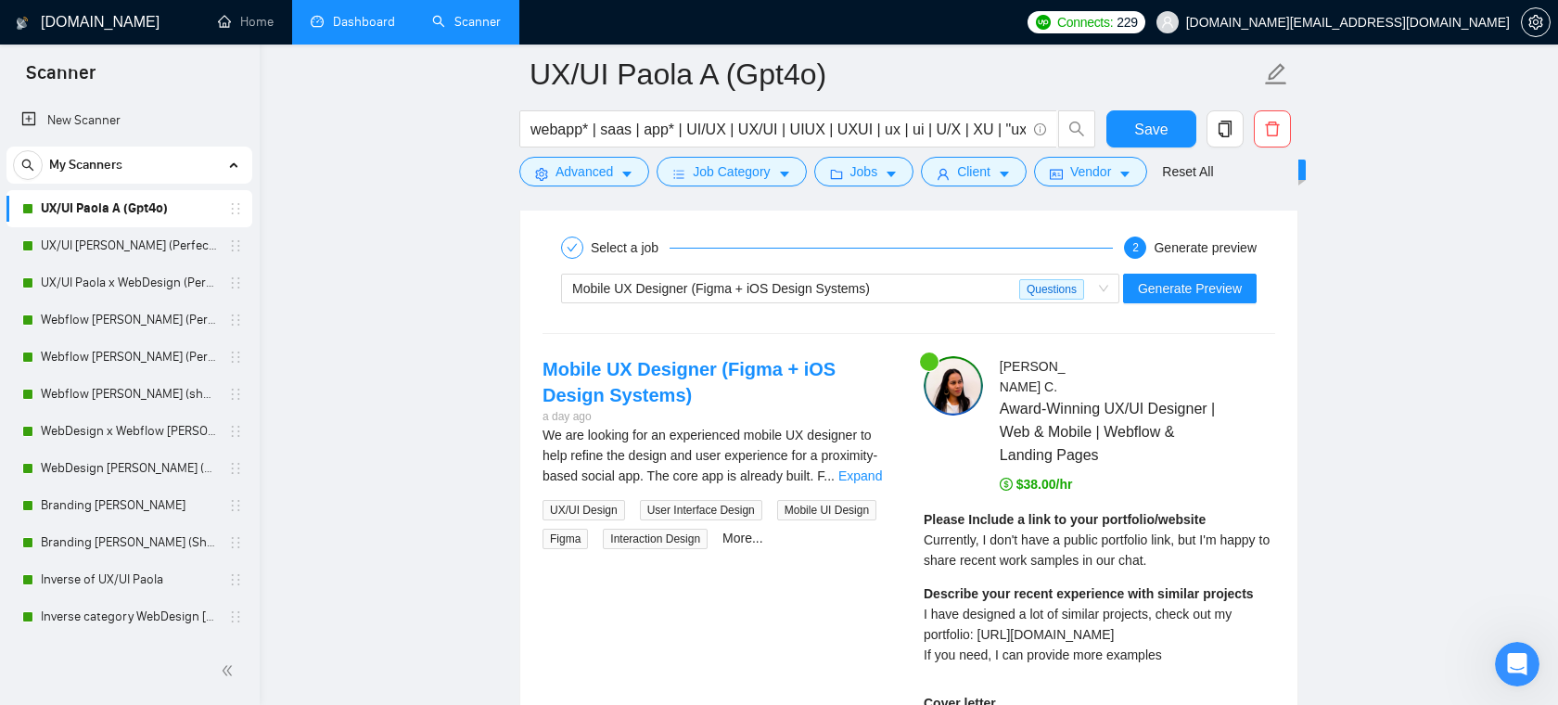
scroll to position [3960, 0]
click at [128, 390] on link "Webflow [PERSON_NAME] (shorter & ps)" at bounding box center [129, 394] width 176 height 37
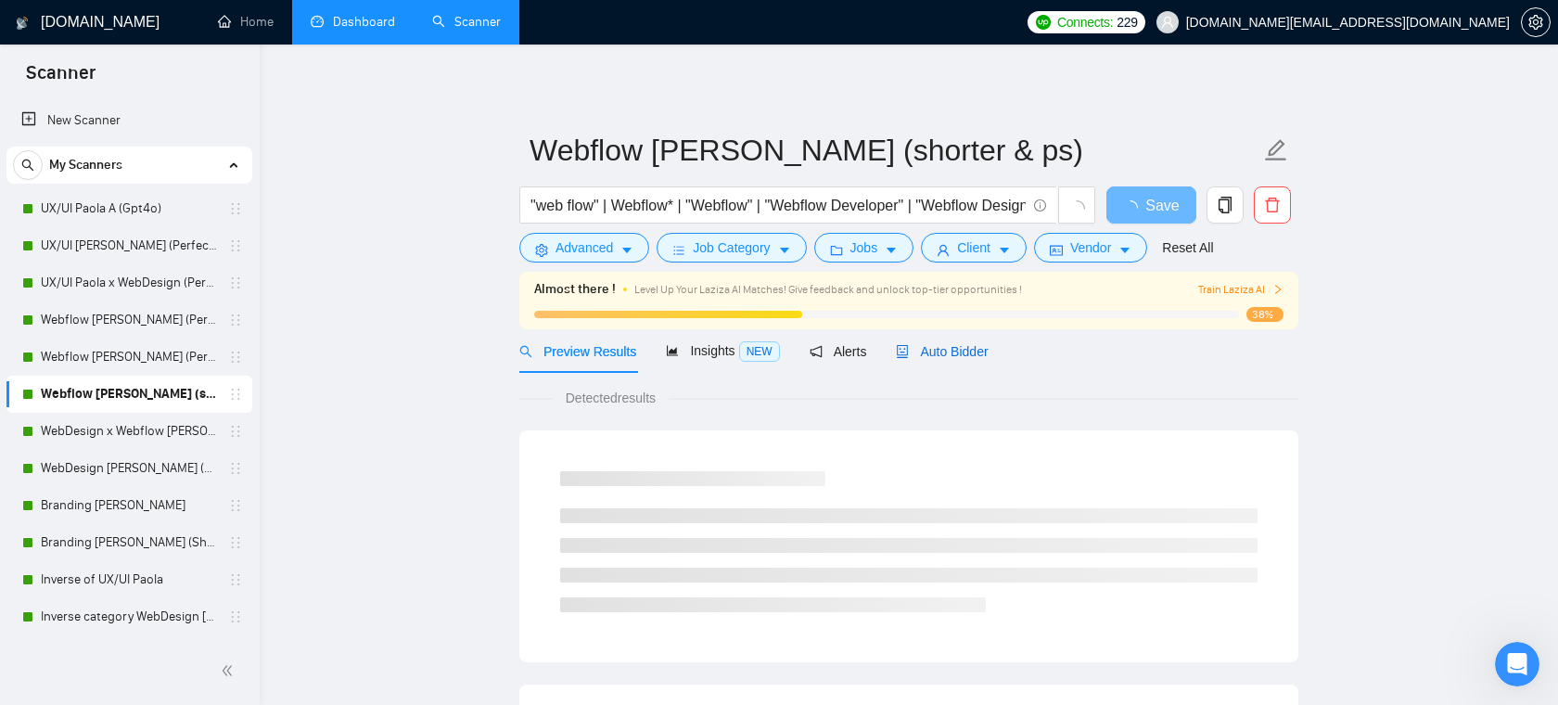
click at [939, 358] on div "Auto Bidder" at bounding box center [942, 351] width 92 height 20
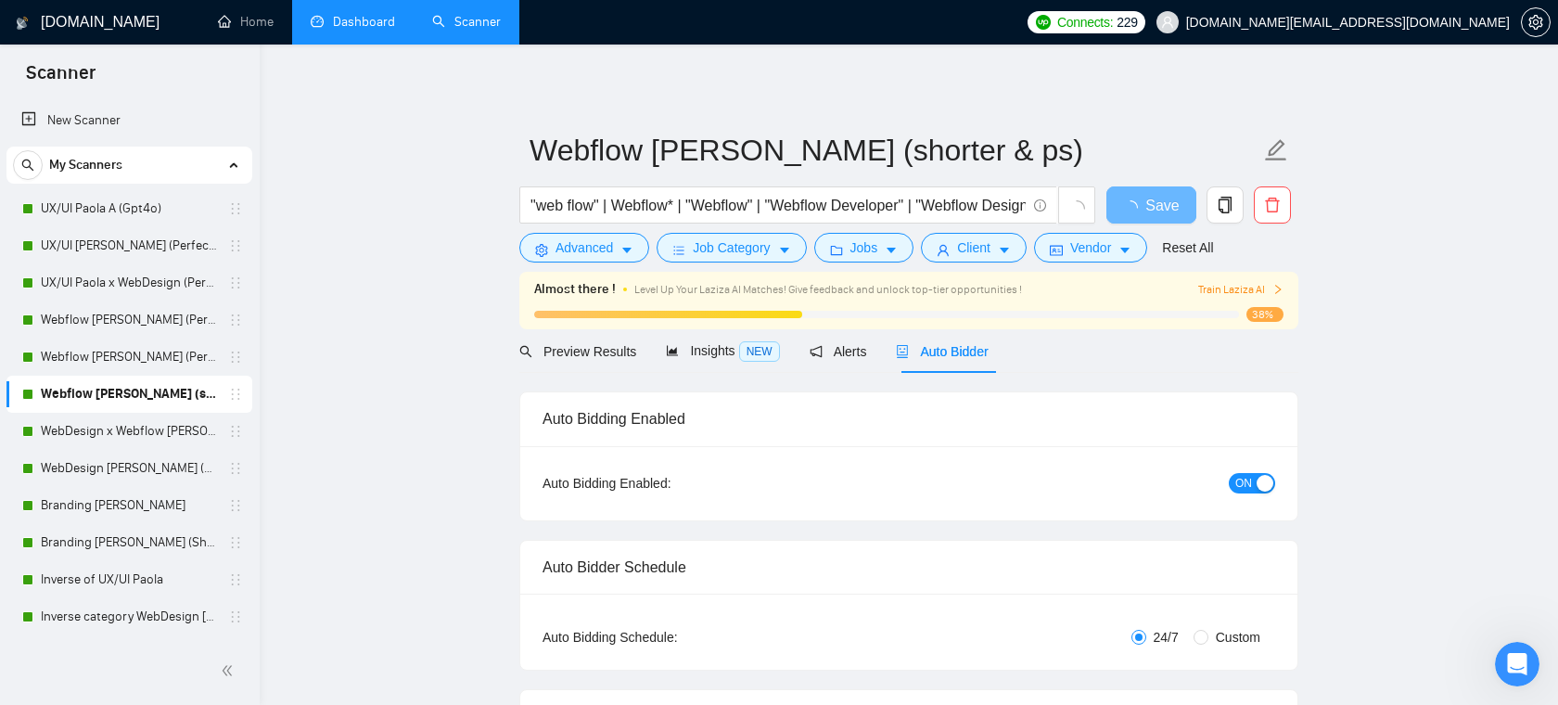
radio input "false"
radio input "true"
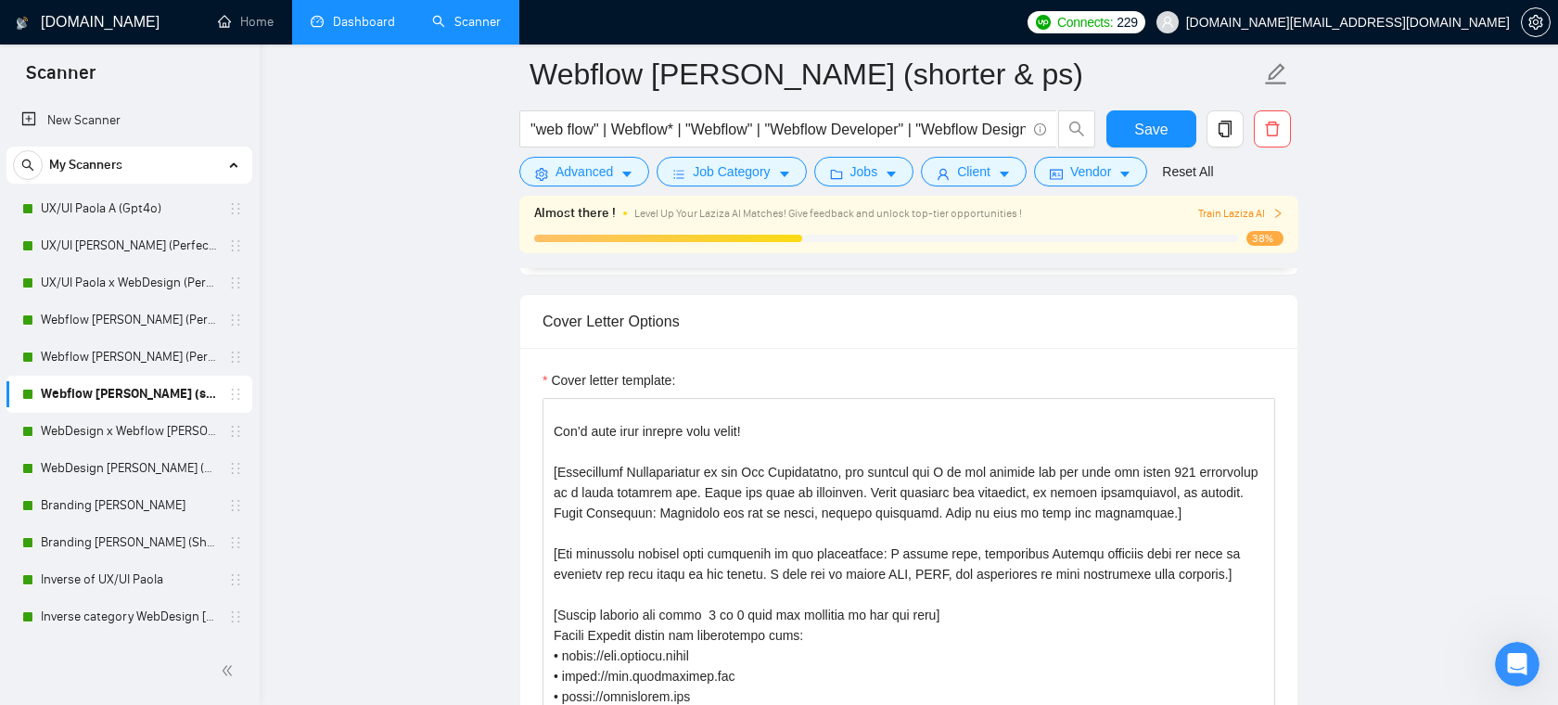
scroll to position [6, 0]
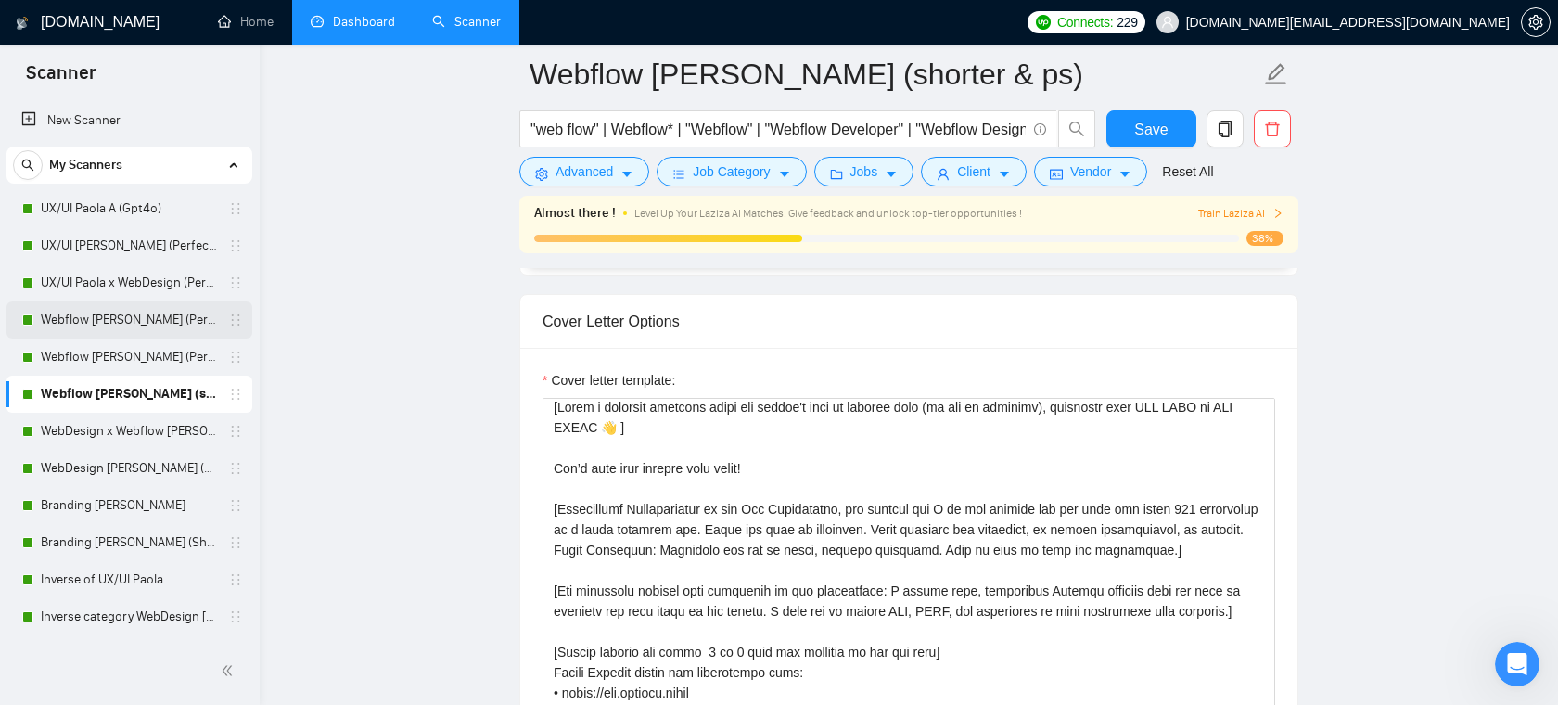
click at [132, 326] on link "Webflow [PERSON_NAME] (Perfect!) [Saas & Online Platforms]" at bounding box center [129, 319] width 176 height 37
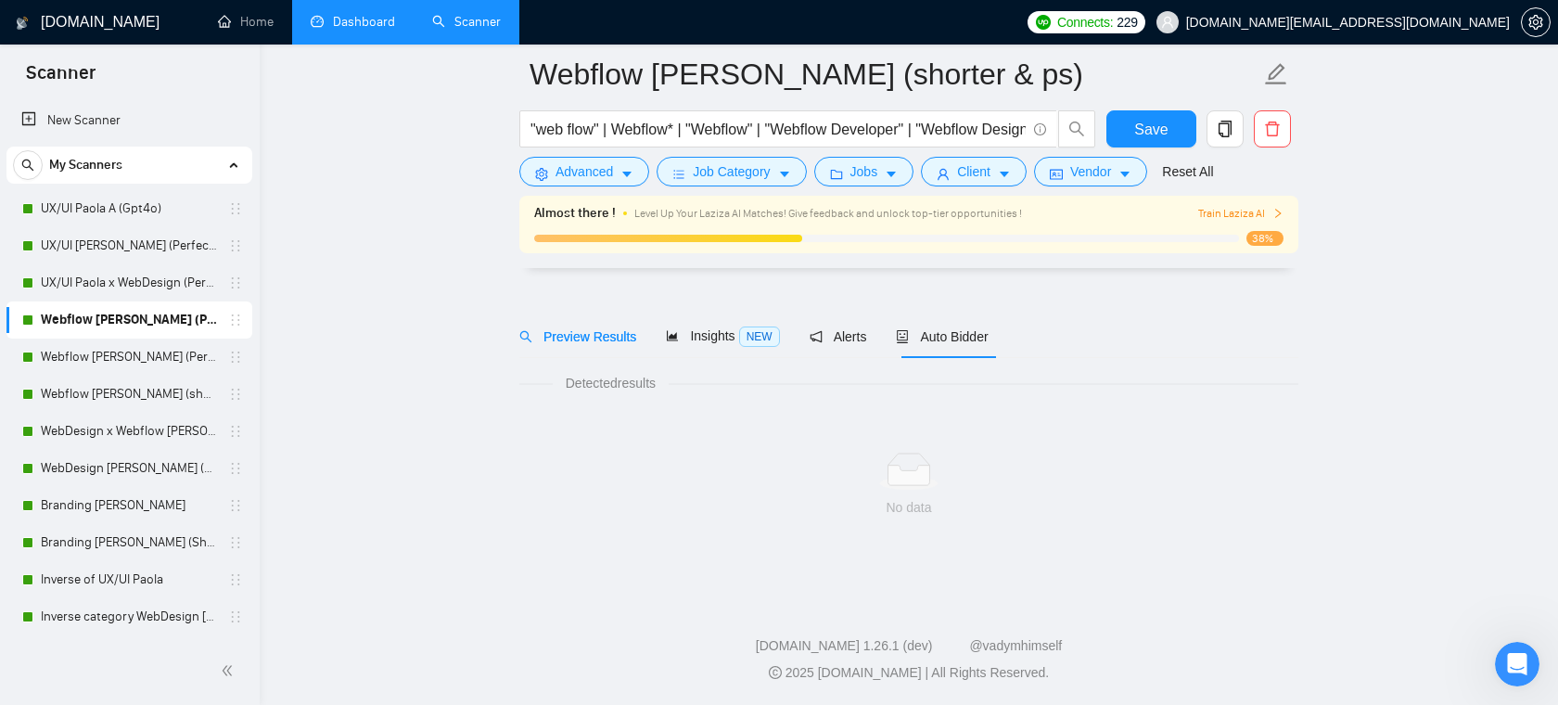
scroll to position [30, 0]
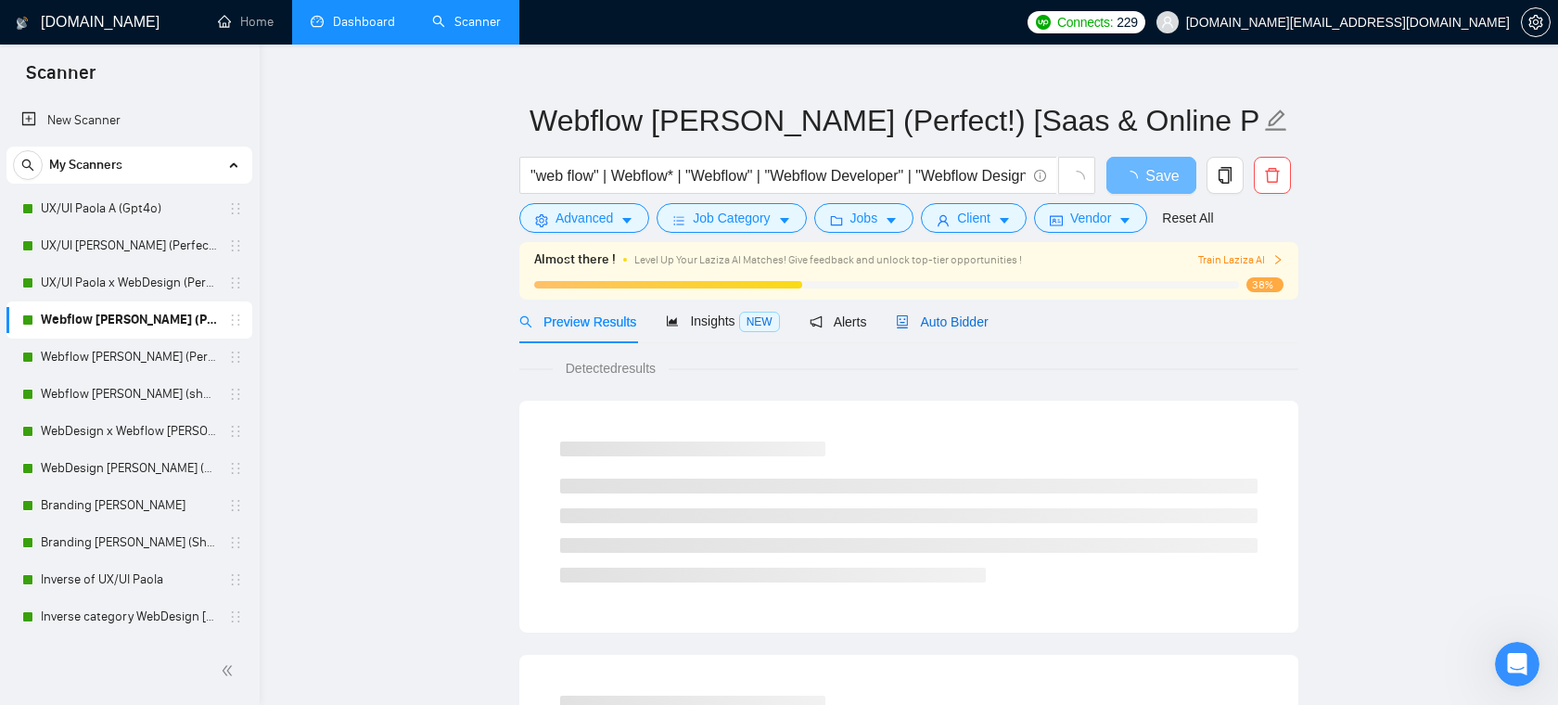
click at [931, 321] on span "Auto Bidder" at bounding box center [942, 321] width 92 height 15
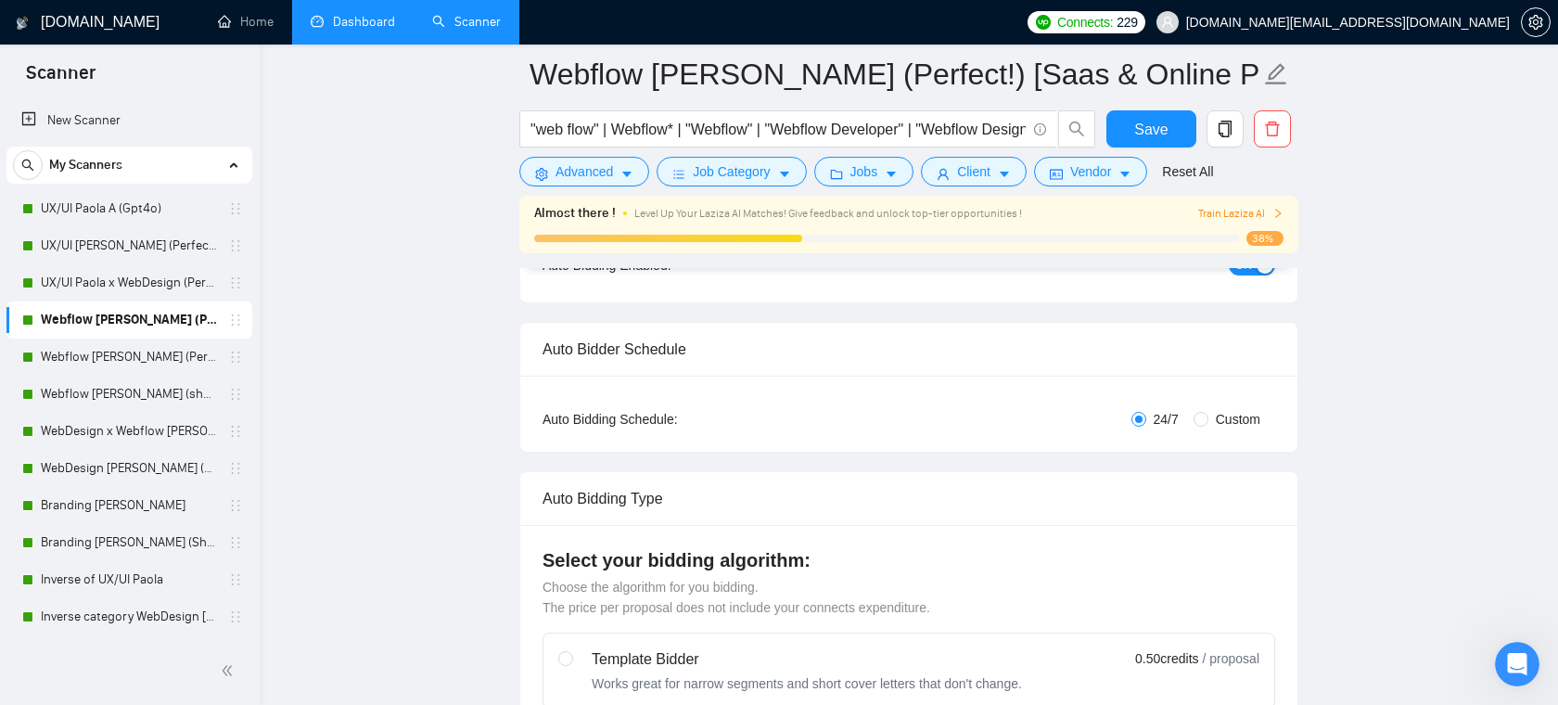
scroll to position [135, 0]
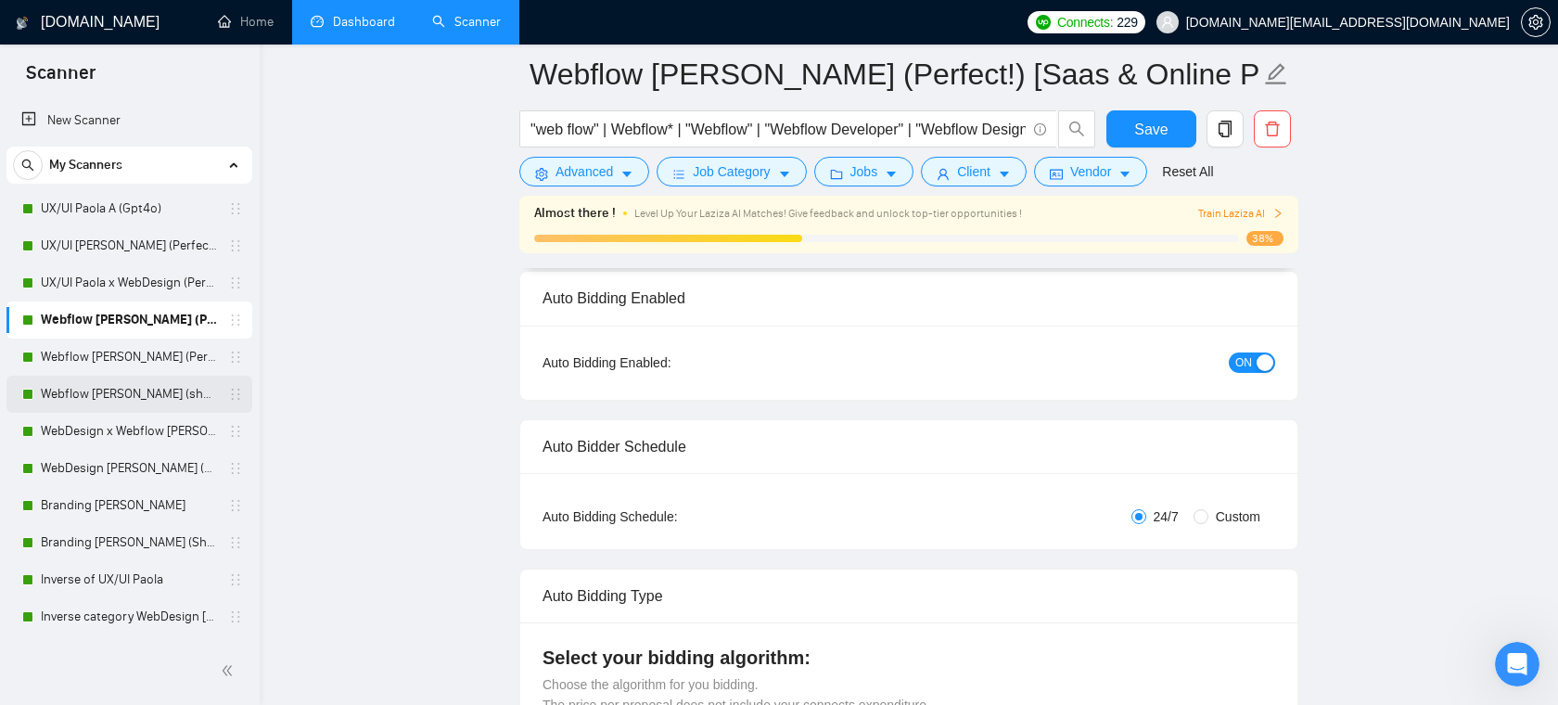
click at [141, 395] on link "Webflow [PERSON_NAME] (shorter & ps)" at bounding box center [129, 394] width 176 height 37
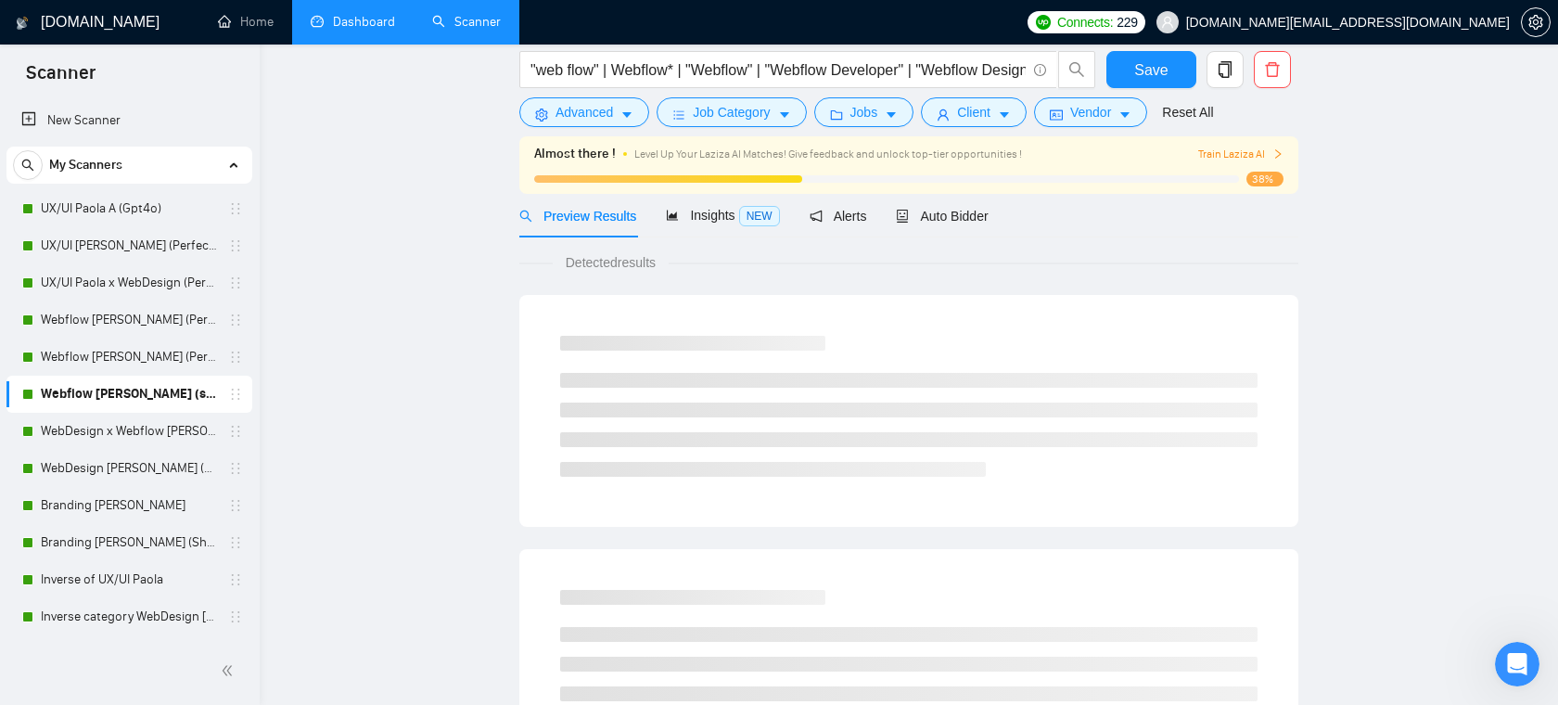
scroll to position [30, 0]
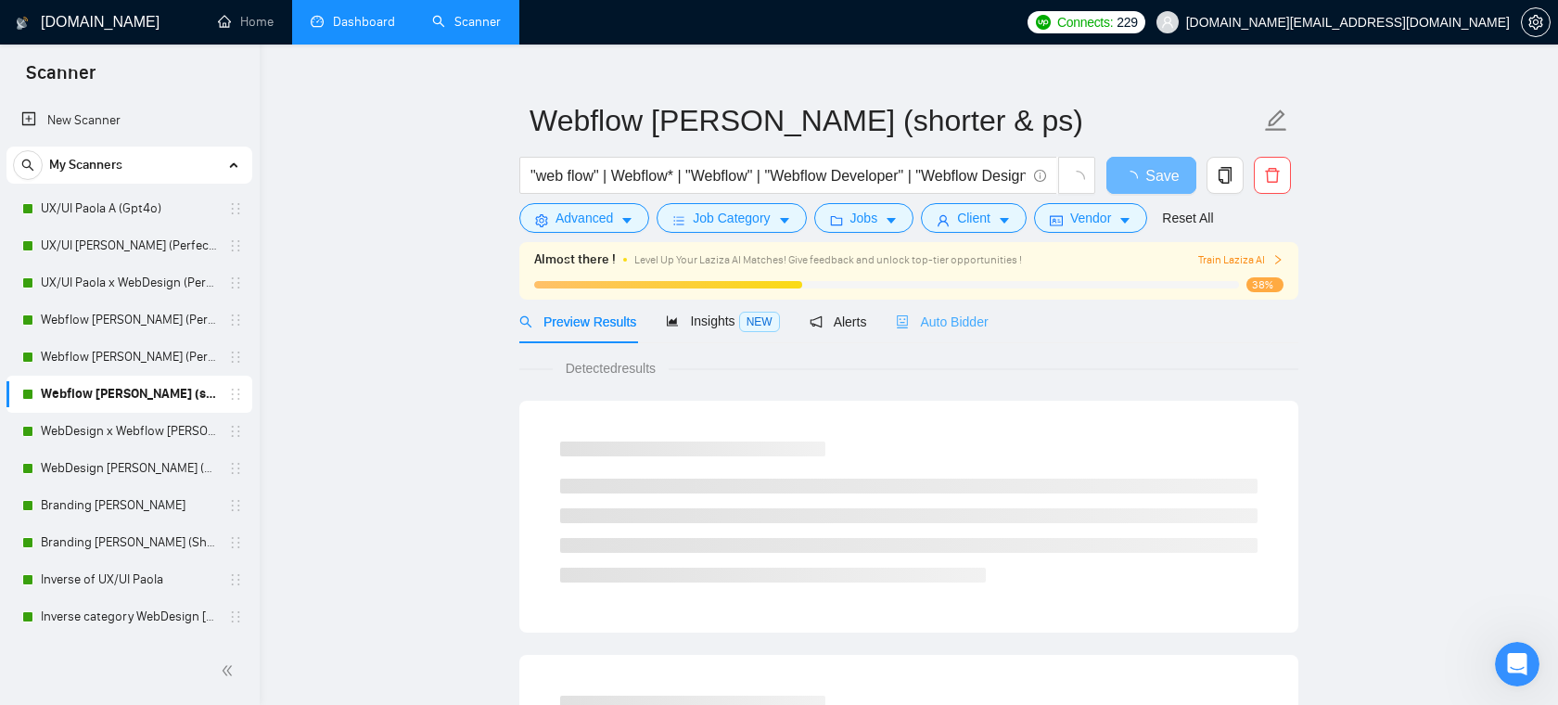
click at [956, 336] on div "Auto Bidder" at bounding box center [942, 322] width 92 height 44
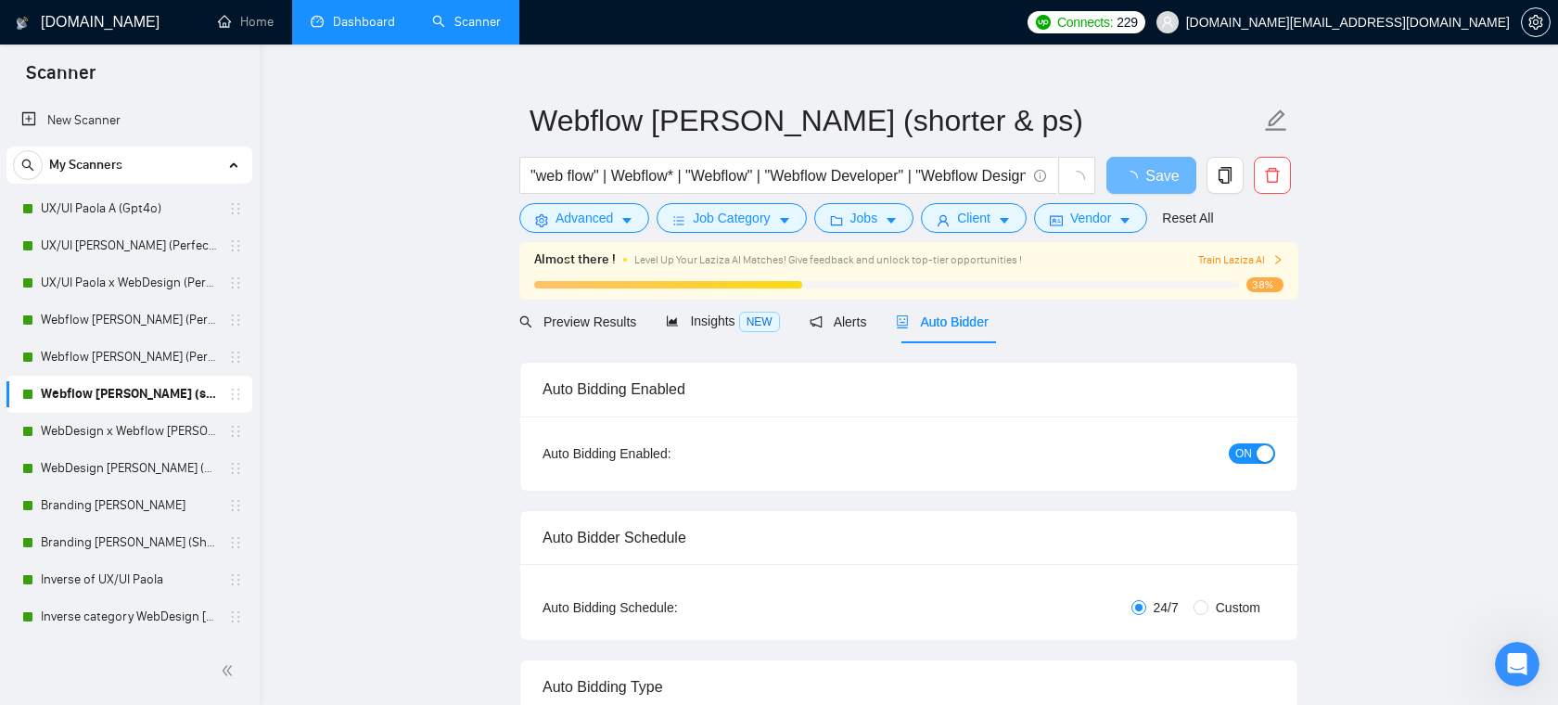
radio input "false"
radio input "true"
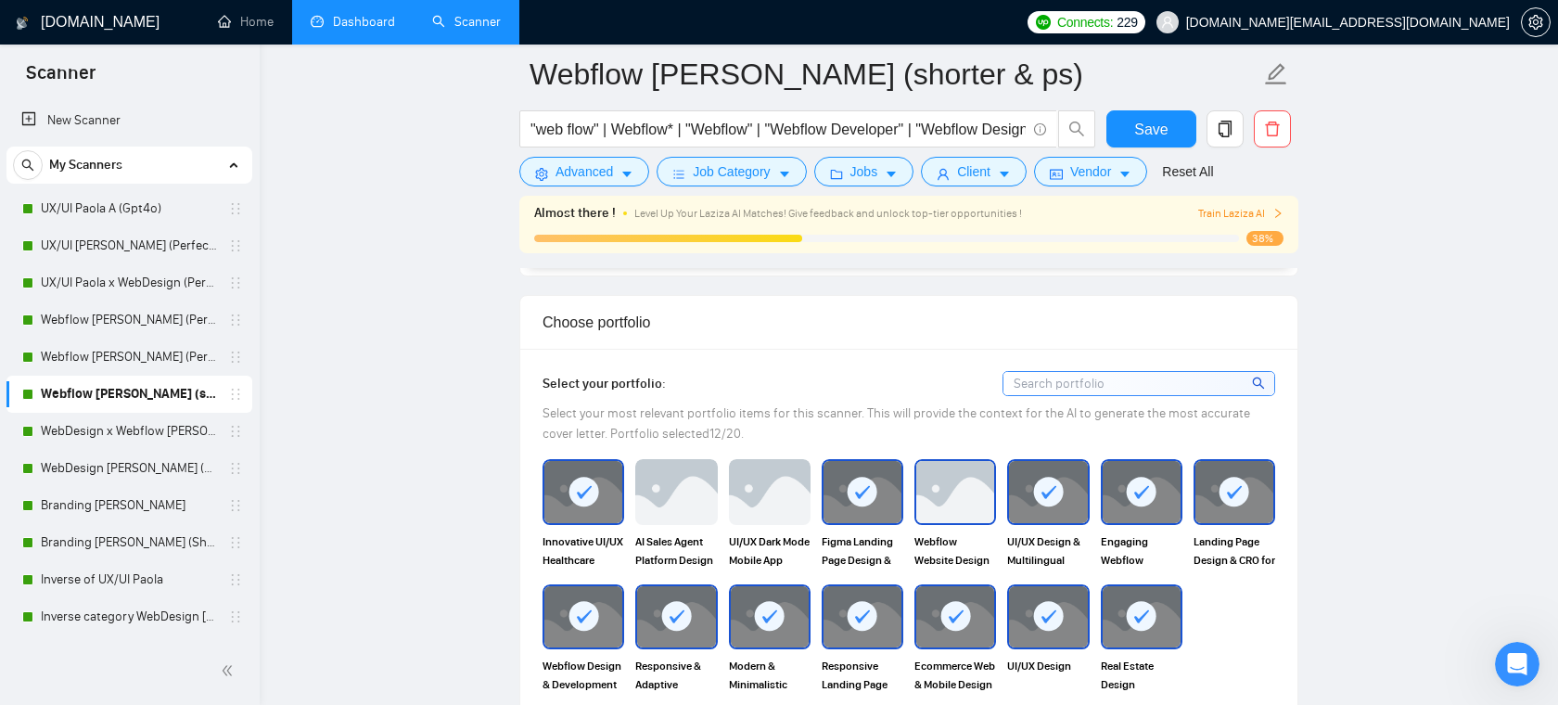
scroll to position [1868, 0]
click at [164, 326] on link "Webflow [PERSON_NAME] (Perfect!) [Saas & Online Platforms]" at bounding box center [129, 319] width 176 height 37
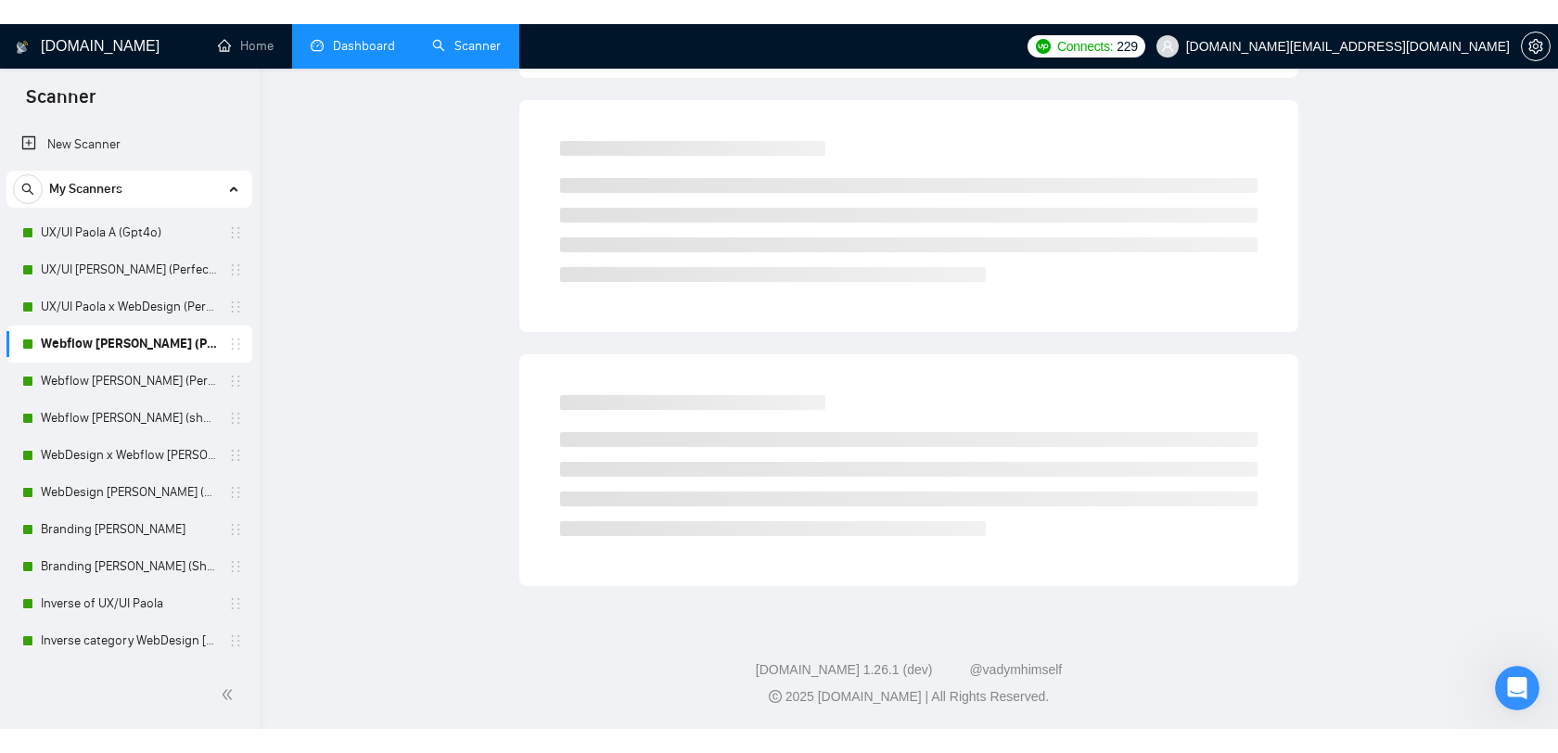
scroll to position [30, 0]
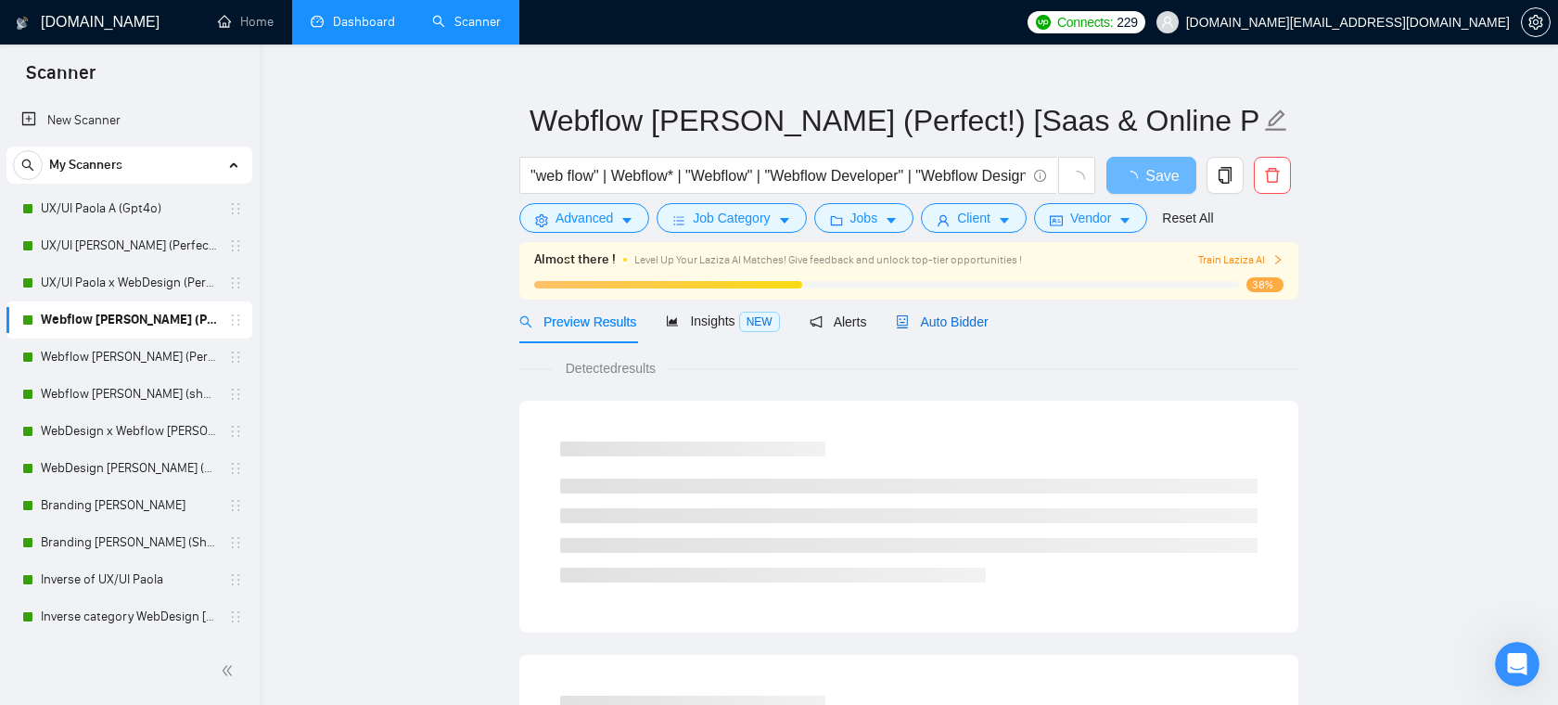
click at [942, 317] on span "Auto Bidder" at bounding box center [942, 321] width 92 height 15
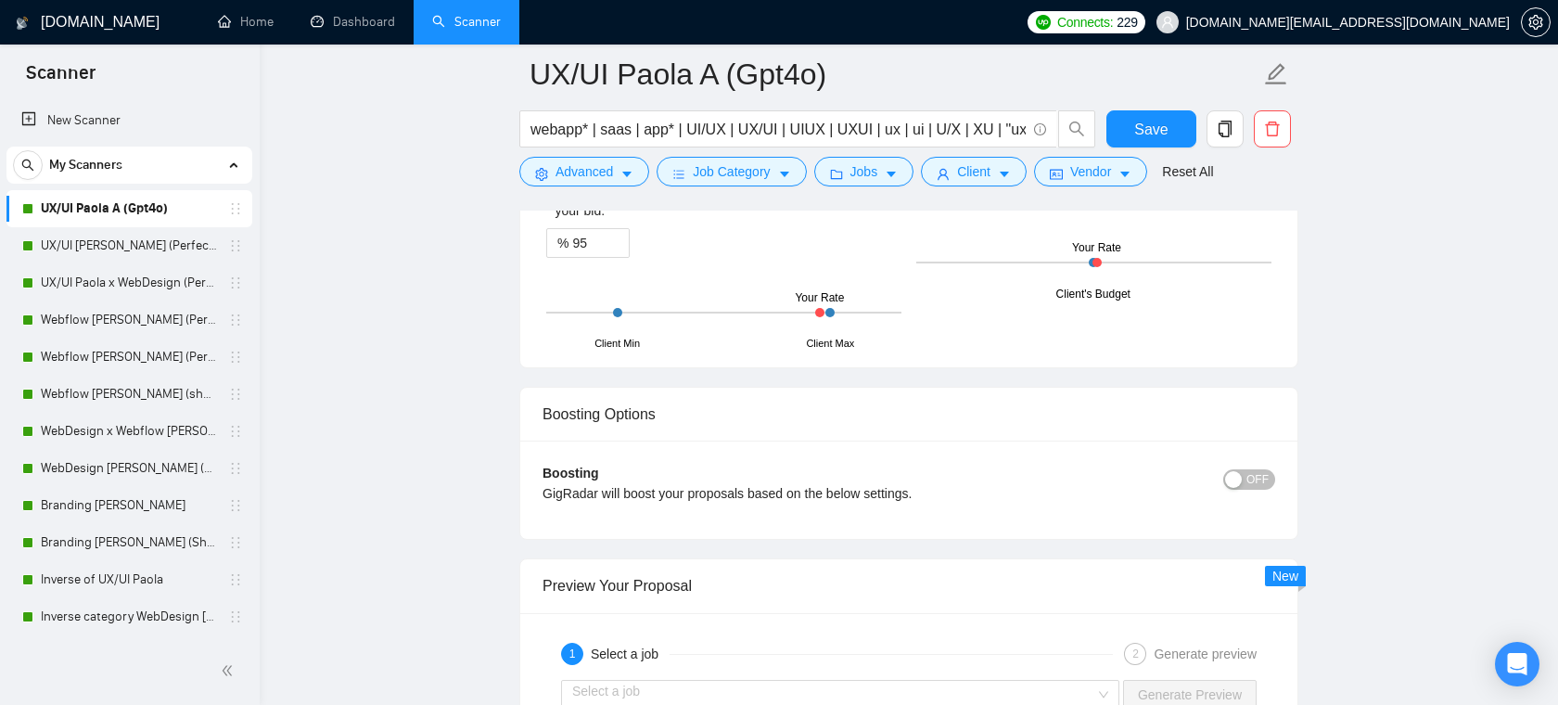
scroll to position [3567, 0]
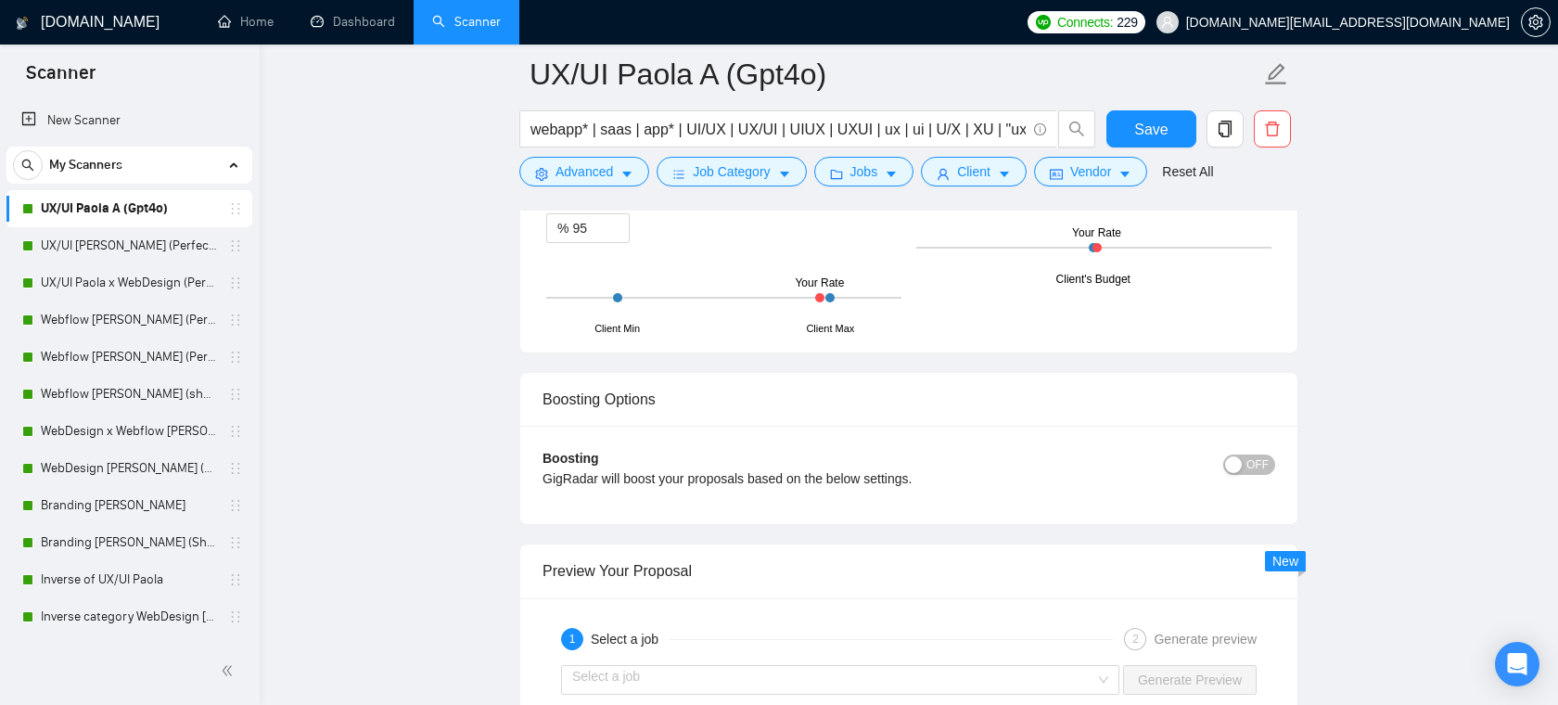
click at [1248, 459] on span "OFF" at bounding box center [1257, 464] width 22 height 20
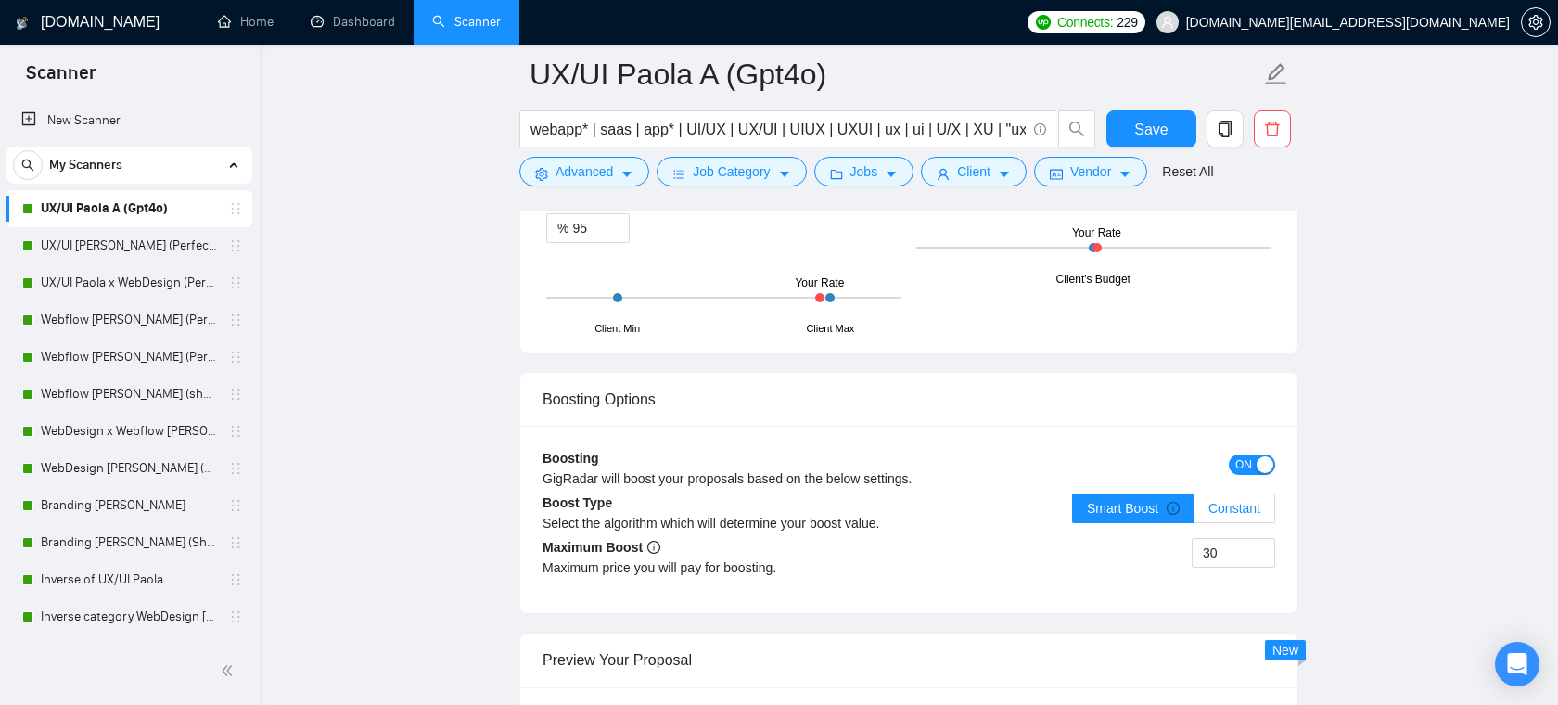
click at [1225, 504] on span "Constant" at bounding box center [1234, 508] width 52 height 15
click at [1195, 513] on input "Constant" at bounding box center [1195, 513] width 0 height 0
click at [1124, 514] on span "Smart Boost" at bounding box center [1133, 508] width 93 height 15
click at [1073, 513] on input "Smart Boost" at bounding box center [1073, 513] width 0 height 0
click at [1229, 552] on input "30" at bounding box center [1234, 553] width 82 height 28
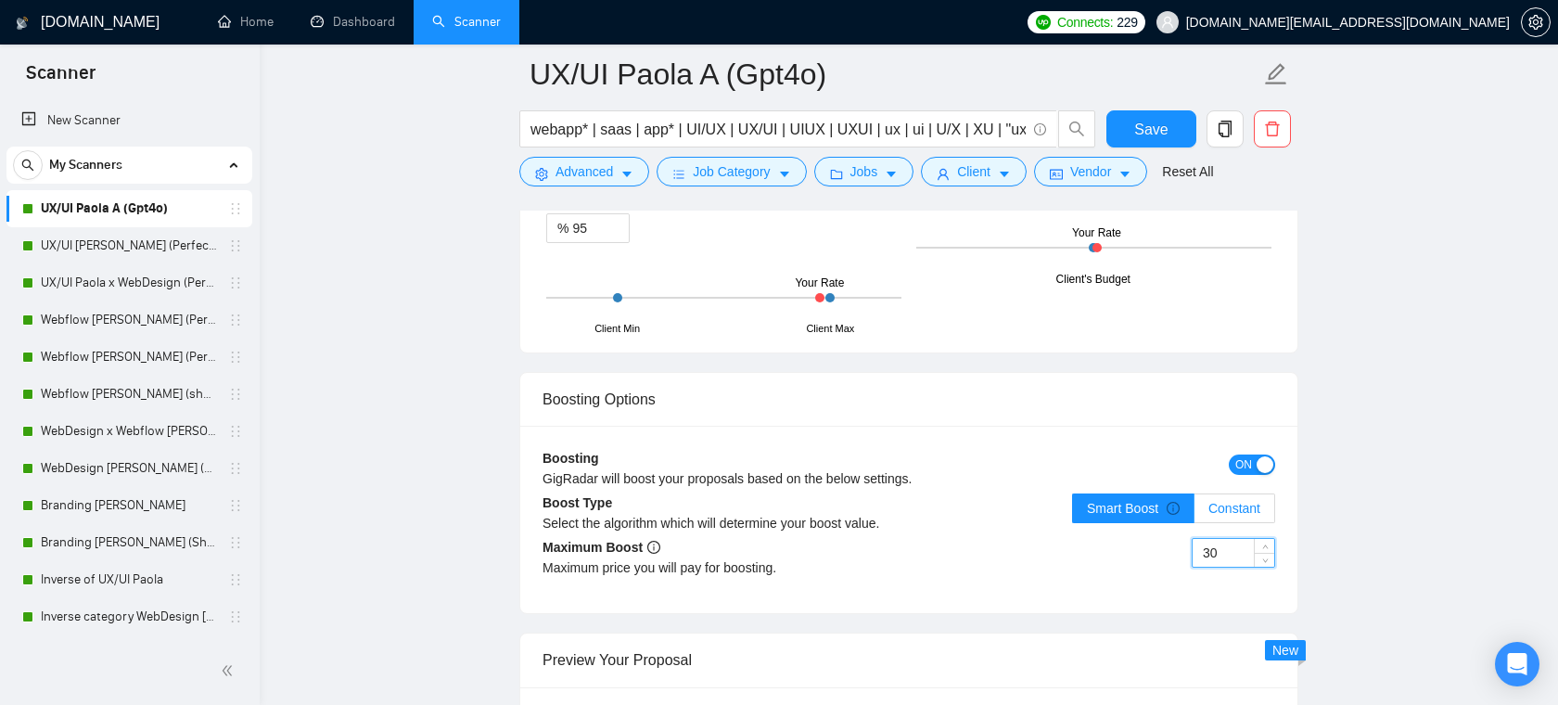
type input "3"
click at [1172, 464] on div "ON" at bounding box center [1185, 464] width 184 height 21
click at [1220, 557] on input "25" at bounding box center [1234, 553] width 82 height 28
type input "2"
type input "30"
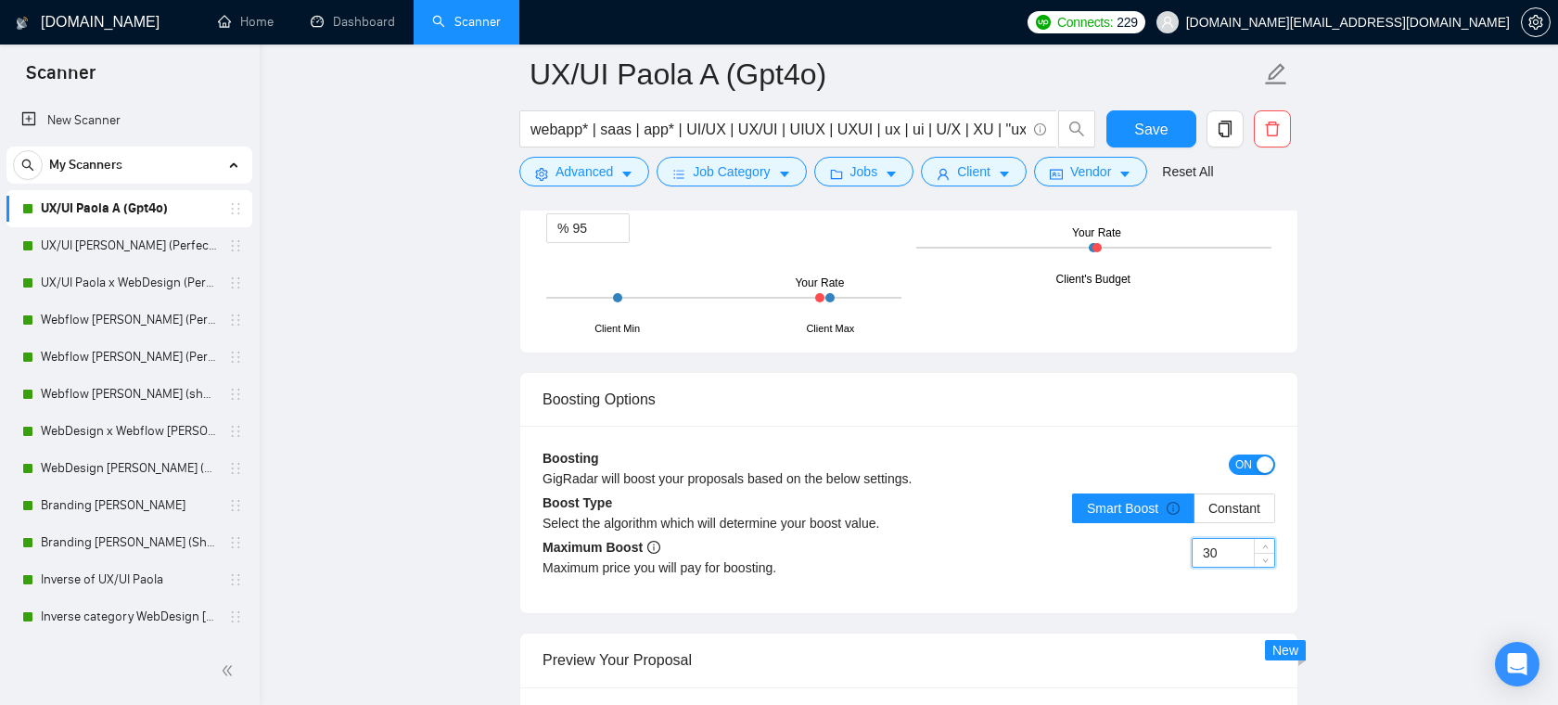
click at [1229, 468] on div "ON" at bounding box center [1185, 464] width 184 height 21
click at [1241, 462] on span "ON" at bounding box center [1243, 464] width 17 height 20
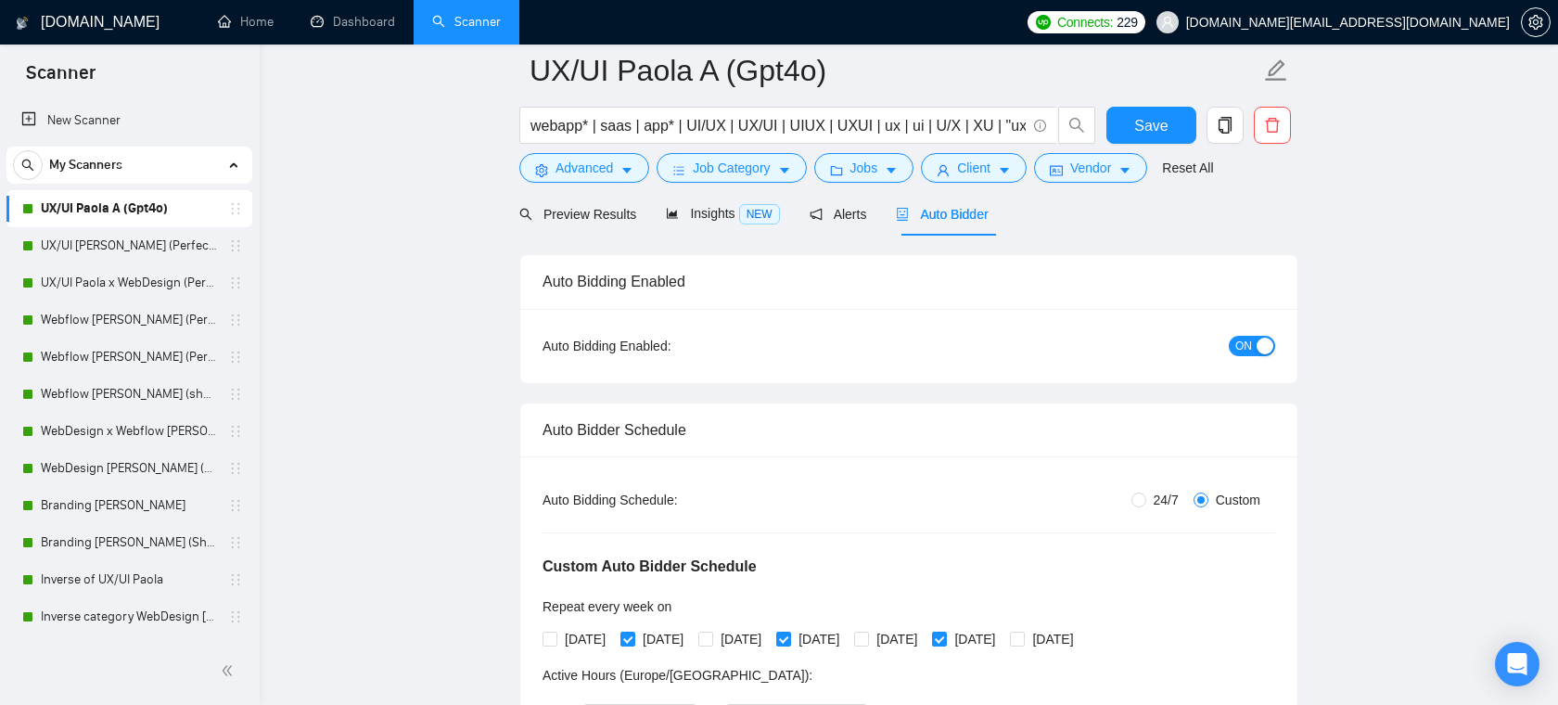
scroll to position [0, 0]
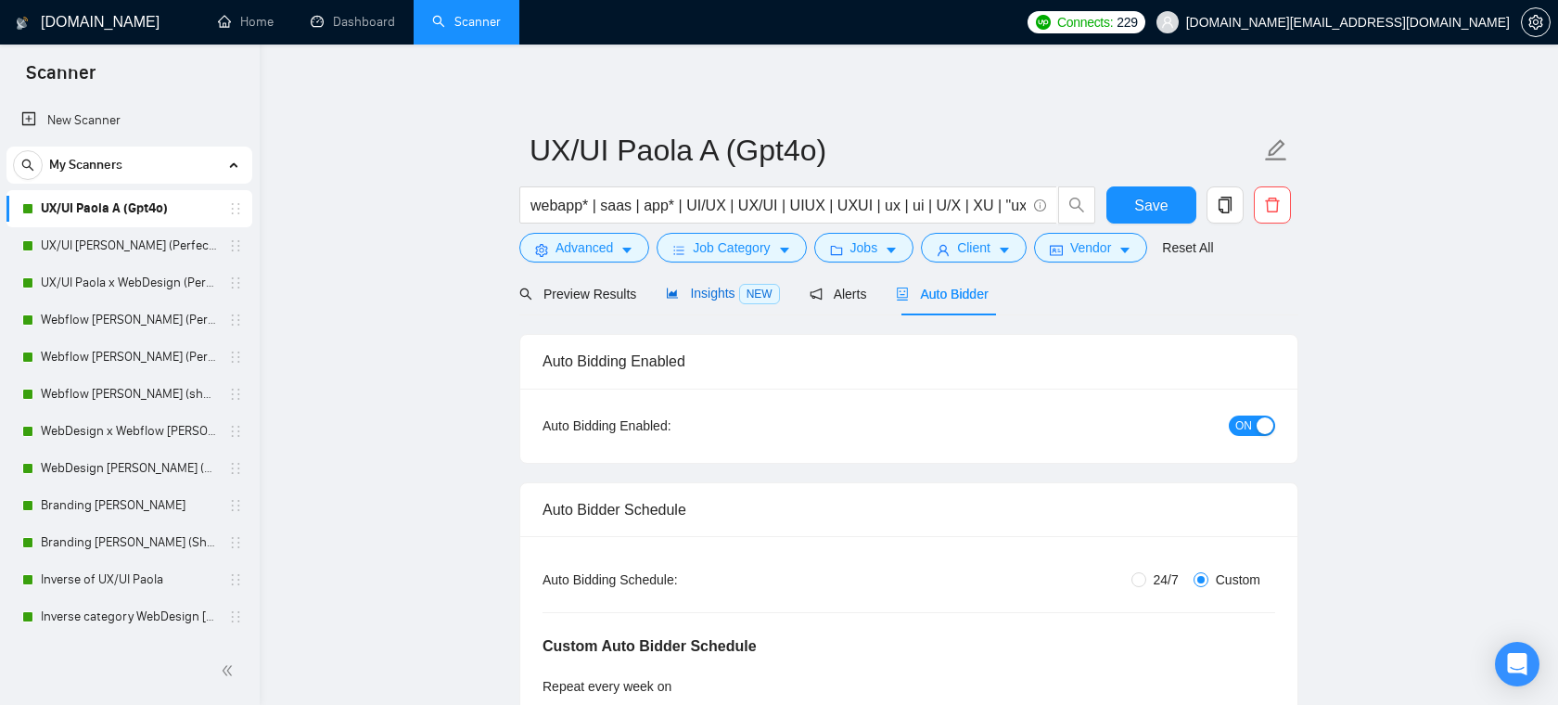
click at [729, 295] on span "Insights NEW" at bounding box center [722, 293] width 113 height 15
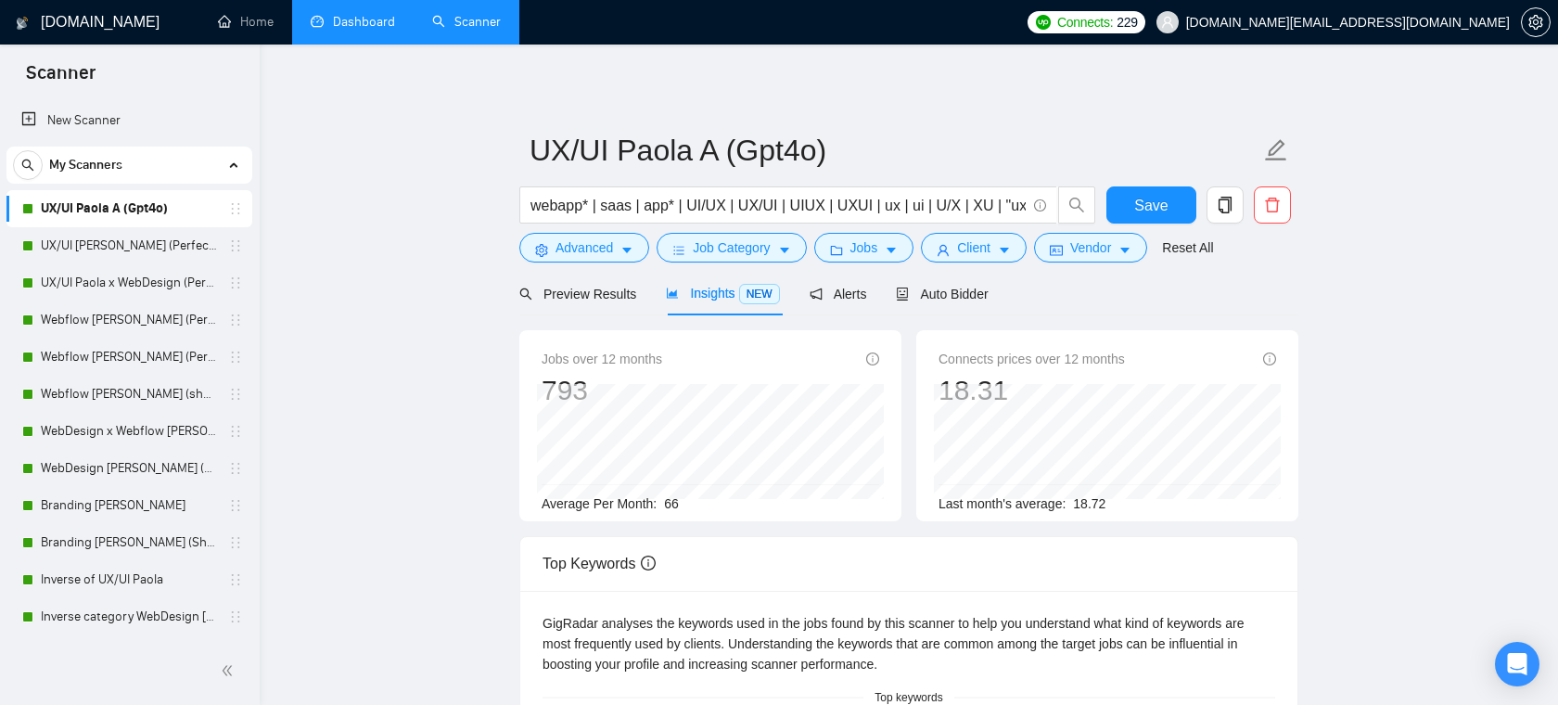
click at [345, 16] on link "Dashboard" at bounding box center [353, 22] width 84 height 16
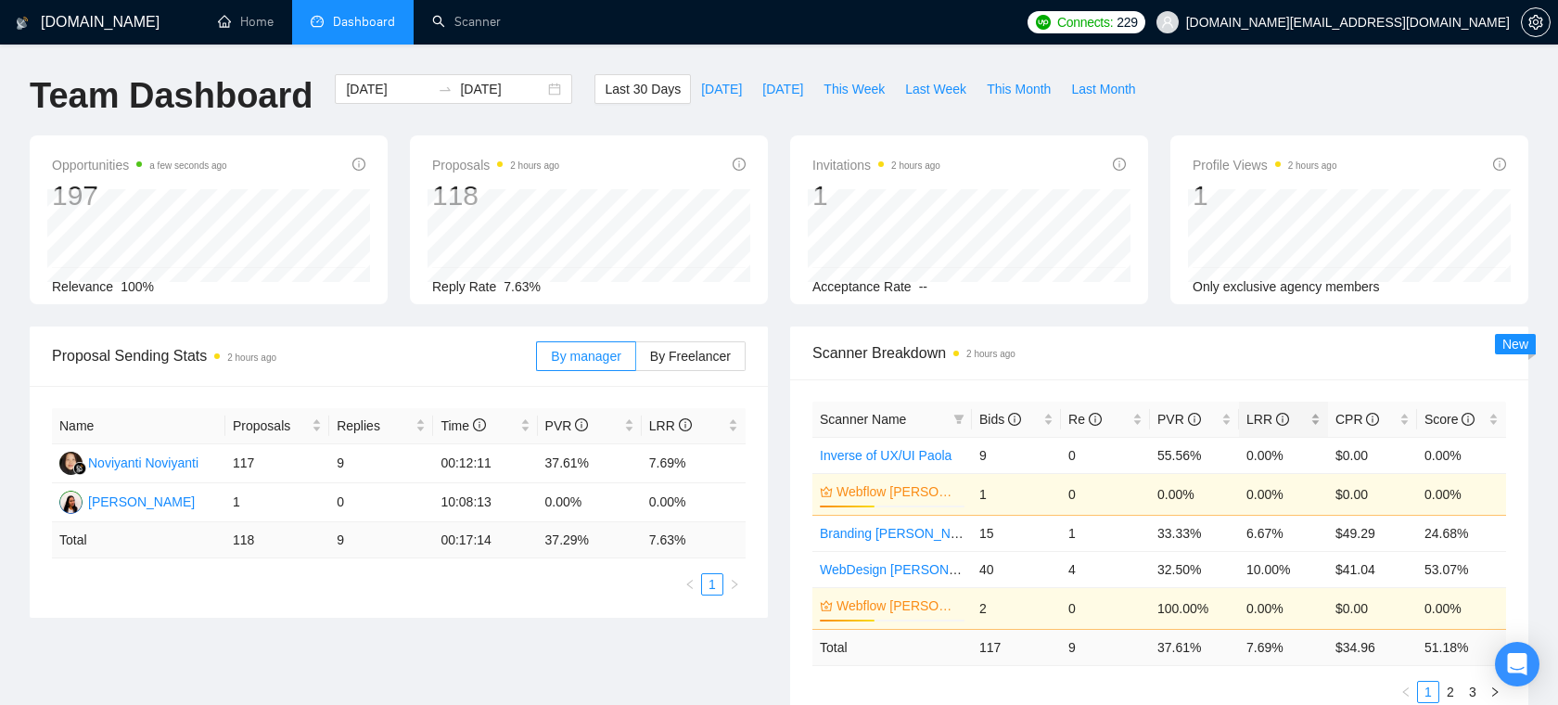
click at [1312, 412] on div "LRR" at bounding box center [1283, 419] width 74 height 20
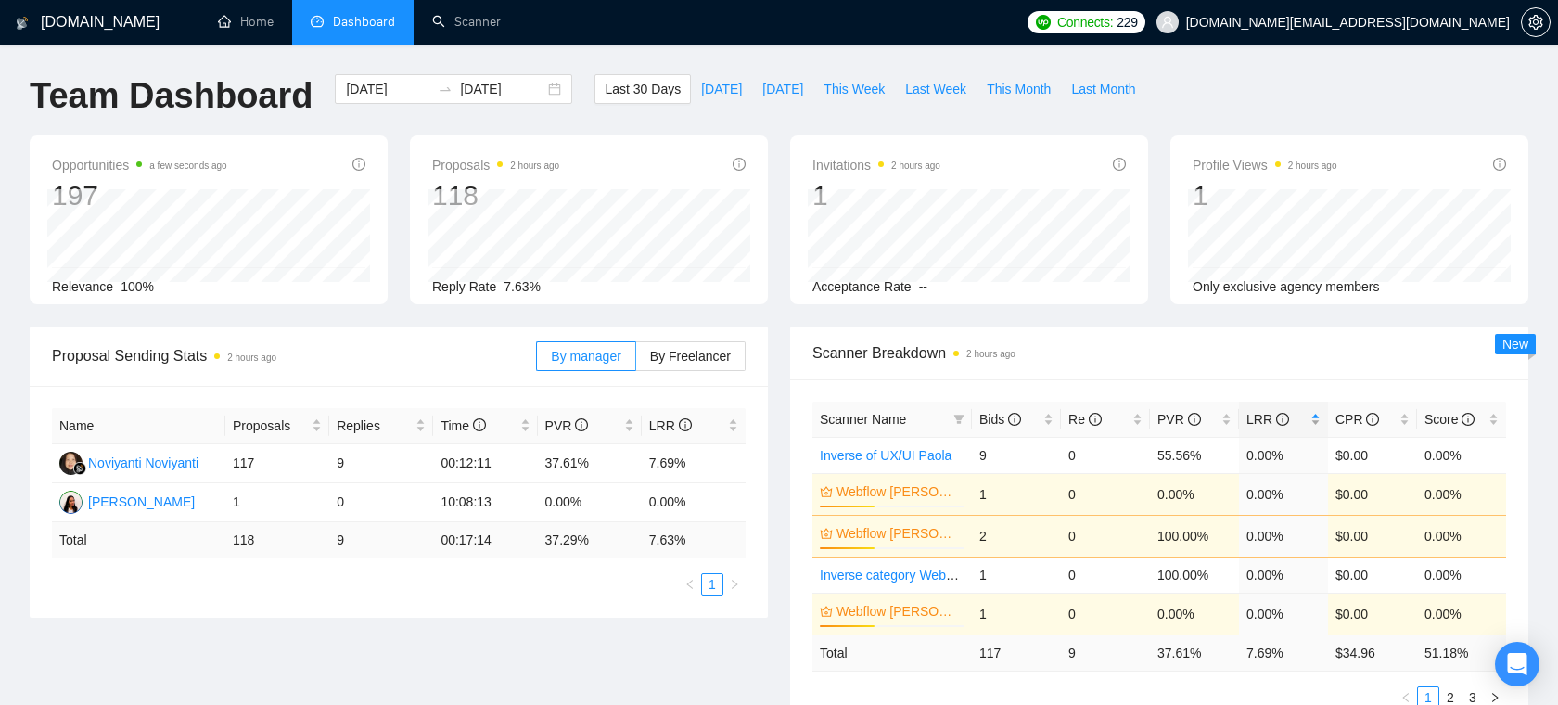
click at [1318, 415] on div "LRR" at bounding box center [1283, 419] width 74 height 20
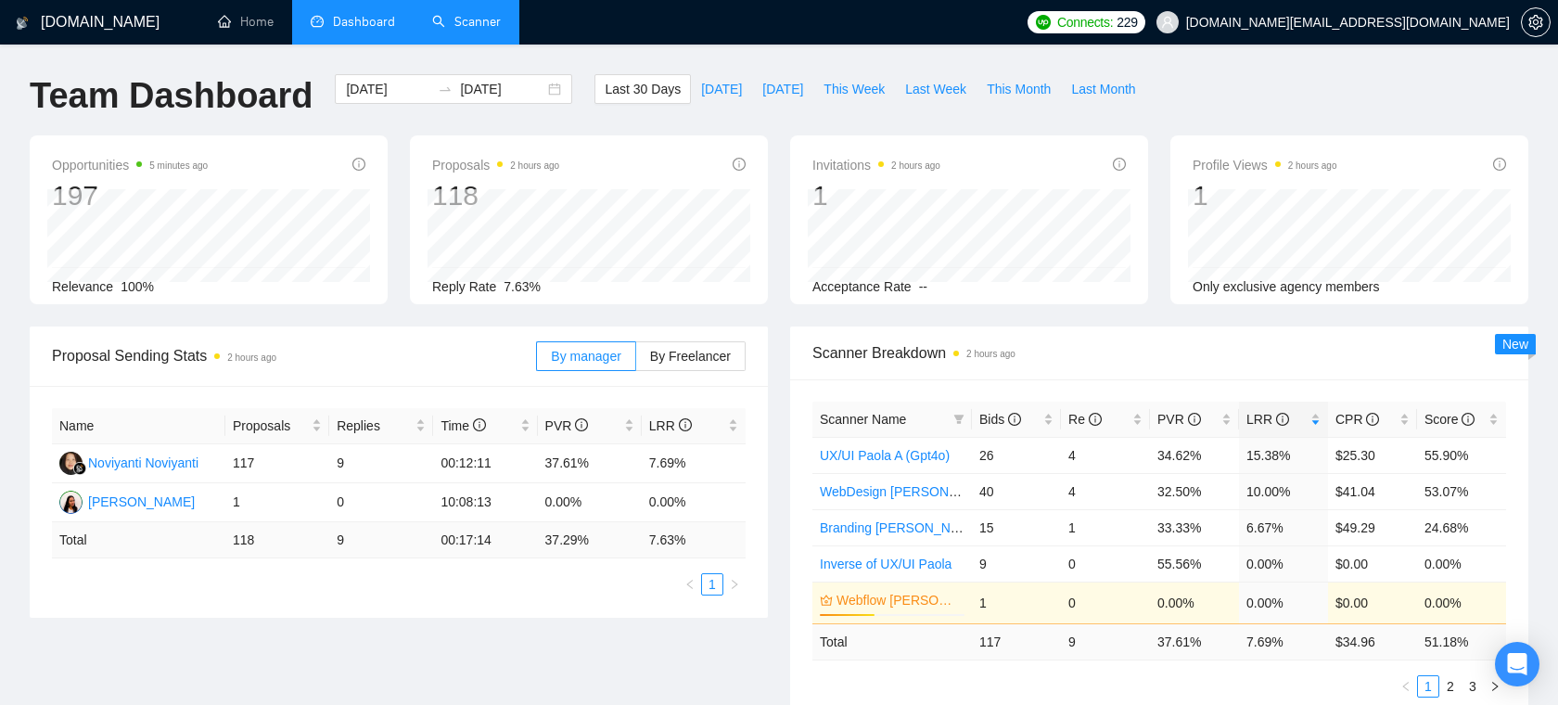
click at [501, 30] on link "Scanner" at bounding box center [466, 22] width 69 height 16
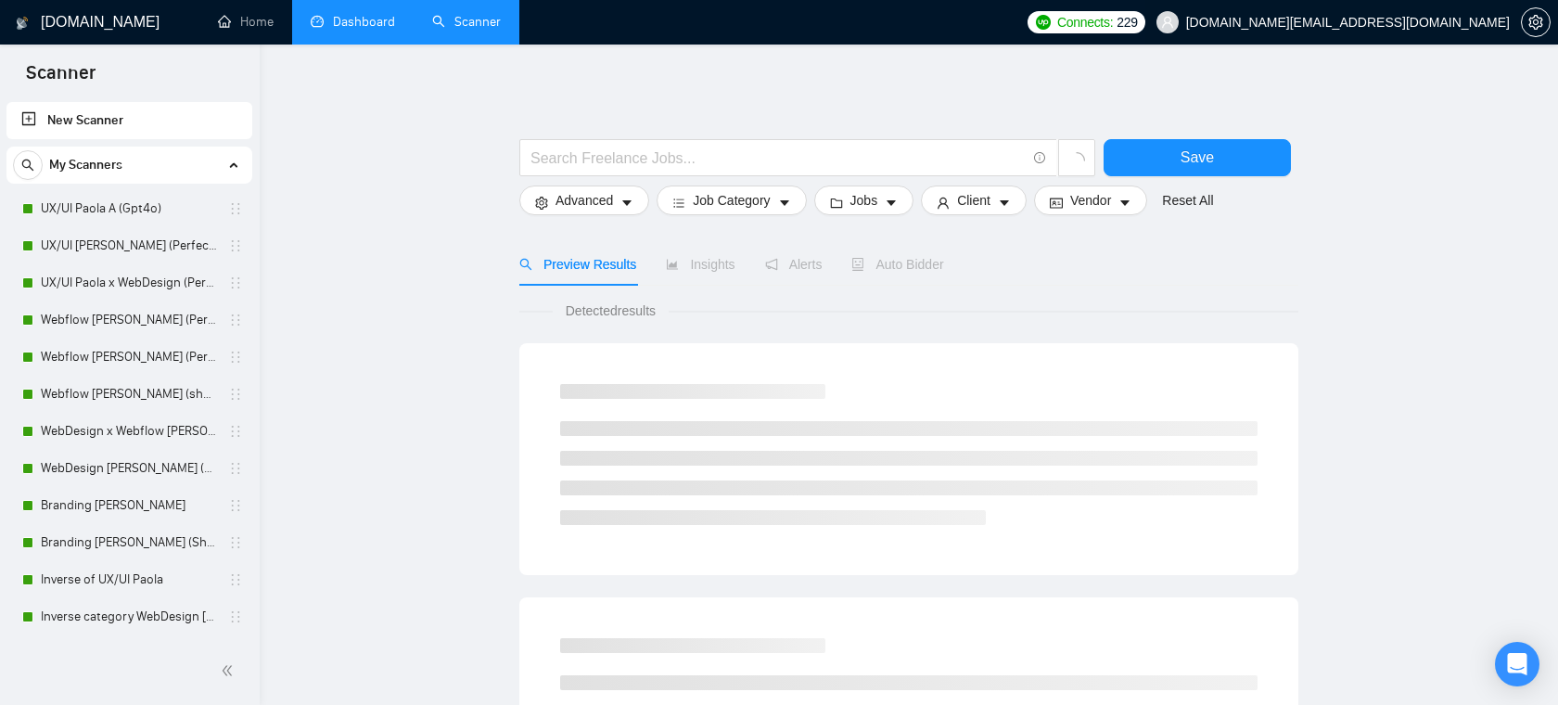
click at [1393, 11] on span "[DOMAIN_NAME][EMAIL_ADDRESS][DOMAIN_NAME]" at bounding box center [1333, 22] width 376 height 59
click at [1388, 22] on span "[DOMAIN_NAME][EMAIL_ADDRESS][DOMAIN_NAME]" at bounding box center [1348, 22] width 324 height 0
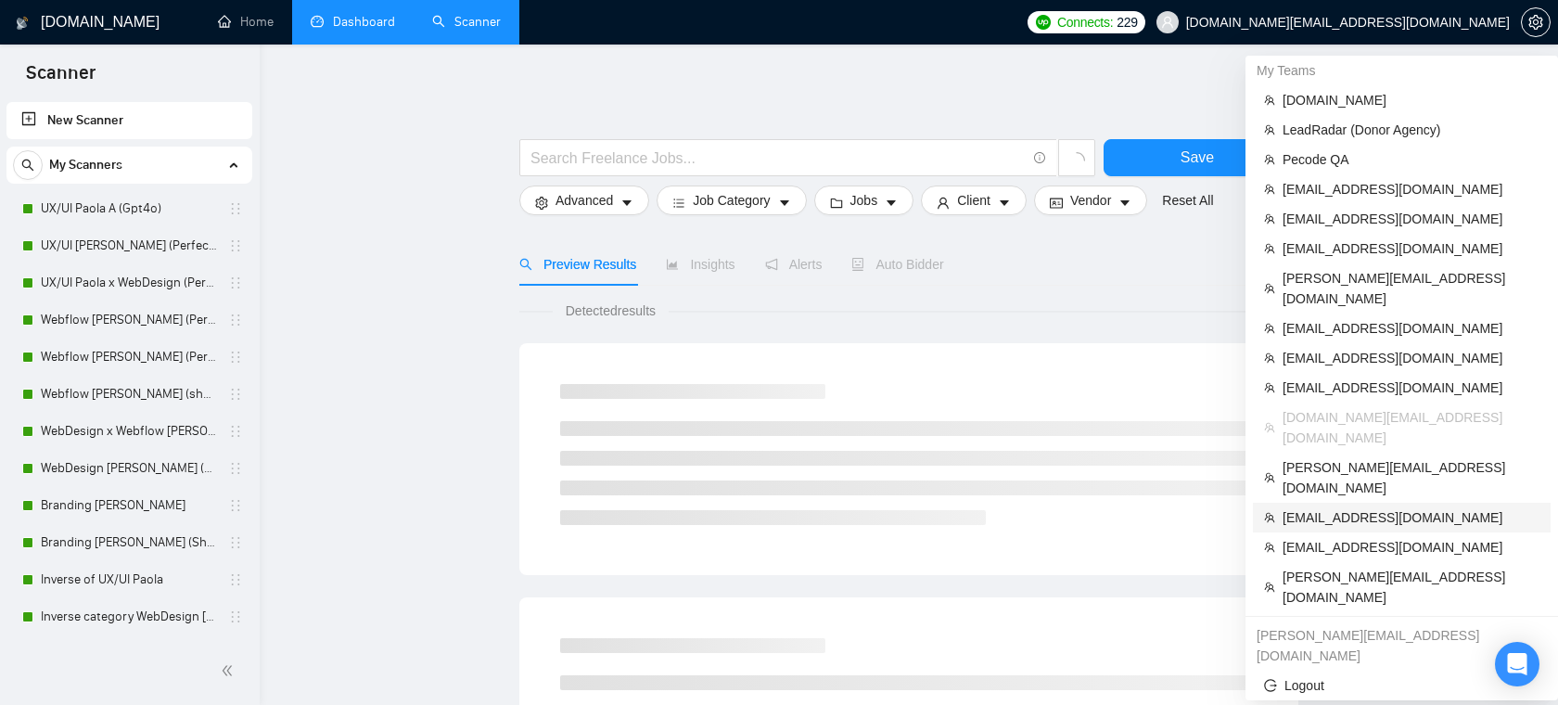
click at [1356, 507] on span "[EMAIL_ADDRESS][DOMAIN_NAME]" at bounding box center [1411, 517] width 257 height 20
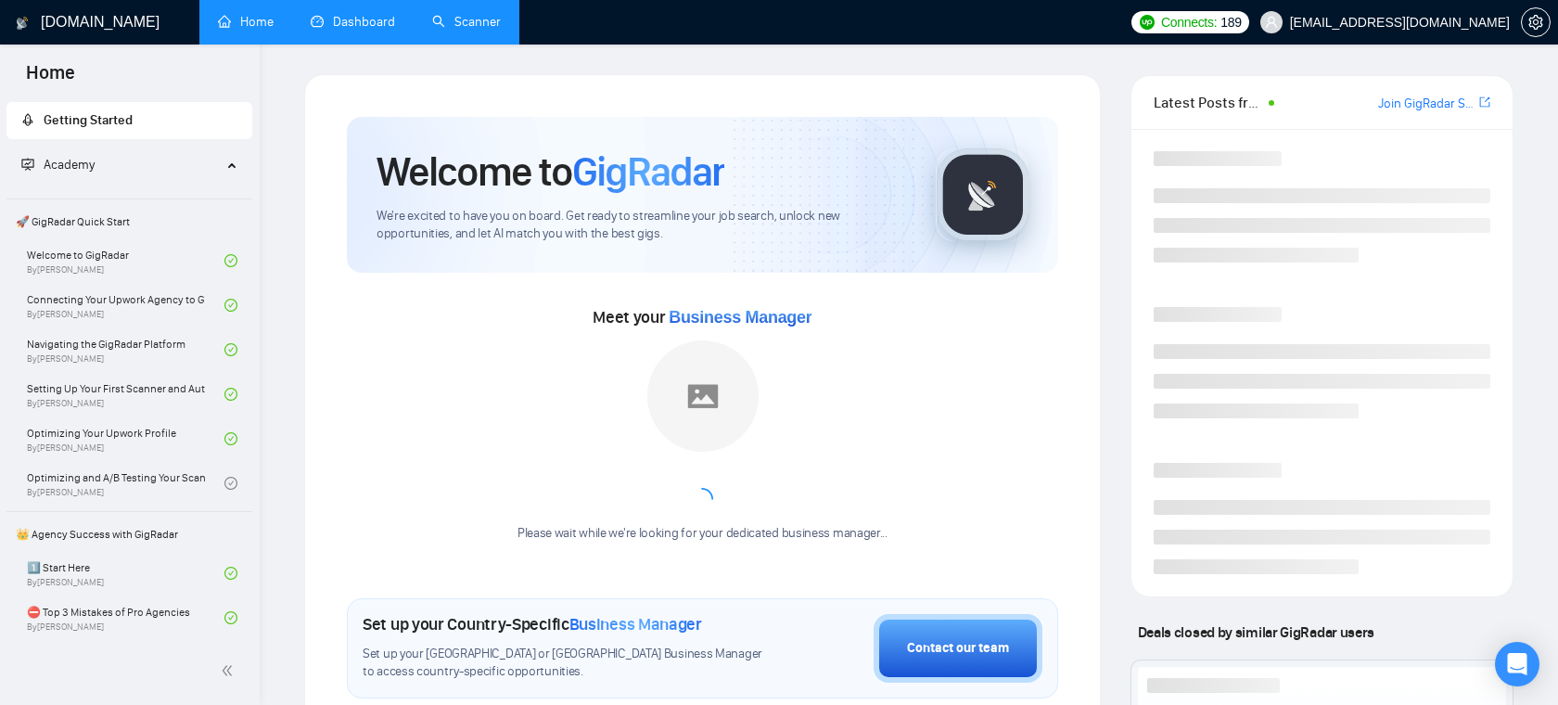
click at [329, 30] on link "Dashboard" at bounding box center [353, 22] width 84 height 16
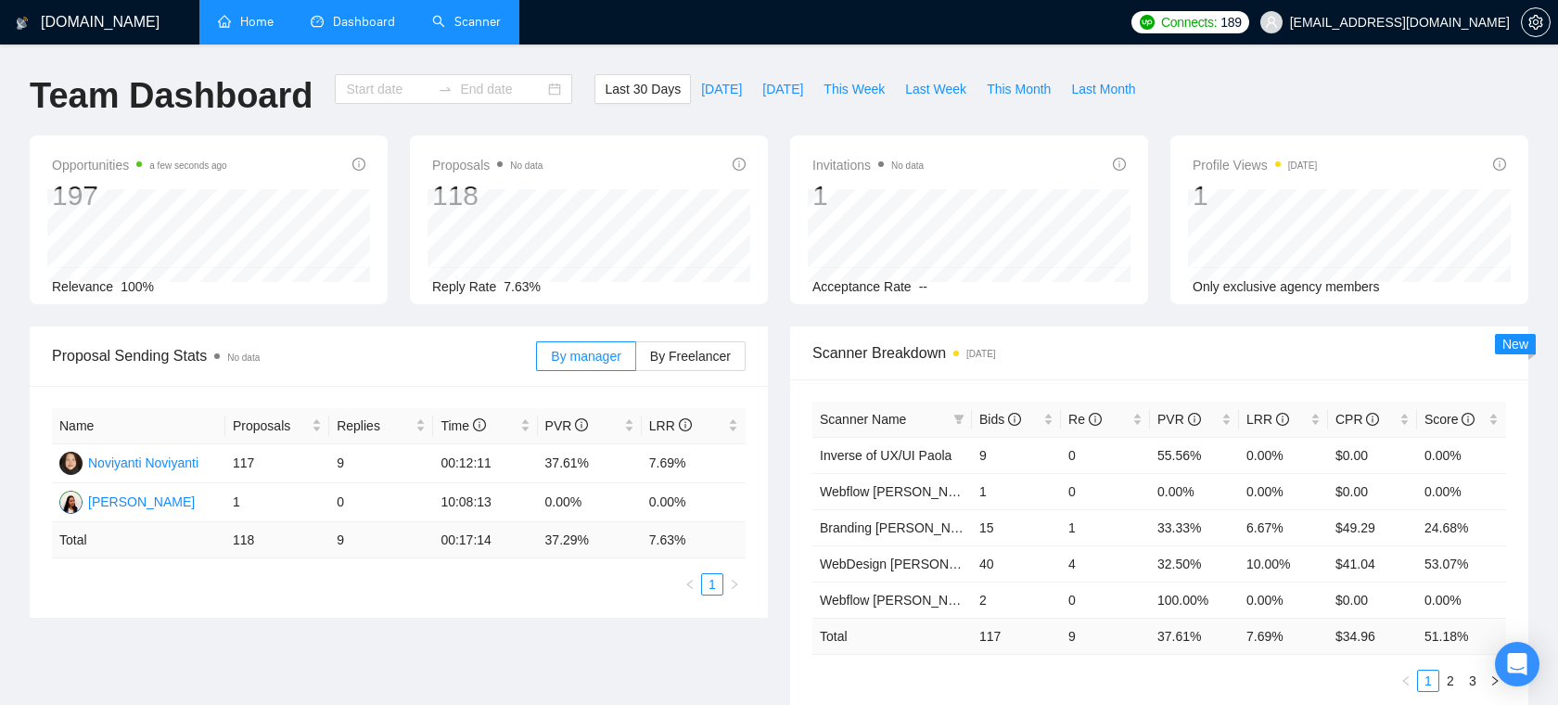
type input "[DATE]"
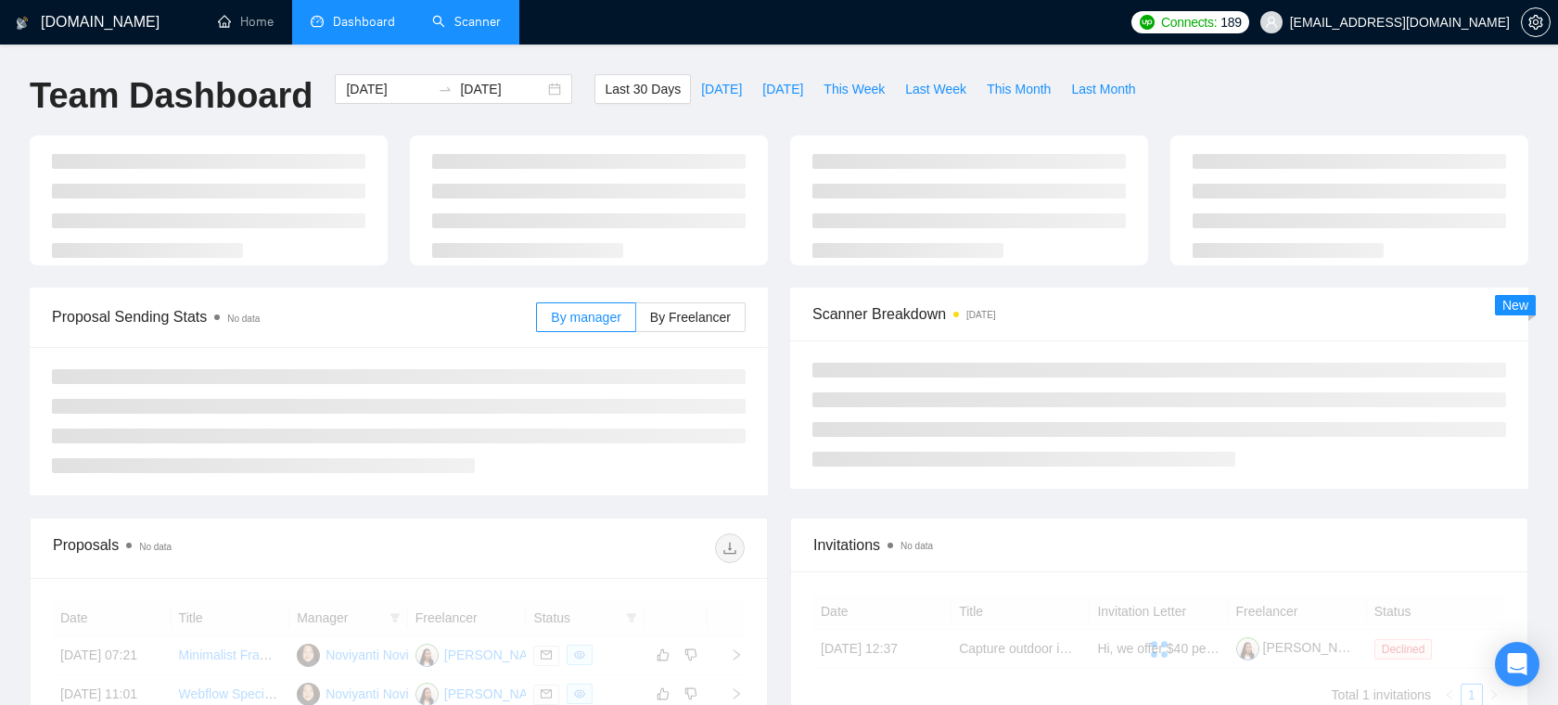
click at [432, 14] on link "Scanner" at bounding box center [466, 22] width 69 height 16
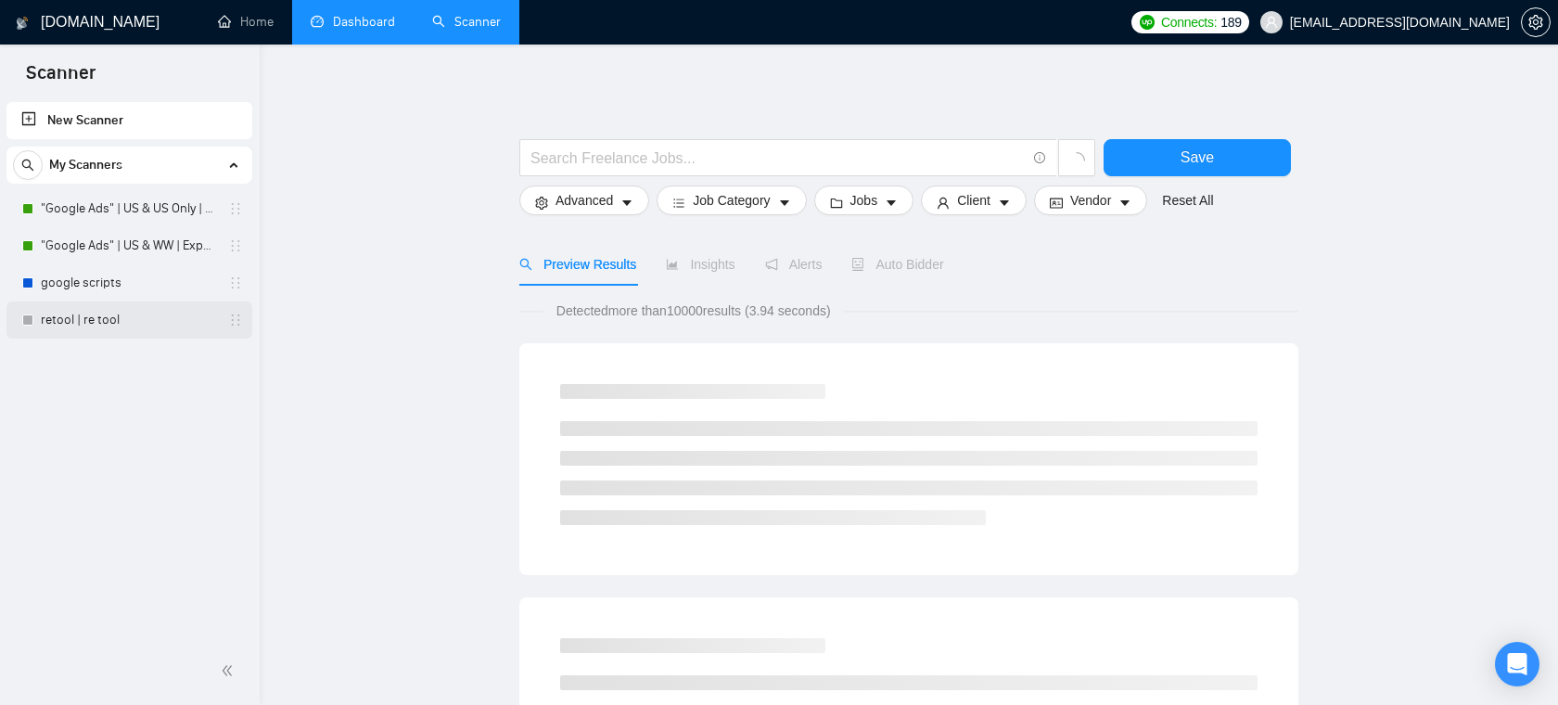
click at [129, 336] on link "retool | re tool" at bounding box center [129, 319] width 176 height 37
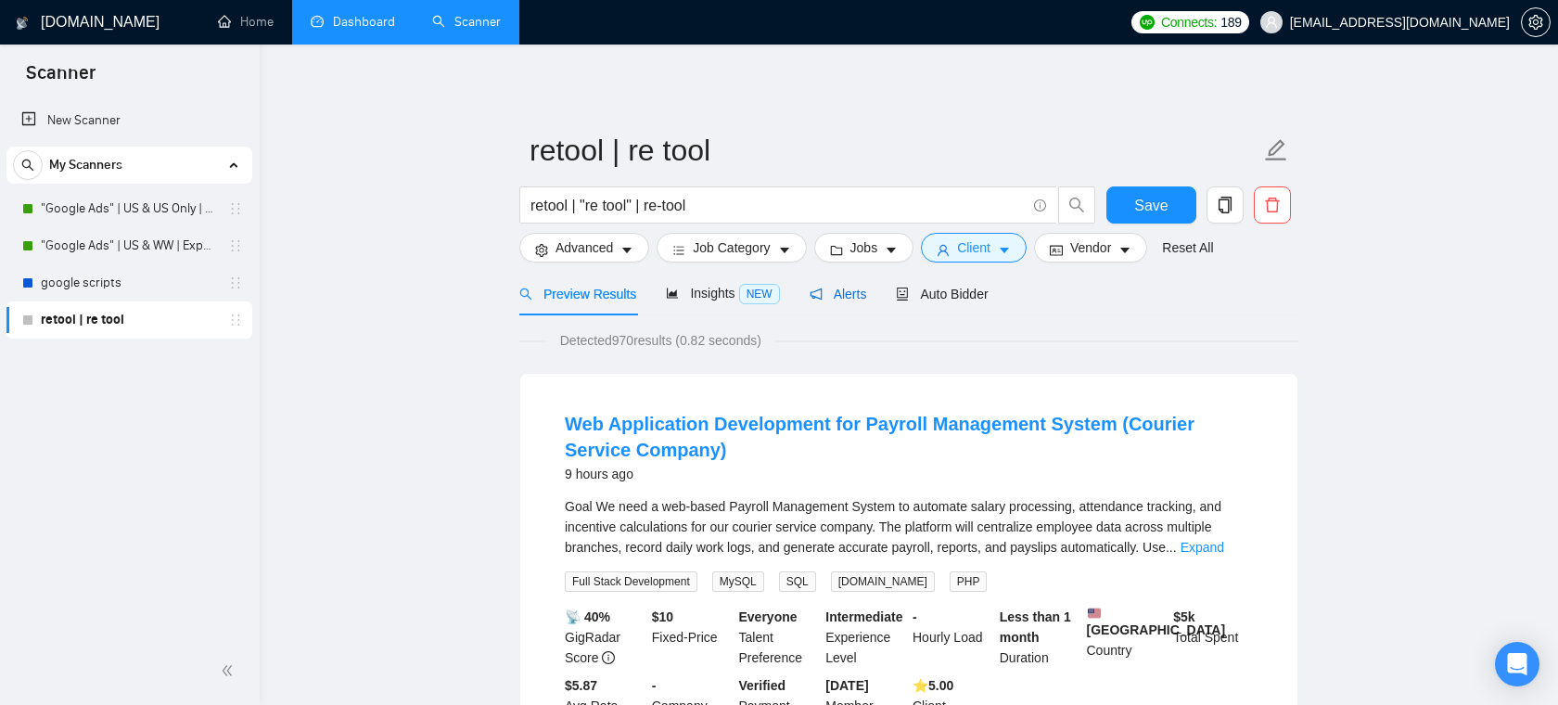
click at [854, 296] on span "Alerts" at bounding box center [839, 294] width 58 height 15
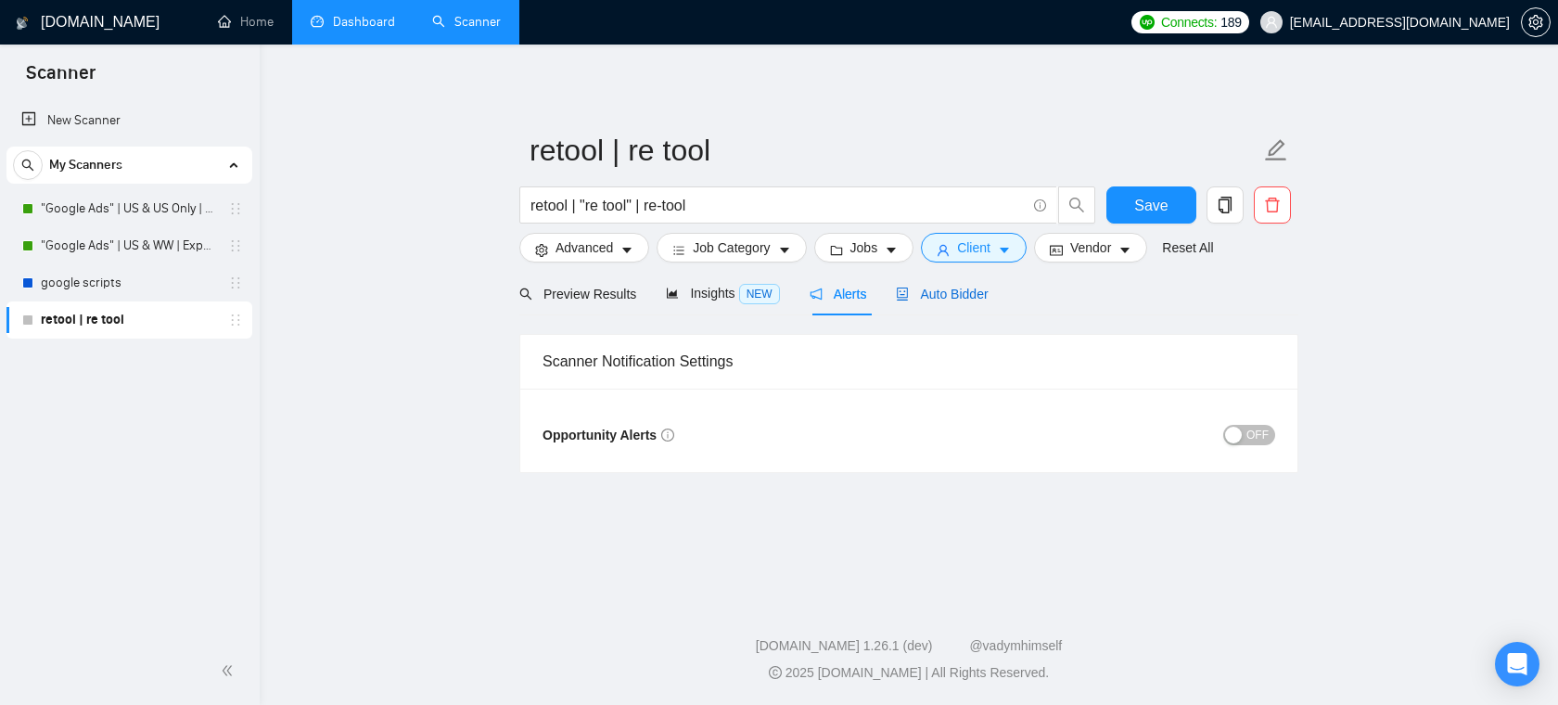
click at [944, 294] on span "Auto Bidder" at bounding box center [942, 294] width 92 height 15
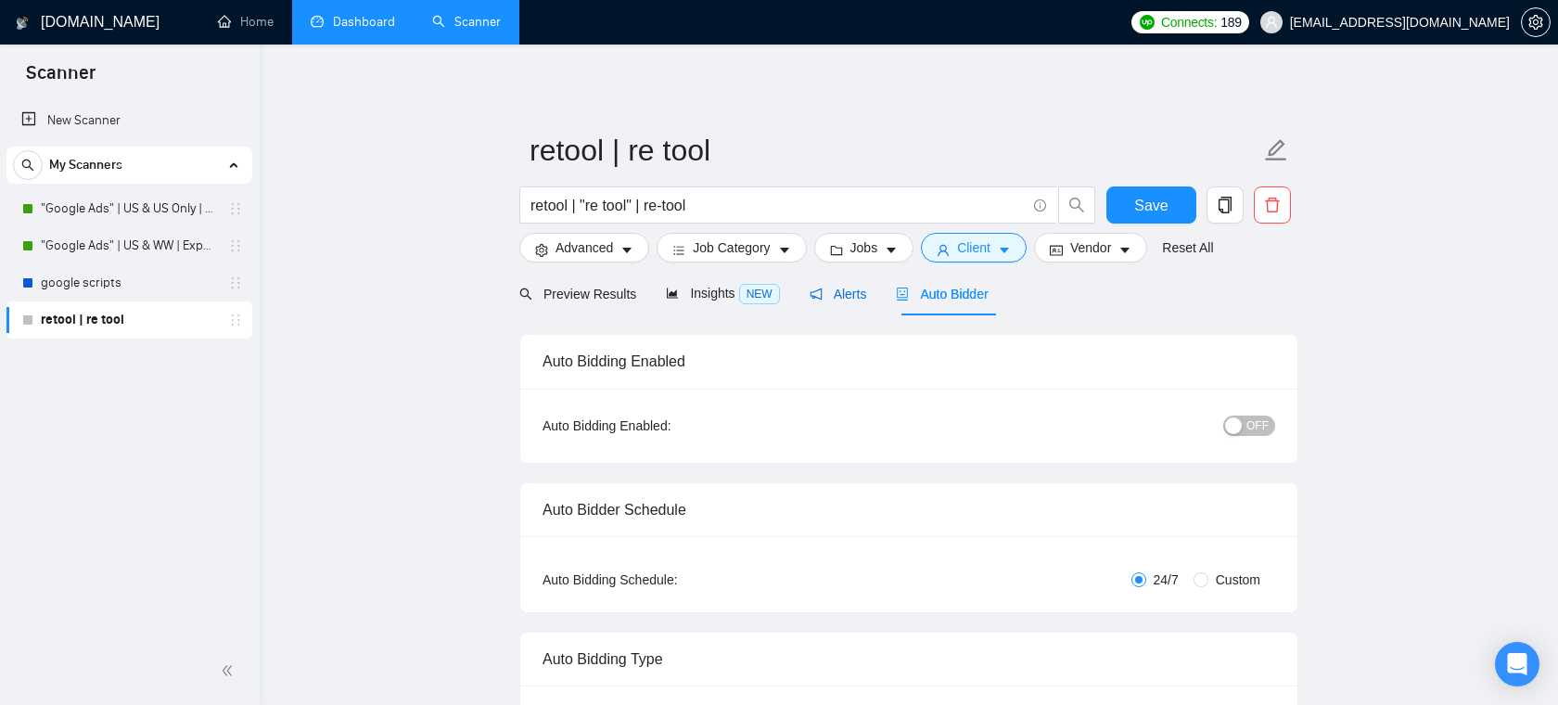
click at [863, 297] on span "Alerts" at bounding box center [839, 294] width 58 height 15
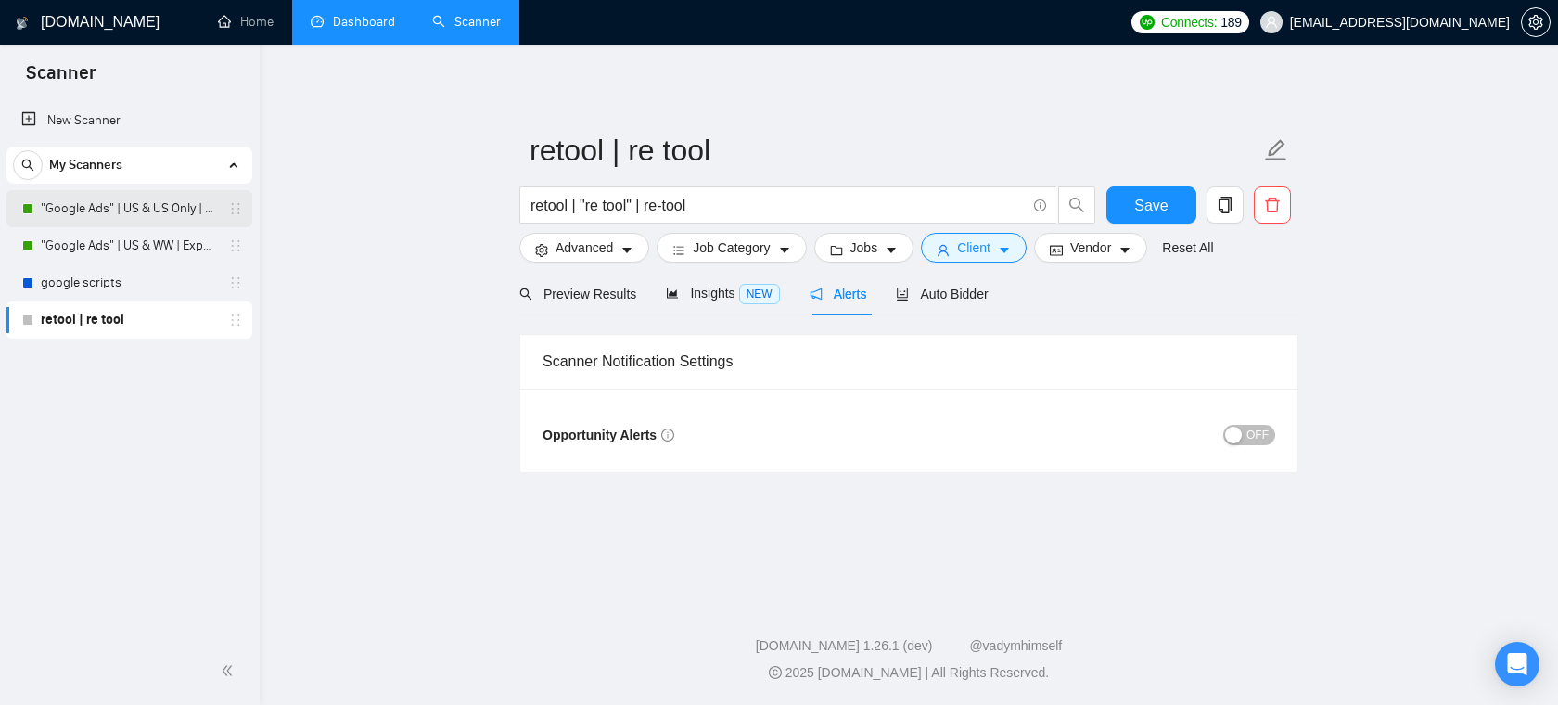
click at [162, 211] on link ""Google Ads" | US & US Only | Expert" at bounding box center [129, 208] width 176 height 37
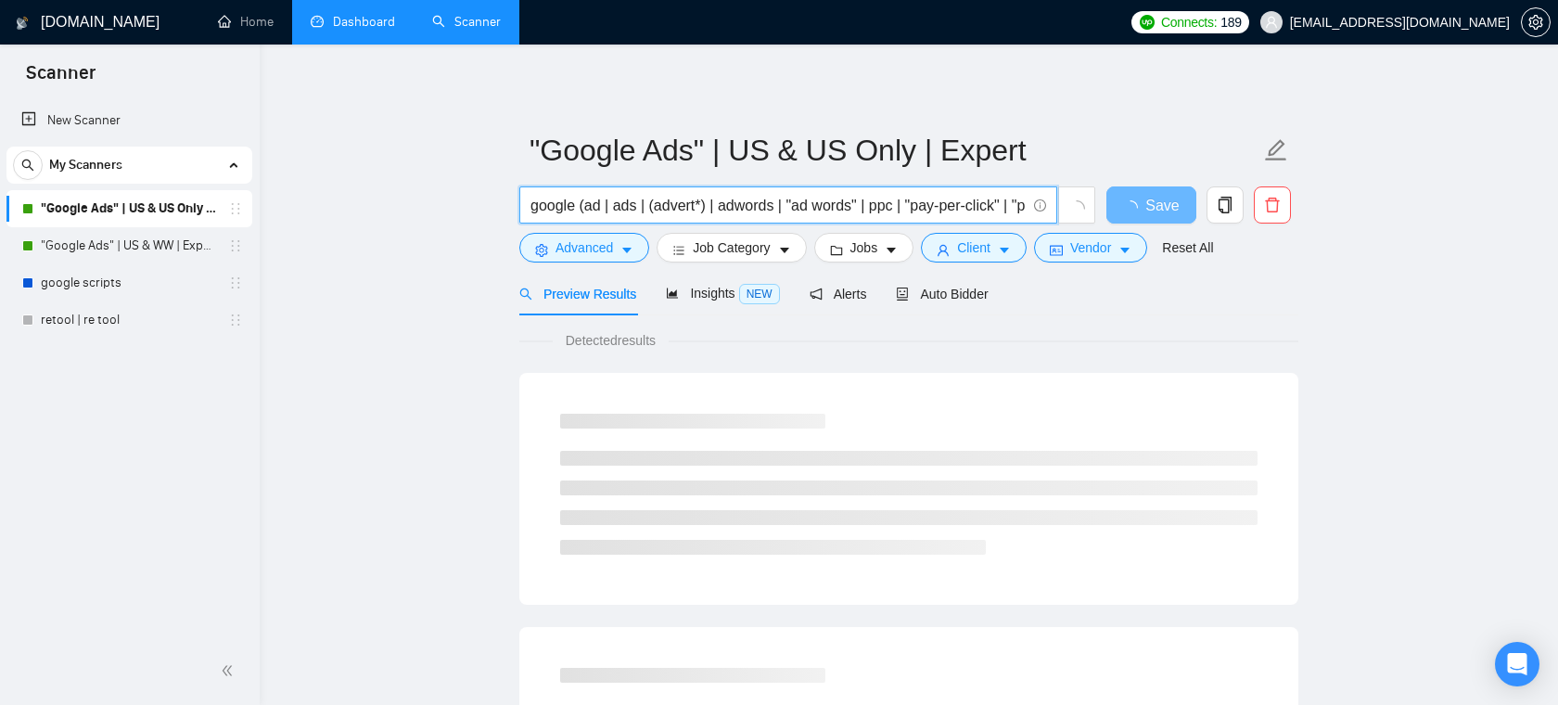
click at [770, 205] on input "google (ad | ads | (advert*) | adwords | "ad words" | ppc | "pay-per-click" | "…" at bounding box center [777, 205] width 495 height 23
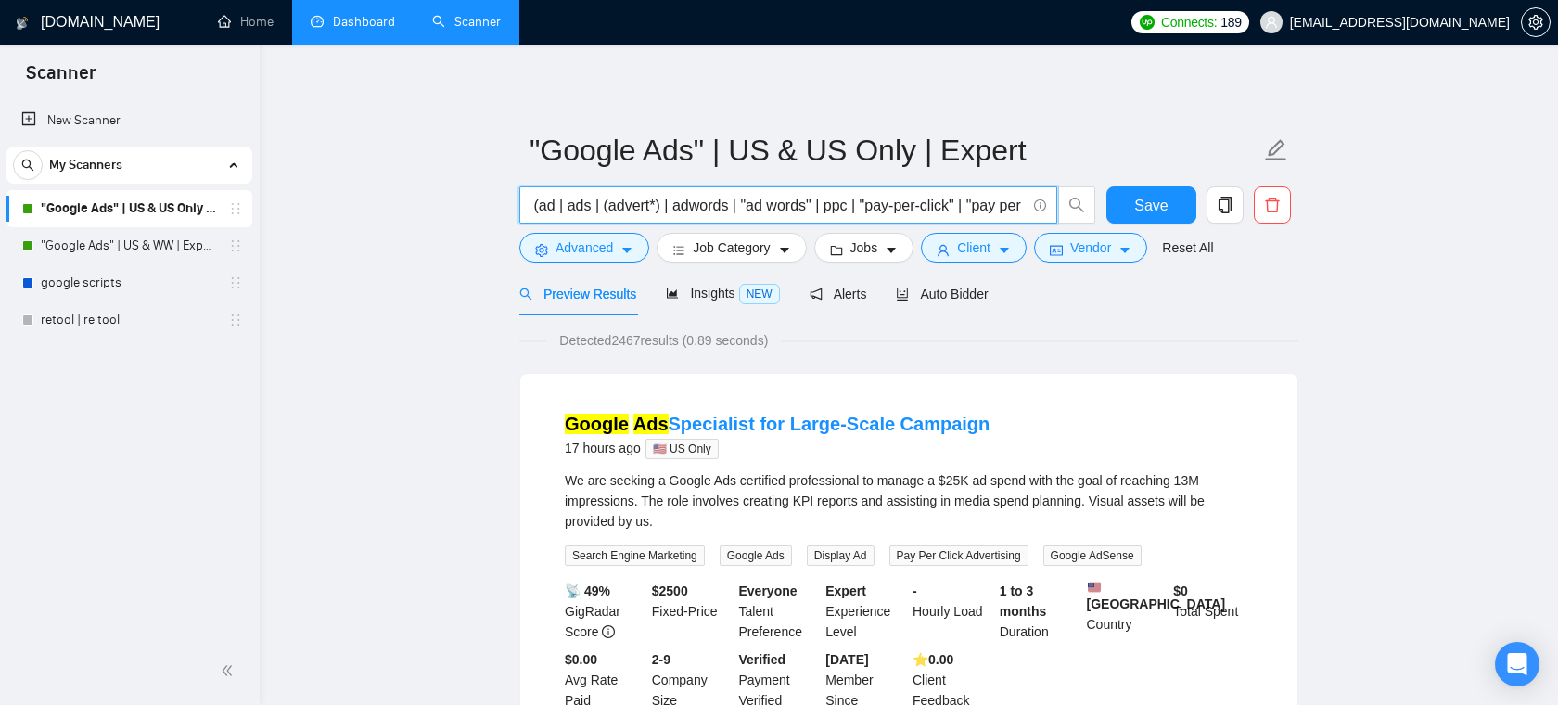
scroll to position [0, 106]
drag, startPoint x: 912, startPoint y: 206, endPoint x: 1027, endPoint y: 206, distance: 115.0
click at [1027, 206] on span "google (ad | ads | (advert*) | adwords | "ad words" | ppc | "pay-per-click" | "…" at bounding box center [788, 204] width 538 height 37
click at [631, 245] on icon "caret-down" at bounding box center [626, 250] width 13 height 13
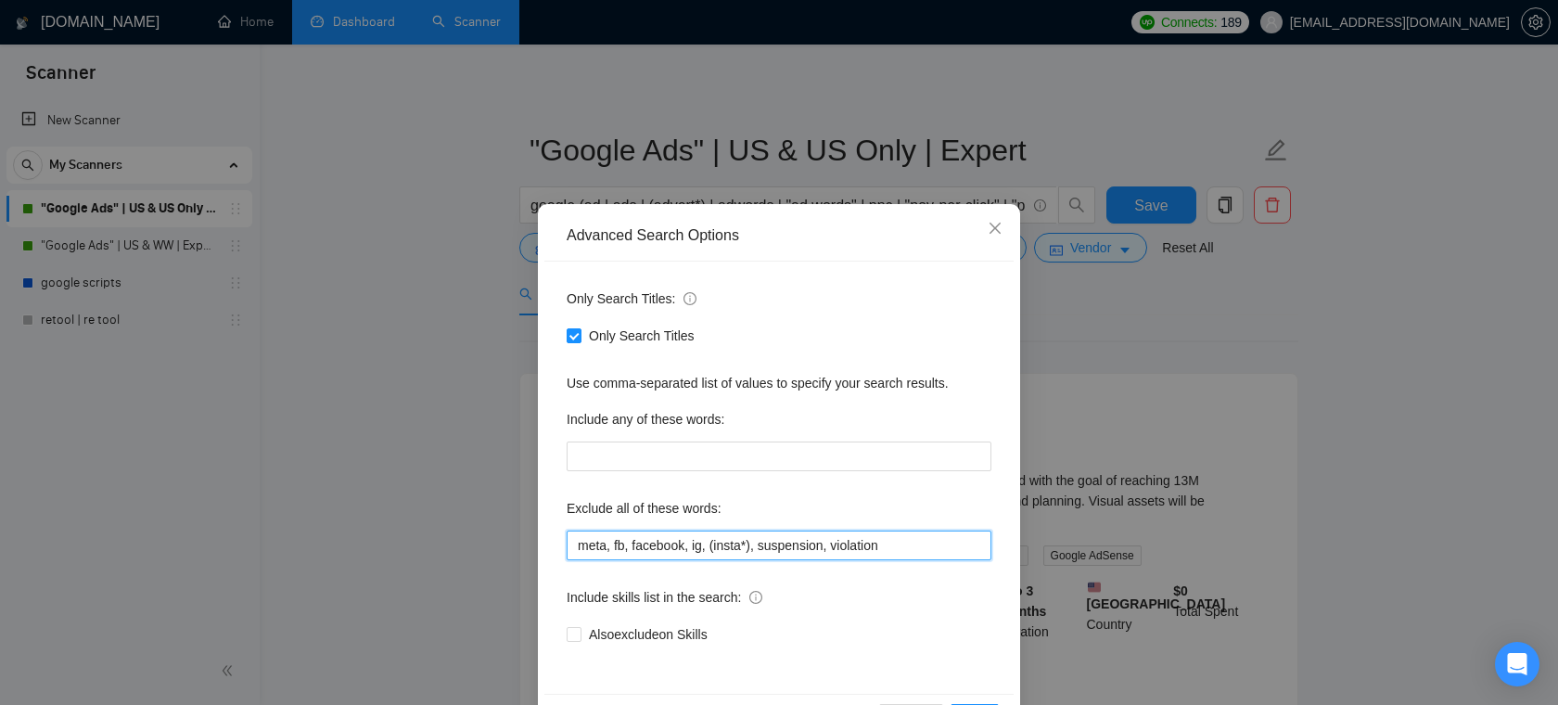
click at [696, 544] on input "meta, fb, facebook, ig, (insta*), suspension, violation" at bounding box center [779, 545] width 425 height 30
click at [996, 217] on span "Close" at bounding box center [995, 229] width 50 height 50
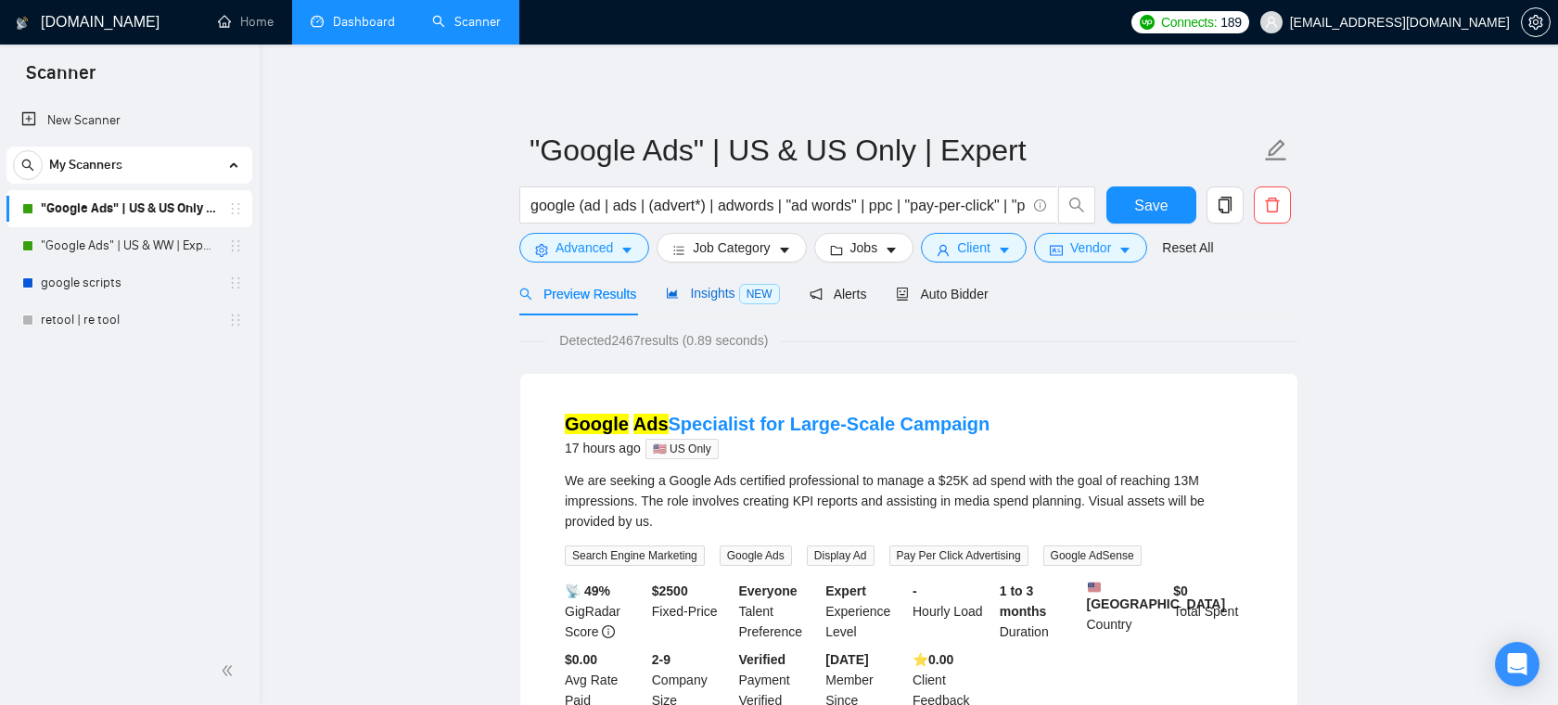
click at [722, 303] on div "Insights NEW" at bounding box center [722, 293] width 113 height 21
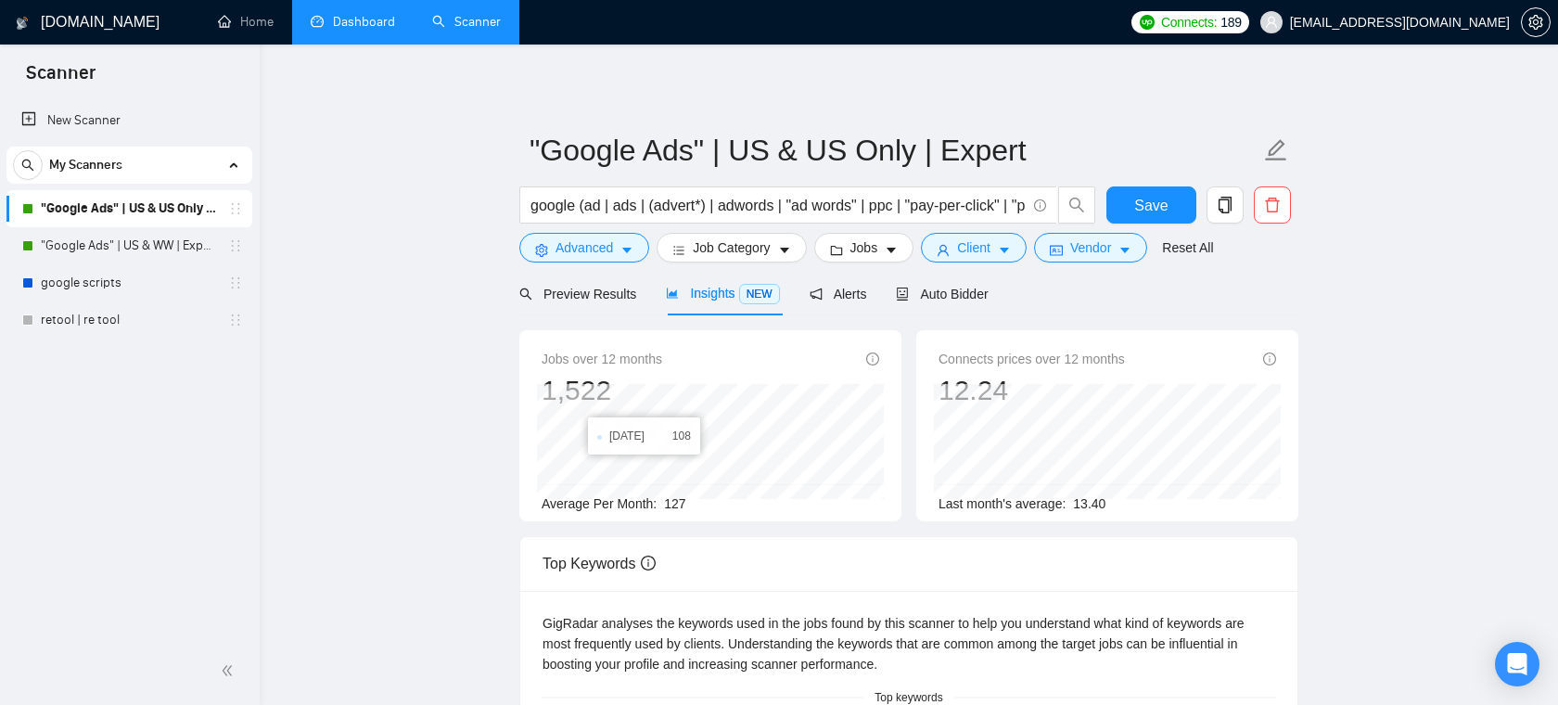
scroll to position [59, 0]
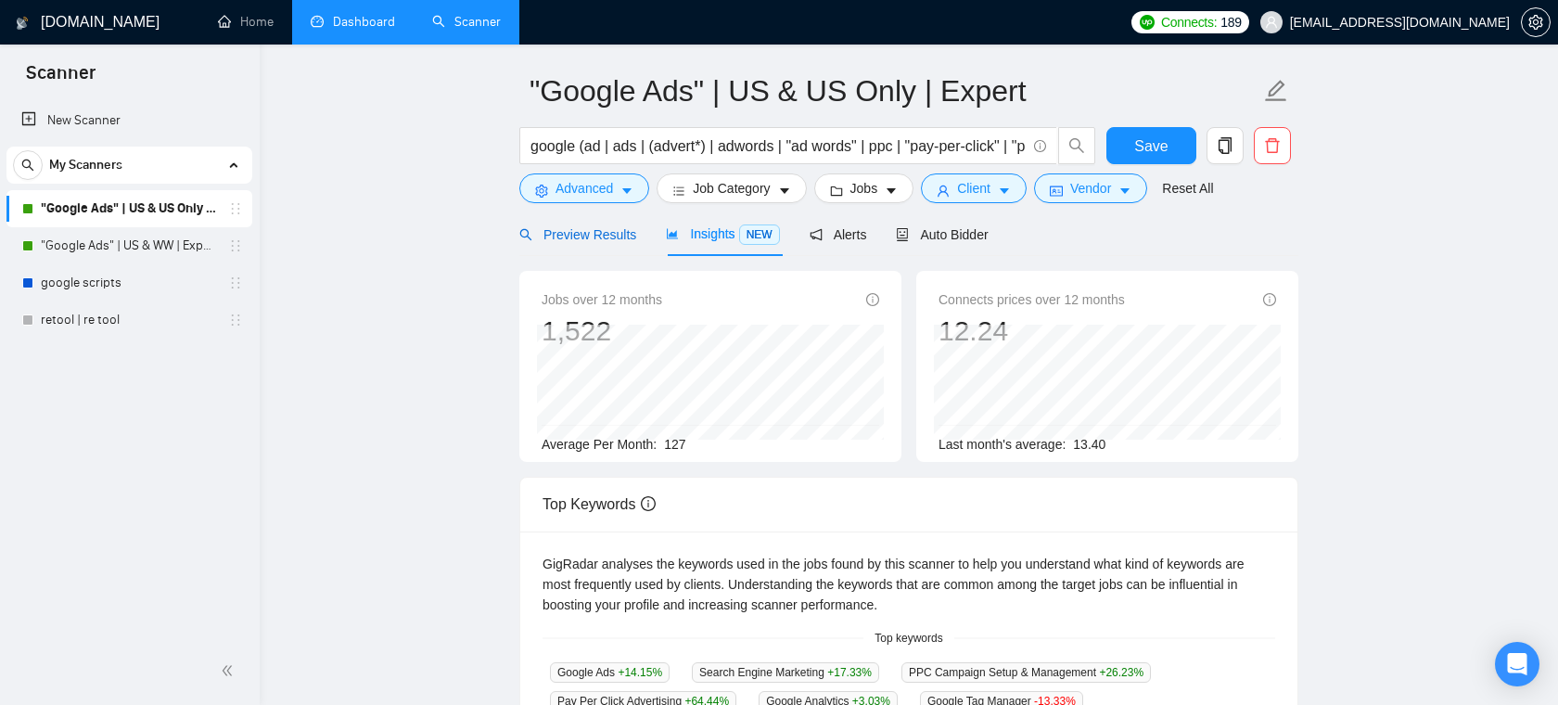
click at [584, 224] on div "Preview Results" at bounding box center [577, 234] width 117 height 20
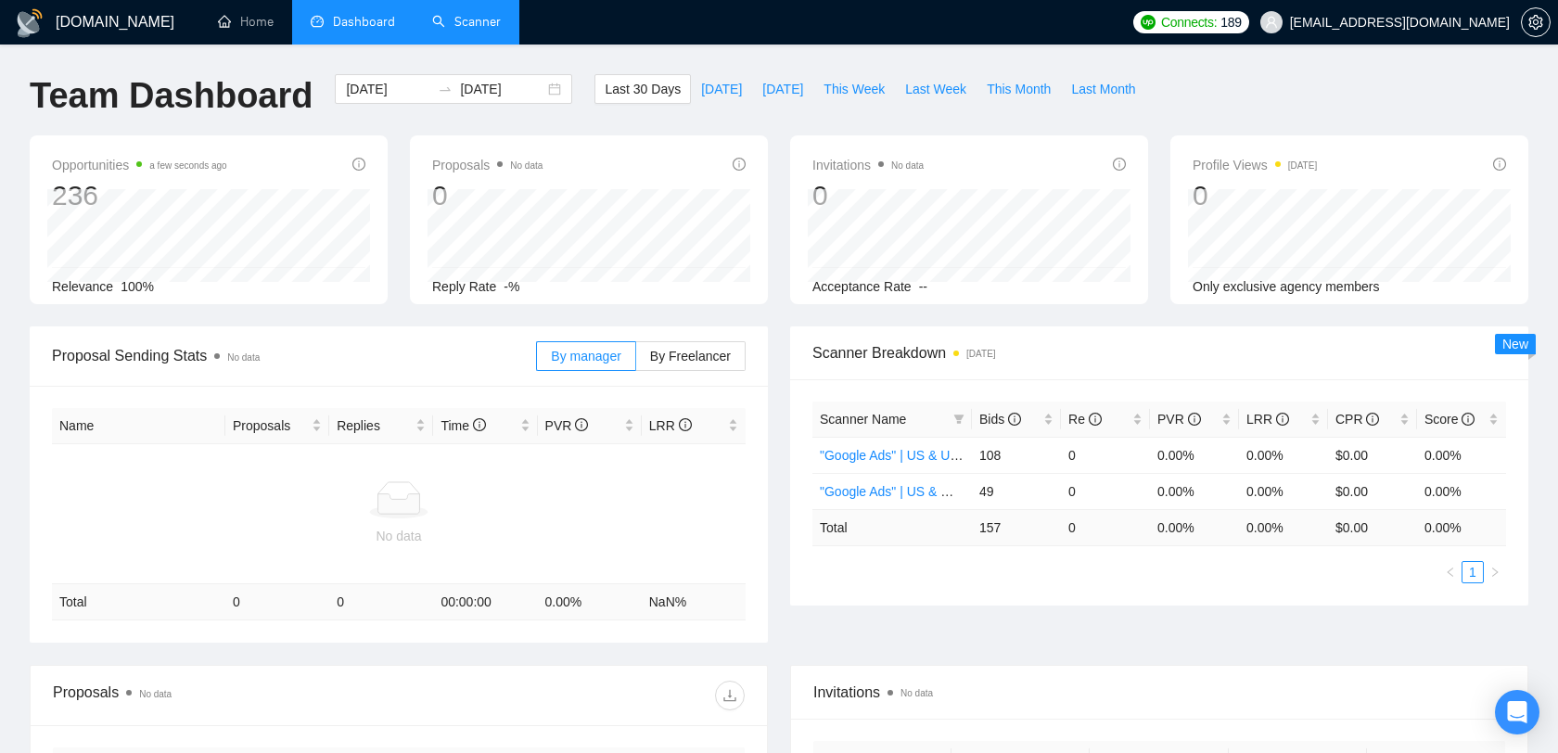
click at [442, 23] on link "Scanner" at bounding box center [466, 22] width 69 height 16
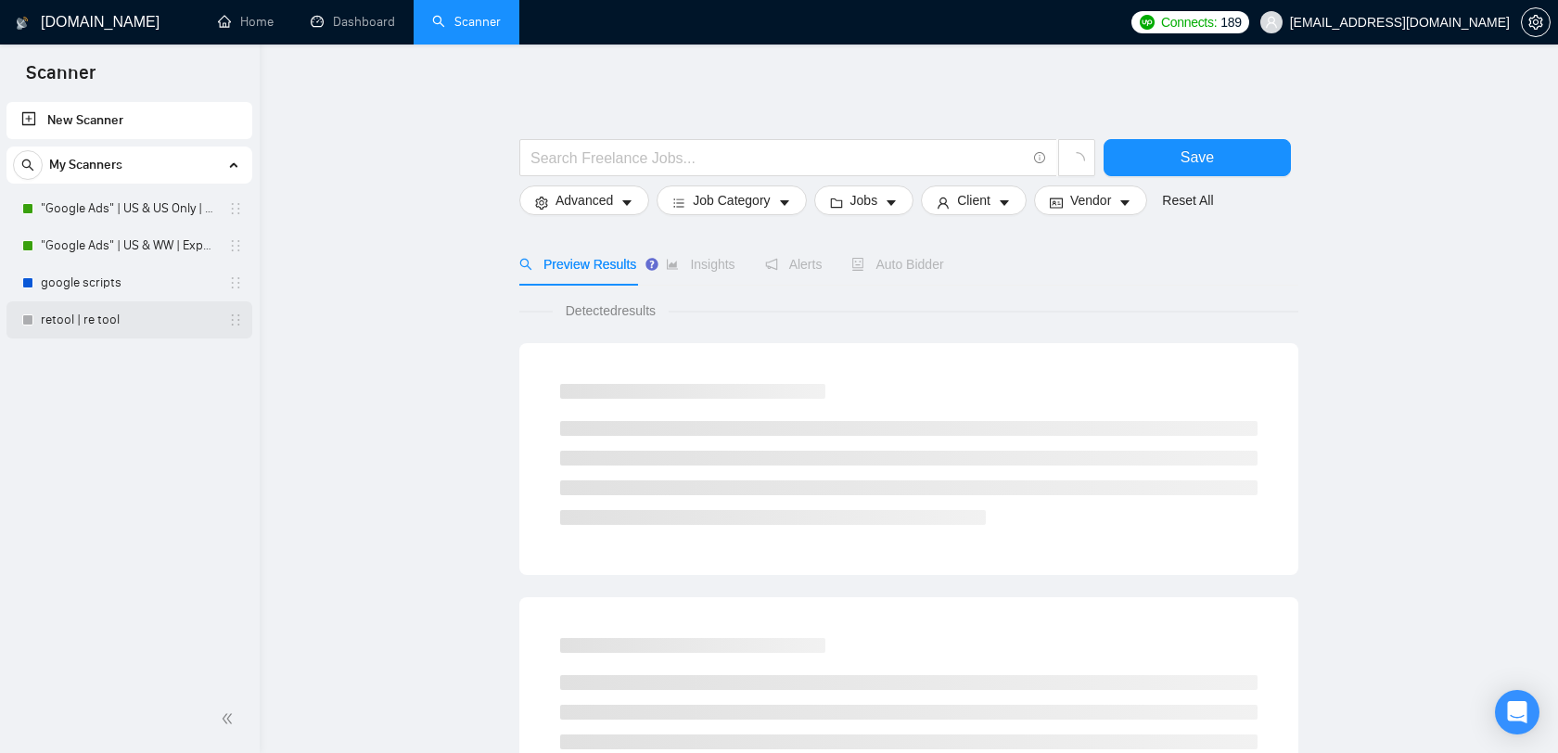
click at [139, 324] on link "retool | re tool" at bounding box center [129, 319] width 176 height 37
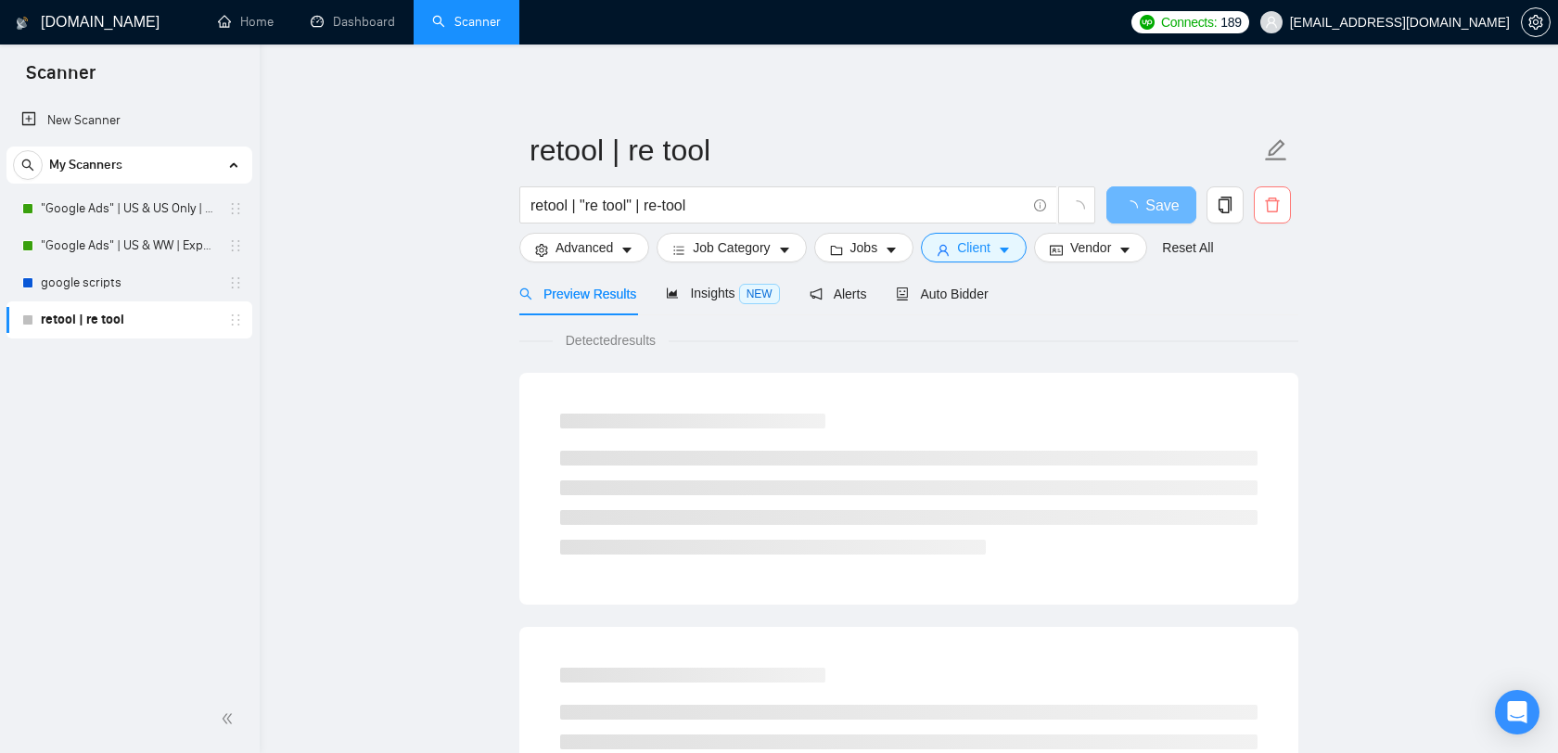
click at [1273, 212] on icon "delete" at bounding box center [1272, 205] width 14 height 15
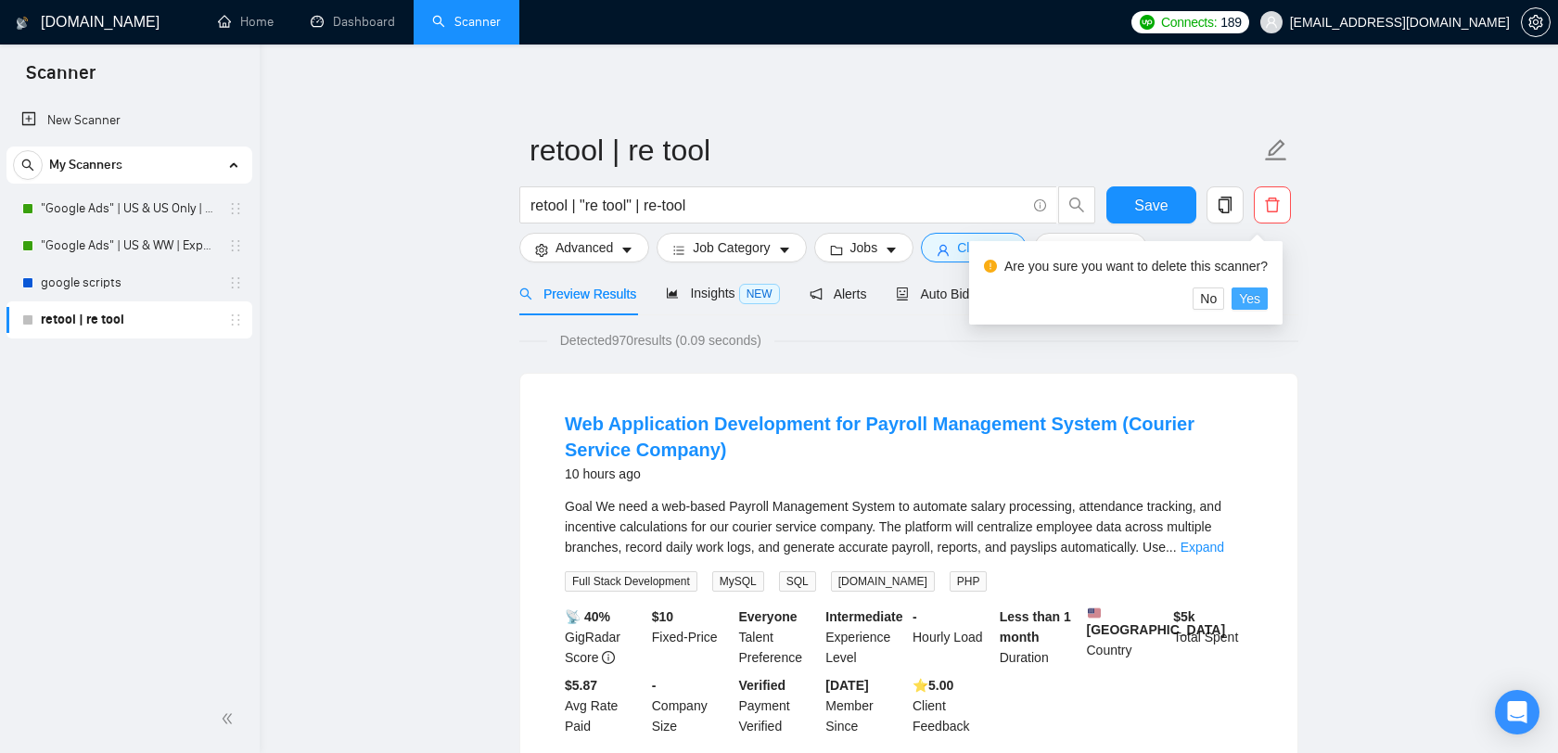
click at [1255, 296] on span "Yes" at bounding box center [1249, 298] width 21 height 20
